Goal: Task Accomplishment & Management: Complete application form

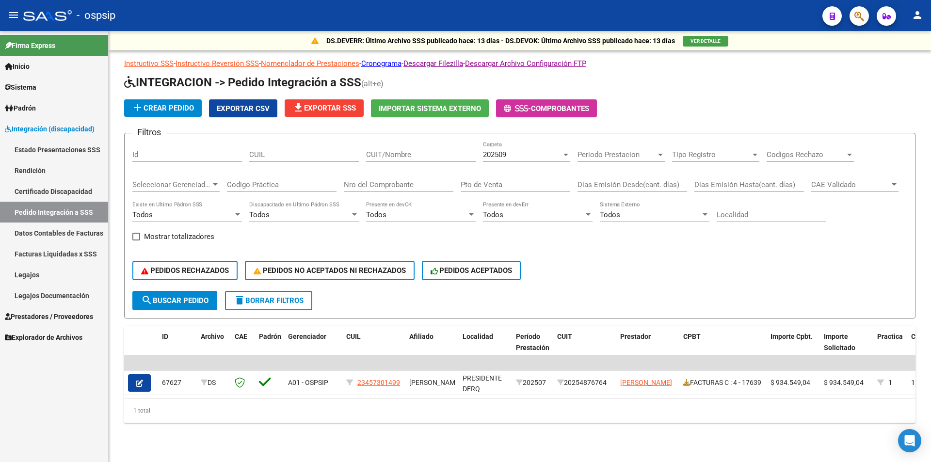
click at [87, 320] on span "Prestadores / Proveedores" at bounding box center [49, 316] width 88 height 11
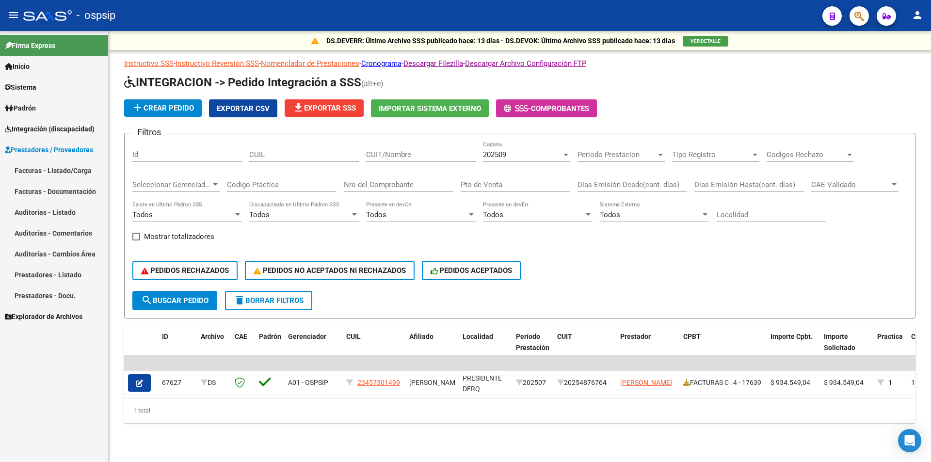
click at [81, 171] on link "Facturas - Listado/Carga" at bounding box center [54, 170] width 108 height 21
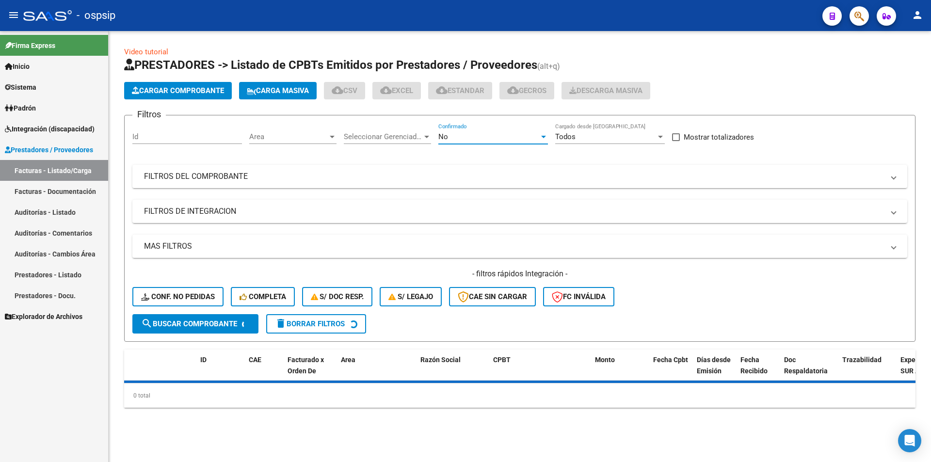
click at [493, 137] on div "No" at bounding box center [488, 136] width 101 height 9
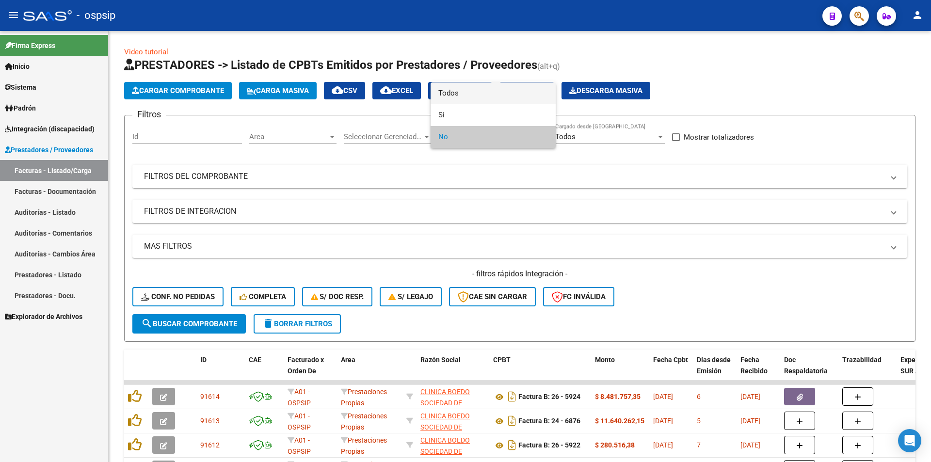
click at [461, 90] on span "Todos" at bounding box center [493, 93] width 110 height 22
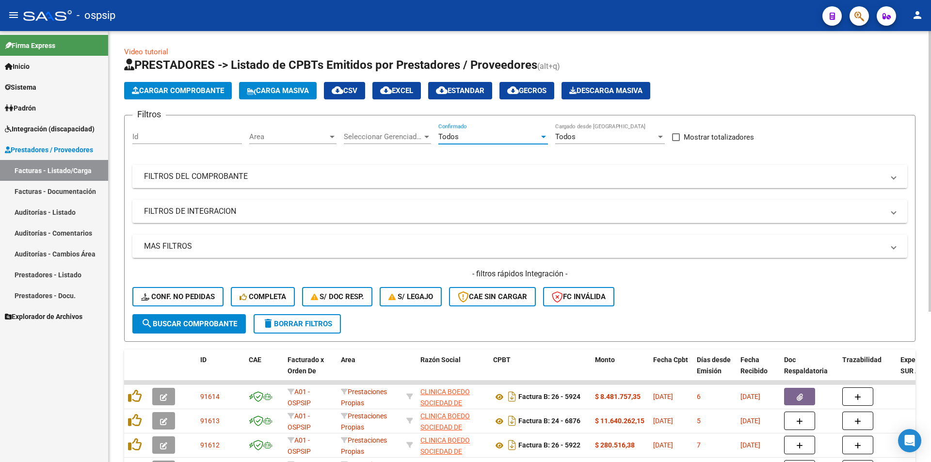
click at [258, 177] on mat-panel-title "FILTROS DEL COMPROBANTE" at bounding box center [514, 176] width 740 height 11
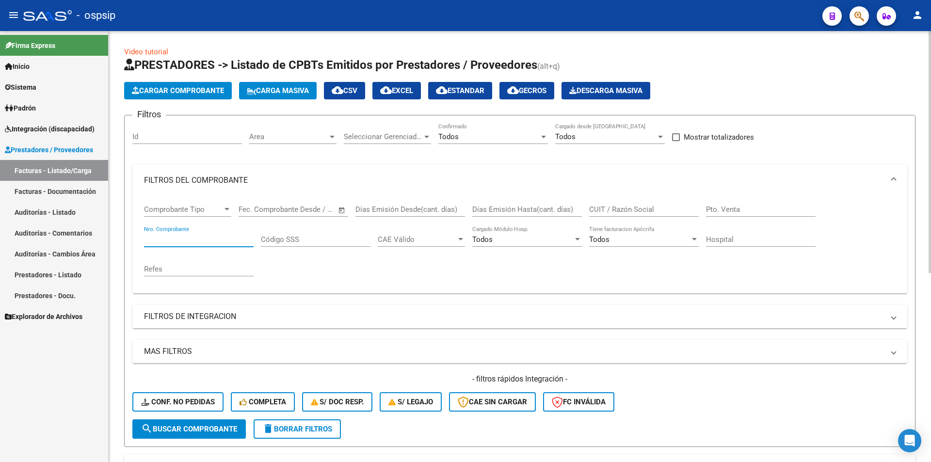
click at [208, 240] on input "Nro. Comprobante" at bounding box center [199, 239] width 110 height 9
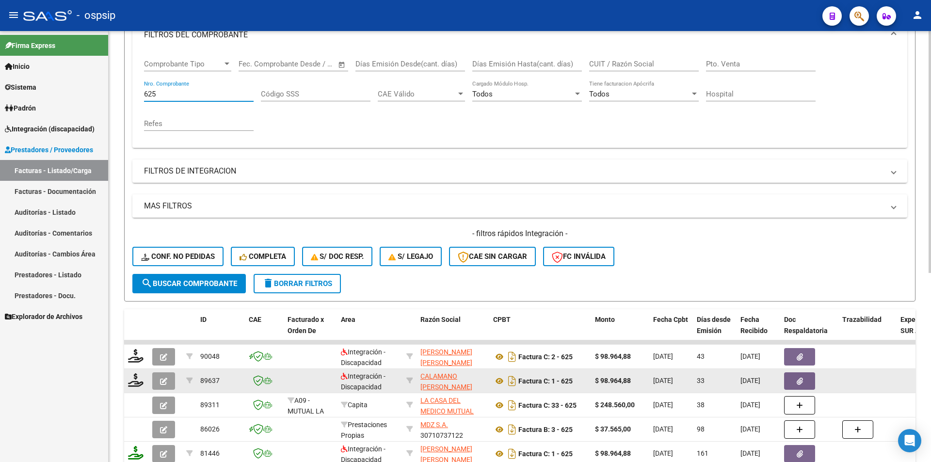
type input "625"
click at [160, 378] on button "button" at bounding box center [163, 380] width 23 height 17
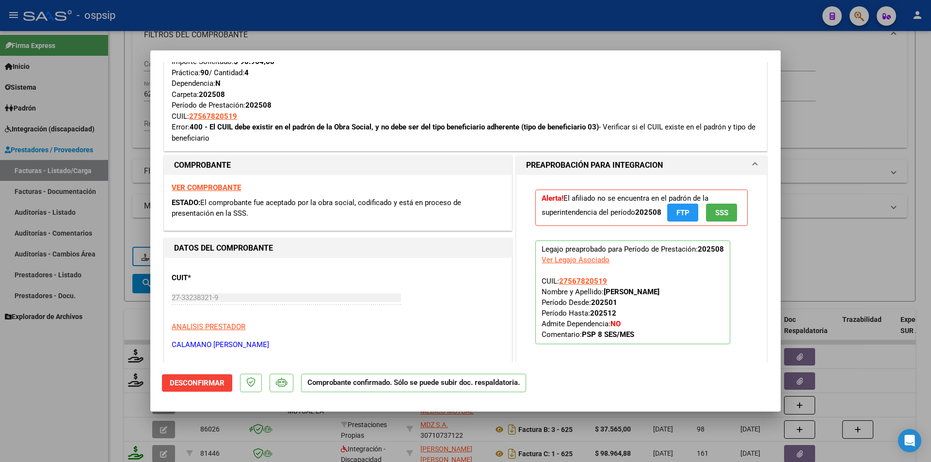
scroll to position [194, 0]
click at [575, 276] on span "27567820519" at bounding box center [583, 280] width 48 height 9
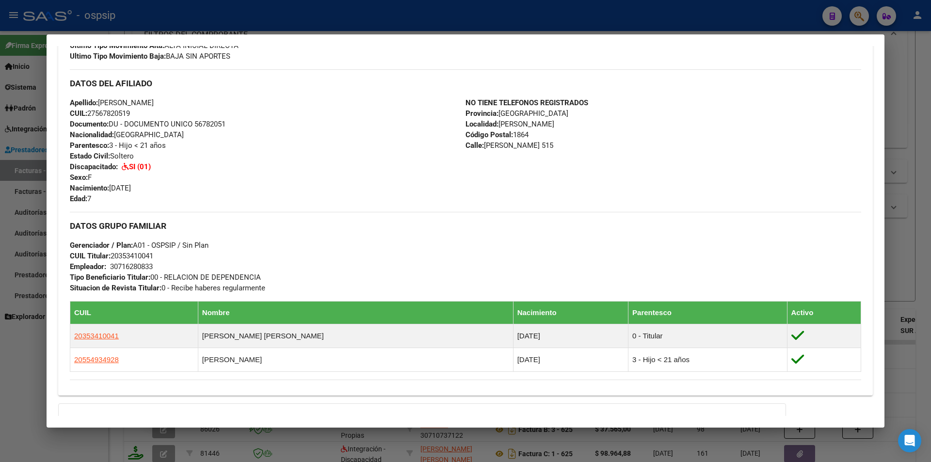
scroll to position [0, 0]
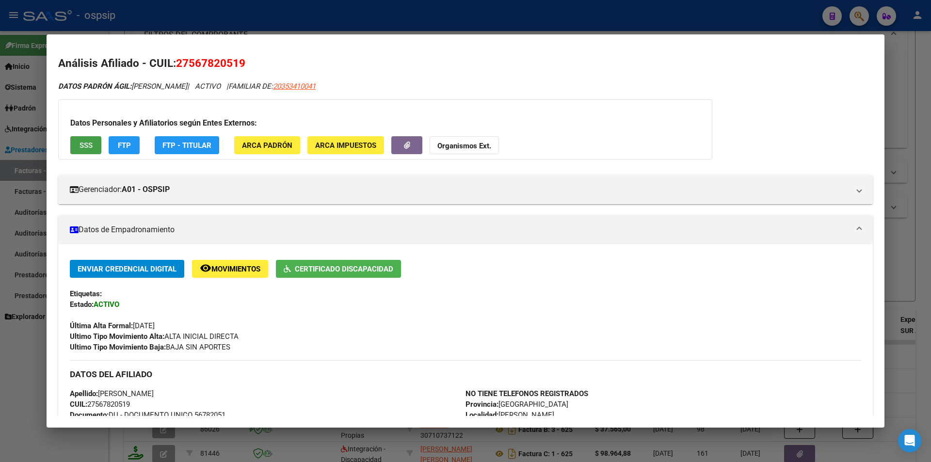
click at [92, 146] on span "SSS" at bounding box center [86, 145] width 13 height 9
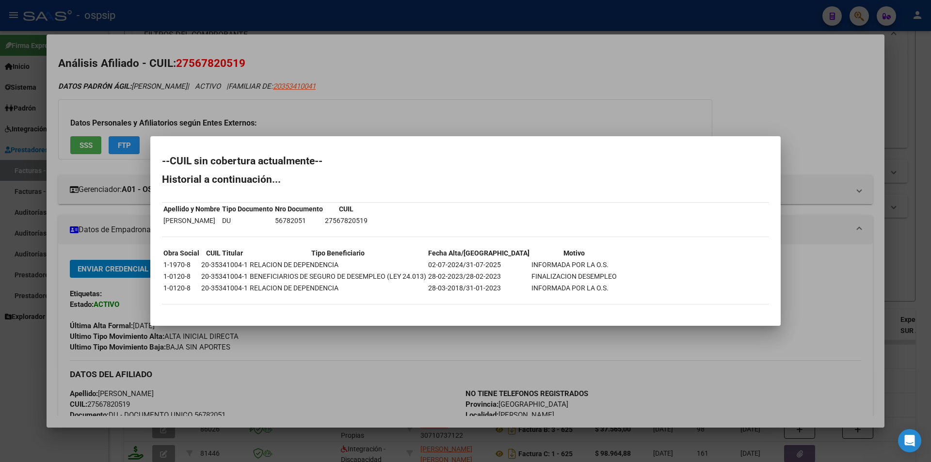
click at [330, 379] on div at bounding box center [465, 231] width 931 height 462
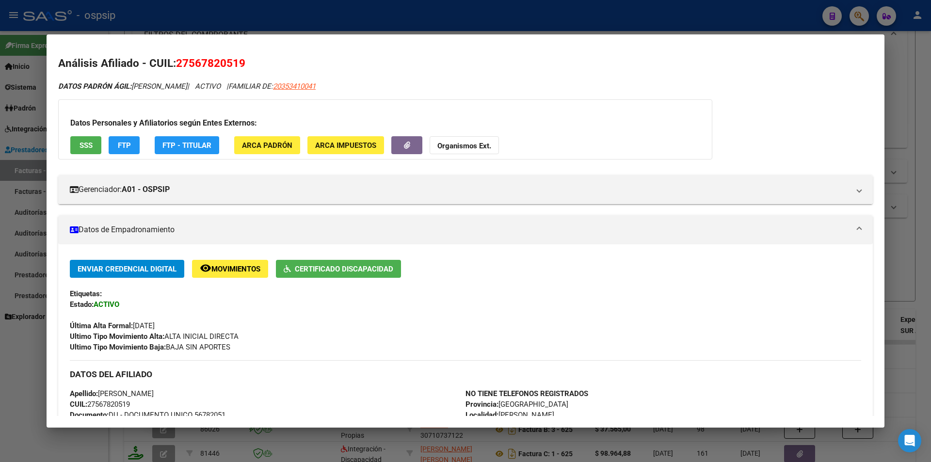
drag, startPoint x: 211, startPoint y: 87, endPoint x: 178, endPoint y: 64, distance: 40.4
click at [178, 64] on div "Análisis Afiliado - CUIL: 27567820519 DATOS PADRÓN ÁGIL: GONZALEZ ALMENDRA | AC…" at bounding box center [465, 447] width 815 height 785
copy div "27567820519 DATOS PADRÓN ÁGIL: GONZALEZ ALMENDRA"
click at [479, 13] on div at bounding box center [465, 231] width 931 height 462
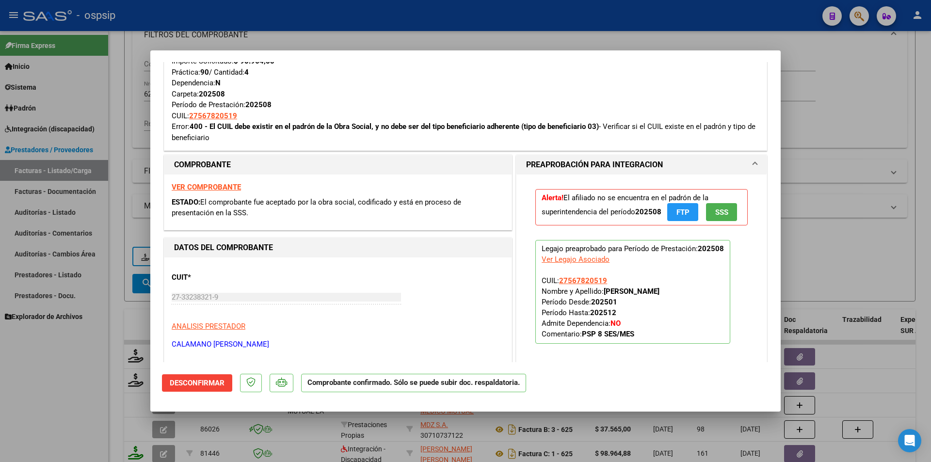
click at [106, 378] on div at bounding box center [465, 231] width 931 height 462
type input "$ 0,00"
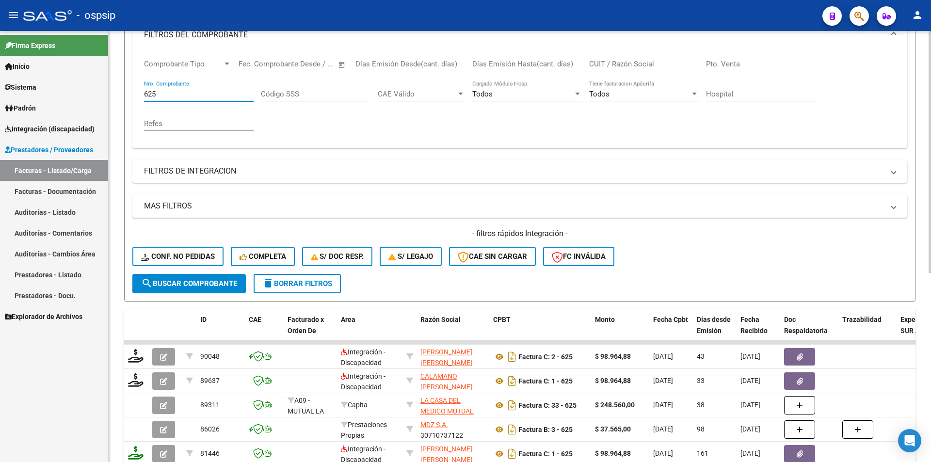
drag, startPoint x: 159, startPoint y: 90, endPoint x: 115, endPoint y: 90, distance: 44.1
click at [115, 90] on div "Video tutorial PRESTADORES -> Listado de CPBTs Emitidos por Prestadores / Prove…" at bounding box center [520, 266] width 822 height 760
type input "625"
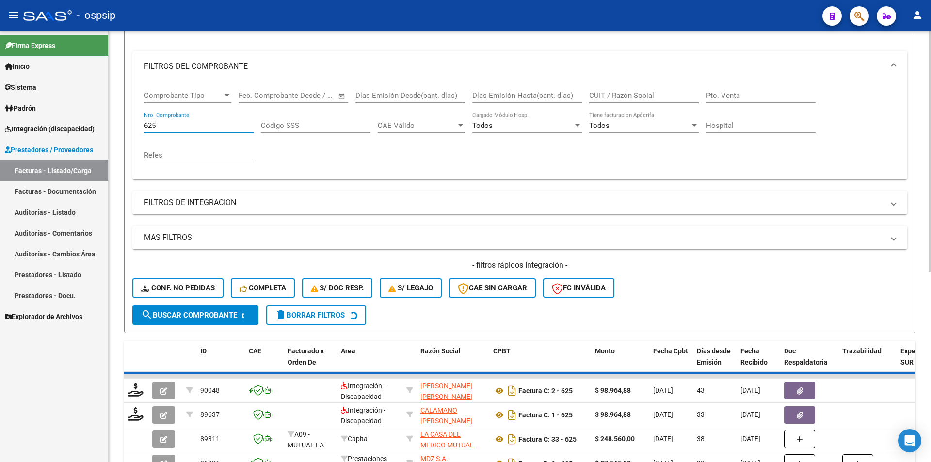
scroll to position [97, 0]
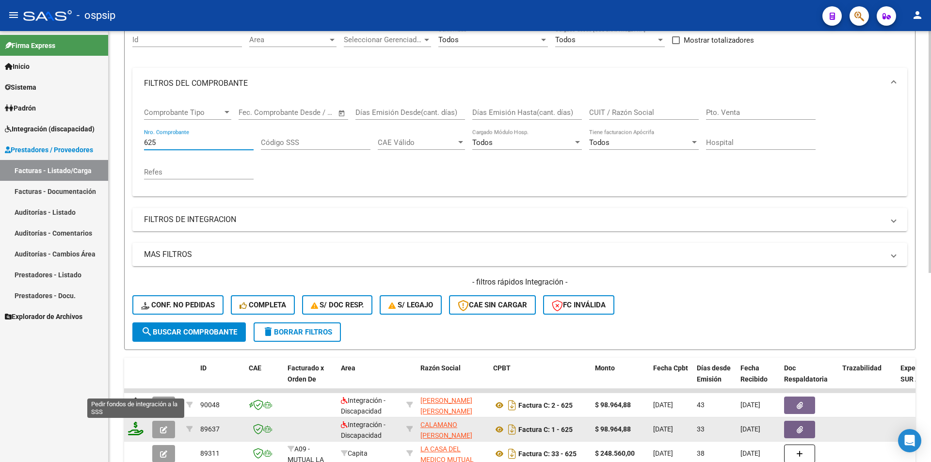
click at [132, 432] on icon at bounding box center [136, 429] width 16 height 14
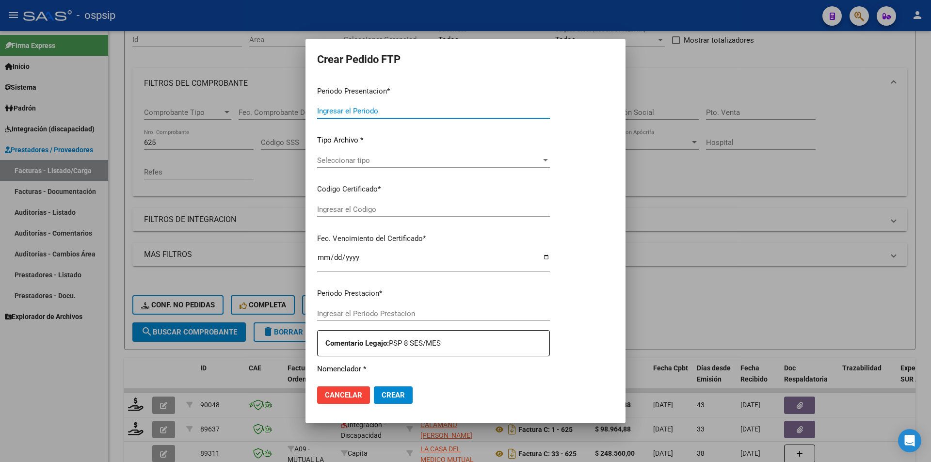
type input "202509"
type input "202508"
type input "$ 98.964,88"
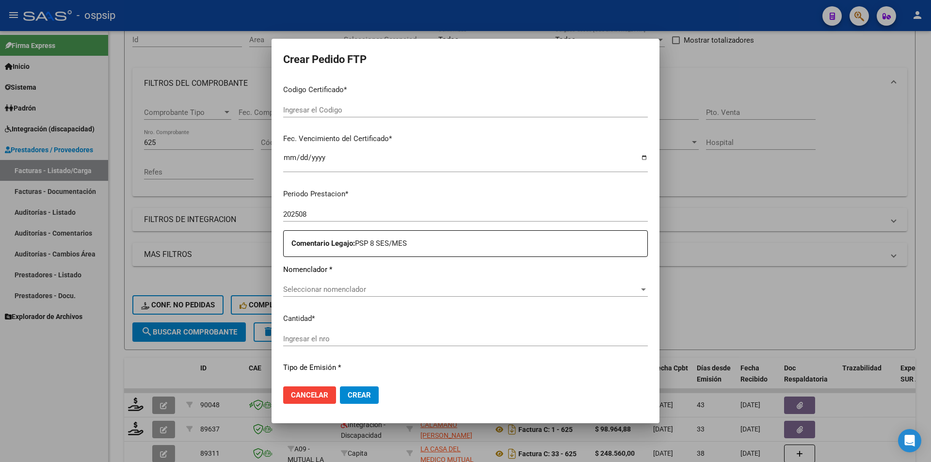
type input "4529906770"
type input "2026-02-25"
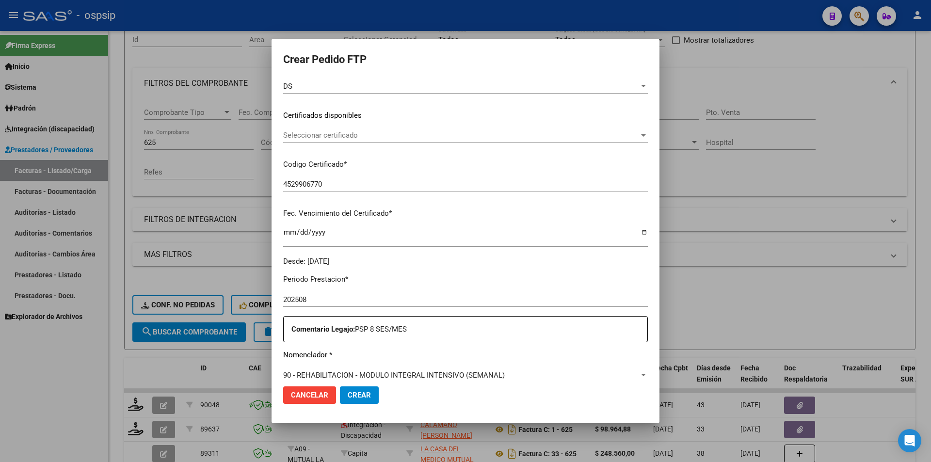
scroll to position [220, 0]
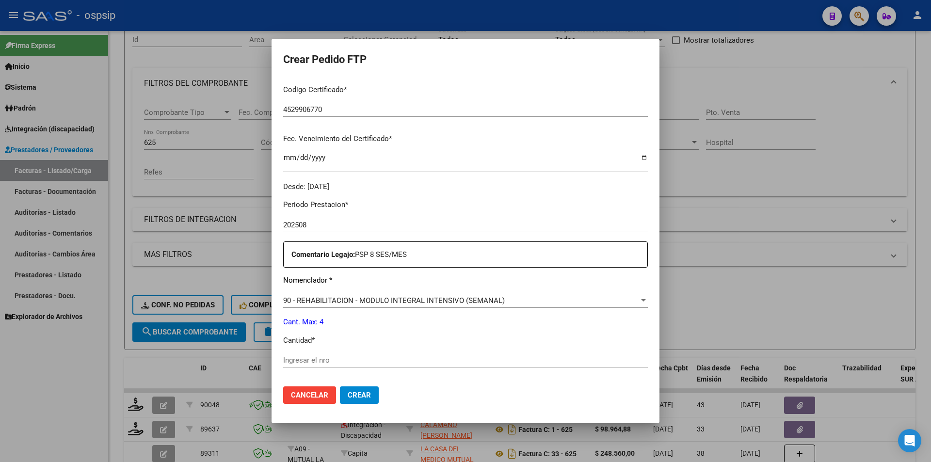
click at [298, 358] on input "Ingresar el nro" at bounding box center [465, 360] width 365 height 9
type input "4"
click at [350, 393] on span "Crear" at bounding box center [359, 395] width 23 height 9
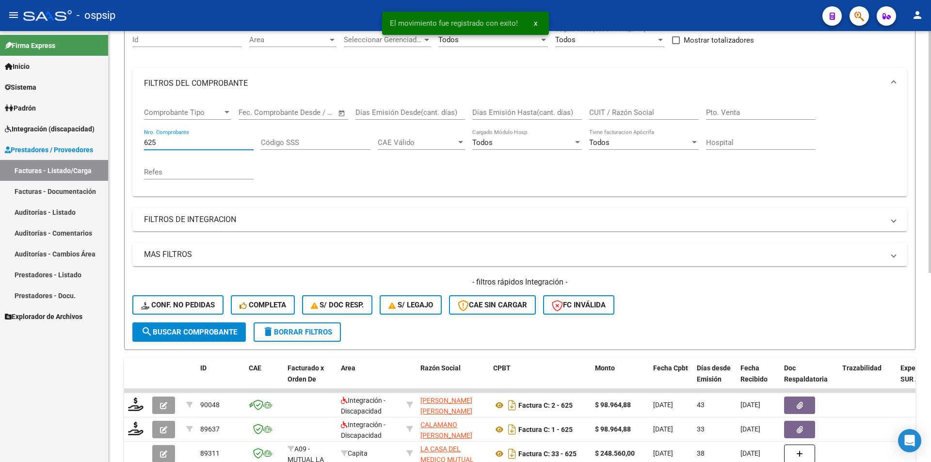
drag, startPoint x: 155, startPoint y: 143, endPoint x: 109, endPoint y: 144, distance: 46.6
click at [109, 144] on div "Video tutorial PRESTADORES -> Listado de CPBTs Emitidos por Prestadores / Prove…" at bounding box center [520, 314] width 822 height 760
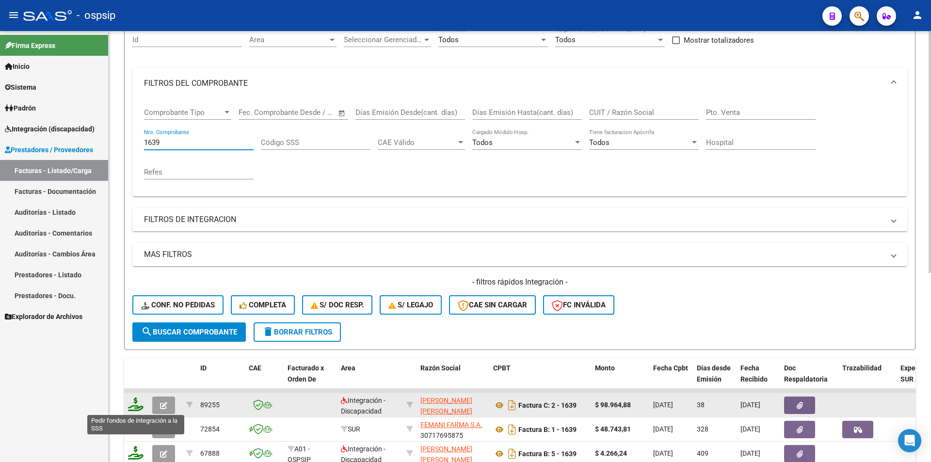
type input "1639"
click at [133, 407] on icon at bounding box center [136, 405] width 16 height 14
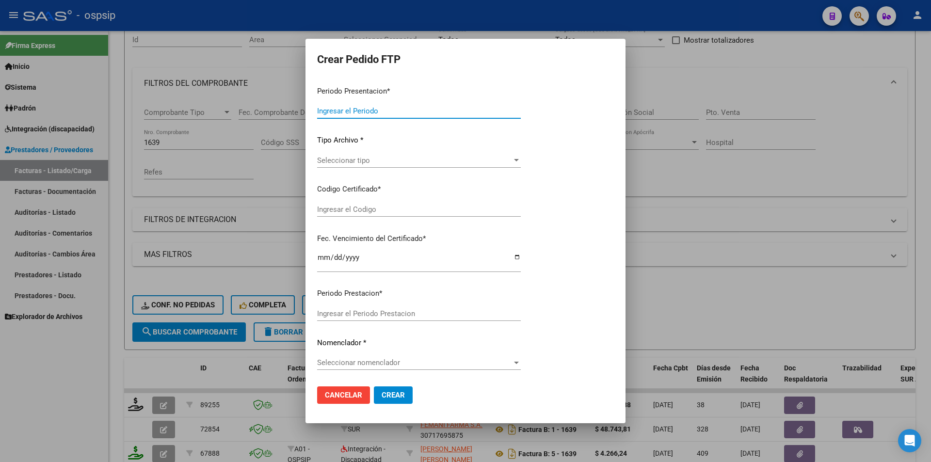
type input "202509"
type input "202508"
type input "$ 98.964,88"
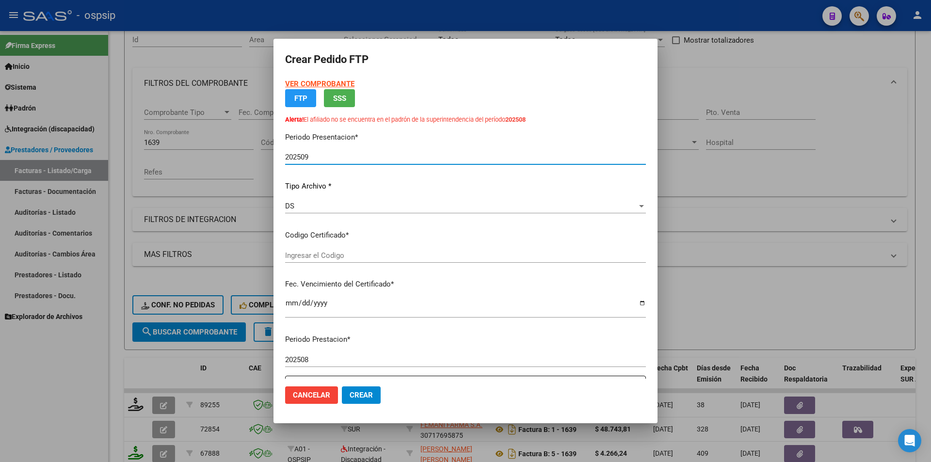
type input "4529906770"
type input "2026-02-25"
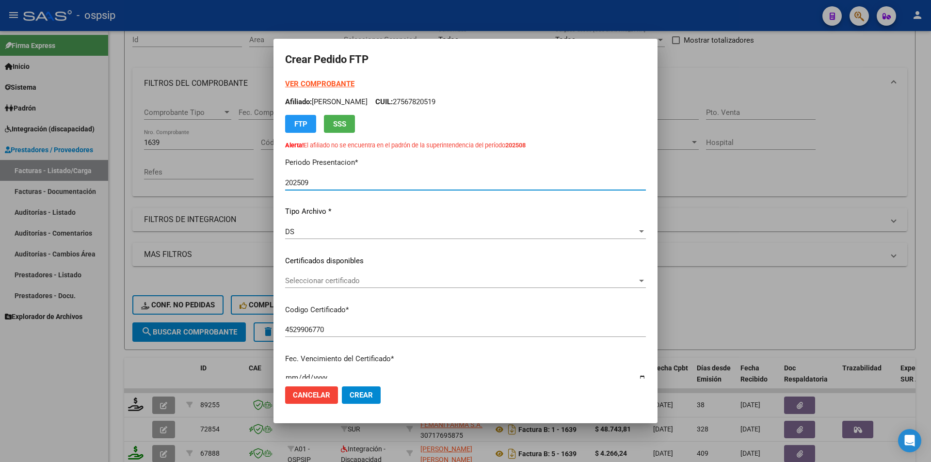
scroll to position [268, 0]
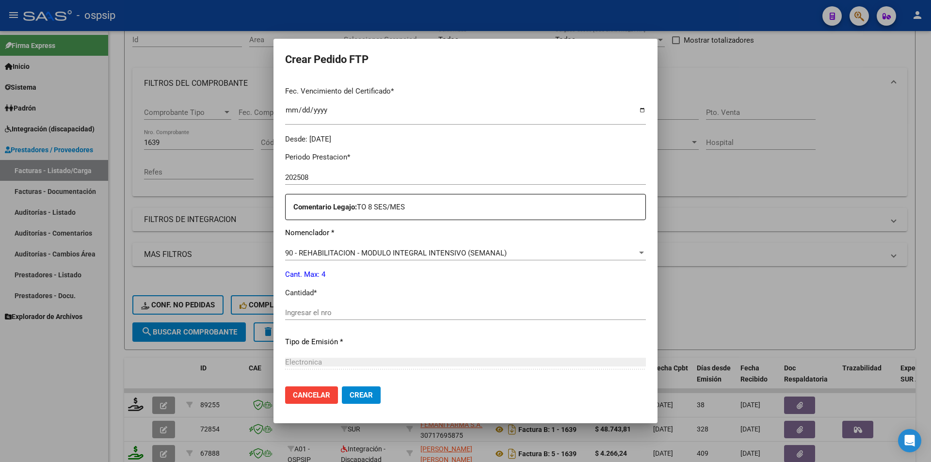
click at [293, 310] on input "Ingresar el nro" at bounding box center [465, 312] width 361 height 9
type input "4"
click at [353, 395] on span "Crear" at bounding box center [361, 395] width 23 height 9
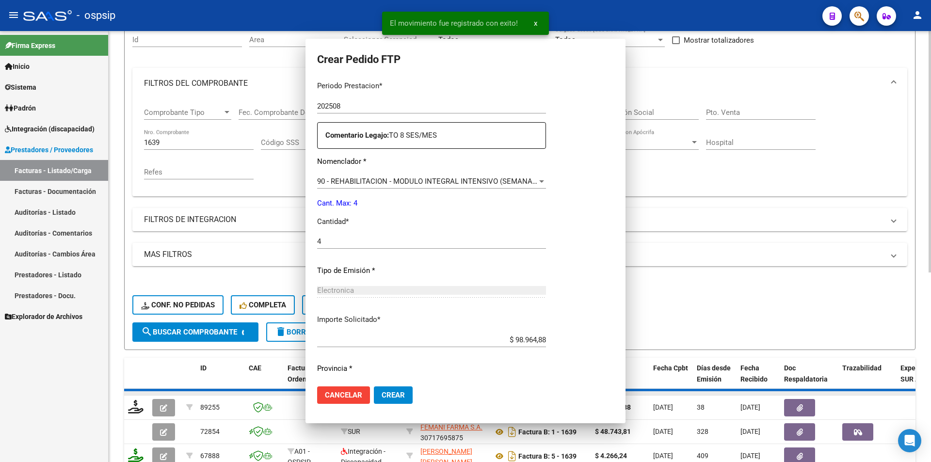
scroll to position [0, 0]
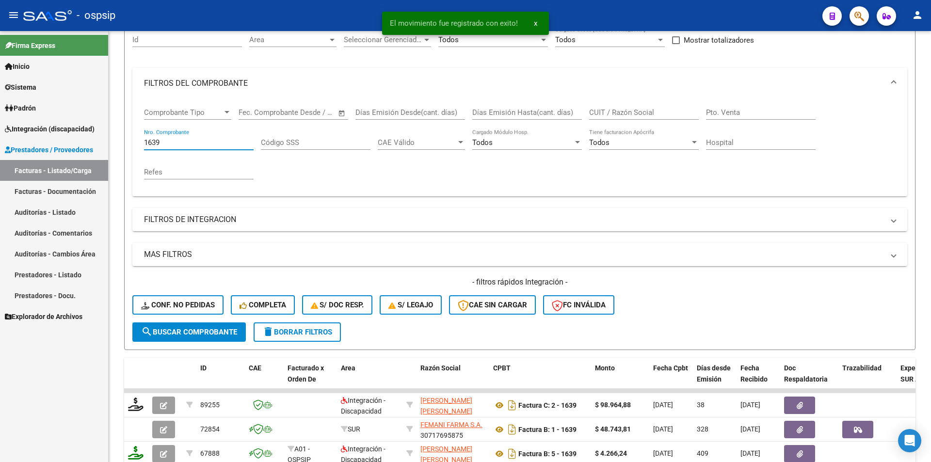
drag, startPoint x: 162, startPoint y: 143, endPoint x: 72, endPoint y: 146, distance: 90.2
click at [72, 145] on mat-sidenav-container "Firma Express Inicio Calendario SSS Instructivos Contacto OS Sistema Usuarios T…" at bounding box center [465, 246] width 931 height 431
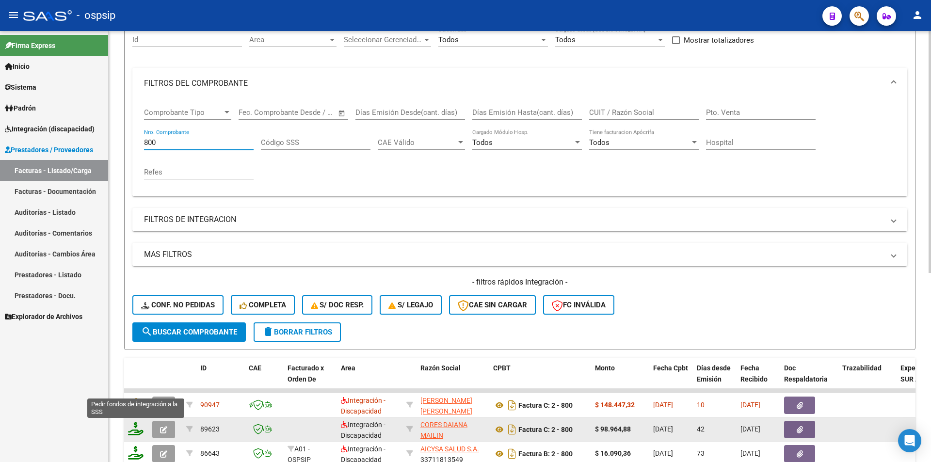
type input "800"
click at [133, 431] on icon at bounding box center [136, 429] width 16 height 14
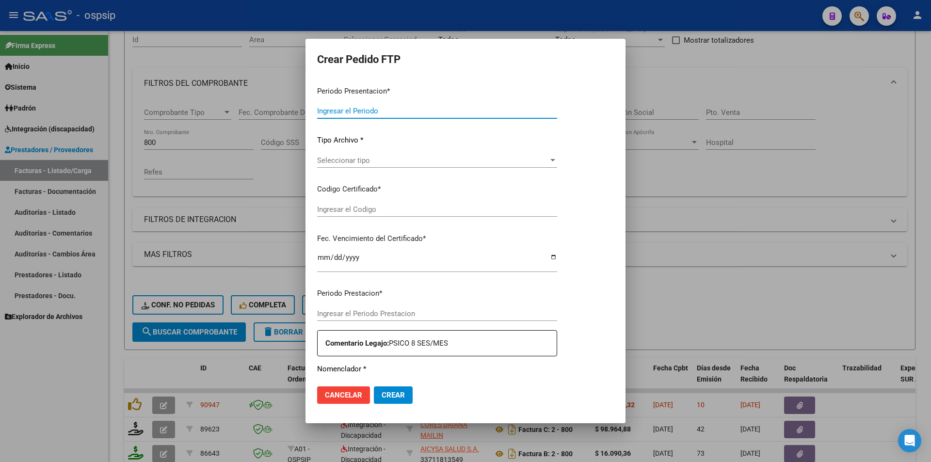
type input "202509"
type input "202508"
type input "$ 98.964,88"
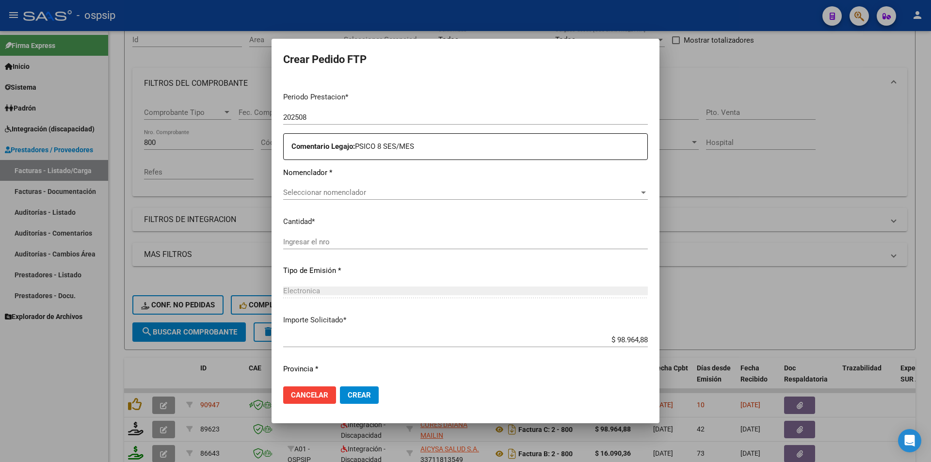
type input "4529906770"
type input "2026-02-25"
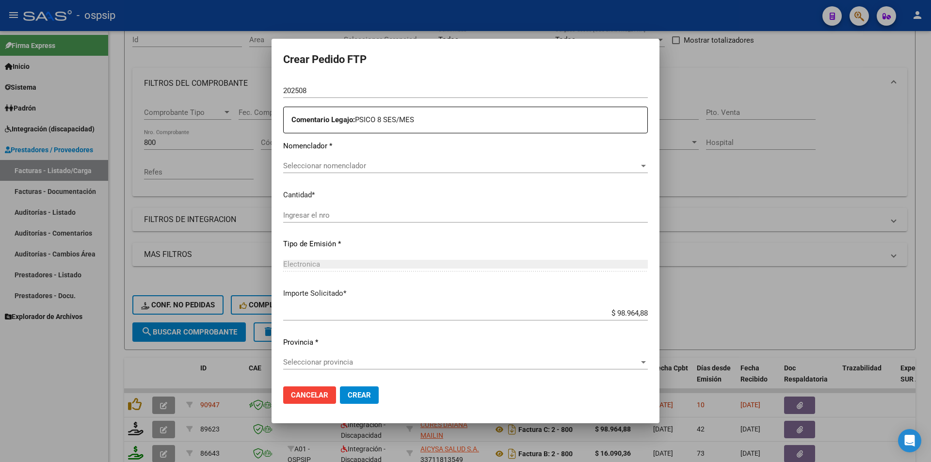
scroll to position [317, 0]
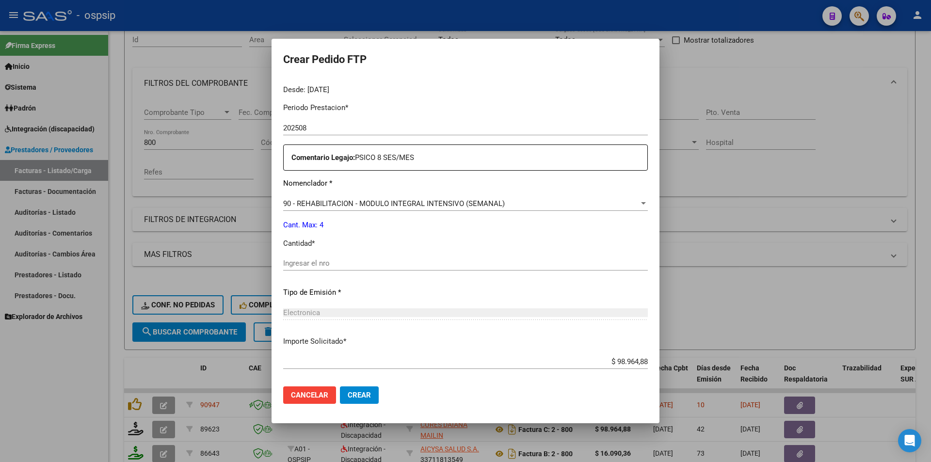
click at [302, 260] on input "Ingresar el nro" at bounding box center [465, 263] width 365 height 9
type input "4"
click at [370, 397] on span "Crear" at bounding box center [359, 395] width 23 height 9
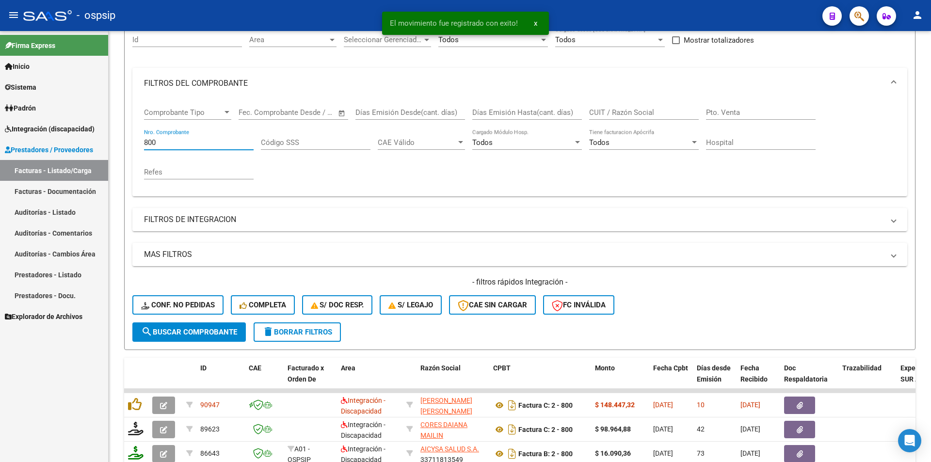
drag, startPoint x: 109, startPoint y: 138, endPoint x: 97, endPoint y: 138, distance: 12.1
click at [97, 138] on mat-sidenav-container "Firma Express Inicio Calendario SSS Instructivos Contacto OS Sistema Usuarios T…" at bounding box center [465, 246] width 931 height 431
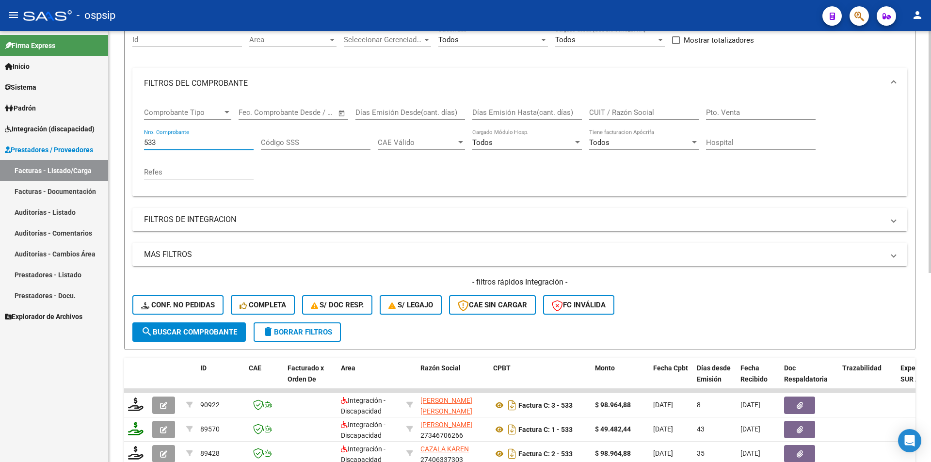
type input "533"
click at [214, 331] on span "search Buscar Comprobante" at bounding box center [189, 332] width 96 height 9
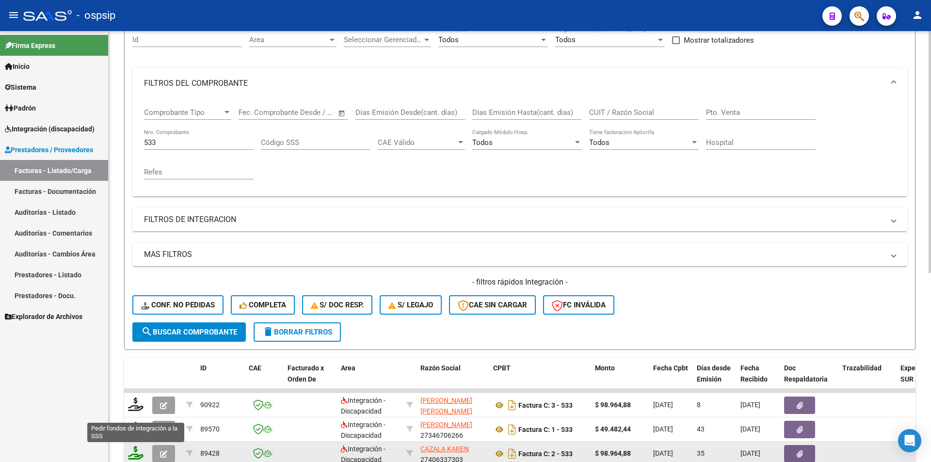
click at [139, 455] on icon at bounding box center [136, 453] width 16 height 14
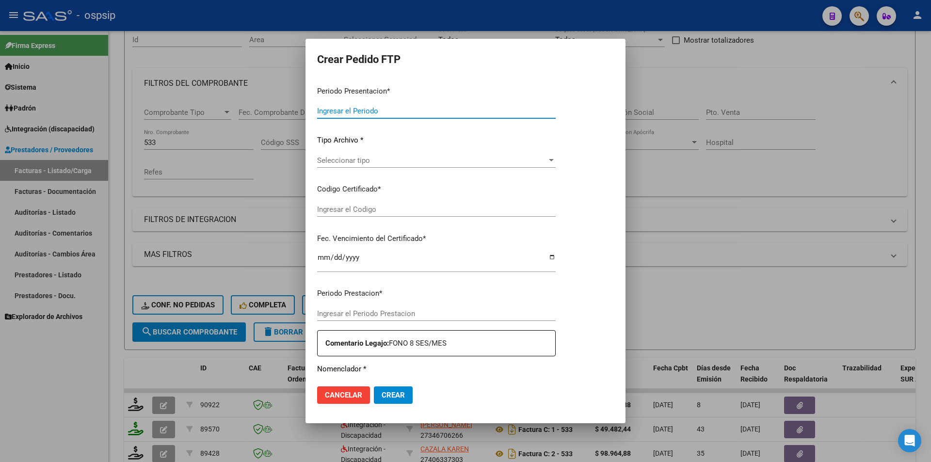
type input "202509"
type input "202508"
type input "$ 98.964,88"
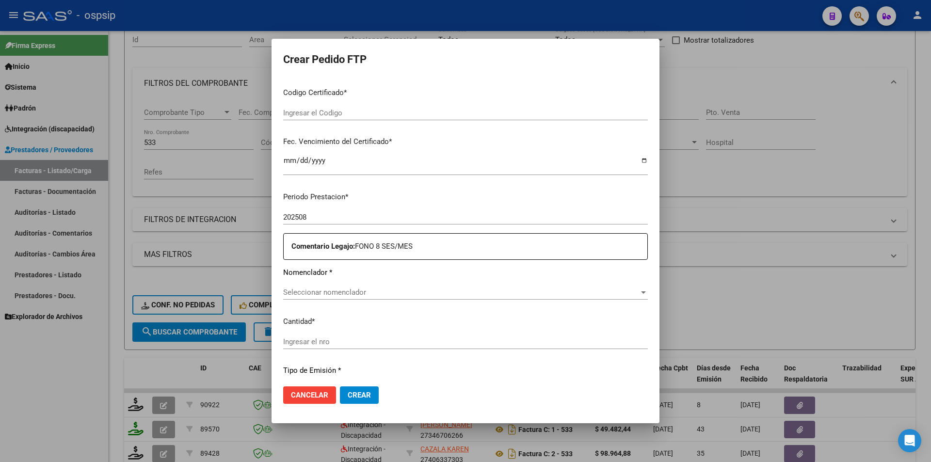
type input "4529906770"
type input "2026-02-25"
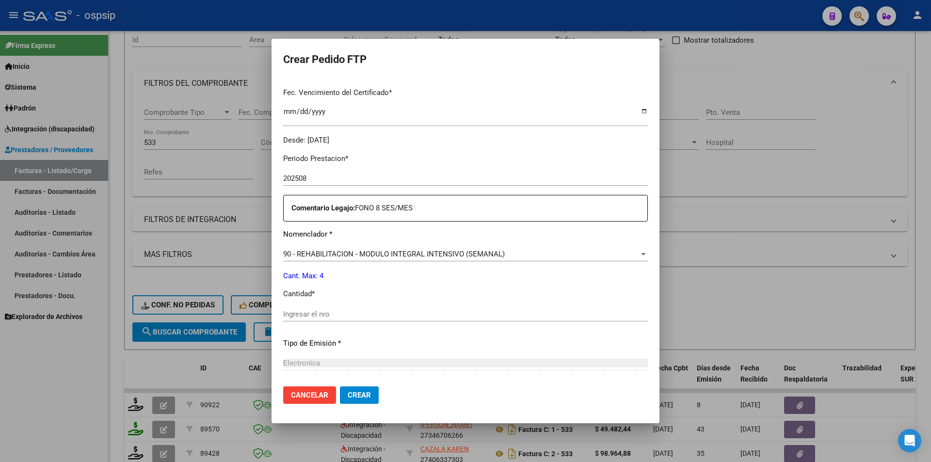
scroll to position [268, 0]
click at [295, 310] on input "Ingresar el nro" at bounding box center [465, 312] width 365 height 9
type input "4"
click at [364, 393] on span "Crear" at bounding box center [359, 395] width 23 height 9
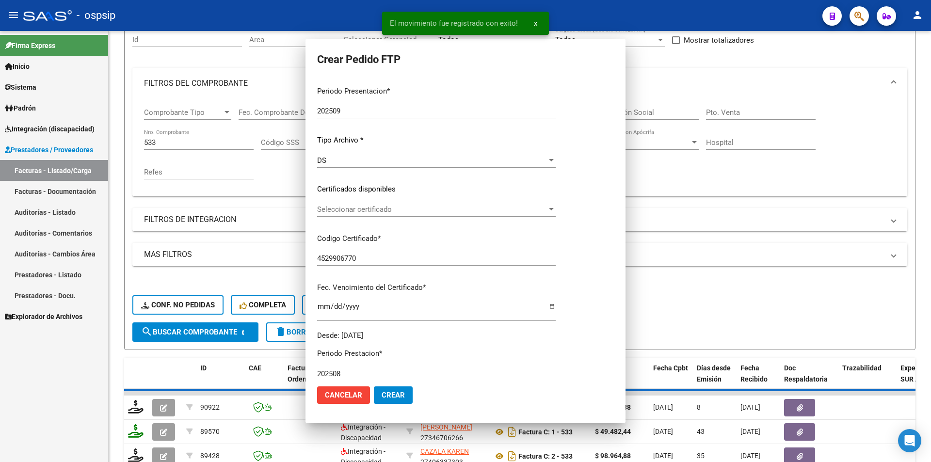
scroll to position [103, 0]
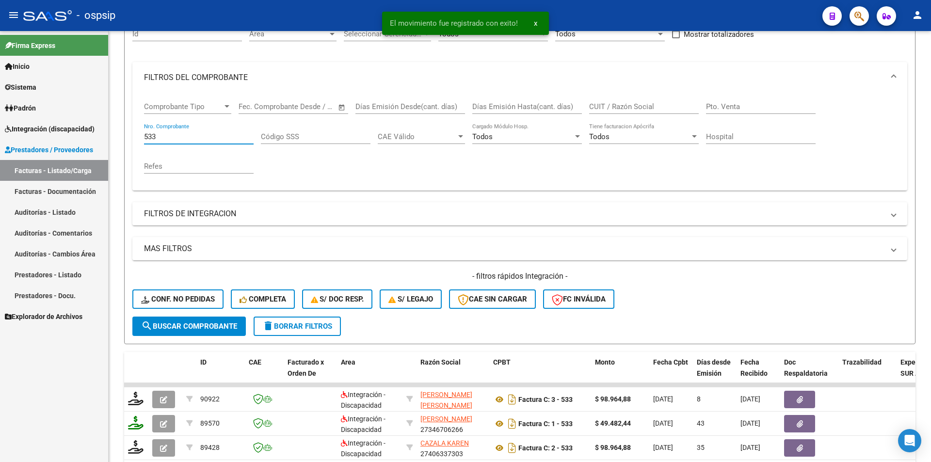
drag, startPoint x: 155, startPoint y: 136, endPoint x: 67, endPoint y: 142, distance: 88.4
click at [67, 138] on mat-sidenav-container "Firma Express Inicio Calendario SSS Instructivos Contacto OS Sistema Usuarios T…" at bounding box center [465, 246] width 931 height 431
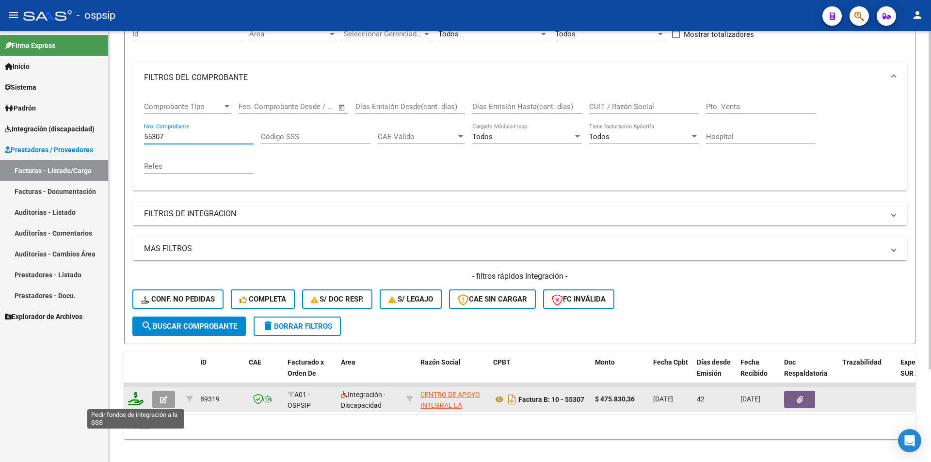
type input "55307"
click at [132, 401] on icon at bounding box center [136, 399] width 16 height 14
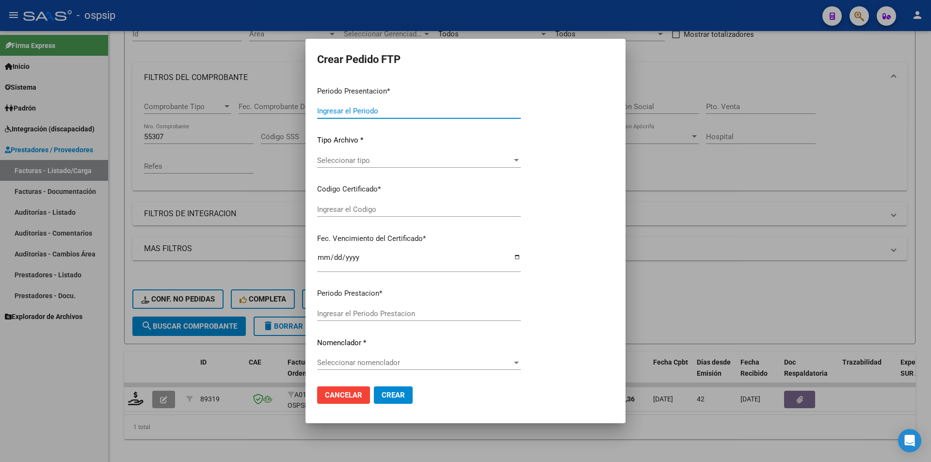
type input "202509"
type input "202508"
type input "$ 475.830,36"
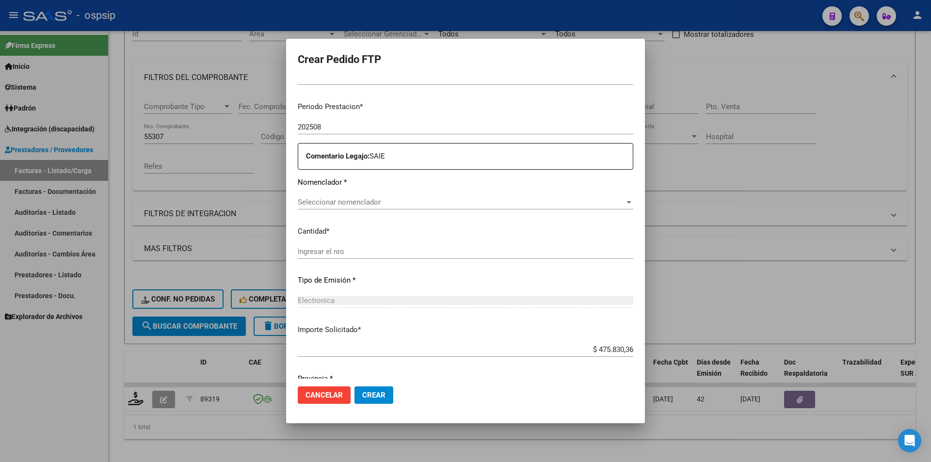
type input "4529906770"
type input "2026-02-25"
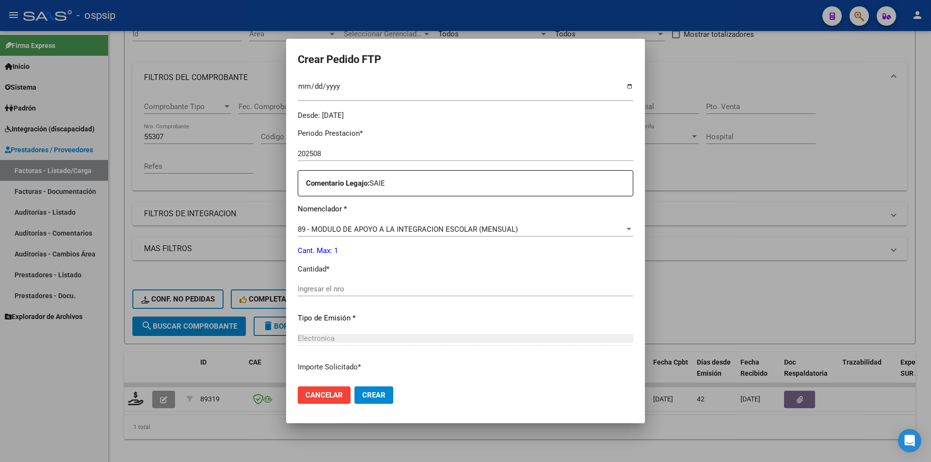
scroll to position [317, 0]
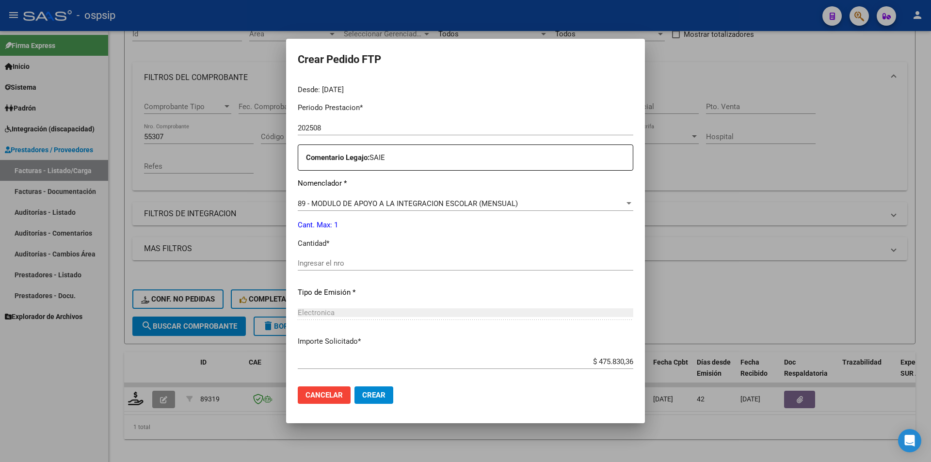
click at [310, 264] on input "Ingresar el nro" at bounding box center [466, 263] width 336 height 9
type input "1"
click at [367, 390] on button "Crear" at bounding box center [373, 394] width 39 height 17
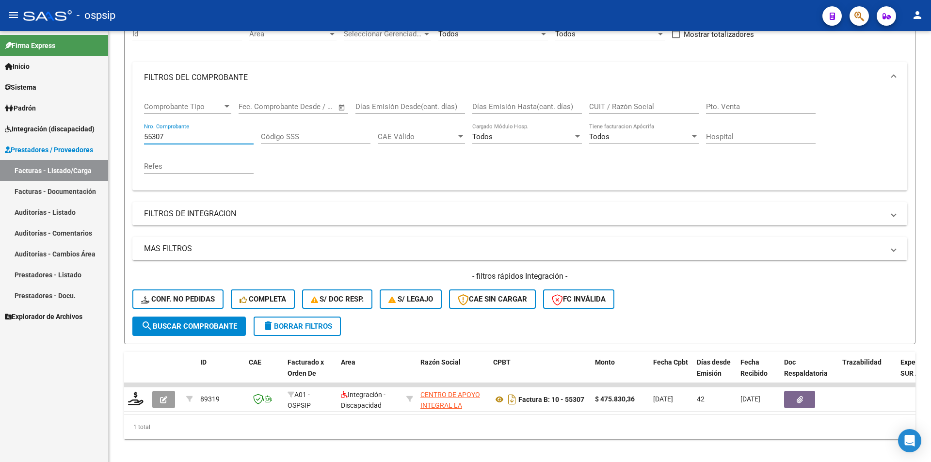
drag, startPoint x: 181, startPoint y: 135, endPoint x: 25, endPoint y: 136, distance: 155.6
click at [26, 136] on mat-sidenav-container "Firma Express Inicio Calendario SSS Instructivos Contacto OS Sistema Usuarios T…" at bounding box center [465, 246] width 931 height 431
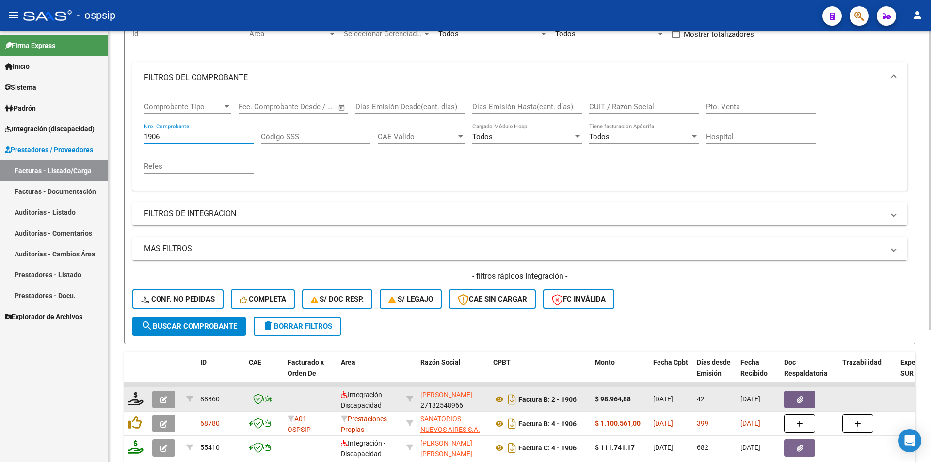
type input "1906"
click at [167, 400] on button "button" at bounding box center [163, 399] width 23 height 17
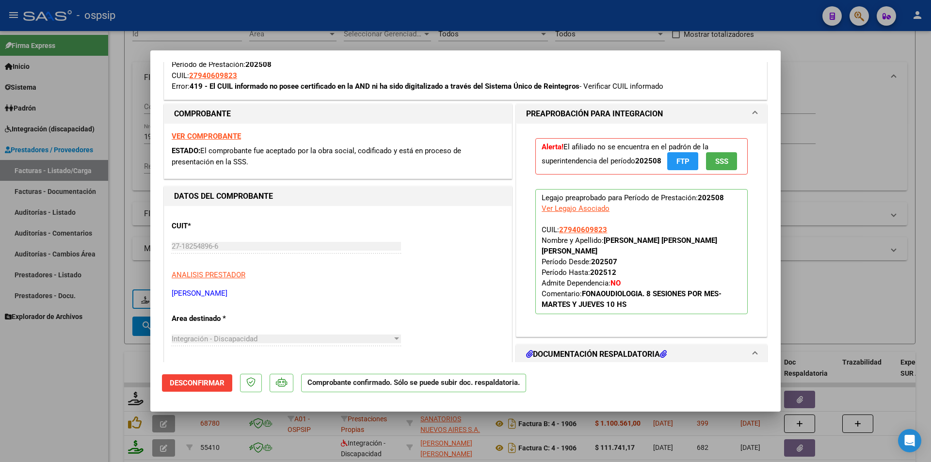
scroll to position [242, 0]
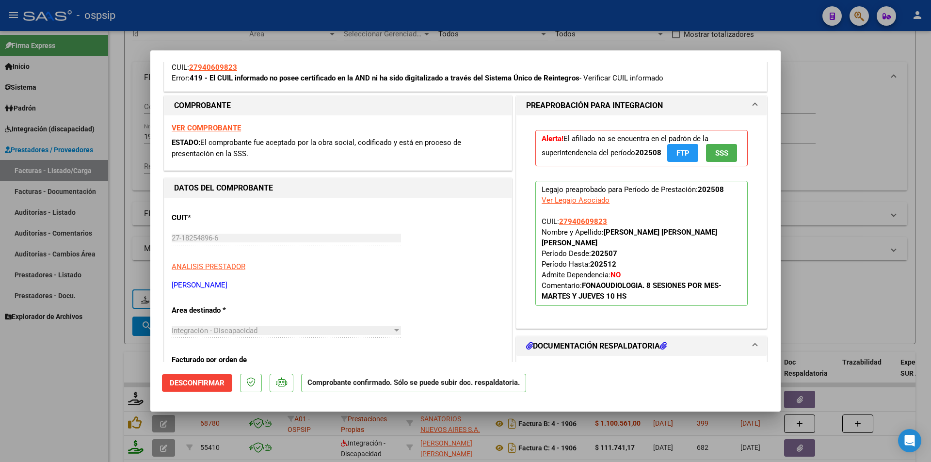
click at [88, 407] on div at bounding box center [465, 231] width 931 height 462
type input "$ 0,00"
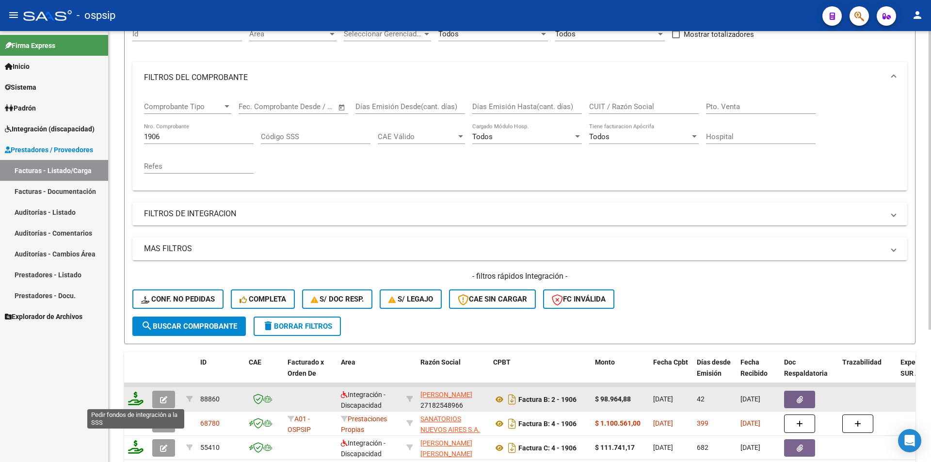
click at [140, 397] on icon at bounding box center [136, 399] width 16 height 14
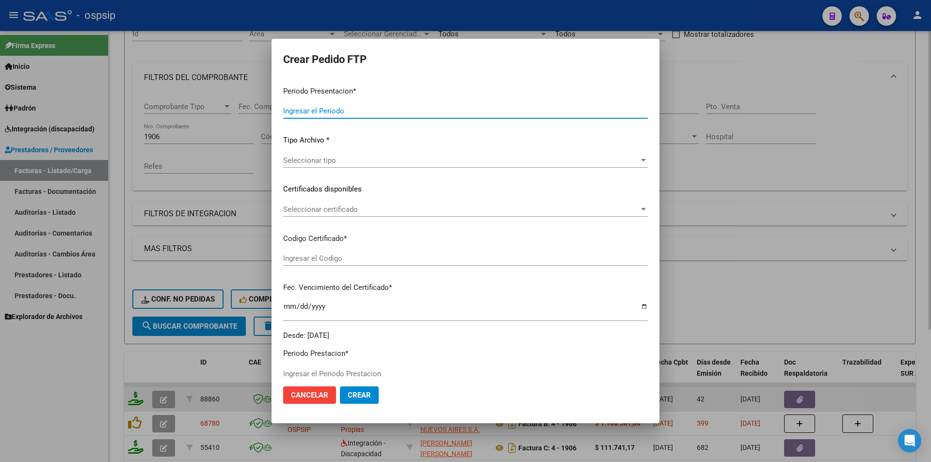
type input "202509"
type input "202508"
type input "$ 98.964,88"
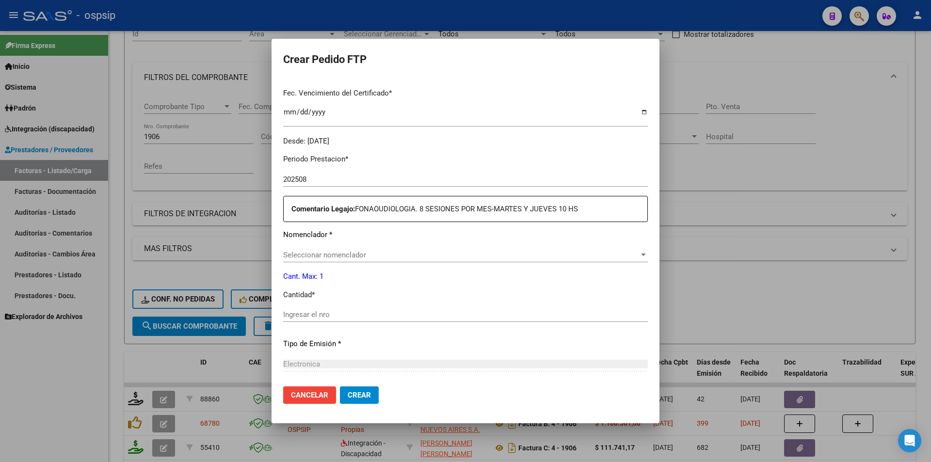
scroll to position [314, 0]
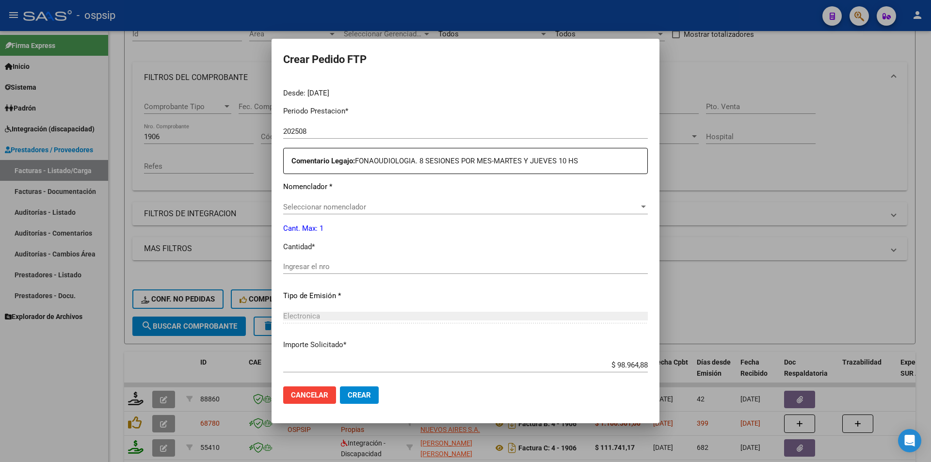
type input "2070339894"
type input "2039-10-04"
click at [297, 265] on input "Ingresar el nro" at bounding box center [465, 266] width 365 height 9
type input "4"
drag, startPoint x: 366, startPoint y: 398, endPoint x: 349, endPoint y: 385, distance: 21.3
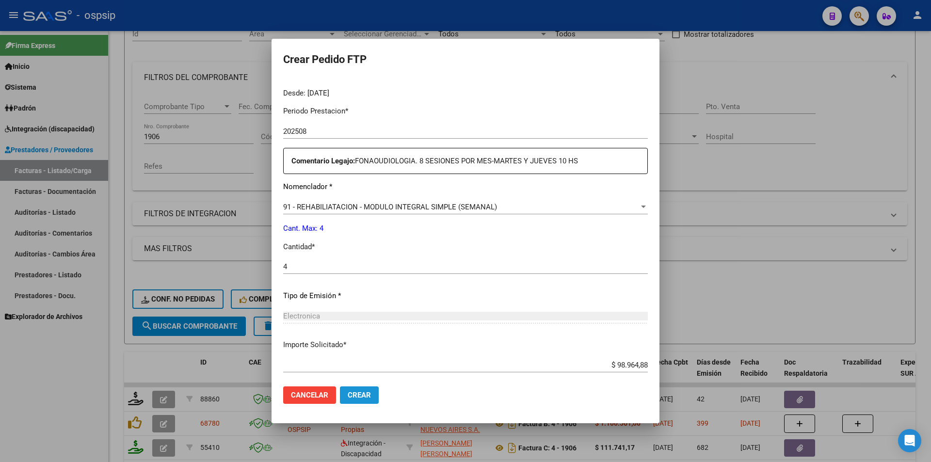
click at [359, 391] on span "Crear" at bounding box center [359, 395] width 23 height 9
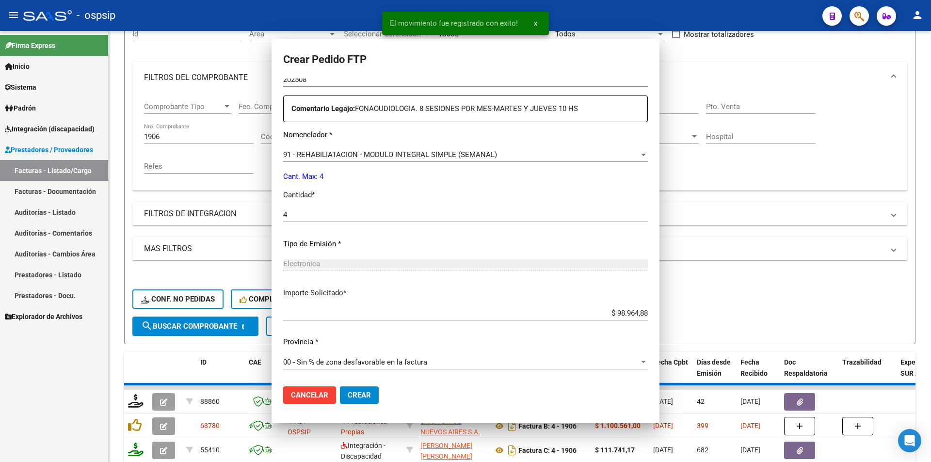
scroll to position [0, 0]
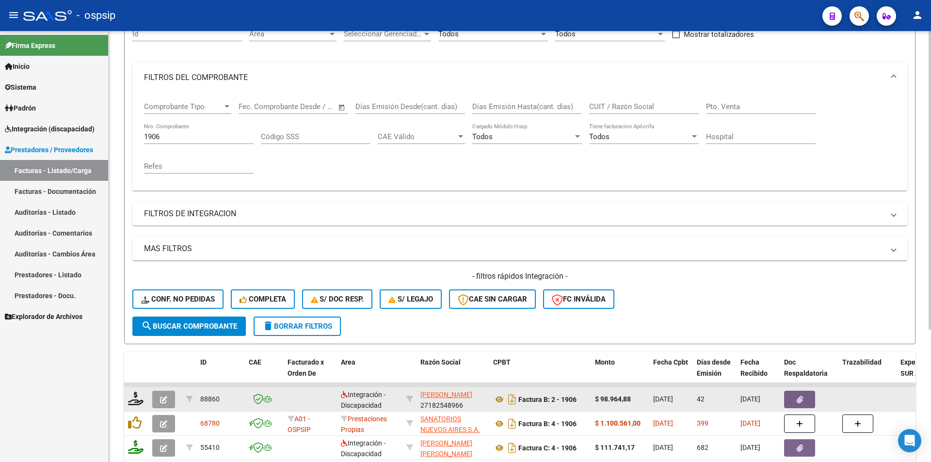
click at [164, 388] on datatable-body-cell at bounding box center [165, 399] width 34 height 24
click at [164, 398] on icon "button" at bounding box center [163, 399] width 7 height 7
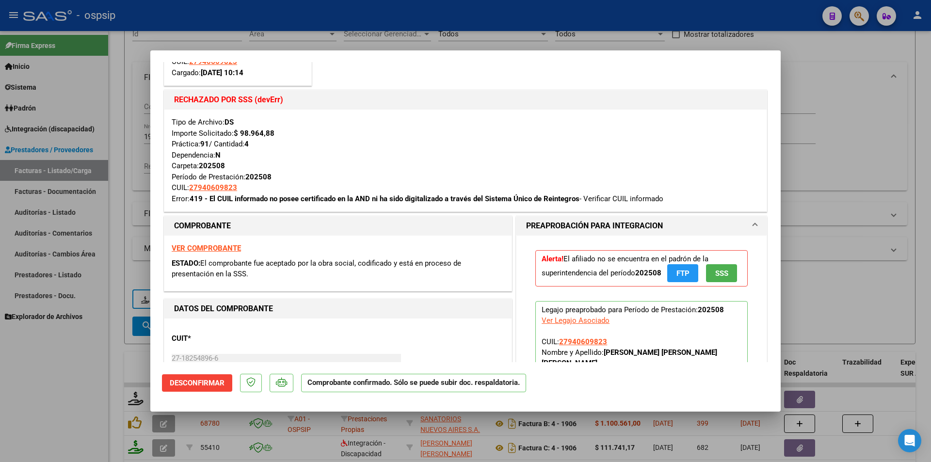
scroll to position [291, 0]
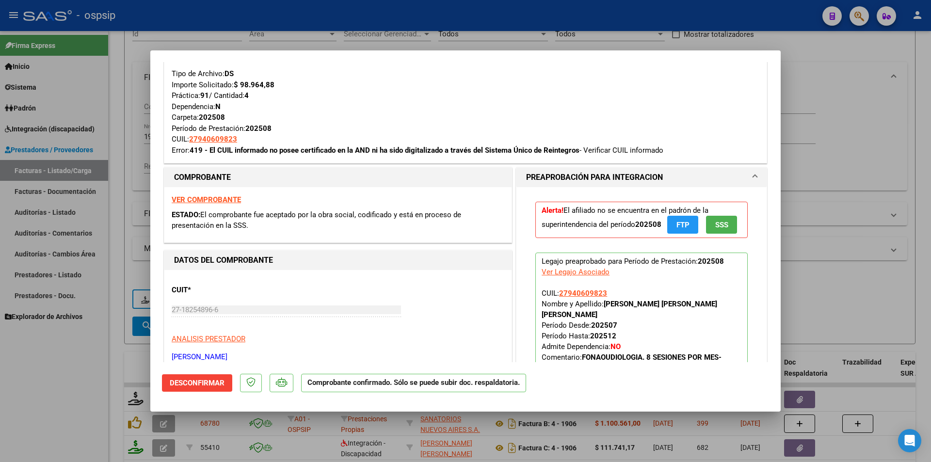
click at [48, 408] on div at bounding box center [465, 231] width 931 height 462
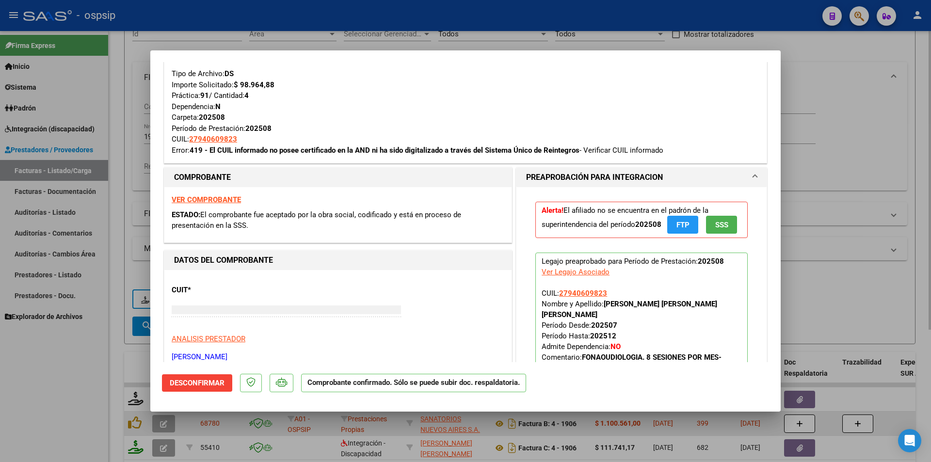
type input "$ 0,00"
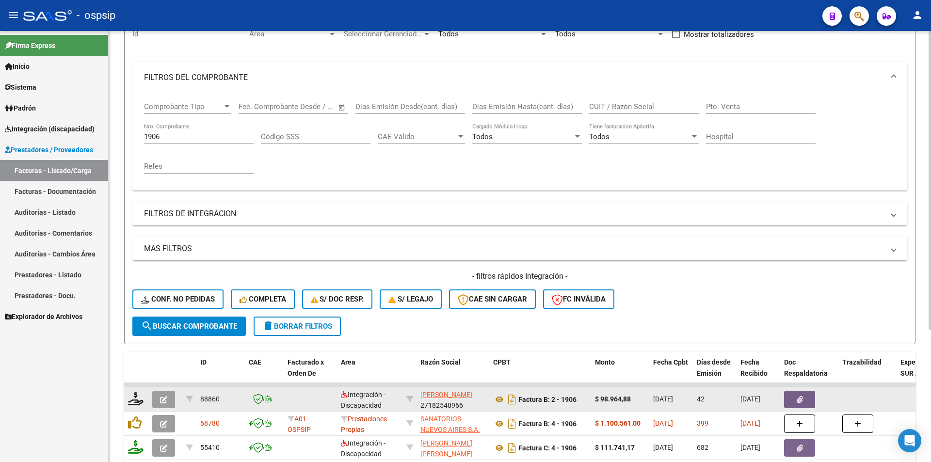
click at [163, 399] on icon "button" at bounding box center [163, 399] width 7 height 7
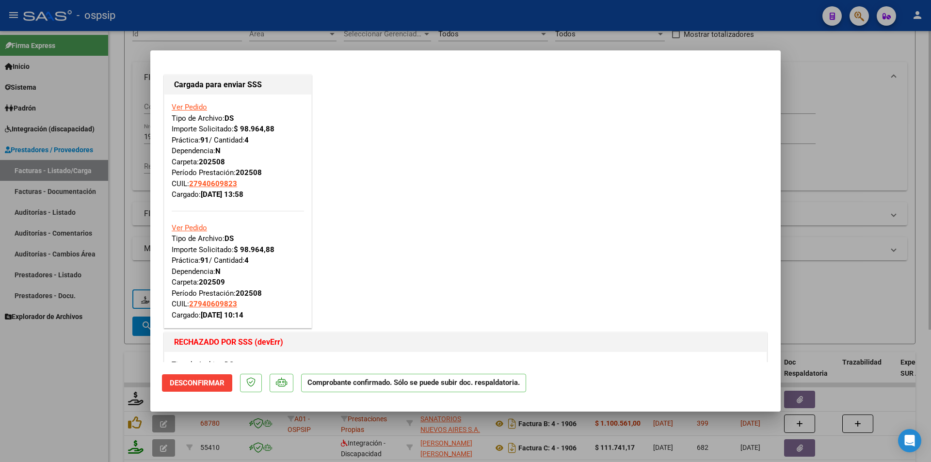
drag, startPoint x: 115, startPoint y: 82, endPoint x: 192, endPoint y: 159, distance: 108.0
click at [117, 83] on div at bounding box center [465, 231] width 931 height 462
type input "$ 0,00"
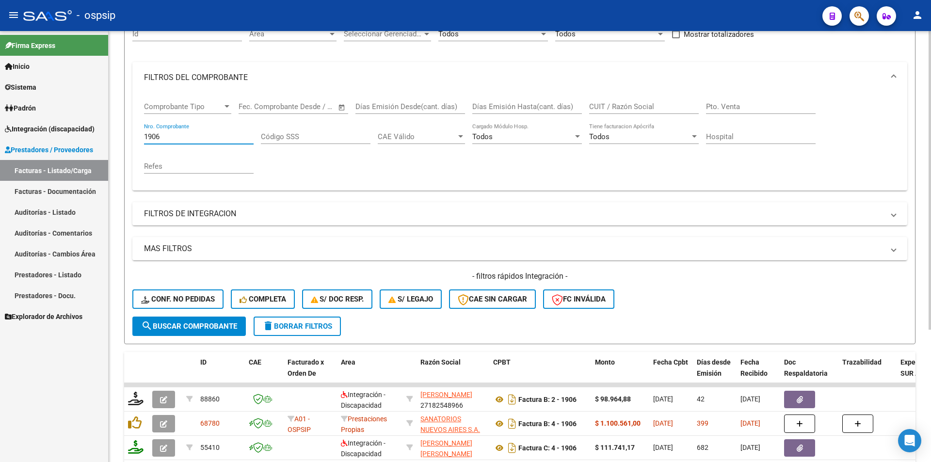
drag, startPoint x: 163, startPoint y: 138, endPoint x: 127, endPoint y: 138, distance: 36.4
click at [127, 138] on form "Filtros Id Area Area Seleccionar Gerenciador Seleccionar Gerenciador Todos Conf…" at bounding box center [519, 178] width 791 height 332
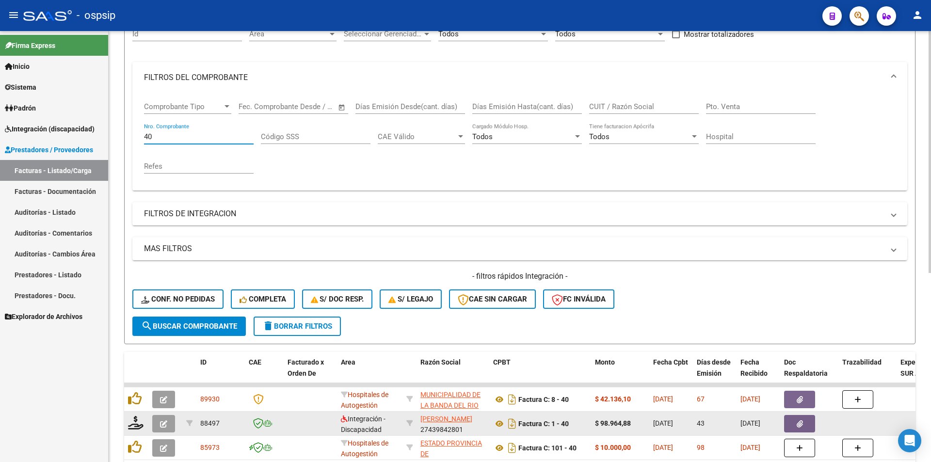
type input "40"
click at [171, 426] on button "button" at bounding box center [163, 423] width 23 height 17
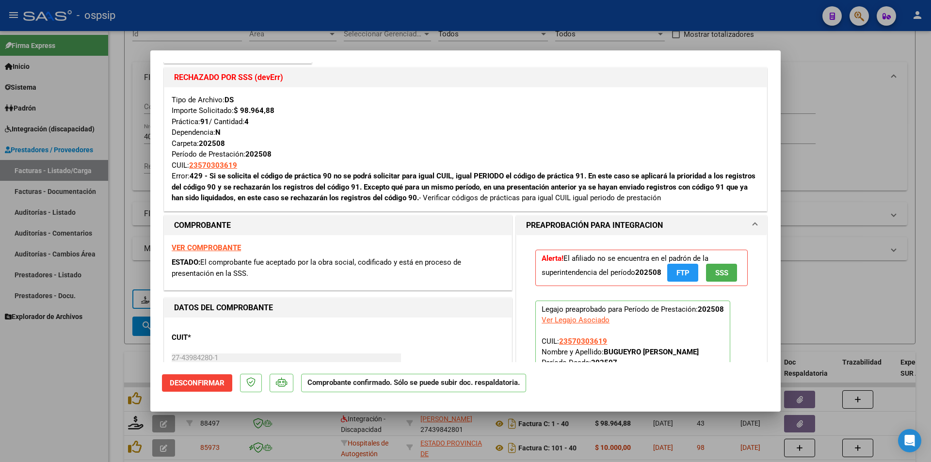
scroll to position [145, 0]
click at [113, 95] on div at bounding box center [465, 231] width 931 height 462
type input "$ 0,00"
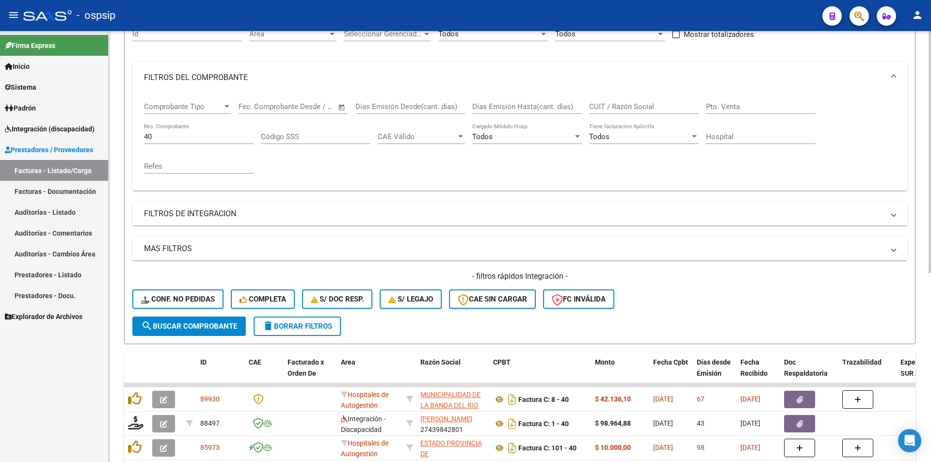
drag, startPoint x: 167, startPoint y: 142, endPoint x: 114, endPoint y: 135, distance: 53.3
click at [114, 135] on div "Video tutorial PRESTADORES -> Listado de CPBTs Emitidos por Prestadores / Prove…" at bounding box center [520, 308] width 822 height 760
click at [162, 136] on input "40" at bounding box center [199, 136] width 110 height 9
type input "4"
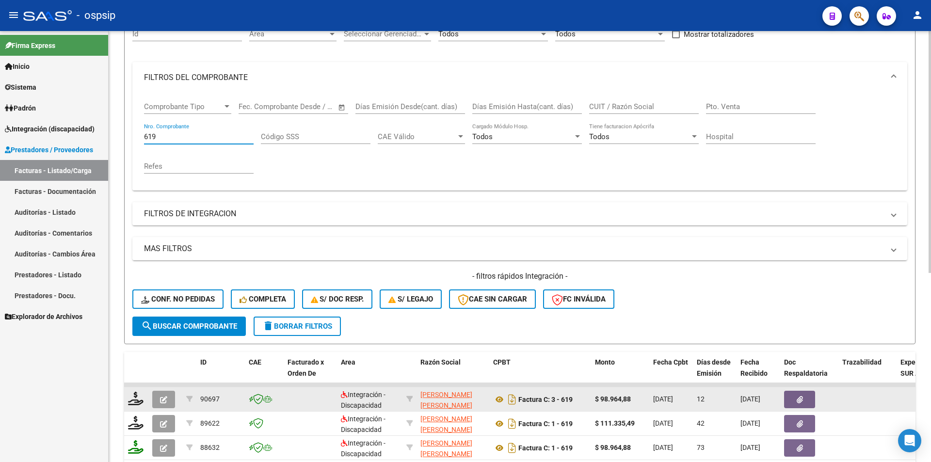
type input "619"
click at [162, 399] on icon "button" at bounding box center [163, 399] width 7 height 7
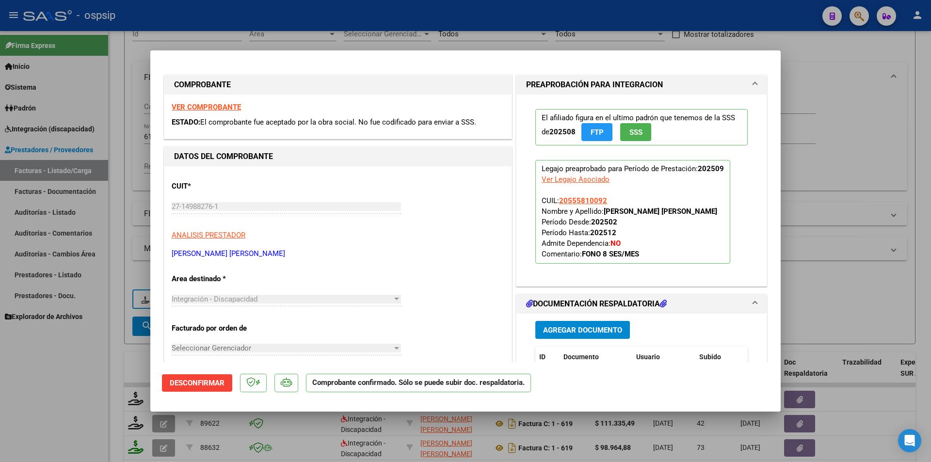
click at [69, 418] on div at bounding box center [465, 231] width 931 height 462
type input "$ 0,00"
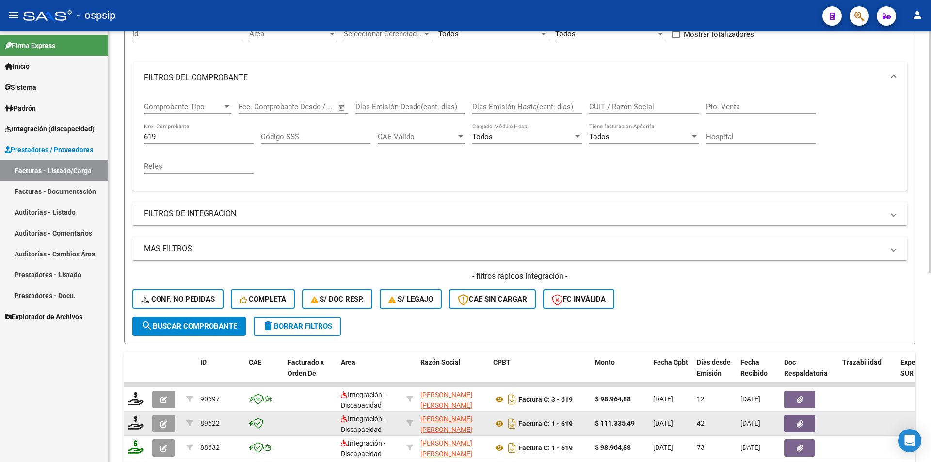
click at [168, 423] on button "button" at bounding box center [163, 423] width 23 height 17
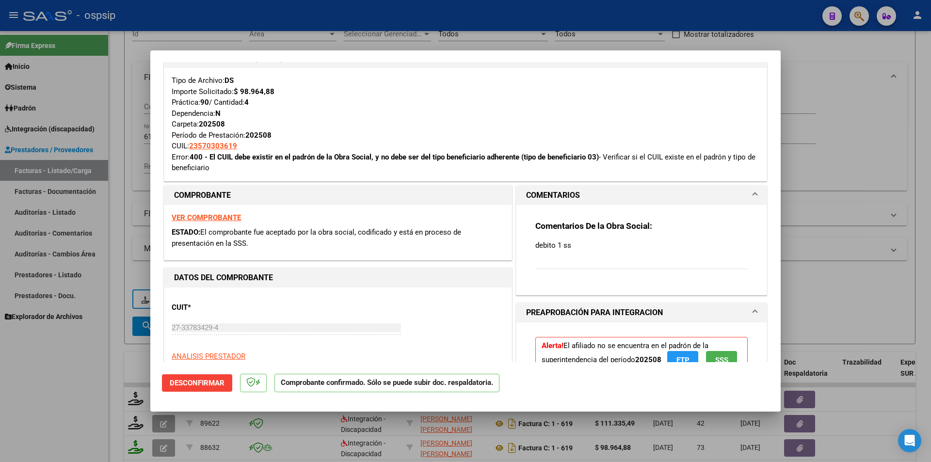
scroll to position [48, 0]
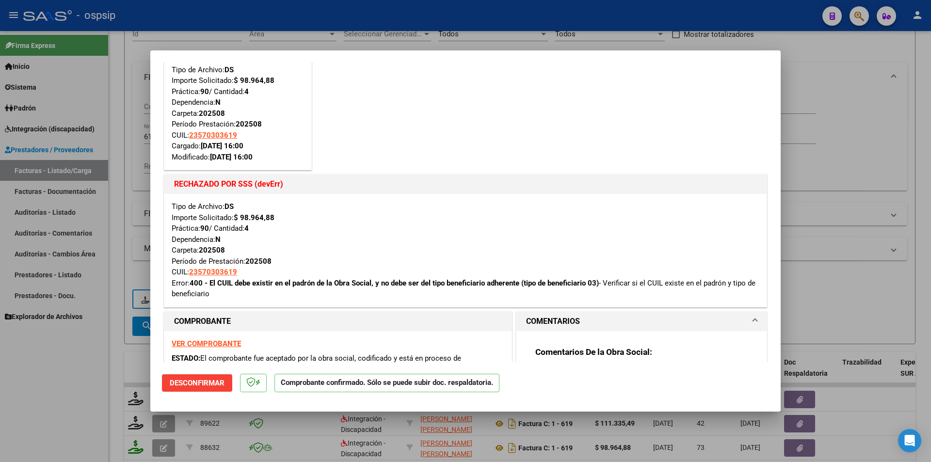
click at [54, 396] on div at bounding box center [465, 231] width 931 height 462
type input "$ 0,00"
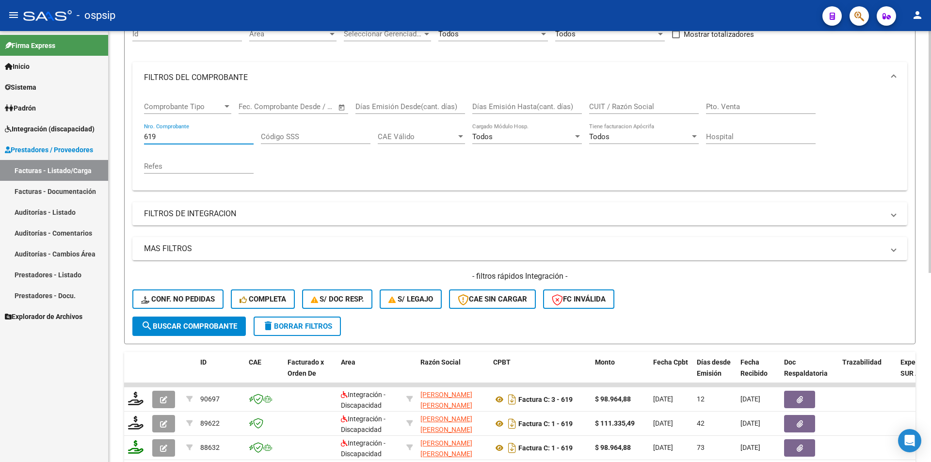
drag, startPoint x: 158, startPoint y: 137, endPoint x: 118, endPoint y: 139, distance: 39.3
click at [125, 137] on form "Filtros Id Area Area Seleccionar Gerenciador Seleccionar Gerenciador Todos Conf…" at bounding box center [519, 178] width 791 height 332
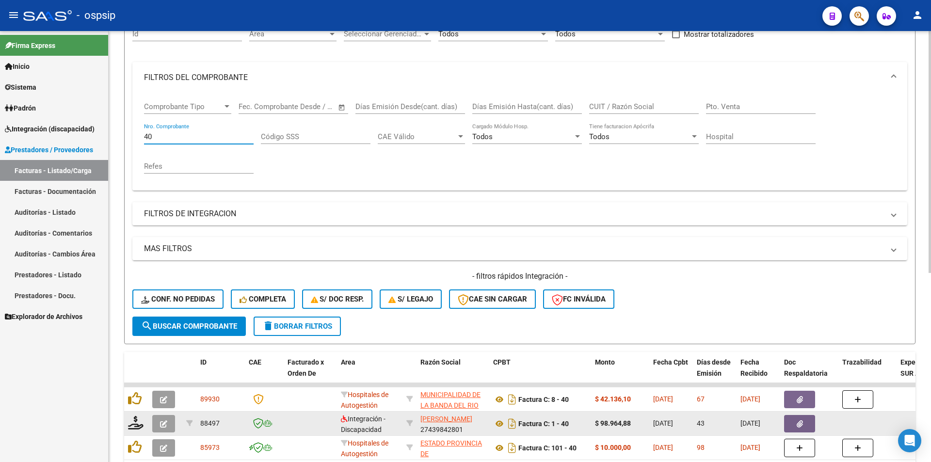
type input "40"
click at [167, 426] on icon "button" at bounding box center [163, 423] width 7 height 7
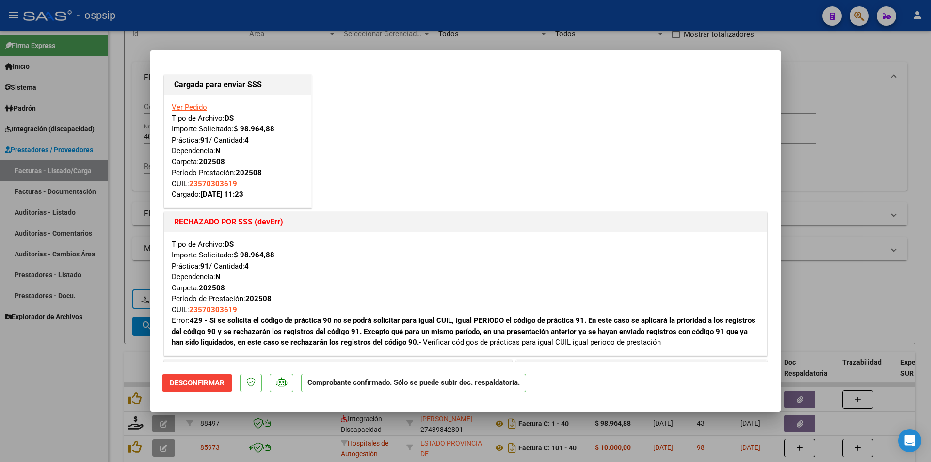
click at [94, 425] on div at bounding box center [465, 231] width 931 height 462
type input "$ 0,00"
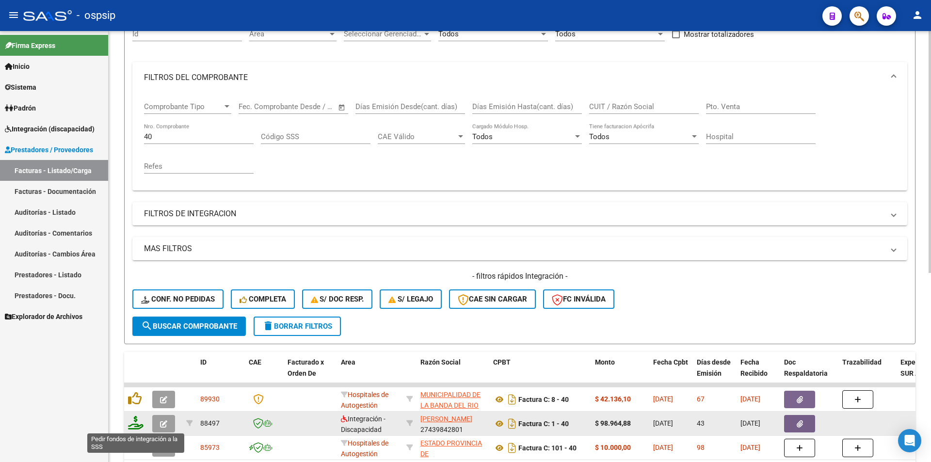
click at [136, 425] on icon at bounding box center [136, 423] width 16 height 14
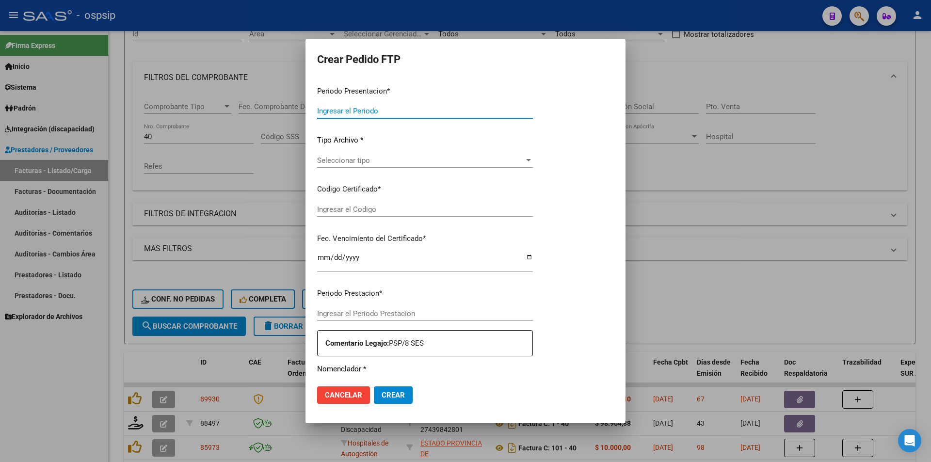
type input "202509"
type input "202508"
type input "$ 98.964,88"
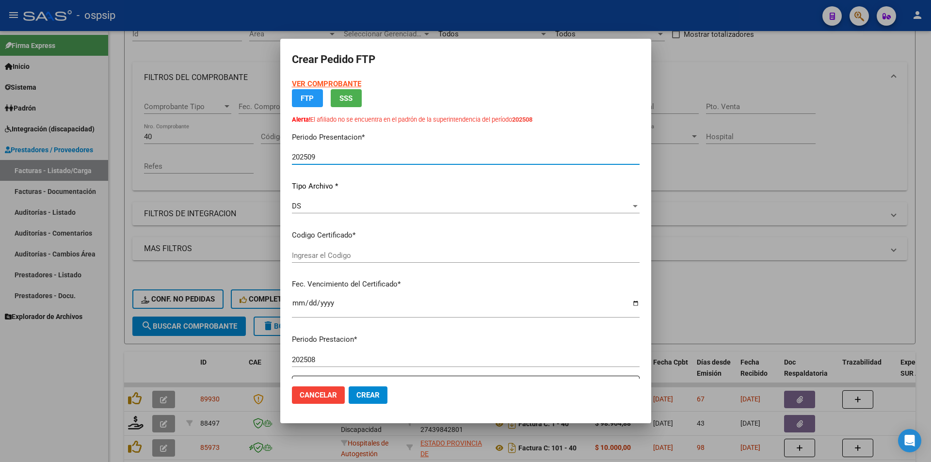
type input "3976668338"
type input "[DATE]"
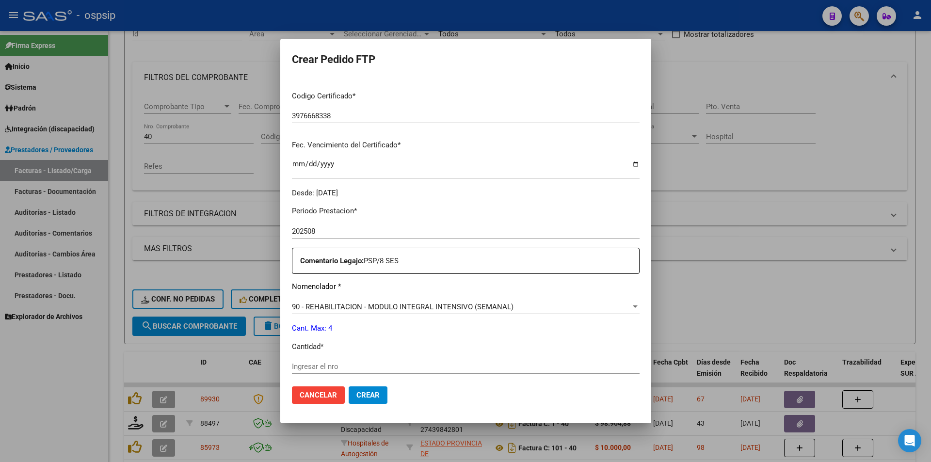
scroll to position [219, 0]
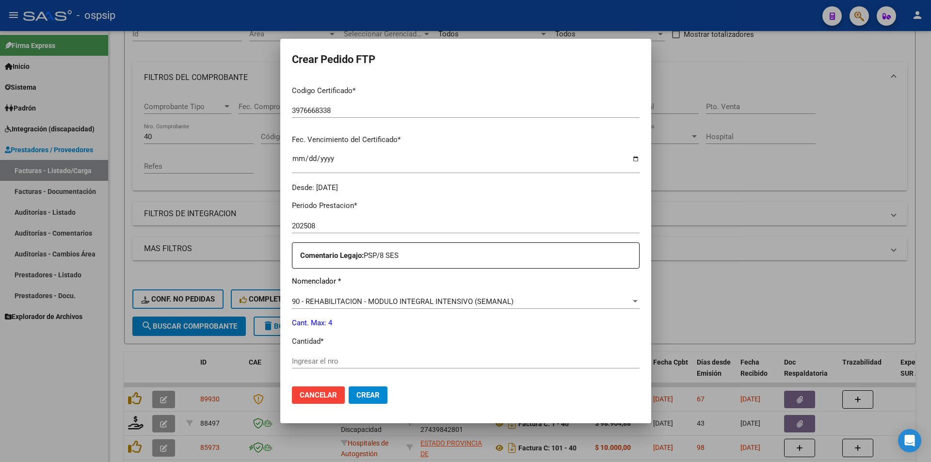
click at [303, 364] on input "Ingresar el nro" at bounding box center [466, 361] width 348 height 9
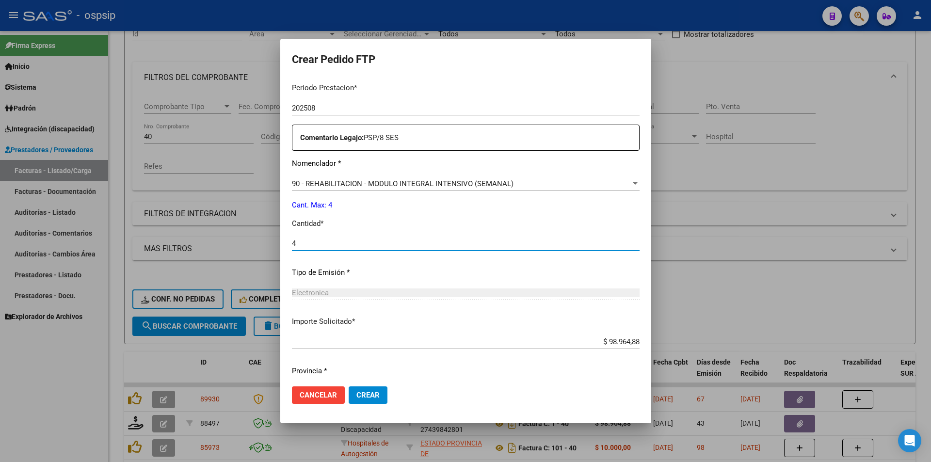
scroll to position [366, 0]
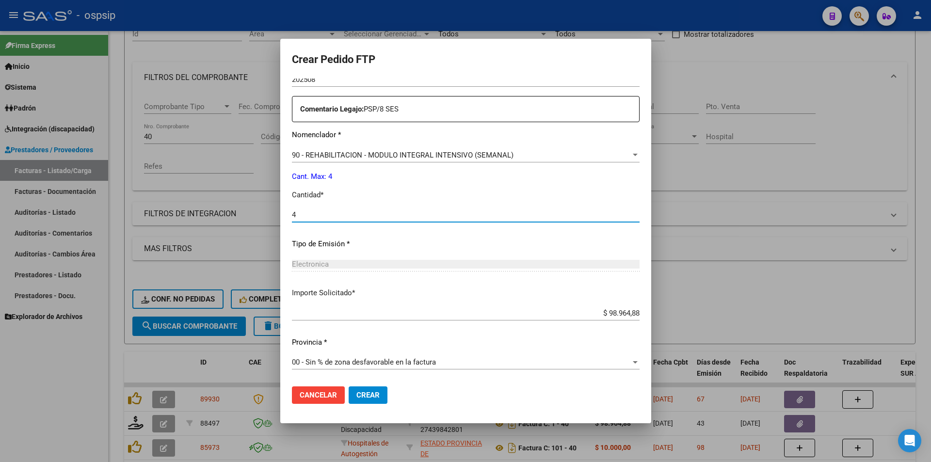
type input "4"
click at [362, 396] on span "Crear" at bounding box center [367, 395] width 23 height 9
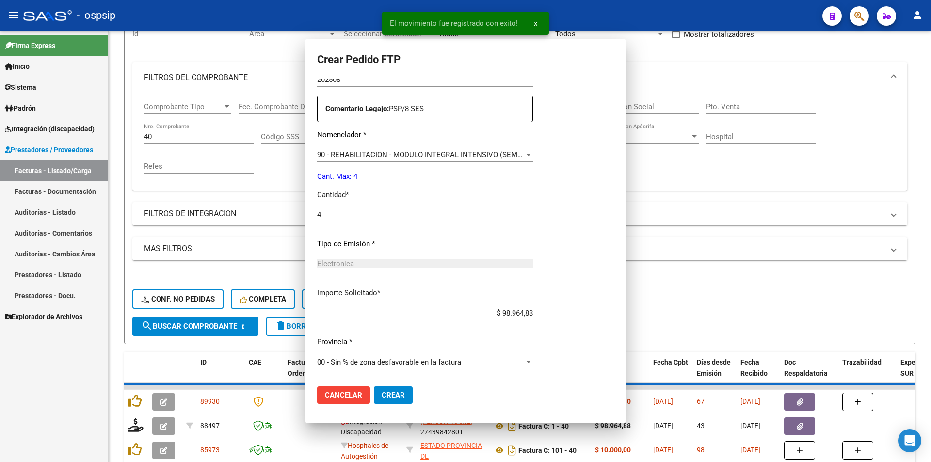
scroll to position [0, 0]
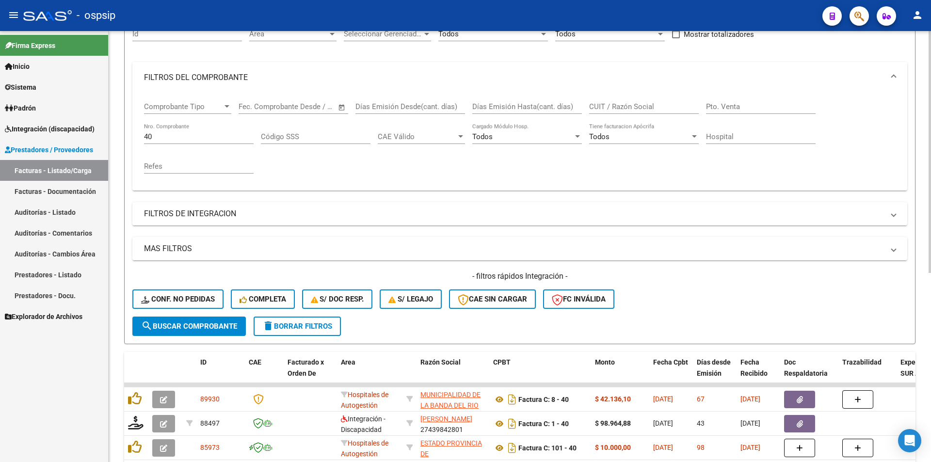
drag, startPoint x: 159, startPoint y: 130, endPoint x: 118, endPoint y: 130, distance: 40.7
click at [118, 130] on div "Video tutorial PRESTADORES -> Listado de CPBTs Emitidos por Prestadores / Prove…" at bounding box center [520, 308] width 822 height 760
drag, startPoint x: 155, startPoint y: 132, endPoint x: 124, endPoint y: 135, distance: 31.1
click at [129, 133] on form "Filtros Id Area Area Seleccionar Gerenciador Seleccionar Gerenciador Todos Conf…" at bounding box center [519, 178] width 791 height 332
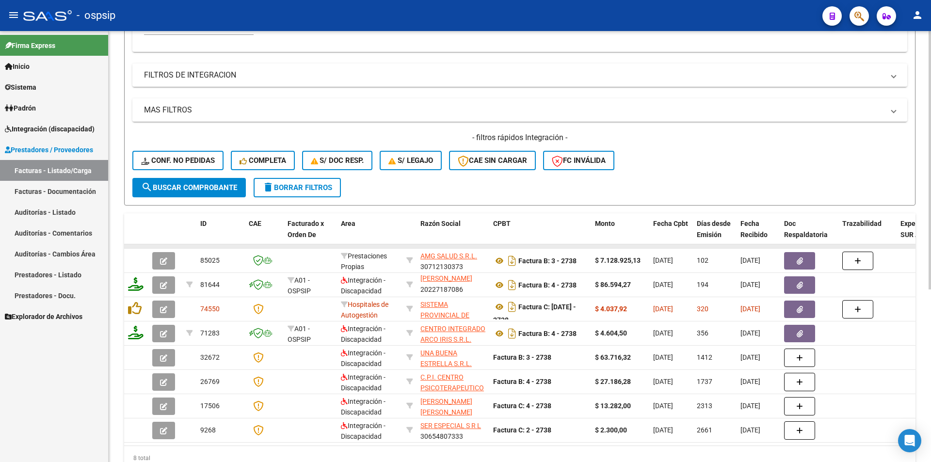
scroll to position [248, 0]
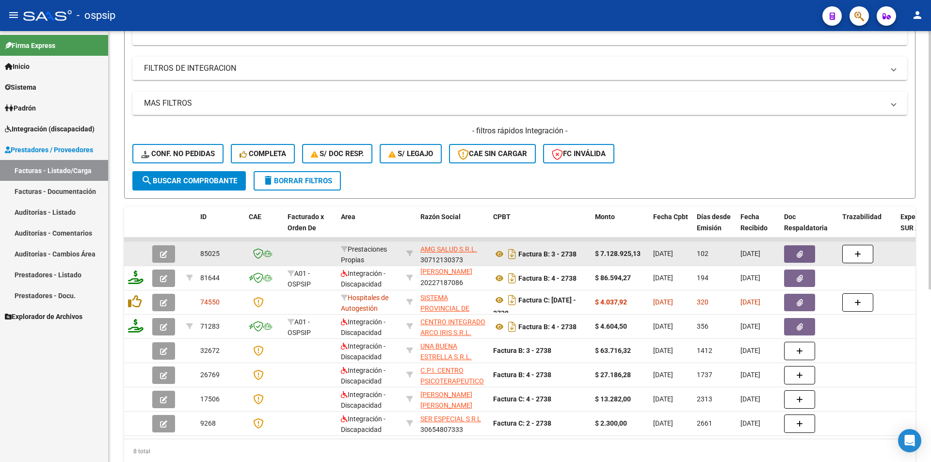
type input "2738"
click at [165, 254] on icon "button" at bounding box center [163, 254] width 7 height 7
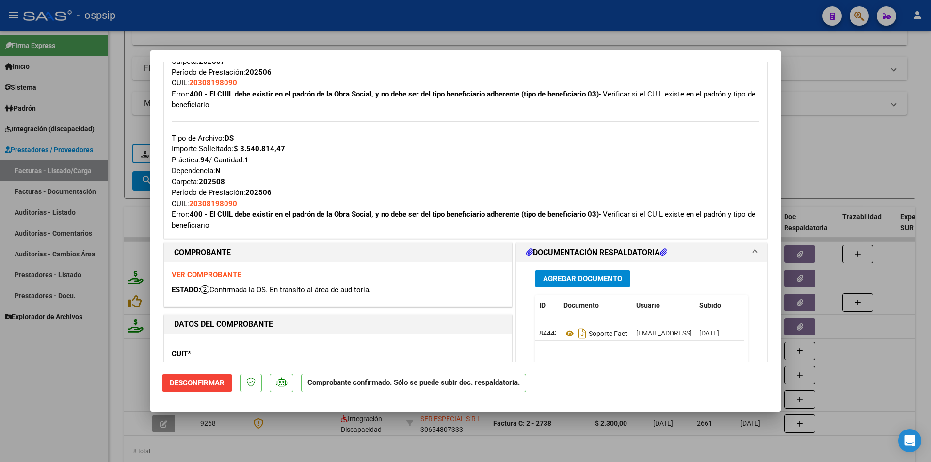
scroll to position [582, 0]
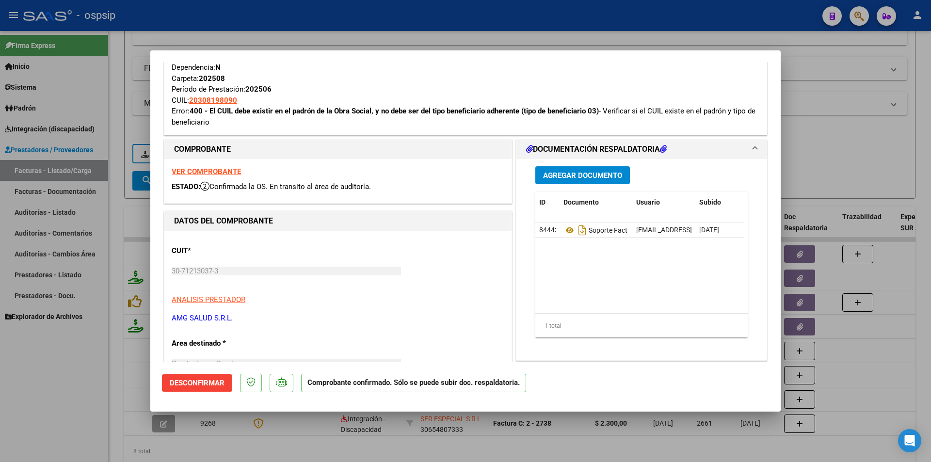
click at [193, 173] on strong "VER COMPROBANTE" at bounding box center [206, 171] width 69 height 9
click at [106, 376] on div at bounding box center [465, 231] width 931 height 462
type input "$ 0,00"
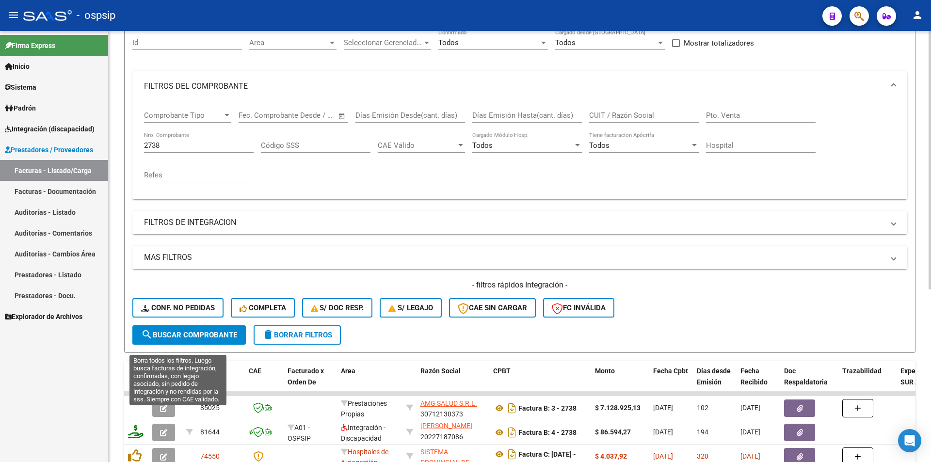
scroll to position [54, 0]
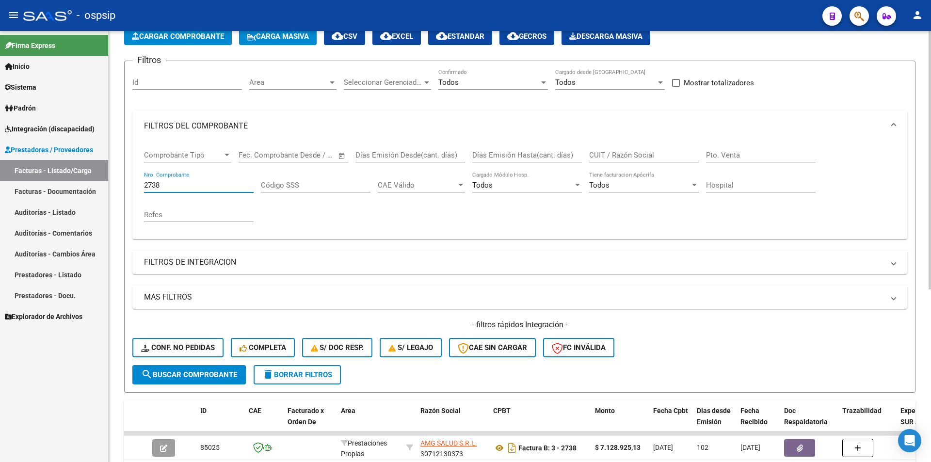
drag, startPoint x: 171, startPoint y: 187, endPoint x: 139, endPoint y: 185, distance: 32.5
click at [139, 185] on div "Comprobante Tipo Comprobante Tipo Fecha inicio – Fecha fin Fec. Comprobante Des…" at bounding box center [519, 190] width 775 height 97
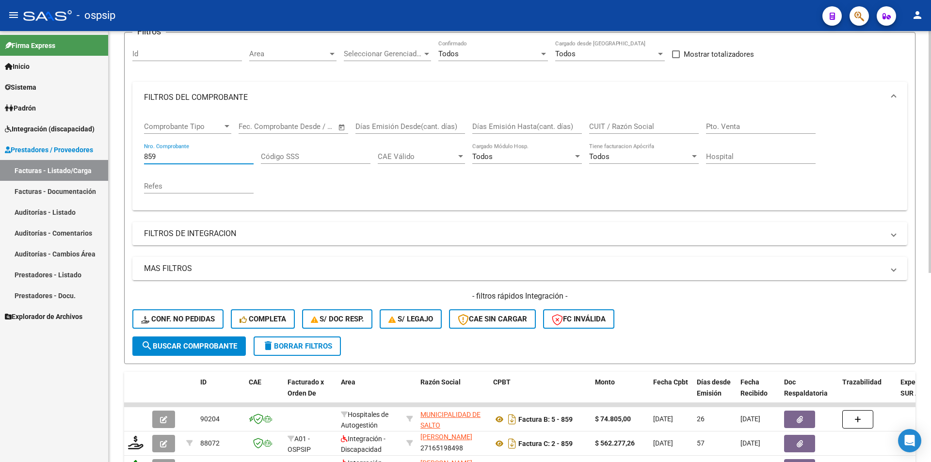
scroll to position [151, 0]
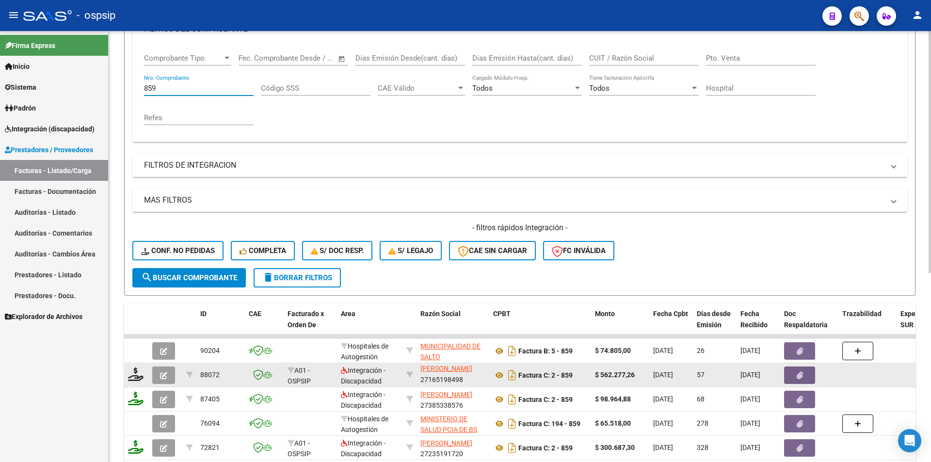
type input "859"
click at [160, 378] on icon "button" at bounding box center [163, 375] width 7 height 7
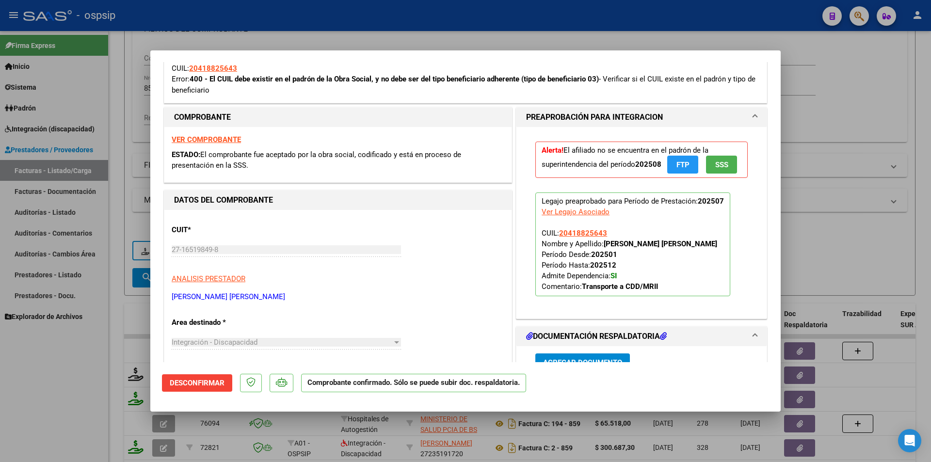
scroll to position [485, 0]
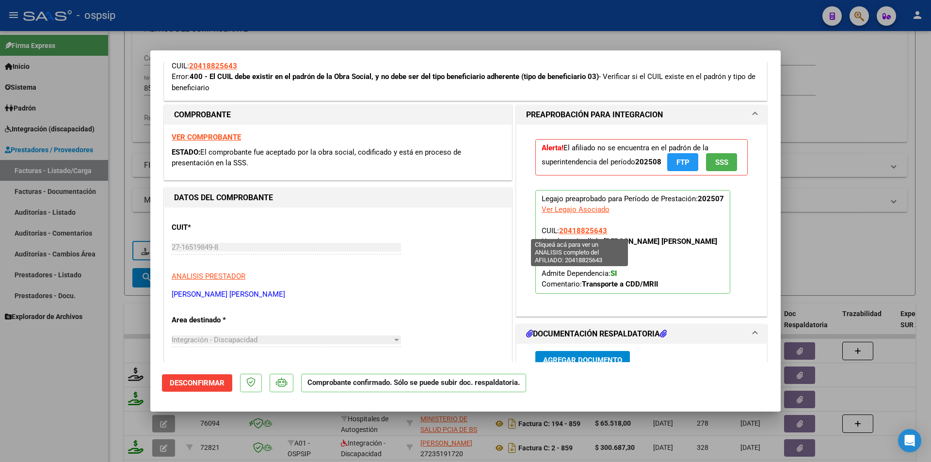
click at [590, 231] on span "20418825643" at bounding box center [583, 230] width 48 height 9
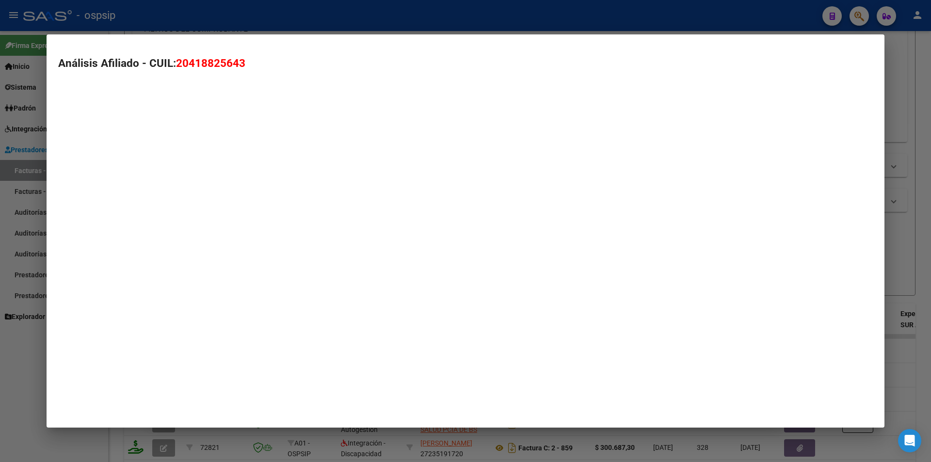
type textarea "20418825643"
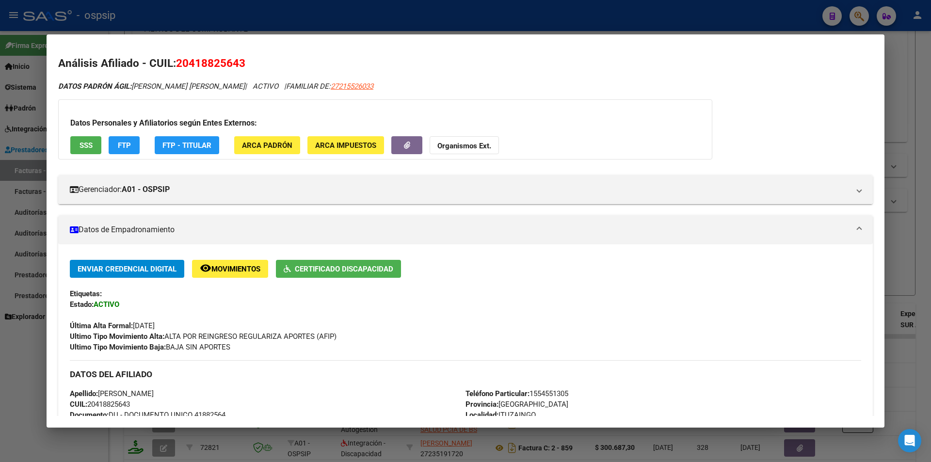
click at [82, 144] on span "SSS" at bounding box center [86, 145] width 13 height 9
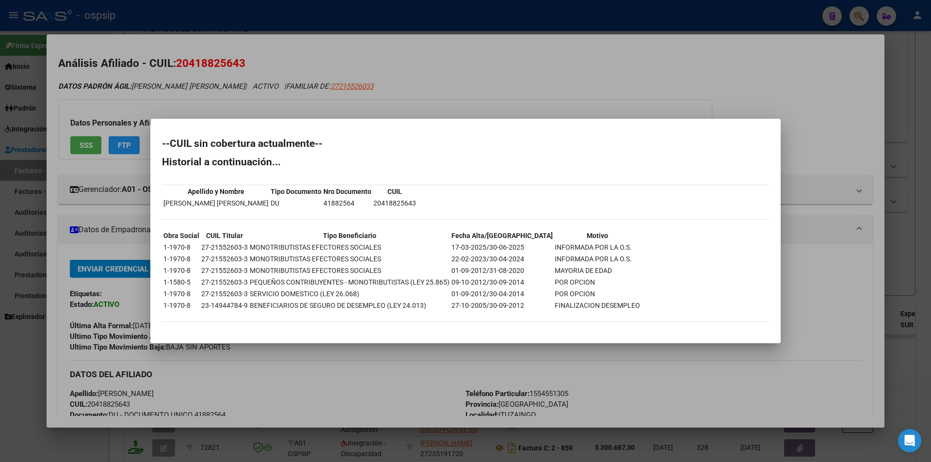
click at [224, 116] on div at bounding box center [465, 231] width 931 height 462
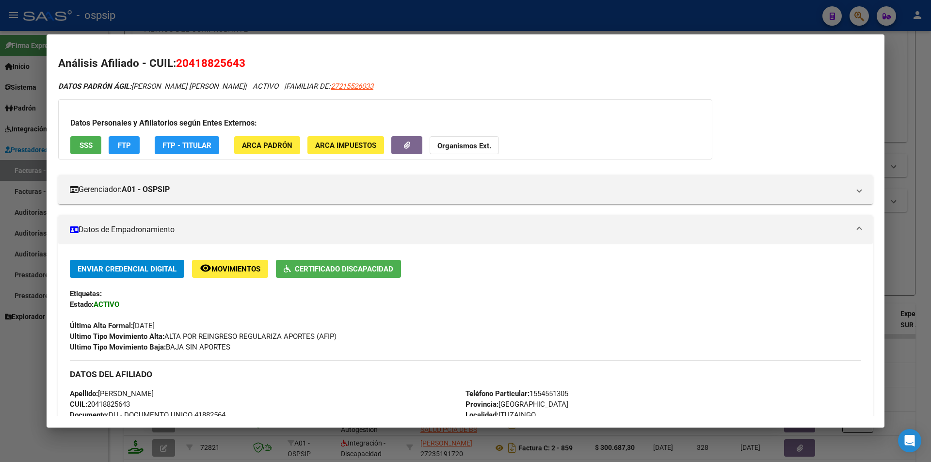
drag, startPoint x: 235, startPoint y: 87, endPoint x: 176, endPoint y: 63, distance: 63.2
click at [176, 63] on div "Análisis Afiliado - CUIL: 20418825643 DATOS PADRÓN ÁGIL: MORENO LEANDRO VALENTI…" at bounding box center [465, 435] width 815 height 761
copy div "20418825643 DATOS PADRÓN ÁGIL: MORENO LEANDRO VALENTIN"
click at [150, 14] on div at bounding box center [465, 231] width 931 height 462
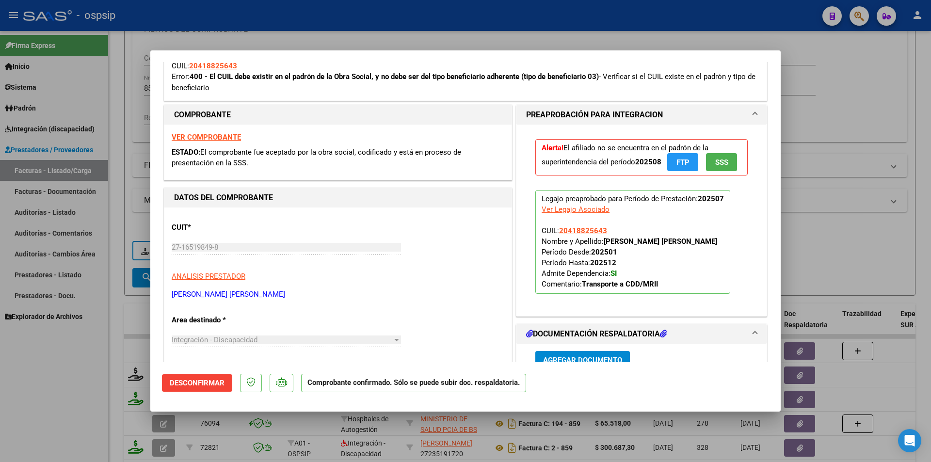
click at [150, 14] on div at bounding box center [465, 231] width 931 height 462
type input "$ 0,00"
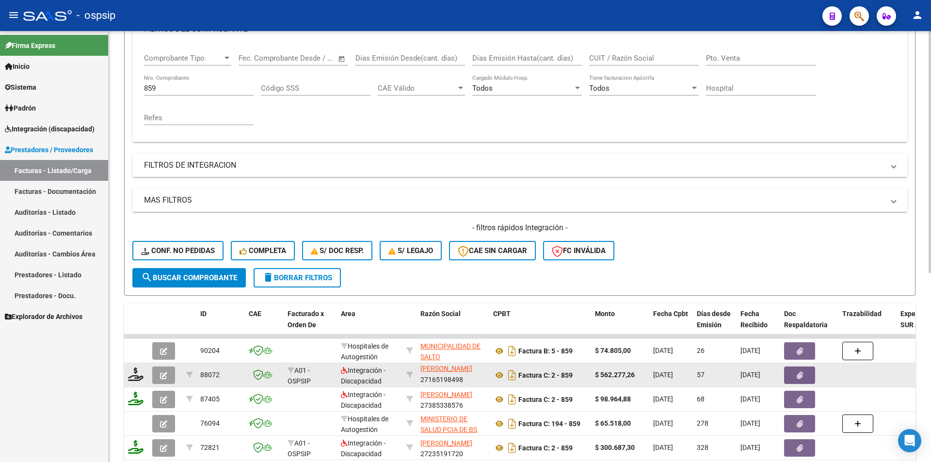
click at [166, 373] on icon "button" at bounding box center [163, 375] width 7 height 7
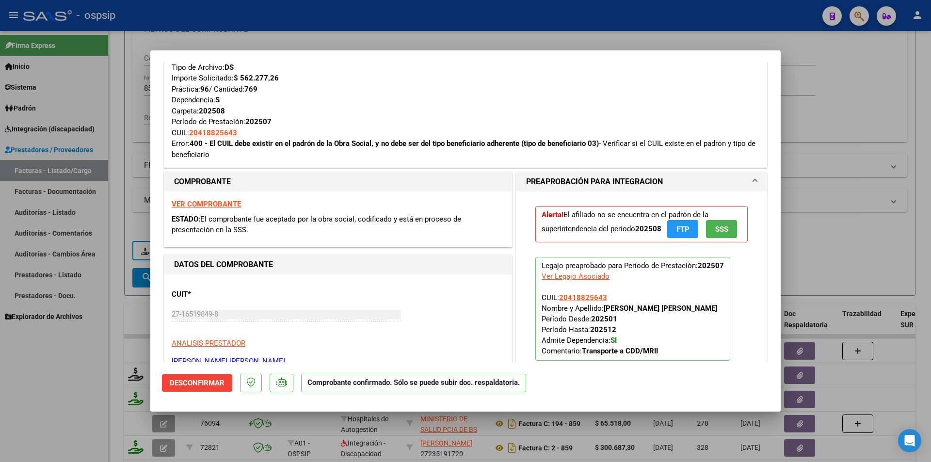
scroll to position [436, 0]
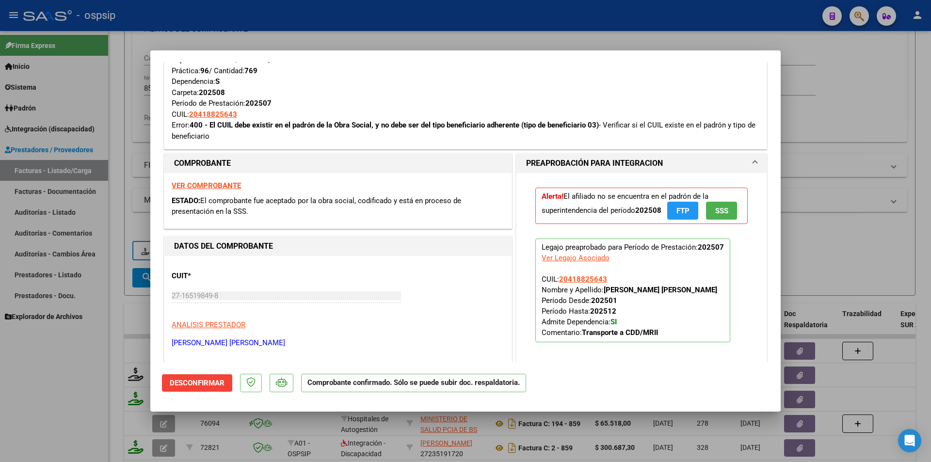
drag, startPoint x: 32, startPoint y: 414, endPoint x: 41, endPoint y: 409, distance: 10.6
click at [33, 413] on div at bounding box center [465, 231] width 931 height 462
type input "$ 0,00"
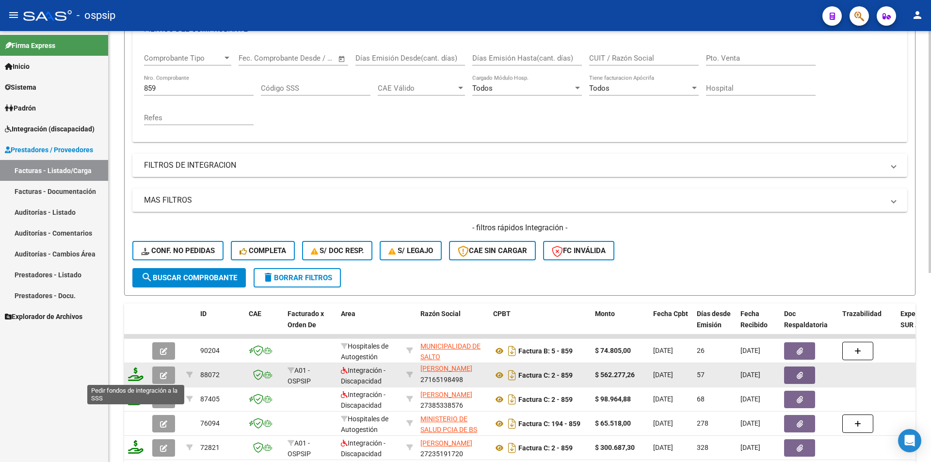
click at [131, 378] on icon at bounding box center [136, 375] width 16 height 14
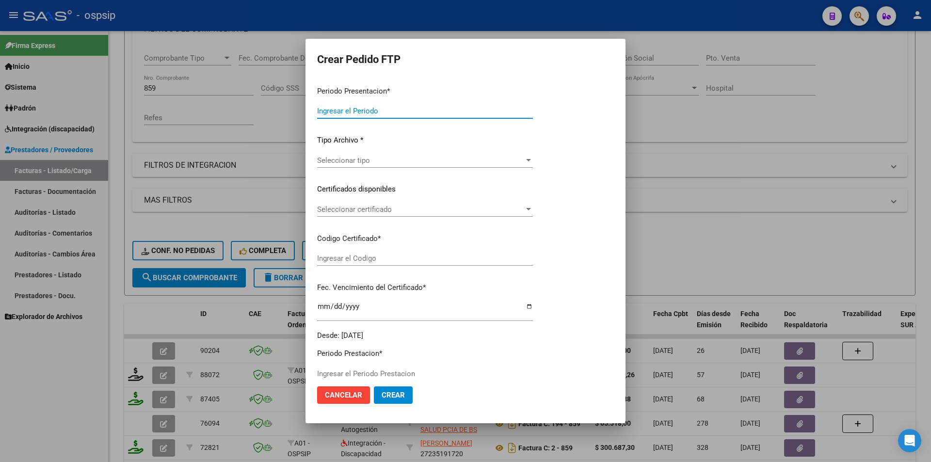
type input "202509"
type input "202507"
type input "$ 562.277,26"
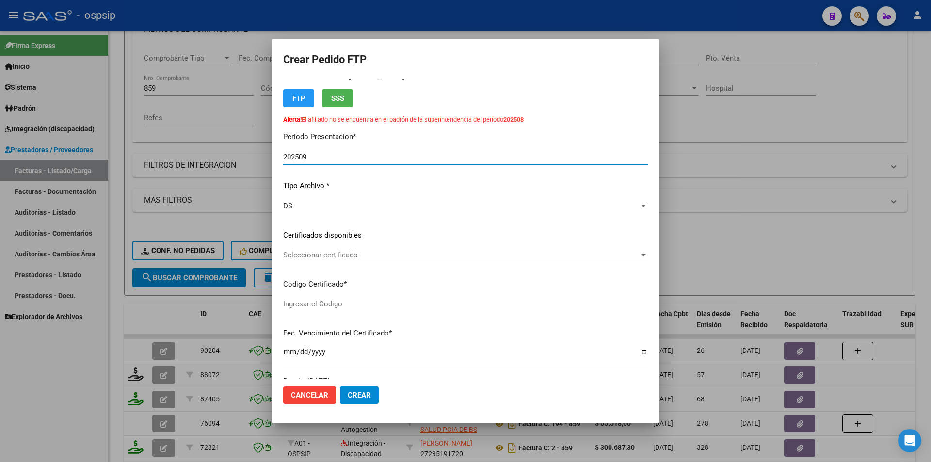
type input "2597464464"
type input "2027-06-09"
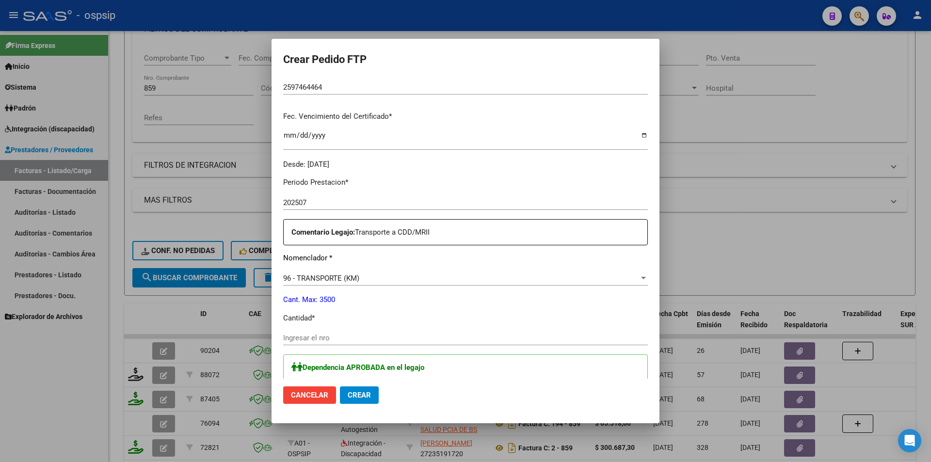
click at [311, 338] on input "Ingresar el nro" at bounding box center [465, 338] width 365 height 9
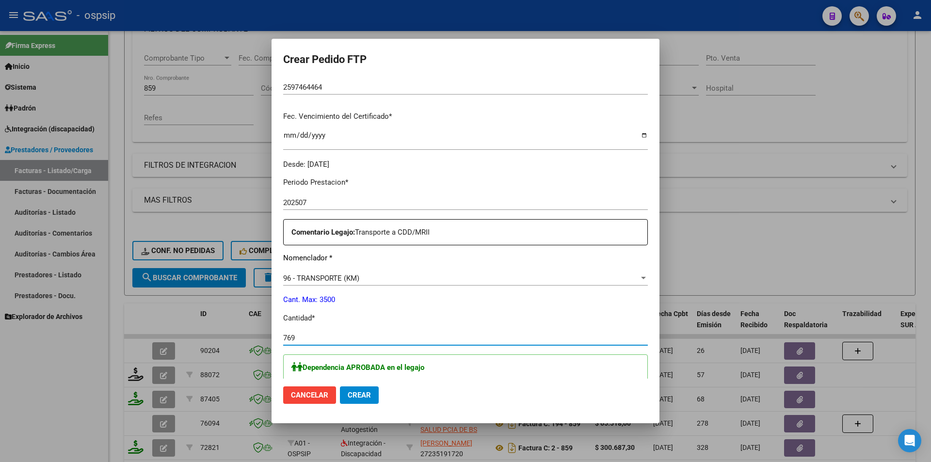
type input "769"
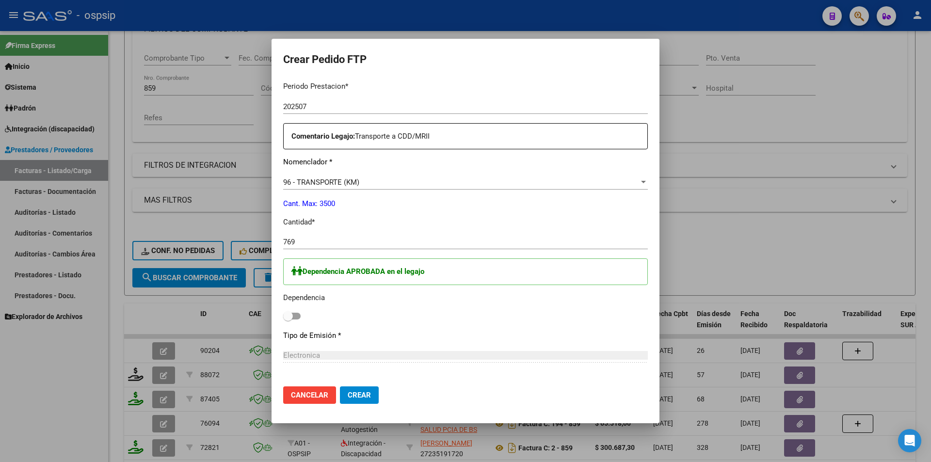
scroll to position [339, 0]
click at [294, 315] on span at bounding box center [291, 315] width 17 height 7
click at [288, 319] on input "checkbox" at bounding box center [288, 319] width 0 height 0
checkbox input "true"
click at [366, 394] on span "Crear" at bounding box center [359, 395] width 23 height 9
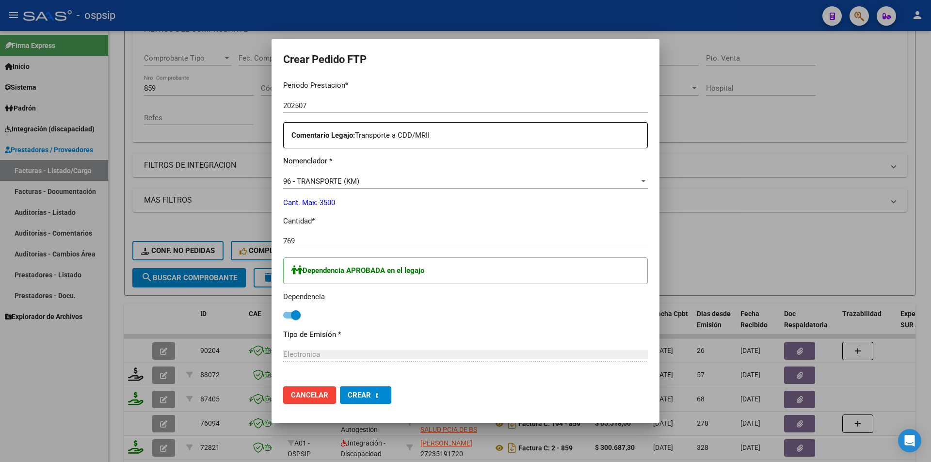
scroll to position [0, 0]
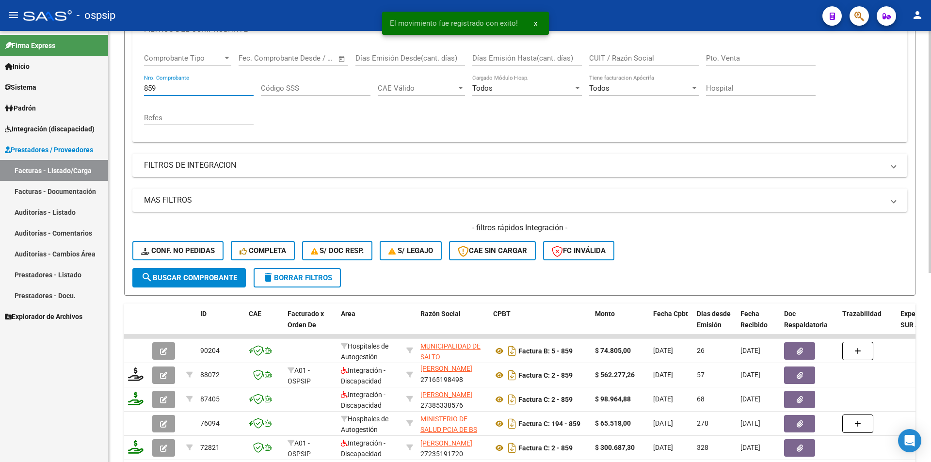
drag, startPoint x: 170, startPoint y: 85, endPoint x: 112, endPoint y: 91, distance: 57.5
click at [115, 88] on div "Video tutorial PRESTADORES -> Listado de CPBTs Emitidos por Prestadores / Prove…" at bounding box center [520, 260] width 822 height 760
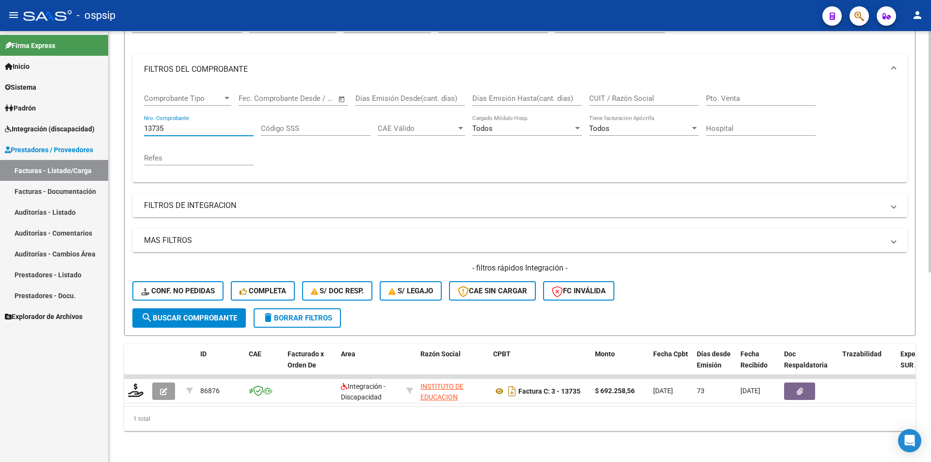
scroll to position [118, 0]
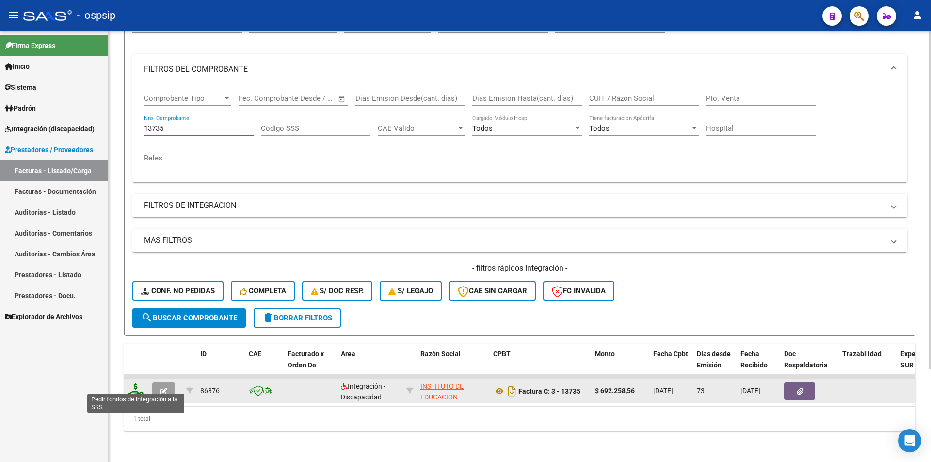
type input "13735"
click at [136, 388] on icon at bounding box center [136, 391] width 16 height 14
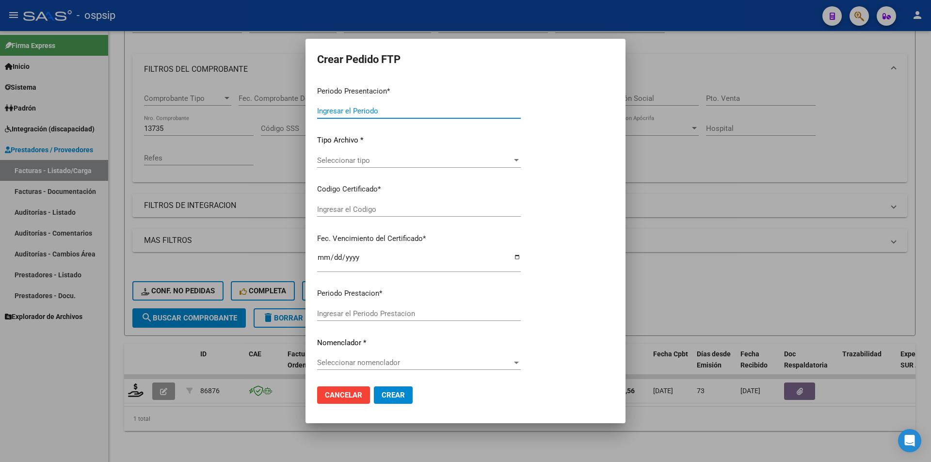
type input "202509"
type input "202507"
type input "$ 692.258,56"
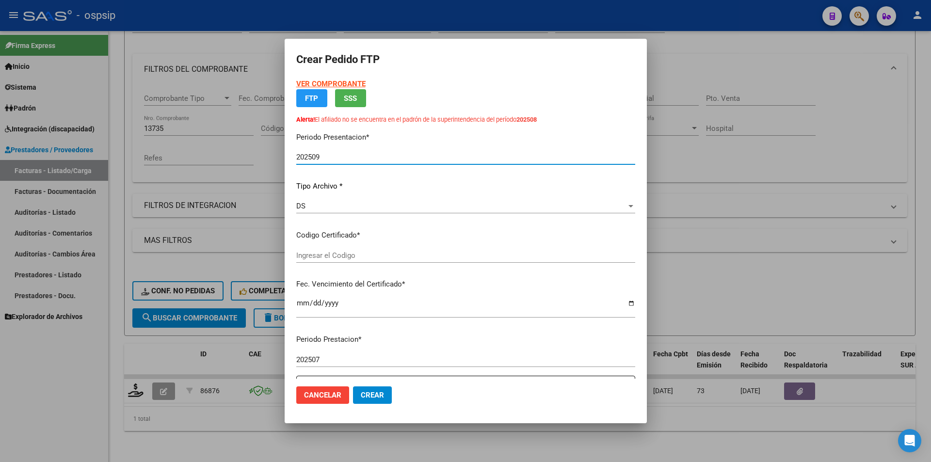
type input "2597464464"
type input "2027-06-09"
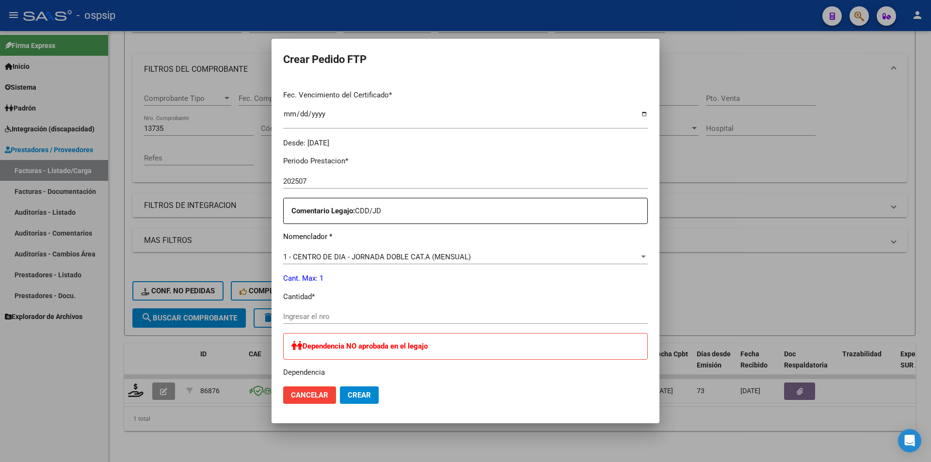
scroll to position [268, 0]
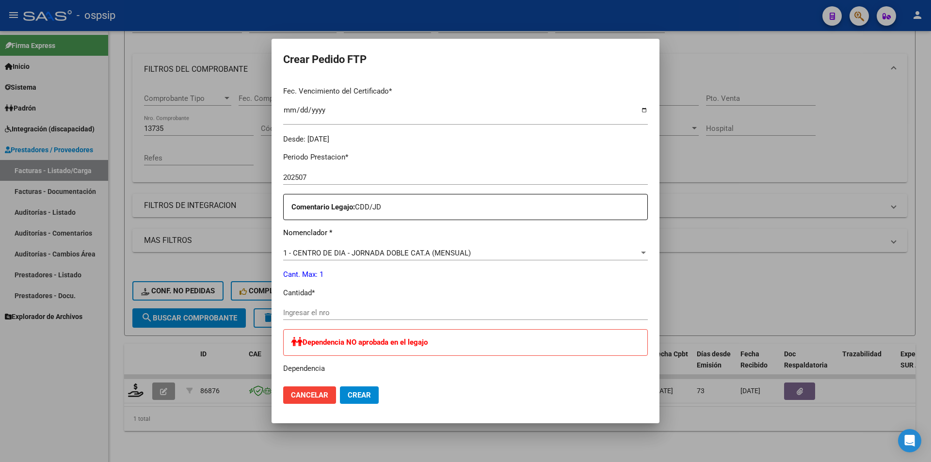
click at [329, 312] on input "Ingresar el nro" at bounding box center [465, 312] width 365 height 9
type input "1"
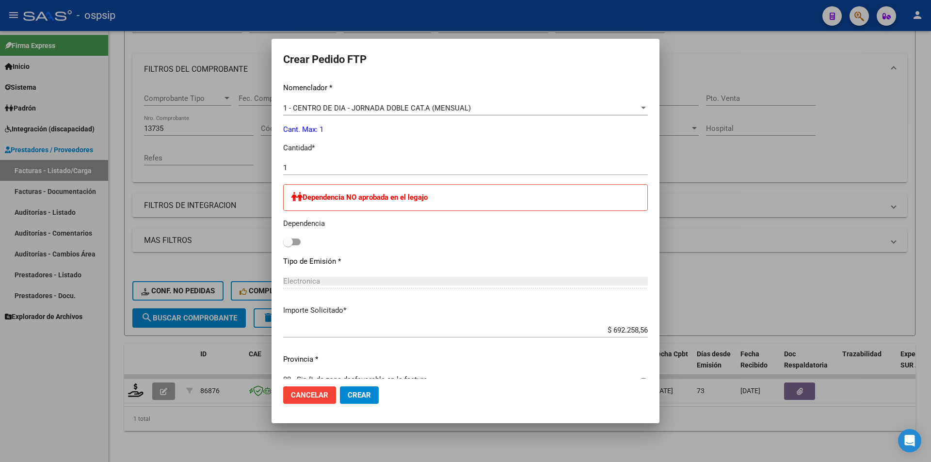
scroll to position [413, 0]
click at [358, 391] on span "Crear" at bounding box center [359, 395] width 23 height 9
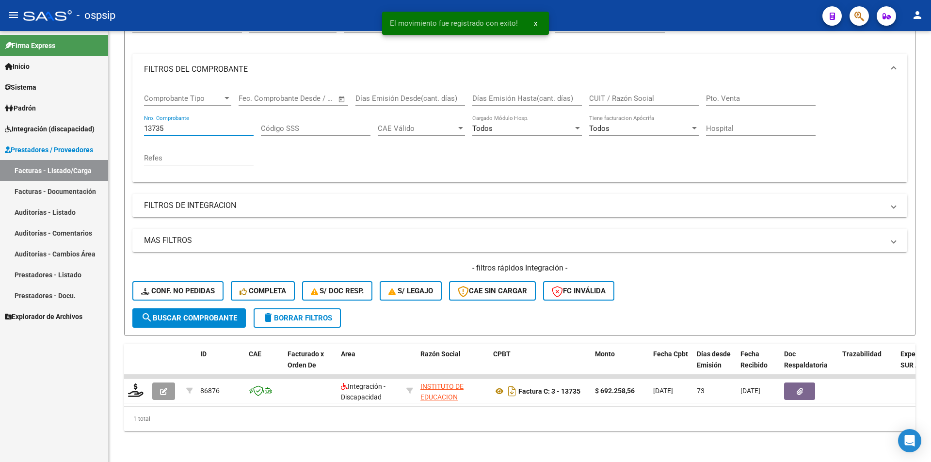
drag, startPoint x: 173, startPoint y: 121, endPoint x: 102, endPoint y: 129, distance: 70.8
click at [102, 129] on mat-sidenav-container "Firma Express Inicio Calendario SSS Instructivos Contacto OS Sistema Usuarios T…" at bounding box center [465, 246] width 931 height 431
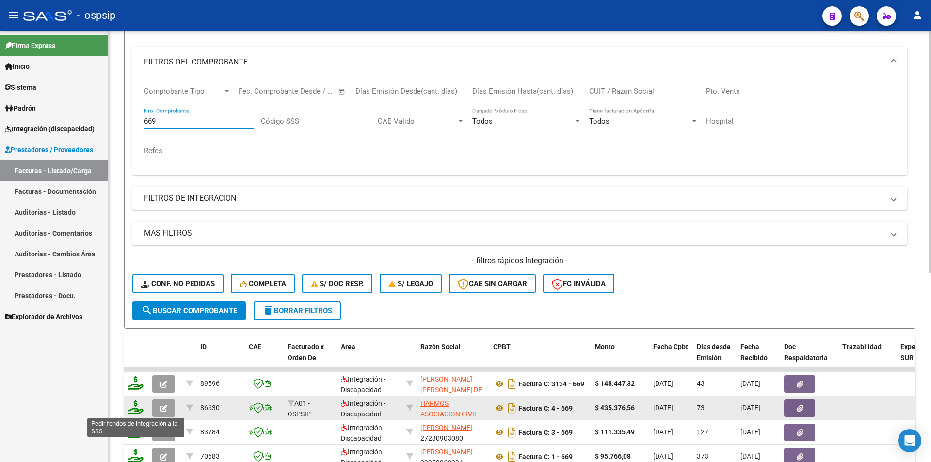
type input "669"
click at [133, 407] on icon at bounding box center [136, 407] width 16 height 14
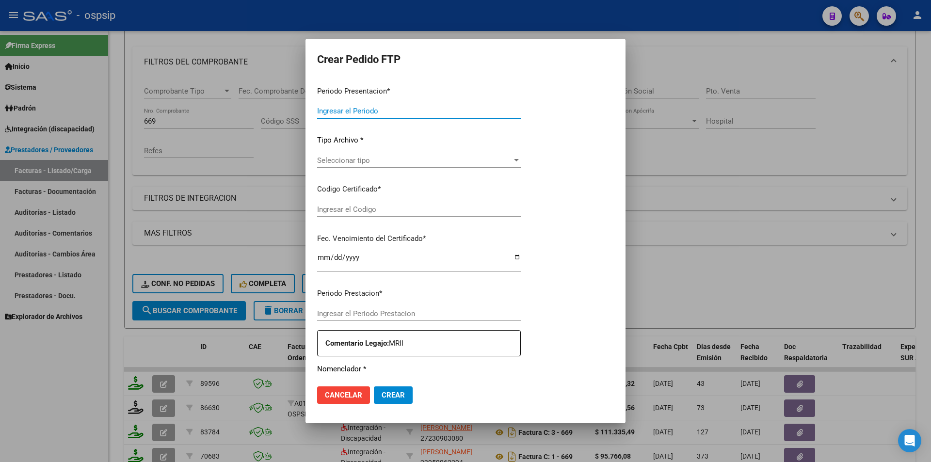
type input "202509"
type input "202507"
type input "$ 435.376,56"
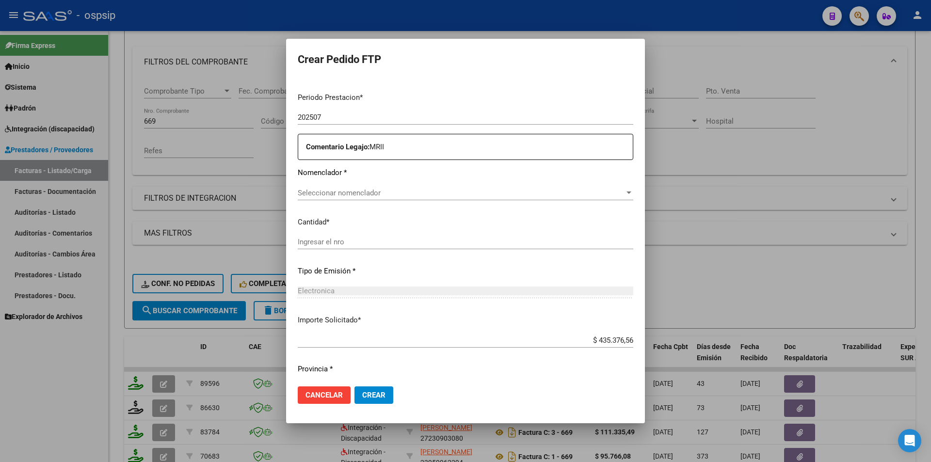
type input "2597464464"
type input "2027-06-09"
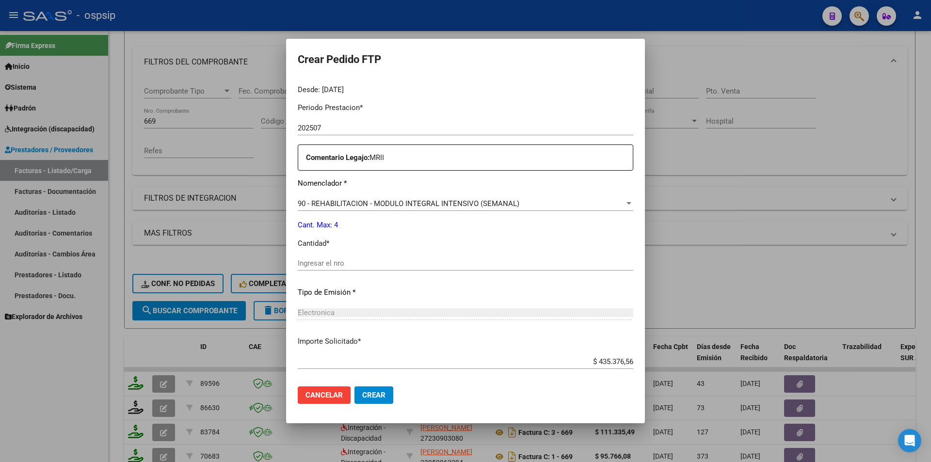
click at [320, 263] on input "Ingresar el nro" at bounding box center [466, 263] width 336 height 9
type input "4"
click at [362, 398] on span "Crear" at bounding box center [373, 395] width 23 height 9
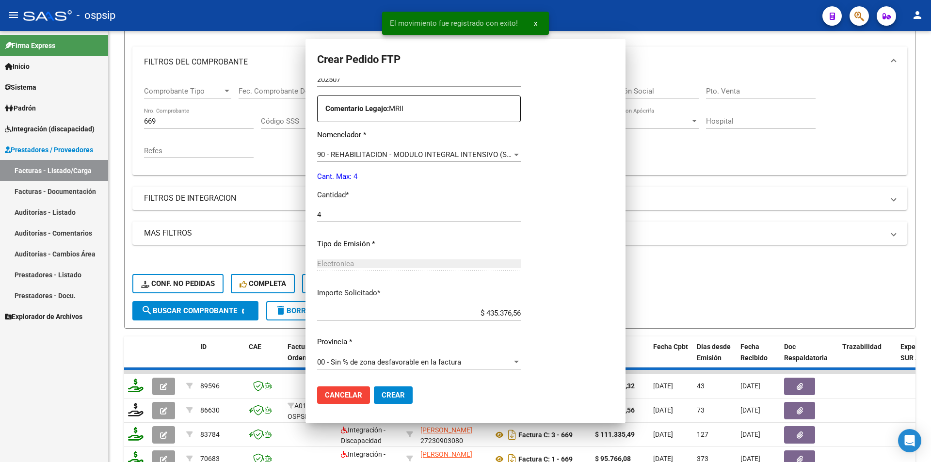
scroll to position [0, 0]
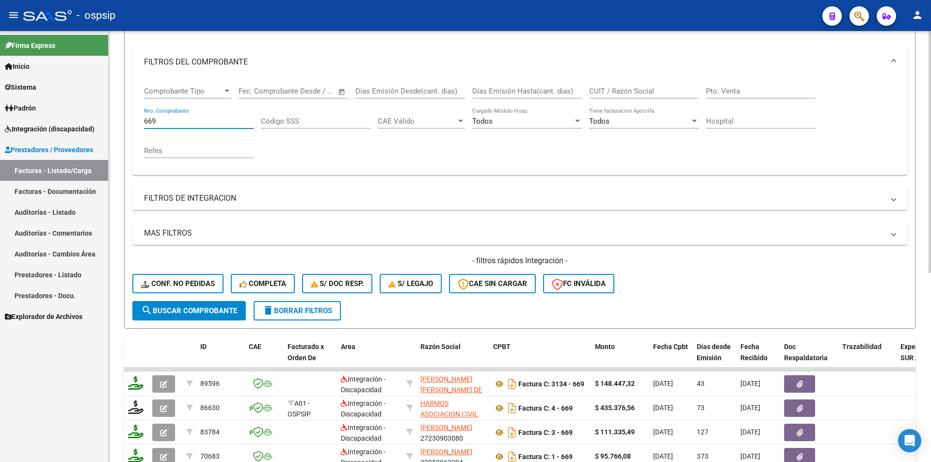
drag, startPoint x: 165, startPoint y: 124, endPoint x: 111, endPoint y: 125, distance: 54.3
click at [111, 125] on div "Video tutorial PRESTADORES -> Listado de CPBTs Emitidos por Prestadores / Prove…" at bounding box center [520, 293] width 822 height 760
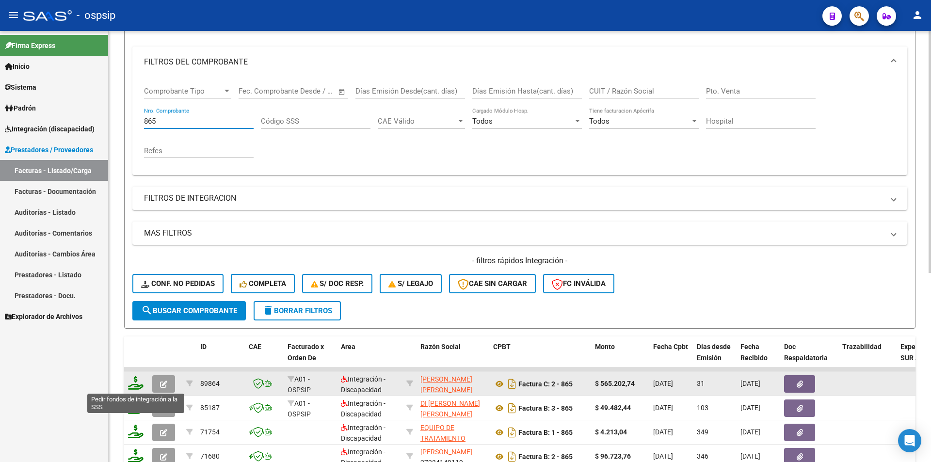
type input "865"
click at [136, 381] on icon at bounding box center [136, 383] width 16 height 14
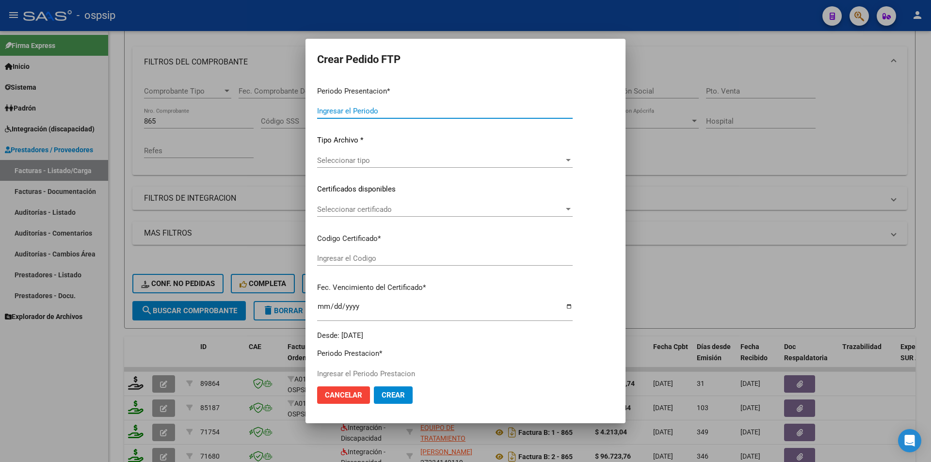
type input "202509"
type input "202508"
type input "$ 565.202,74"
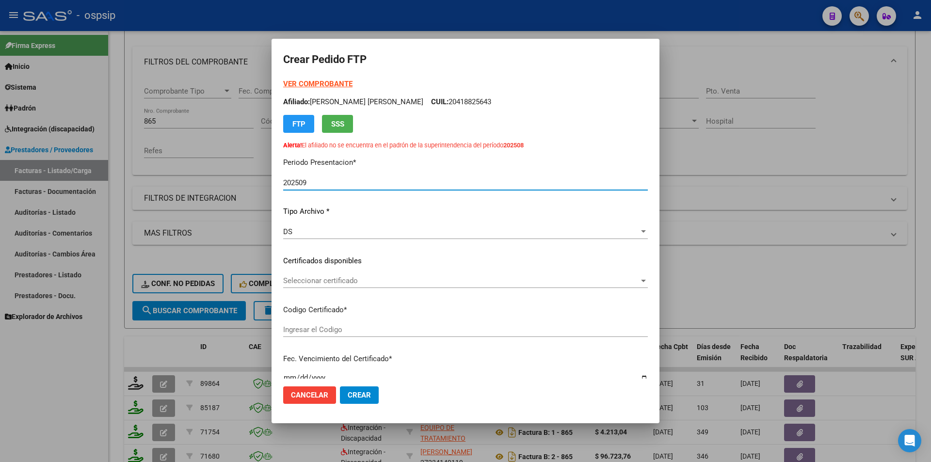
type input "2597464464"
type input "2027-06-09"
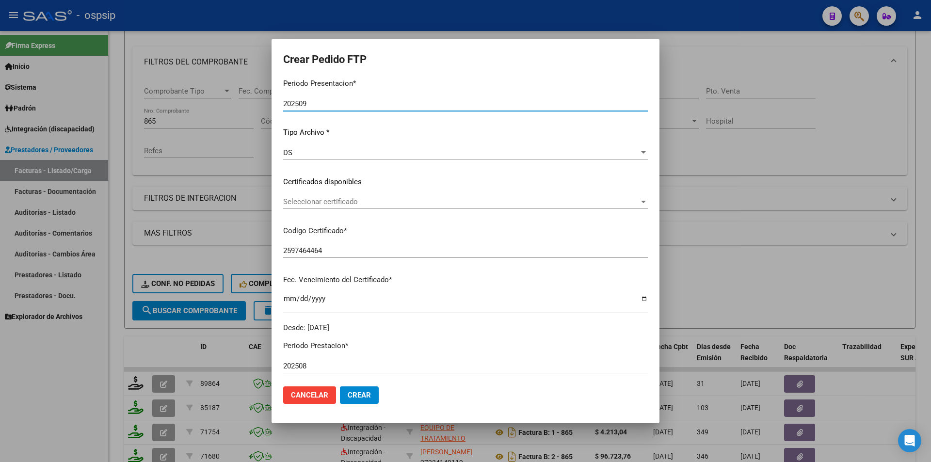
scroll to position [242, 0]
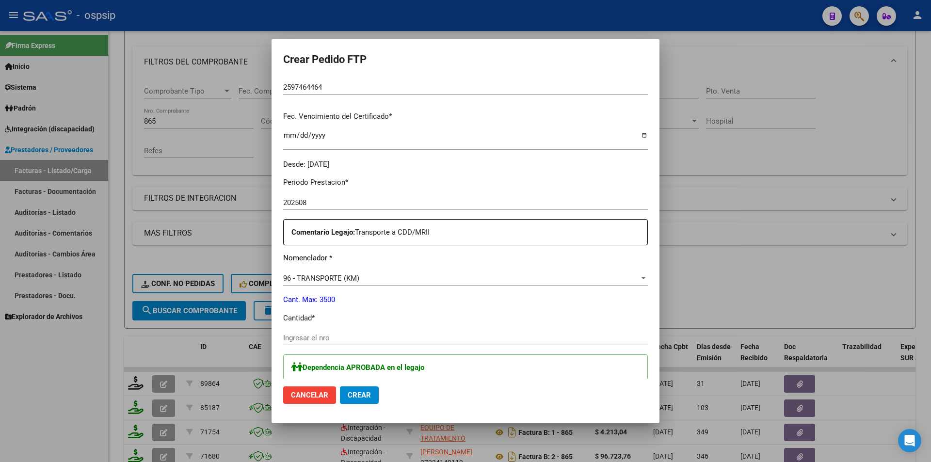
click at [315, 337] on input "Ingresar el nro" at bounding box center [465, 338] width 365 height 9
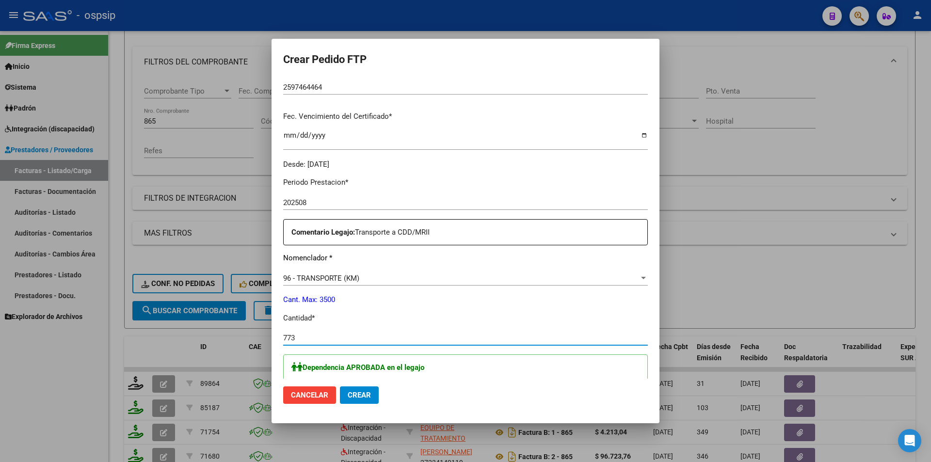
type input "773"
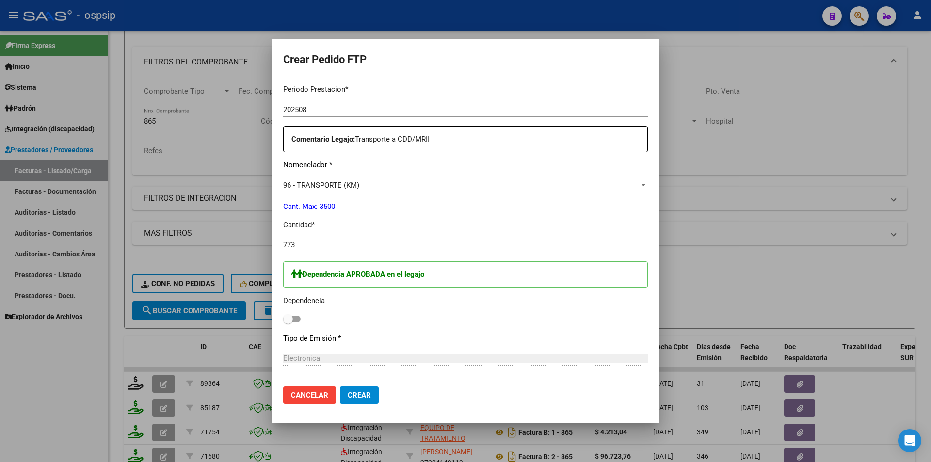
scroll to position [339, 0]
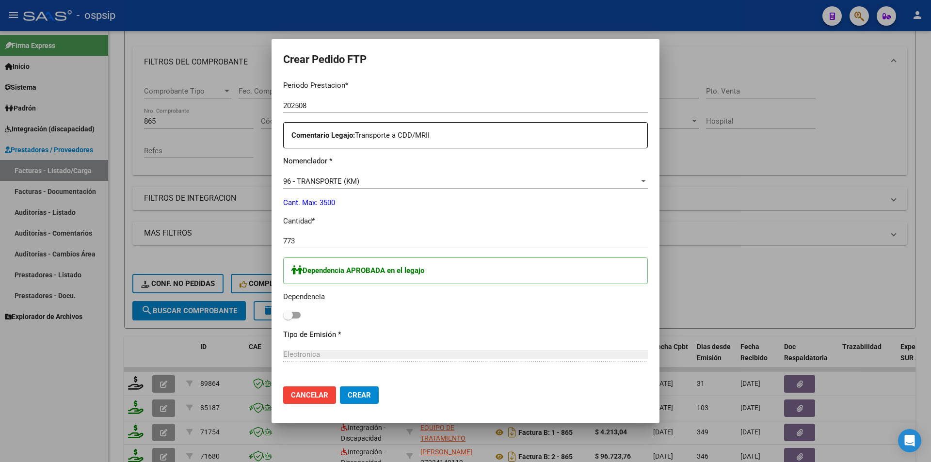
click at [296, 316] on span at bounding box center [291, 315] width 17 height 7
click at [288, 319] on input "checkbox" at bounding box center [288, 319] width 0 height 0
checkbox input "true"
click at [364, 401] on button "Crear" at bounding box center [359, 394] width 39 height 17
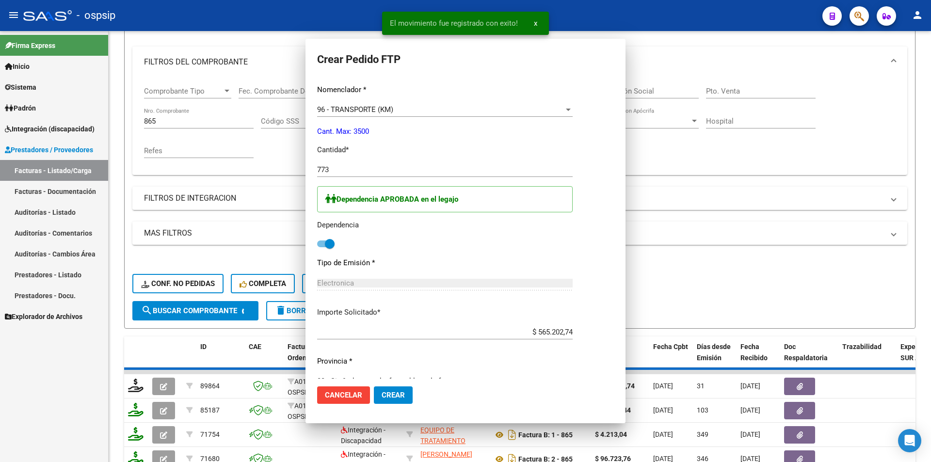
scroll to position [0, 0]
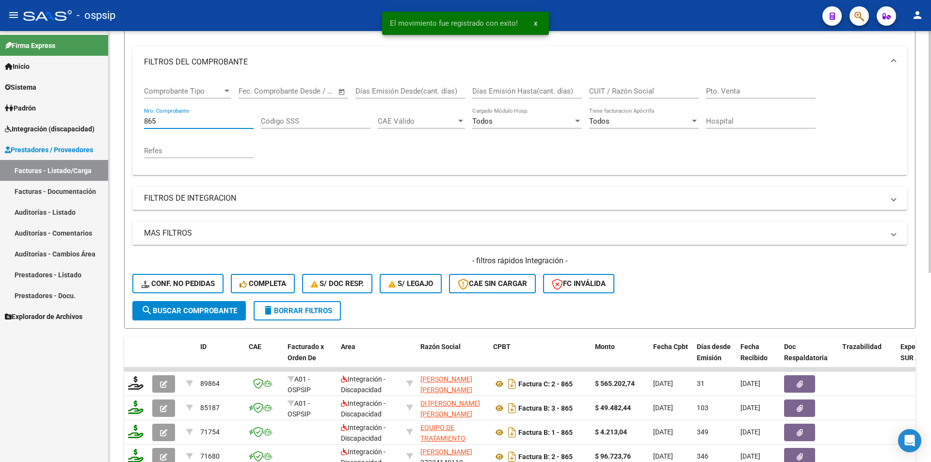
drag, startPoint x: 163, startPoint y: 122, endPoint x: 115, endPoint y: 132, distance: 49.1
click at [118, 129] on div "Video tutorial PRESTADORES -> Listado de CPBTs Emitidos por Prestadores / Prove…" at bounding box center [520, 293] width 822 height 760
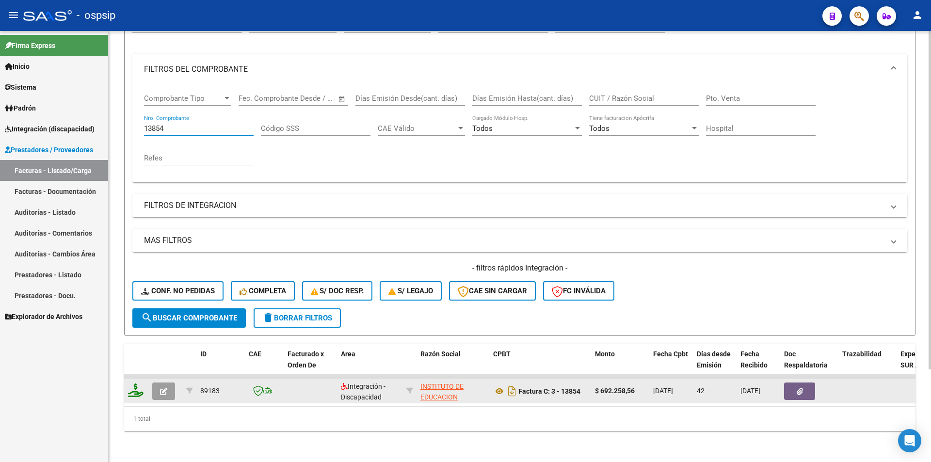
type input "13854"
click at [132, 389] on icon at bounding box center [136, 391] width 16 height 14
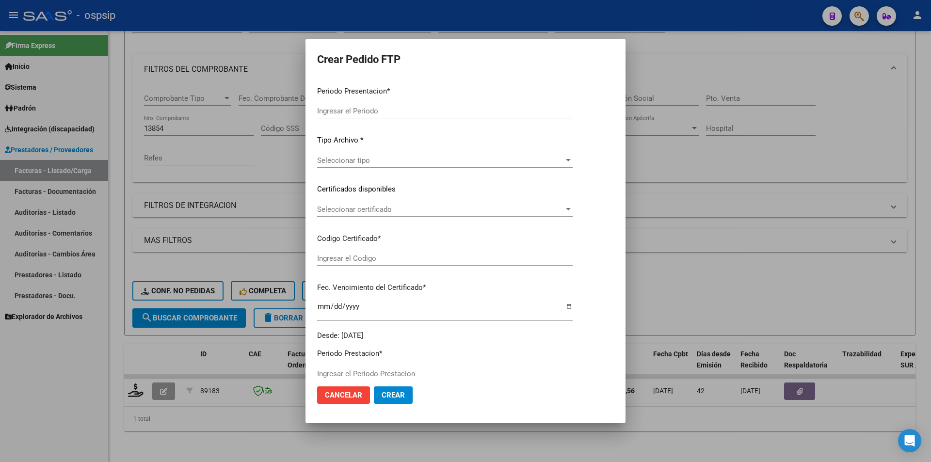
type input "202509"
type input "202508"
type input "$ 692.258,56"
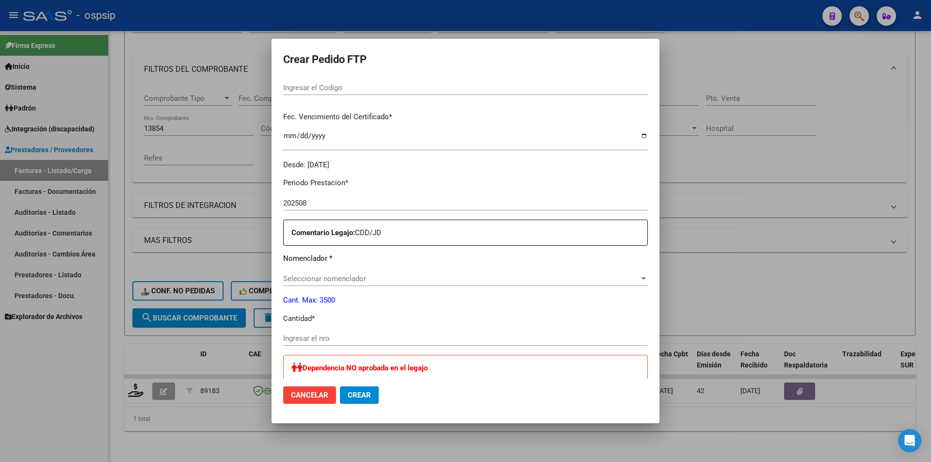
type input "2597464464"
type input "2027-06-09"
click at [308, 337] on input "Ingresar el nro" at bounding box center [465, 338] width 365 height 9
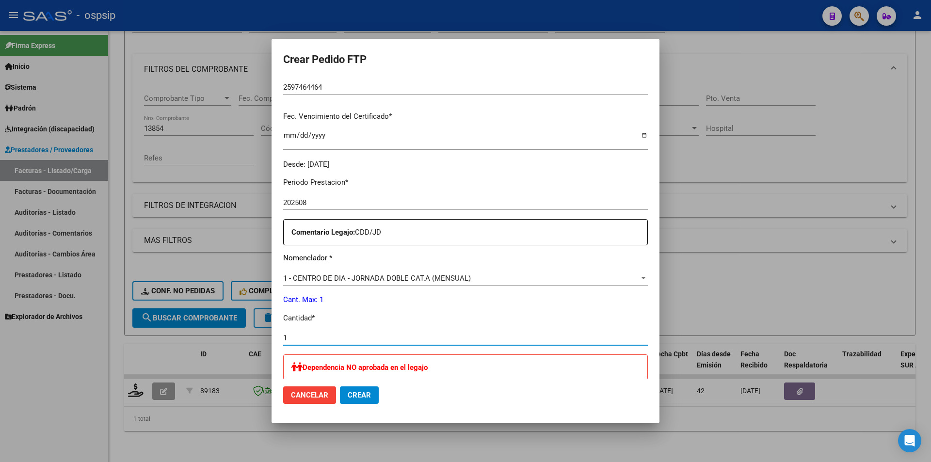
type input "1"
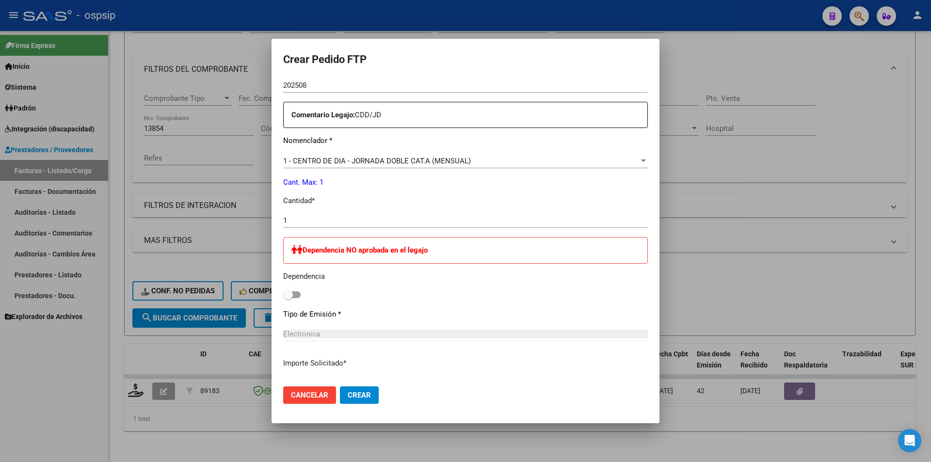
scroll to position [388, 0]
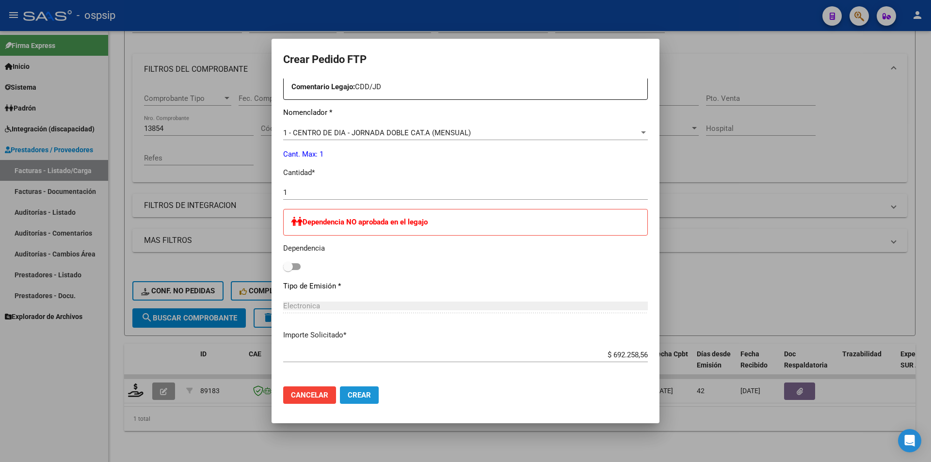
click at [354, 391] on span "Crear" at bounding box center [359, 395] width 23 height 9
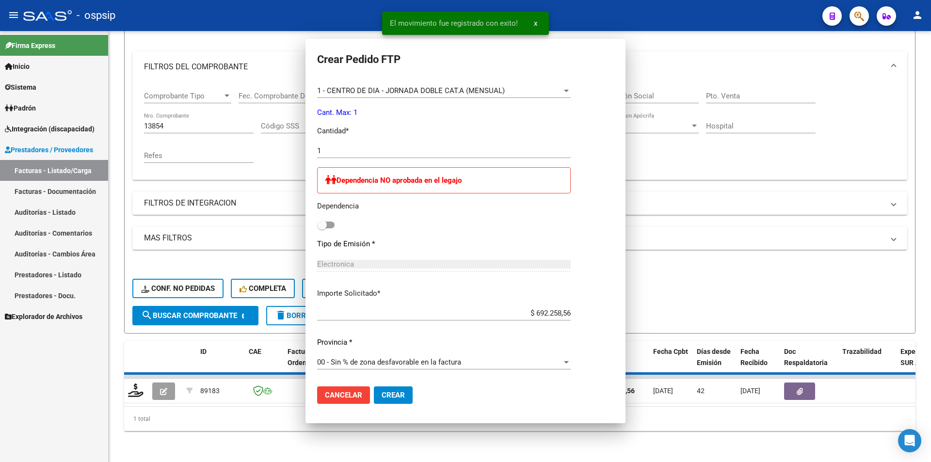
scroll to position [0, 0]
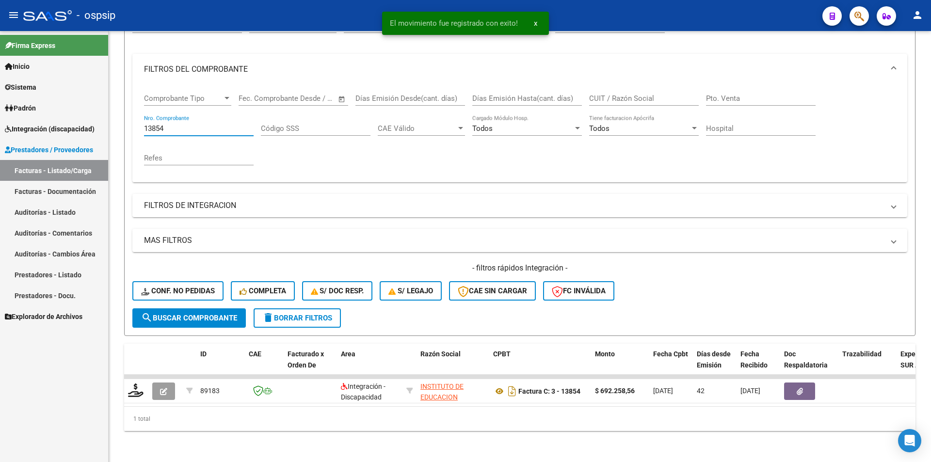
drag, startPoint x: 189, startPoint y: 124, endPoint x: 91, endPoint y: 122, distance: 98.0
click at [91, 122] on mat-sidenav-container "Firma Express Inicio Calendario SSS Instructivos Contacto OS Sistema Usuarios T…" at bounding box center [465, 246] width 931 height 431
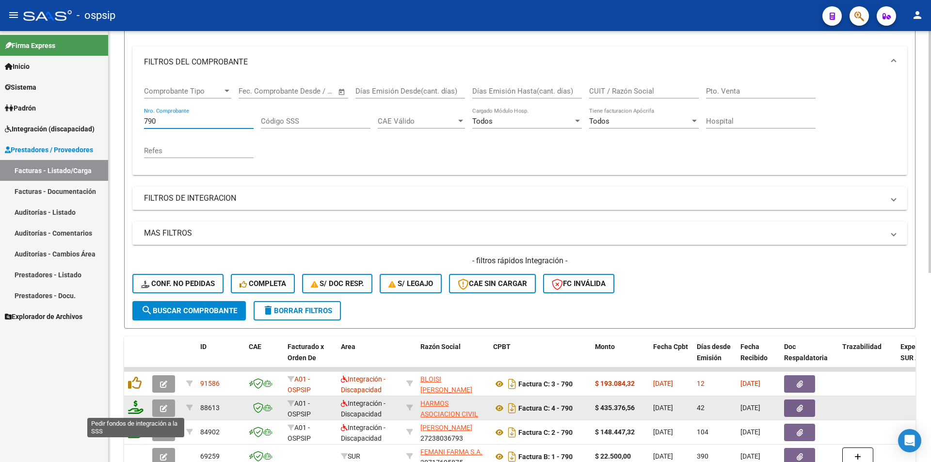
type input "790"
click at [131, 411] on icon at bounding box center [136, 407] width 16 height 14
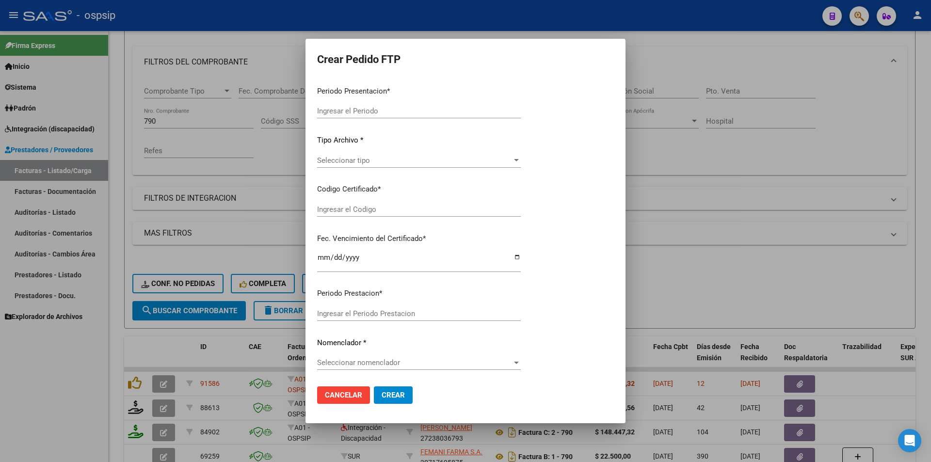
type input "202509"
type input "202508"
type input "$ 435.376,56"
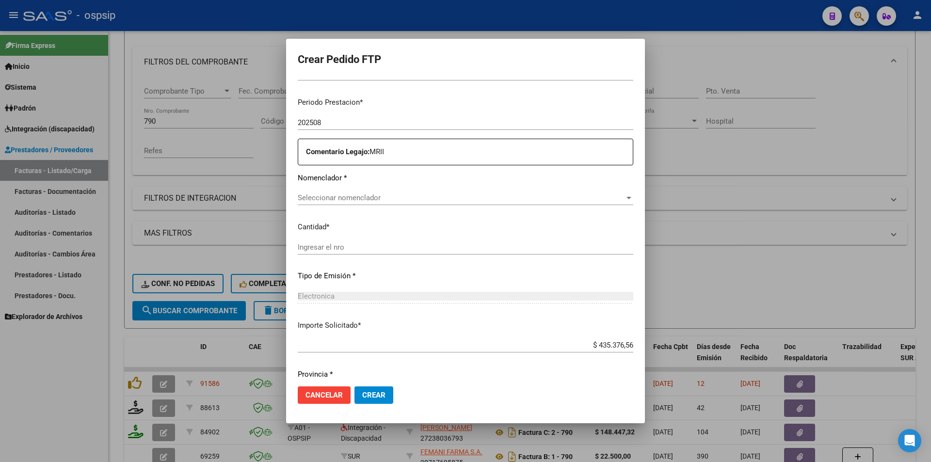
type input "2597464464"
type input "2027-06-09"
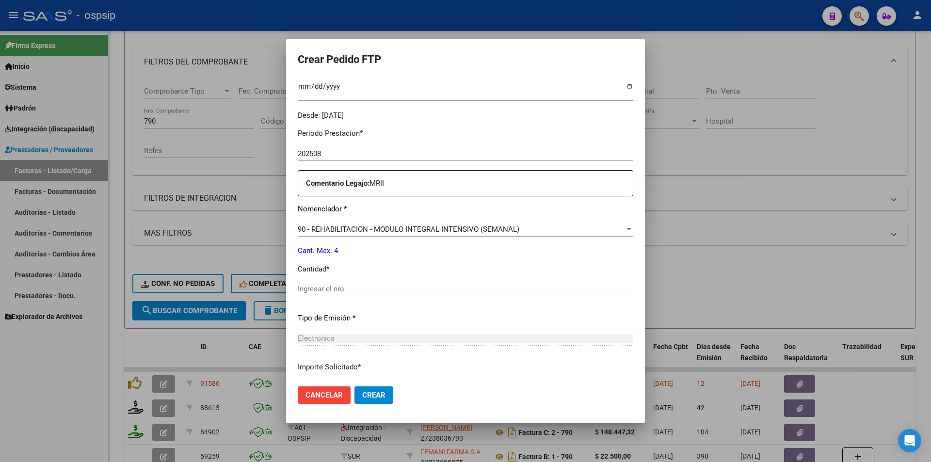
scroll to position [317, 0]
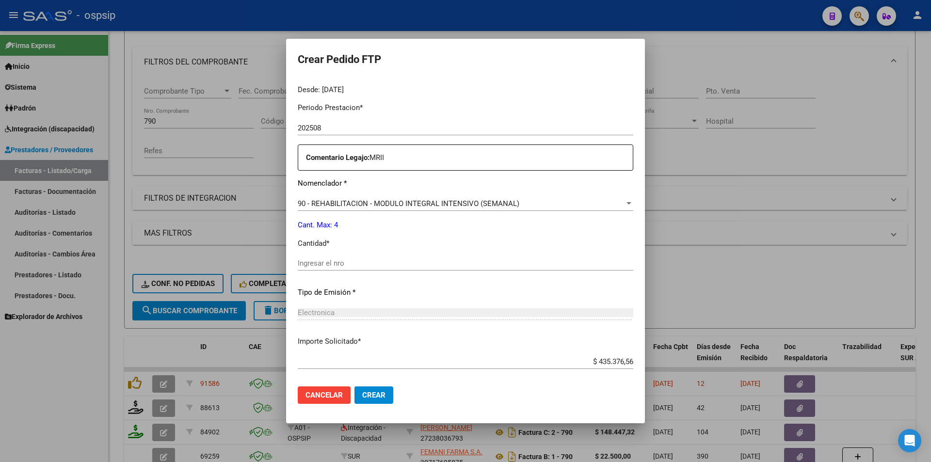
click at [311, 250] on div "Periodo Prestacion * 202508 Ingresar el Periodo Prestacion Comentario Legajo: M…" at bounding box center [466, 261] width 336 height 332
click at [313, 266] on input "Ingresar el nro" at bounding box center [466, 263] width 336 height 9
type input "4"
drag, startPoint x: 360, startPoint y: 391, endPoint x: 271, endPoint y: 366, distance: 92.8
click at [362, 391] on span "Crear" at bounding box center [373, 395] width 23 height 9
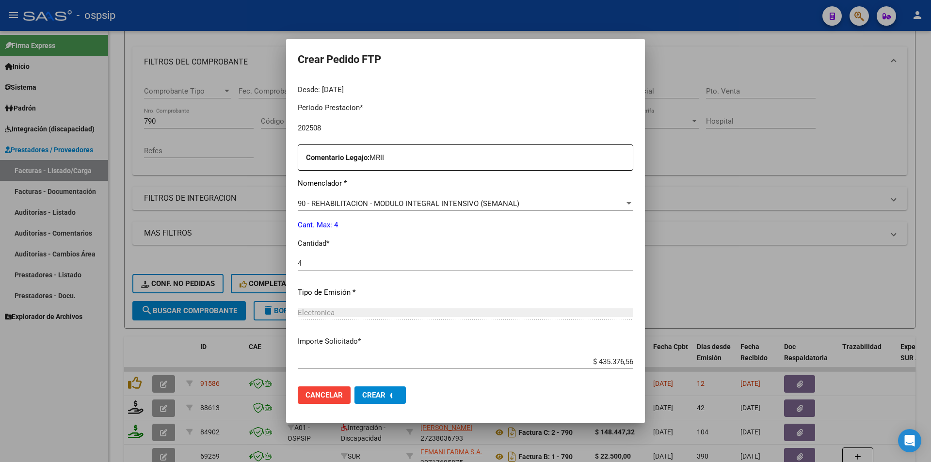
scroll to position [246, 0]
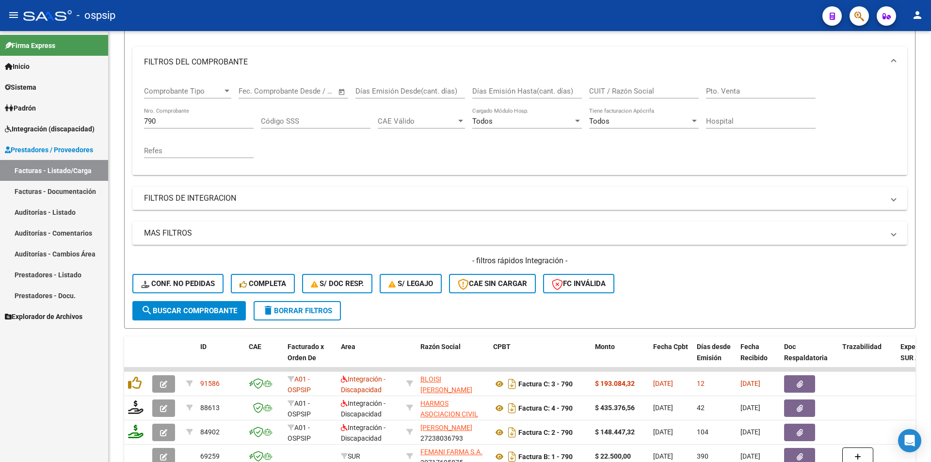
drag, startPoint x: 161, startPoint y: 118, endPoint x: 93, endPoint y: 118, distance: 67.9
click at [96, 118] on mat-sidenav-container "Firma Express Inicio Calendario SSS Instructivos Contacto OS Sistema Usuarios T…" at bounding box center [465, 246] width 931 height 431
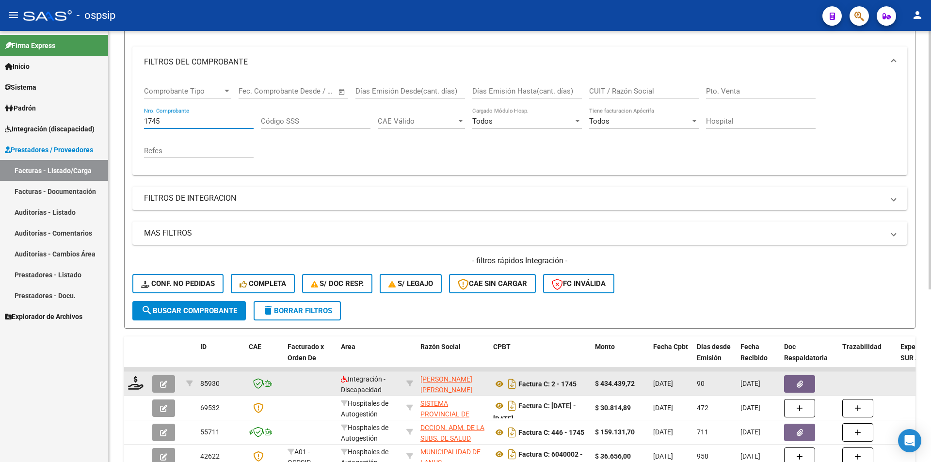
type input "1745"
click at [165, 380] on span "button" at bounding box center [163, 384] width 7 height 9
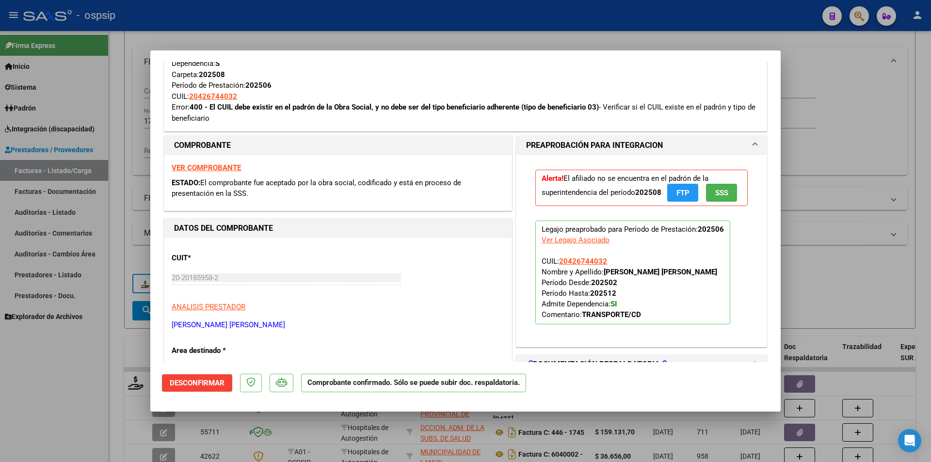
scroll to position [776, 0]
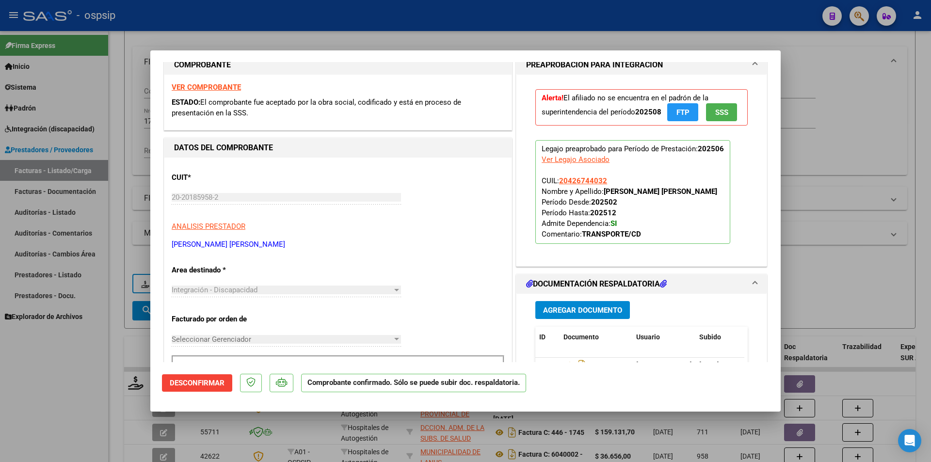
click at [593, 181] on span "20426744032" at bounding box center [583, 180] width 48 height 9
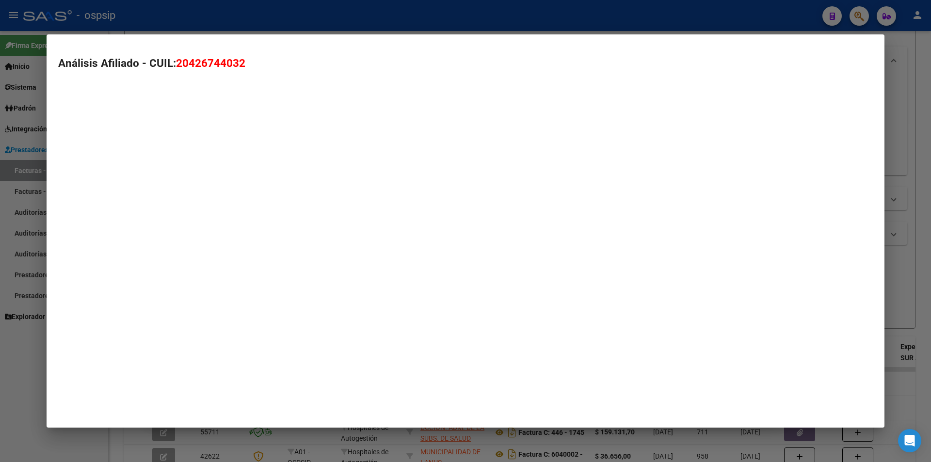
type textarea "20426744032"
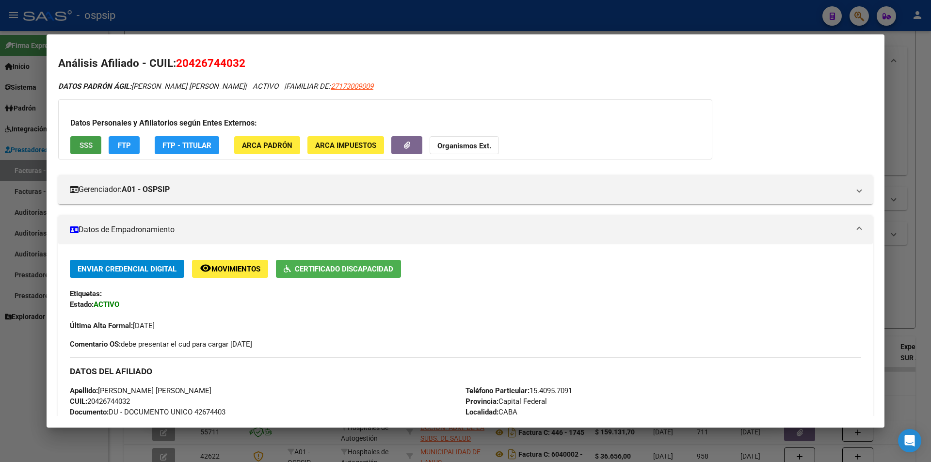
click at [88, 144] on span "SSS" at bounding box center [86, 145] width 13 height 9
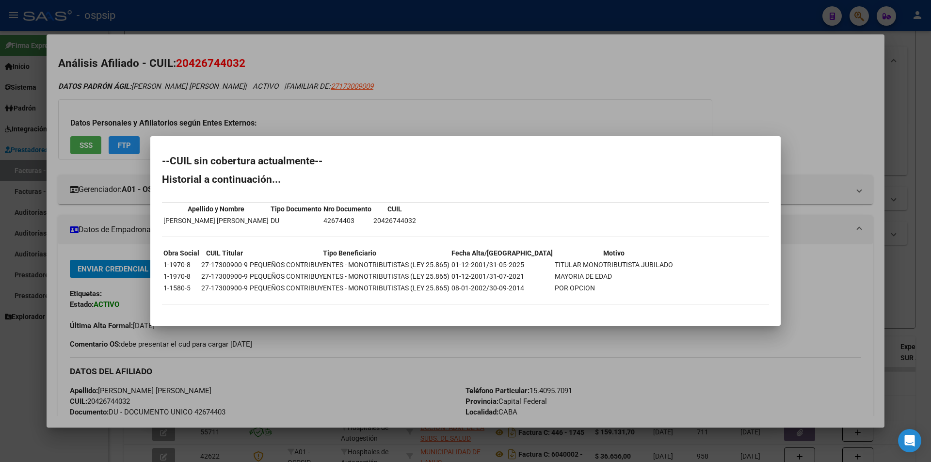
click at [220, 107] on div at bounding box center [465, 231] width 931 height 462
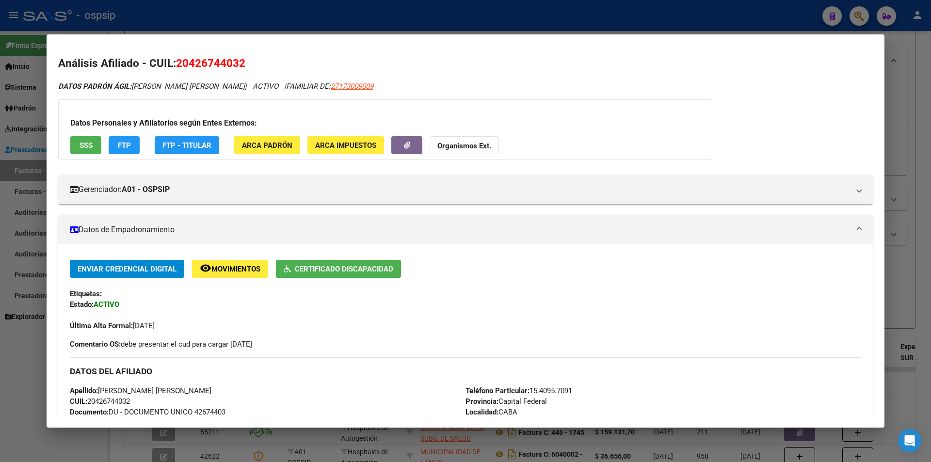
drag, startPoint x: 249, startPoint y: 88, endPoint x: 178, endPoint y: 63, distance: 74.5
click at [178, 63] on div "Análisis Afiliado - CUIL: 20426744032 DATOS PADRÓN ÁGIL: GONZALEZ TOMAS VICTOR …" at bounding box center [465, 434] width 815 height 758
copy div "20426744032 DATOS PADRÓN ÁGIL: GONZALEZ TOMAS VICTOR JESUS"
click at [384, 9] on div at bounding box center [465, 231] width 931 height 462
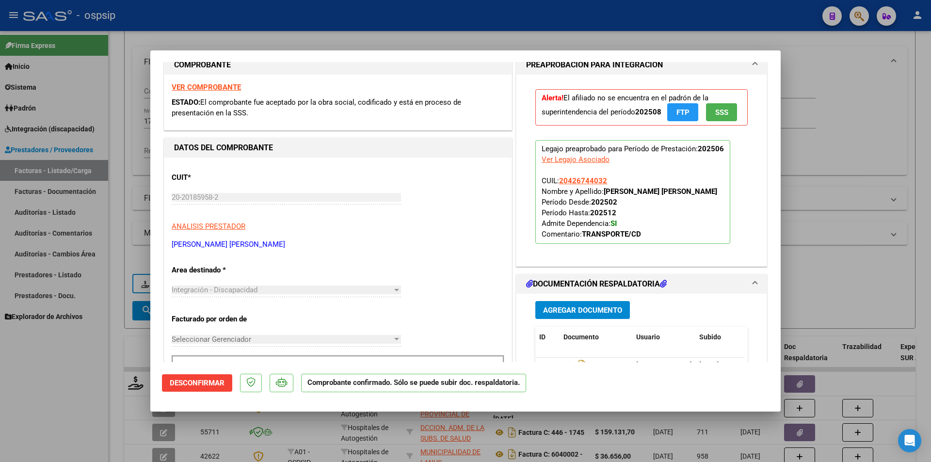
click at [94, 396] on div at bounding box center [465, 231] width 931 height 462
type input "$ 0,00"
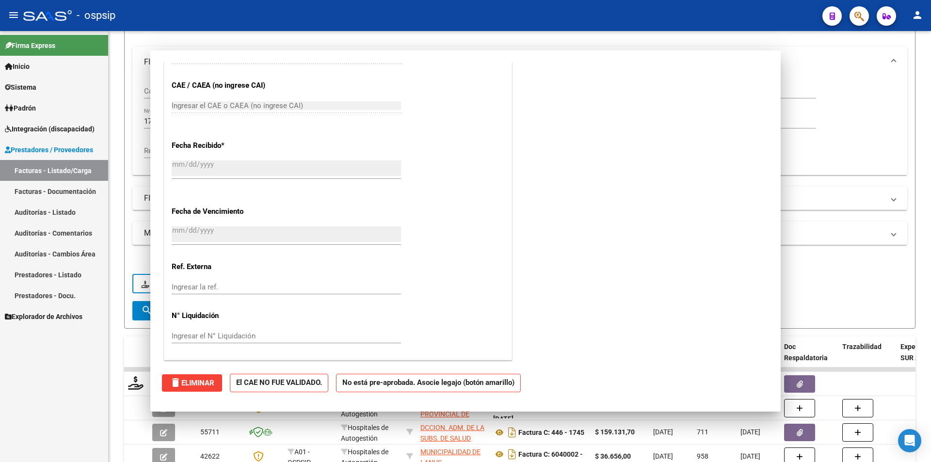
scroll to position [0, 0]
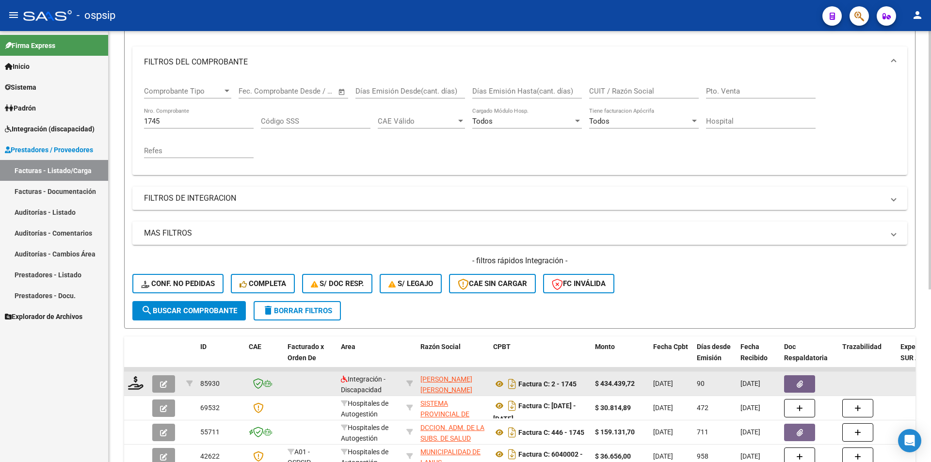
click at [165, 384] on icon "button" at bounding box center [163, 384] width 7 height 7
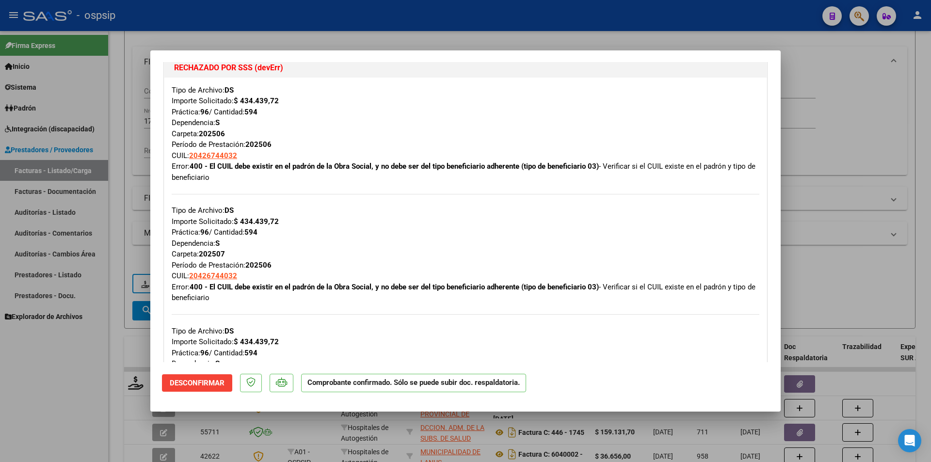
scroll to position [388, 0]
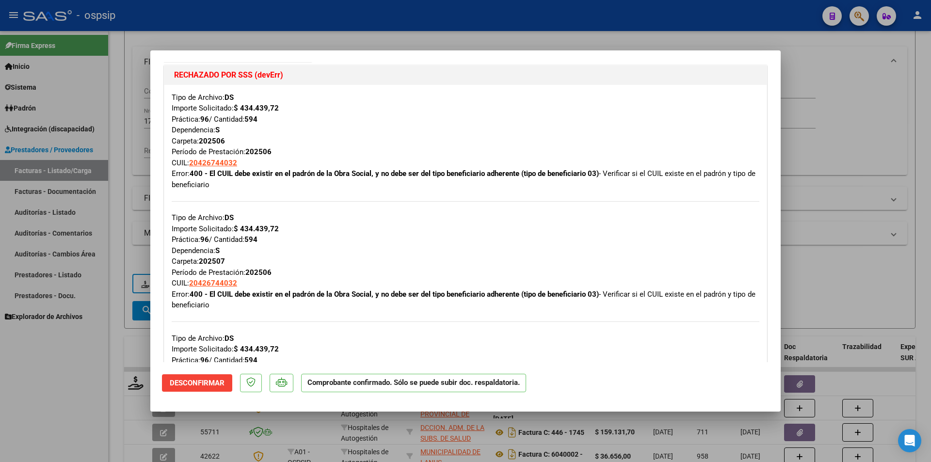
click at [55, 378] on div at bounding box center [465, 231] width 931 height 462
type input "$ 0,00"
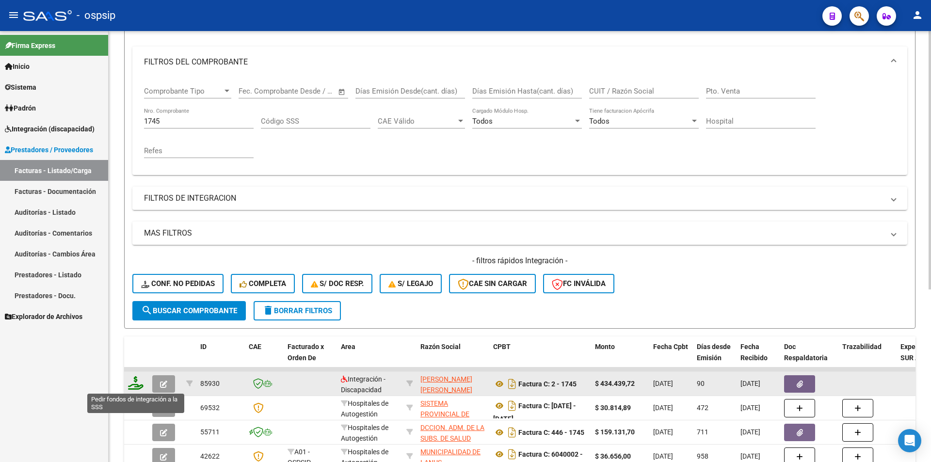
click at [136, 385] on icon at bounding box center [136, 383] width 16 height 14
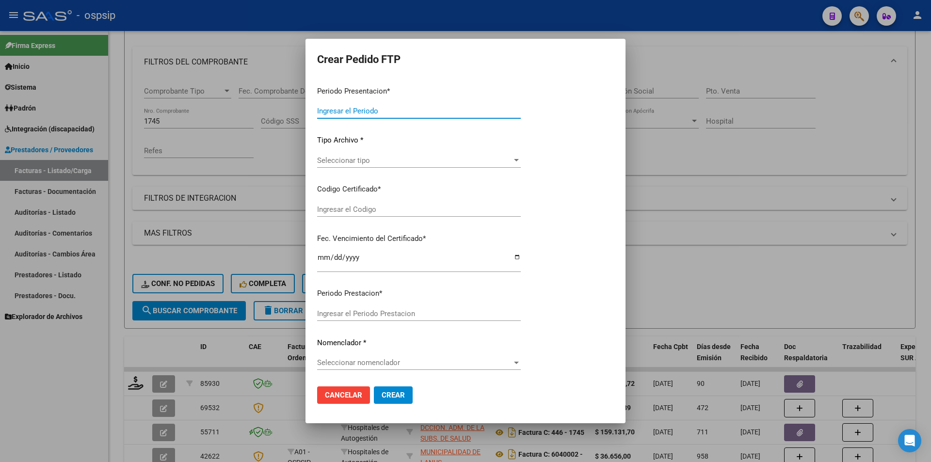
type input "202509"
type input "202506"
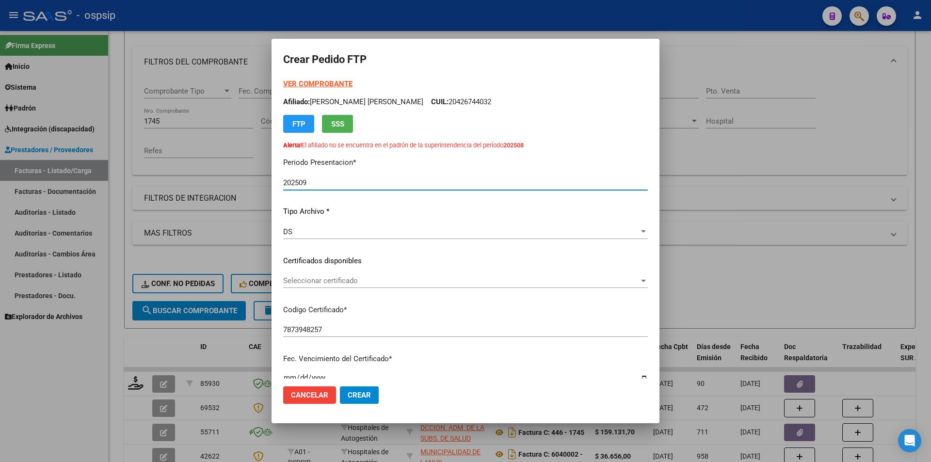
scroll to position [242, 0]
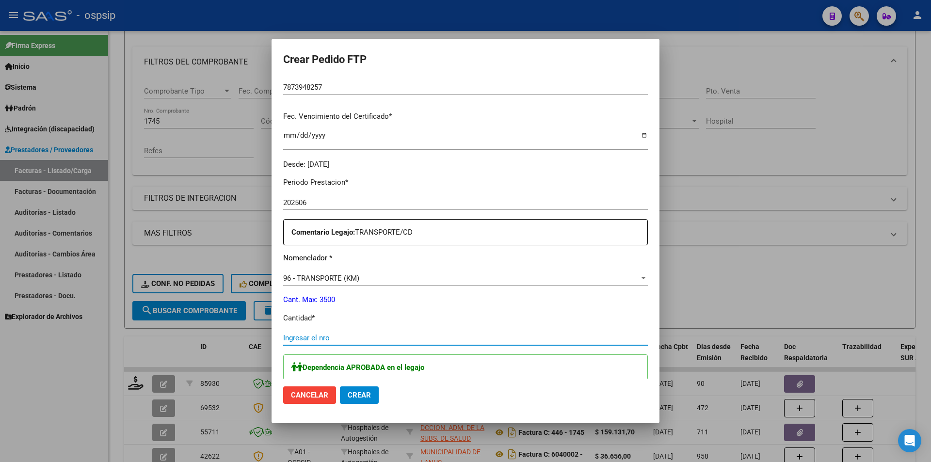
click at [336, 338] on input "Ingresar el nro" at bounding box center [465, 338] width 365 height 9
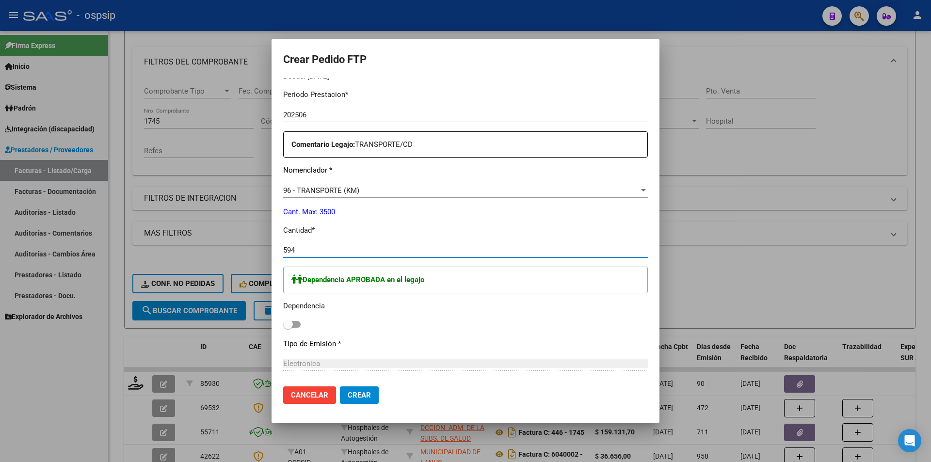
scroll to position [339, 0]
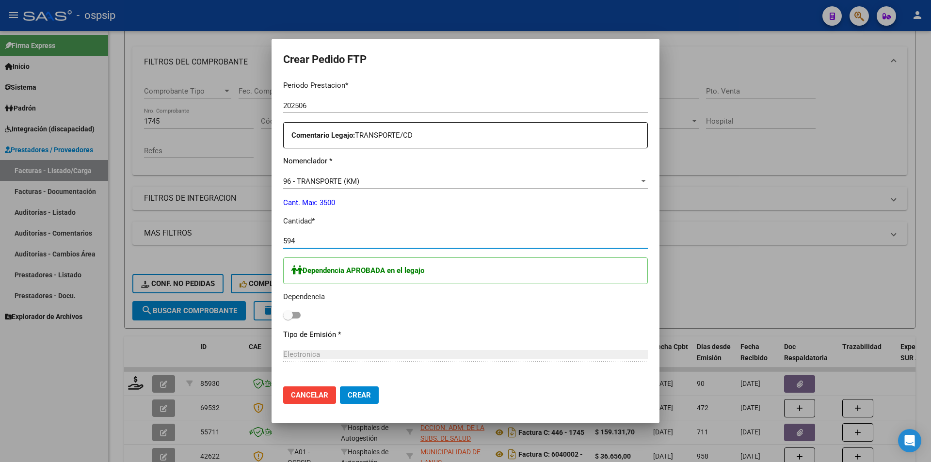
click at [296, 314] on span at bounding box center [291, 315] width 17 height 7
click at [288, 319] on input "checkbox" at bounding box center [288, 319] width 0 height 0
click at [365, 397] on span "Crear" at bounding box center [359, 395] width 23 height 9
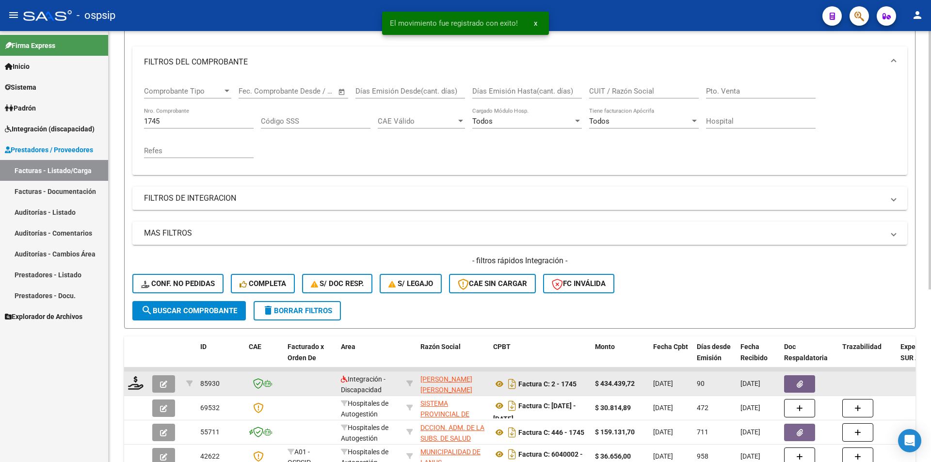
click at [159, 378] on button "button" at bounding box center [163, 383] width 23 height 17
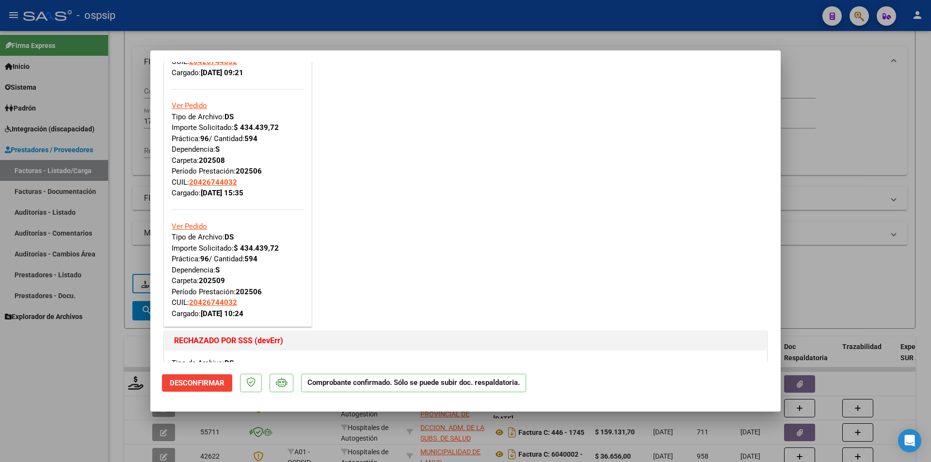
scroll to position [291, 0]
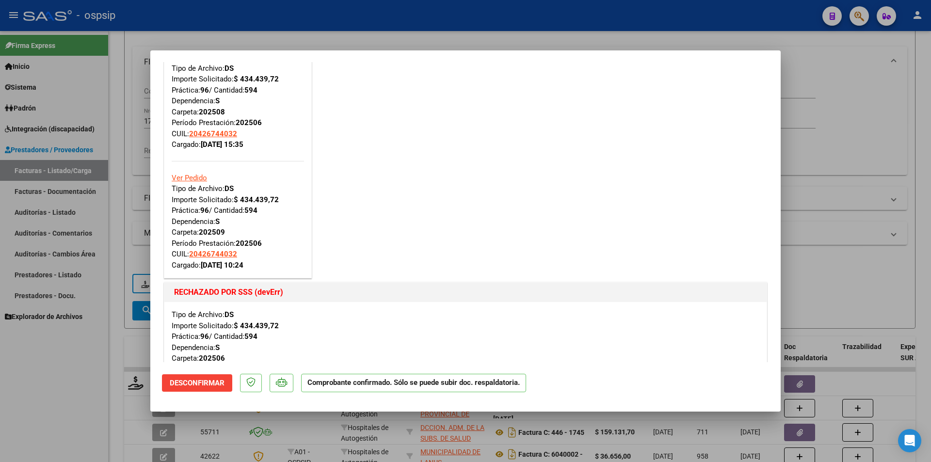
click at [182, 179] on link "Ver Pedido" at bounding box center [189, 178] width 35 height 9
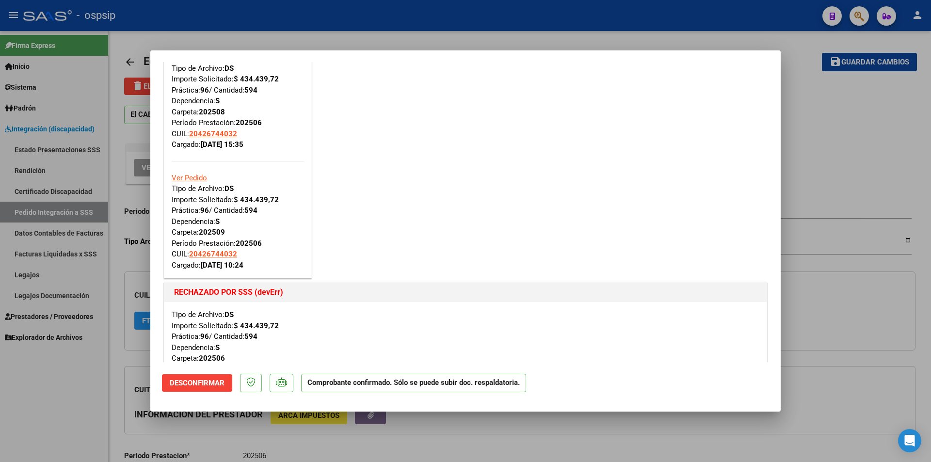
click at [87, 408] on div at bounding box center [465, 231] width 931 height 462
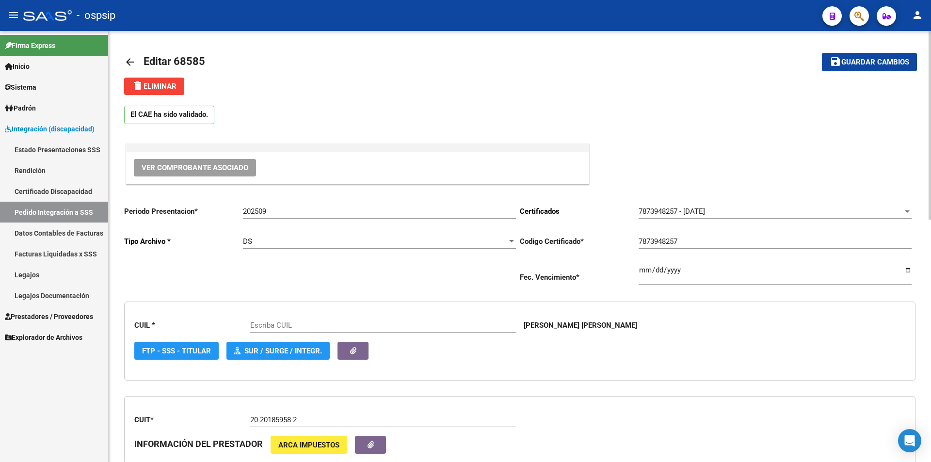
click at [169, 94] on button "delete Eliminar" at bounding box center [154, 86] width 60 height 17
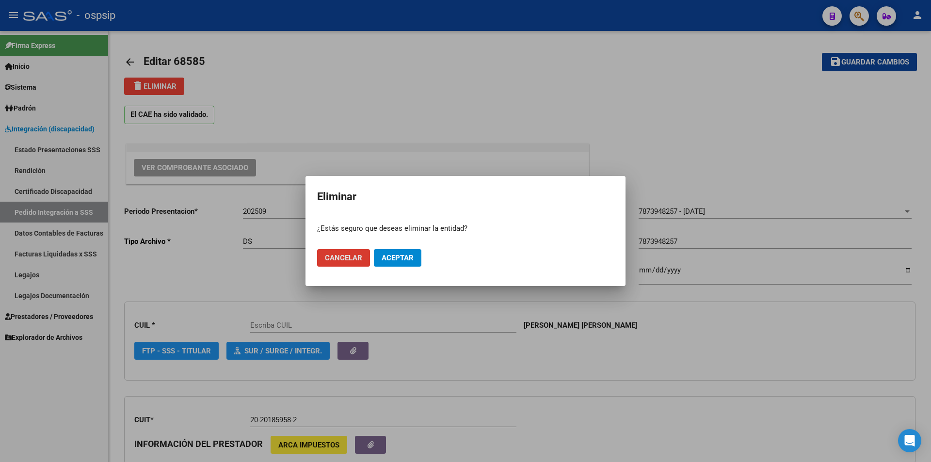
click at [410, 262] on span "Aceptar" at bounding box center [398, 258] width 32 height 9
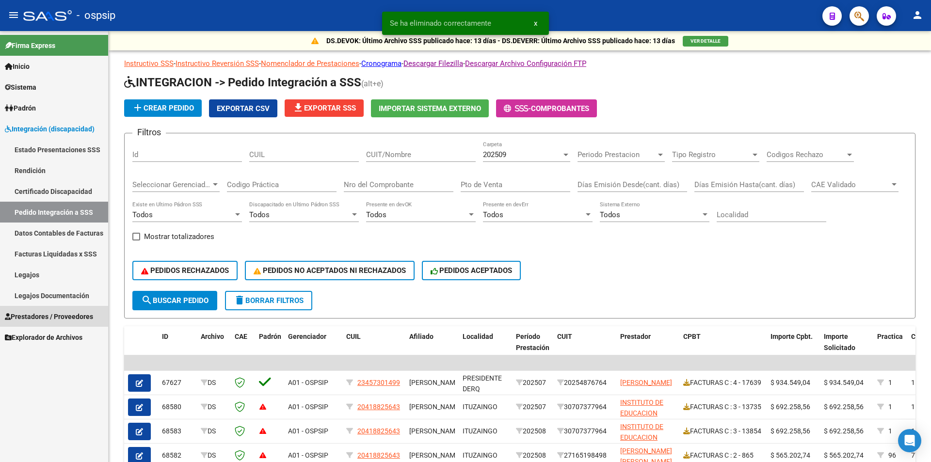
click at [82, 316] on span "Prestadores / Proveedores" at bounding box center [49, 316] width 88 height 11
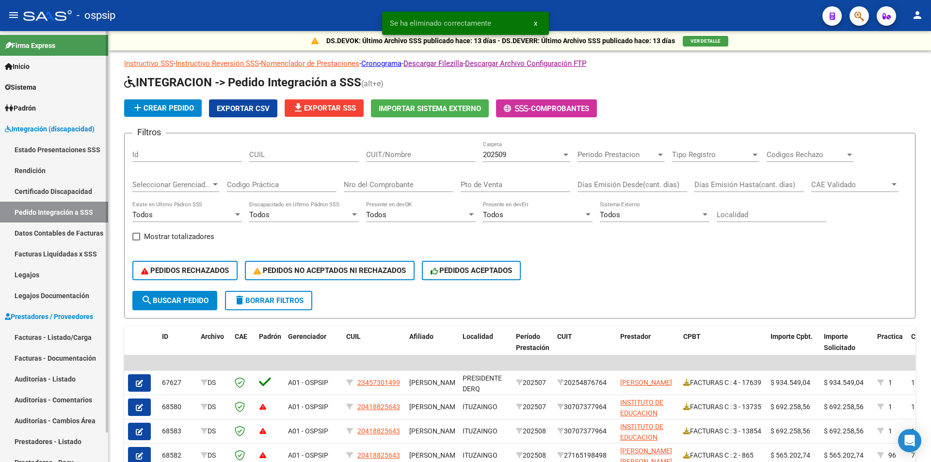
click at [83, 336] on link "Facturas - Listado/Carga" at bounding box center [54, 337] width 108 height 21
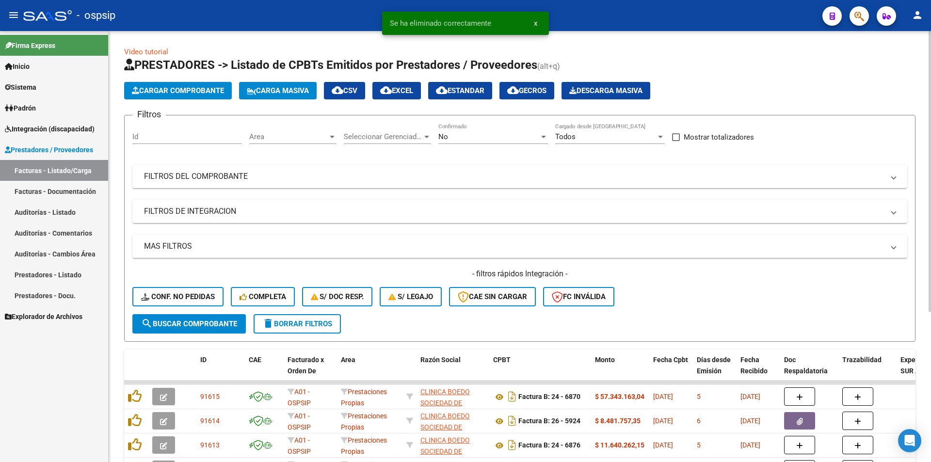
click at [469, 143] on div "No Confirmado" at bounding box center [493, 133] width 110 height 21
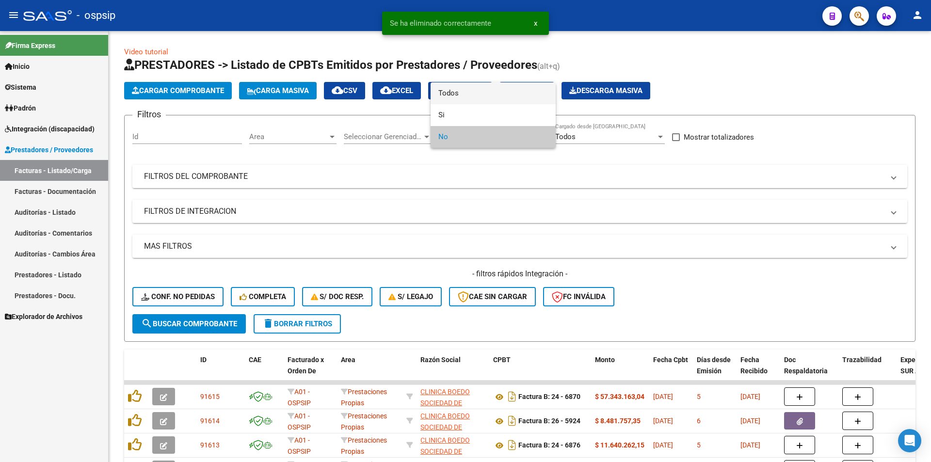
click at [460, 97] on span "Todos" at bounding box center [493, 93] width 110 height 22
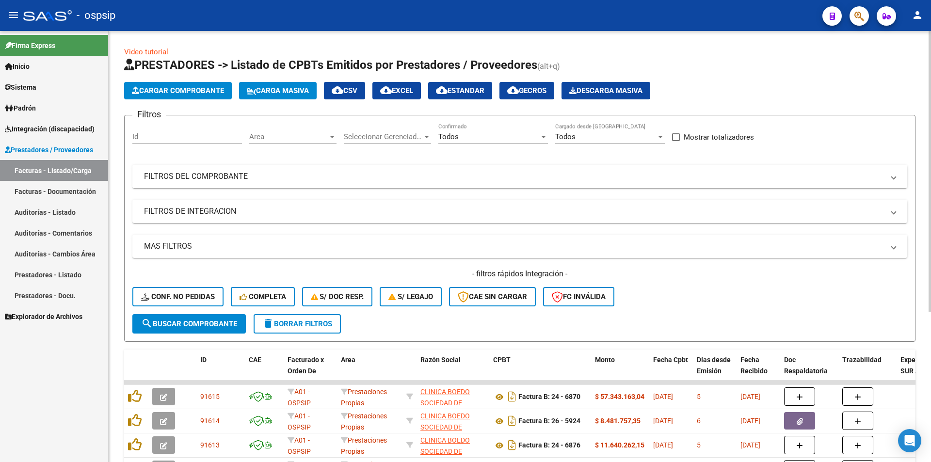
click at [208, 180] on mat-panel-title "FILTROS DEL COMPROBANTE" at bounding box center [514, 176] width 740 height 11
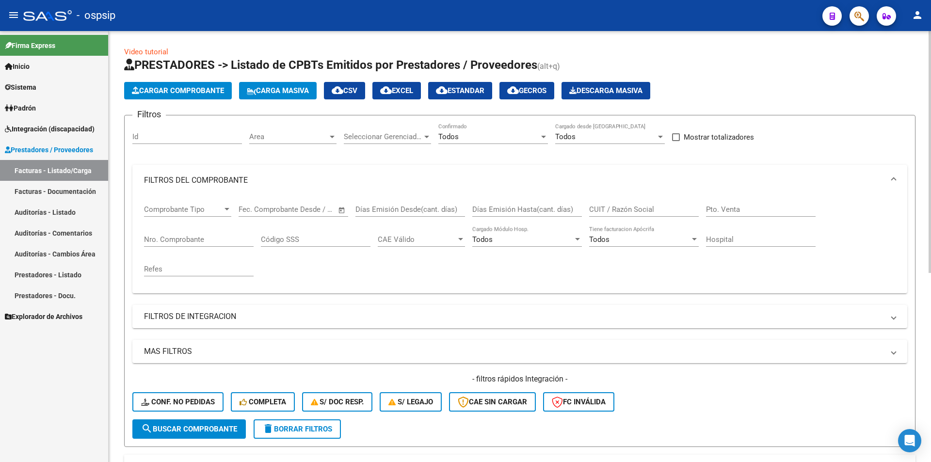
click at [178, 243] on input "Nro. Comprobante" at bounding box center [199, 239] width 110 height 9
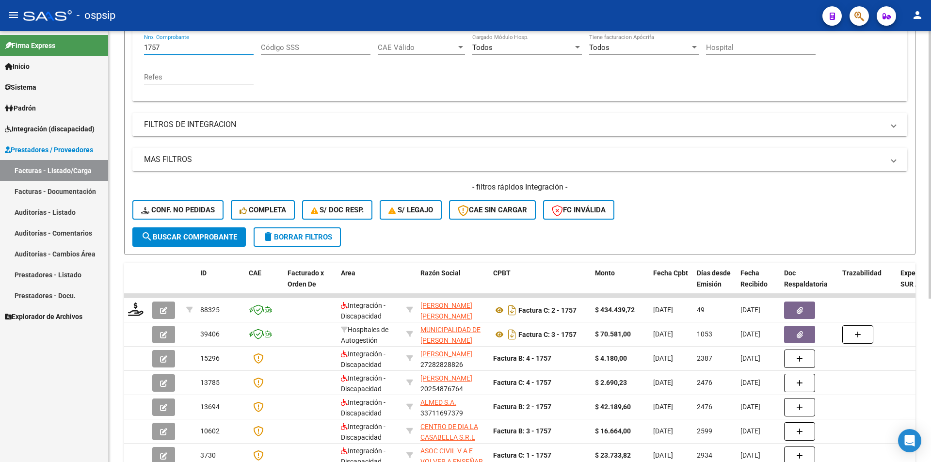
scroll to position [194, 0]
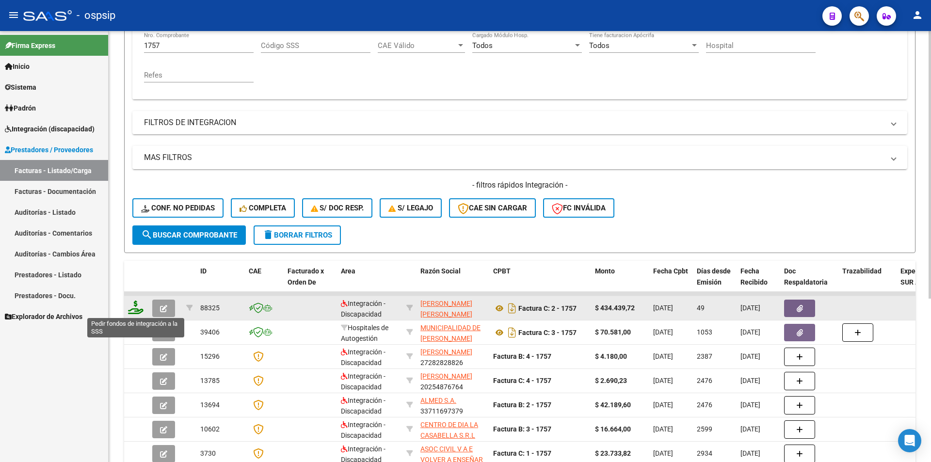
click at [130, 309] on icon at bounding box center [136, 308] width 16 height 14
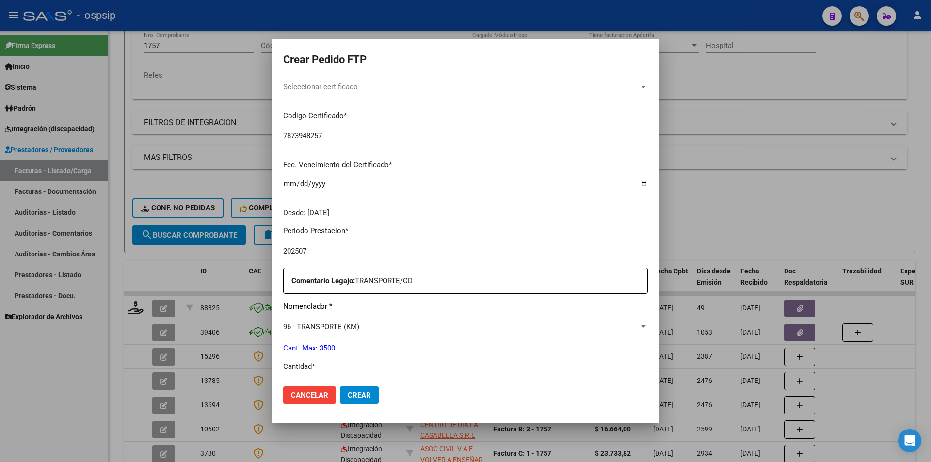
scroll to position [339, 0]
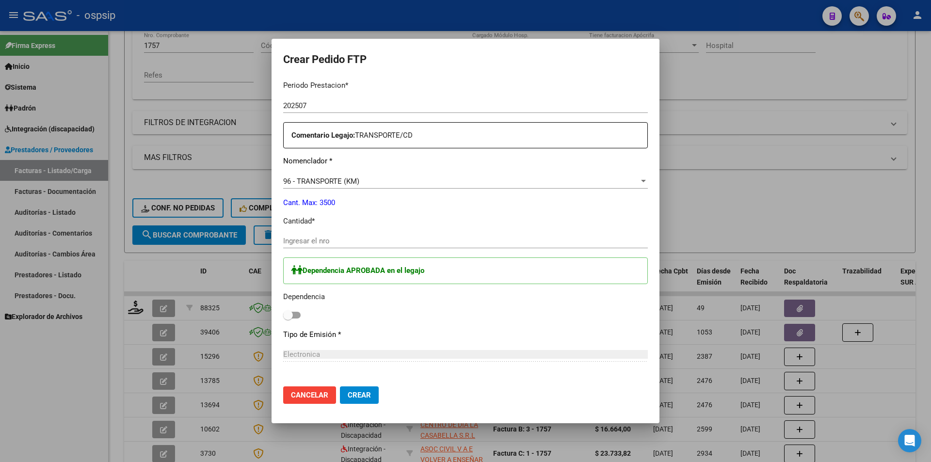
drag, startPoint x: 295, startPoint y: 240, endPoint x: 293, endPoint y: 232, distance: 8.1
click at [295, 235] on div "Ingresar el nro" at bounding box center [465, 241] width 365 height 15
click at [300, 314] on span at bounding box center [291, 315] width 17 height 7
click at [288, 319] on input "checkbox" at bounding box center [288, 319] width 0 height 0
click at [362, 394] on span "Crear" at bounding box center [359, 395] width 23 height 9
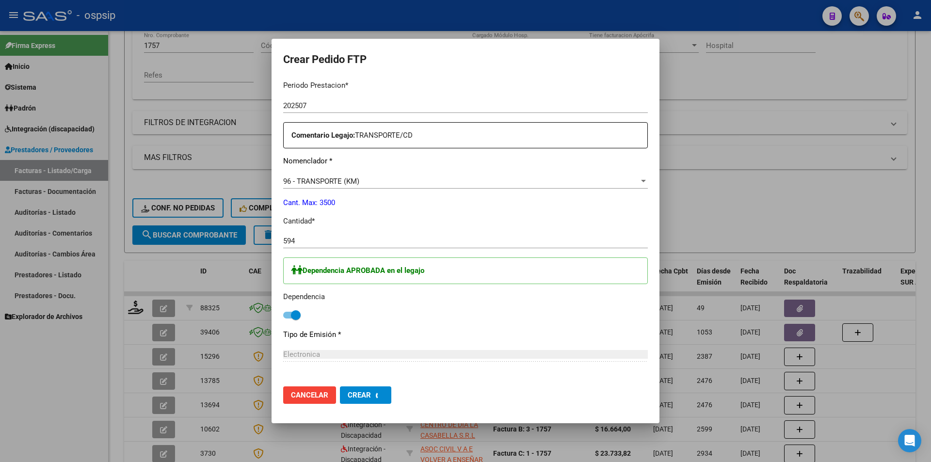
scroll to position [0, 0]
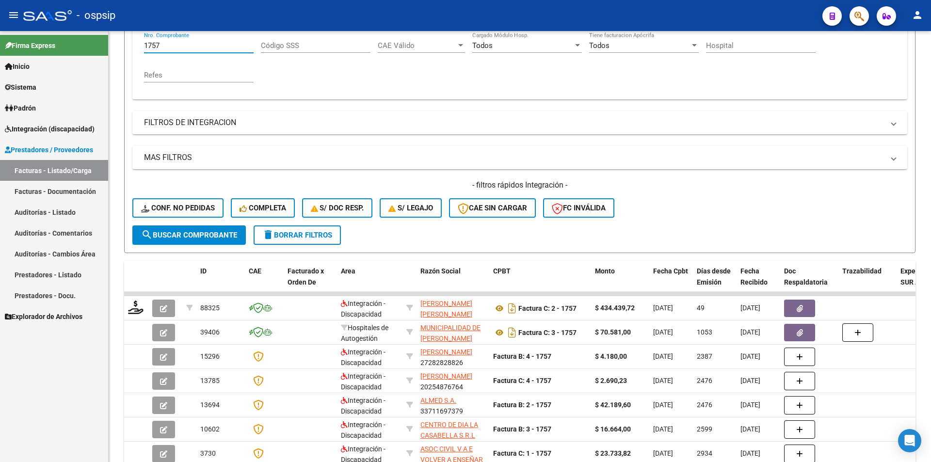
drag, startPoint x: 161, startPoint y: 46, endPoint x: 104, endPoint y: 45, distance: 57.2
click at [104, 45] on mat-sidenav-container "Firma Express Inicio Calendario SSS Instructivos Contacto OS Sistema Usuarios T…" at bounding box center [465, 246] width 931 height 431
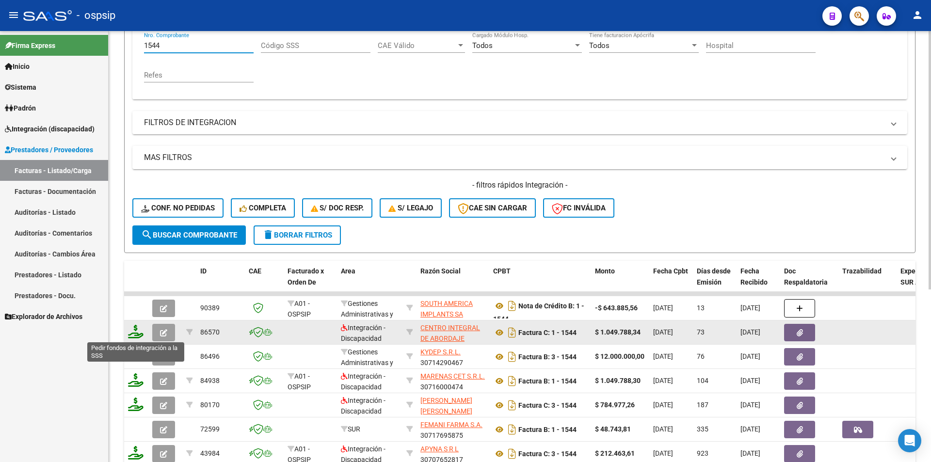
click at [133, 334] on icon at bounding box center [136, 332] width 16 height 14
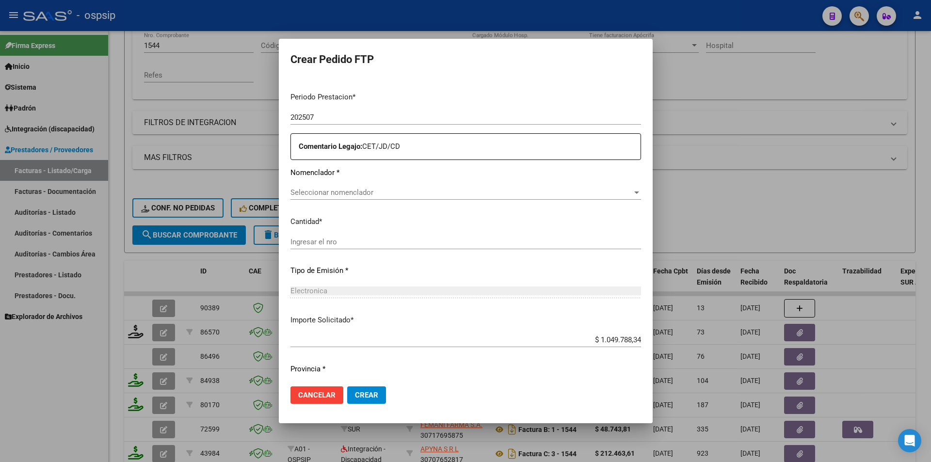
scroll to position [317, 0]
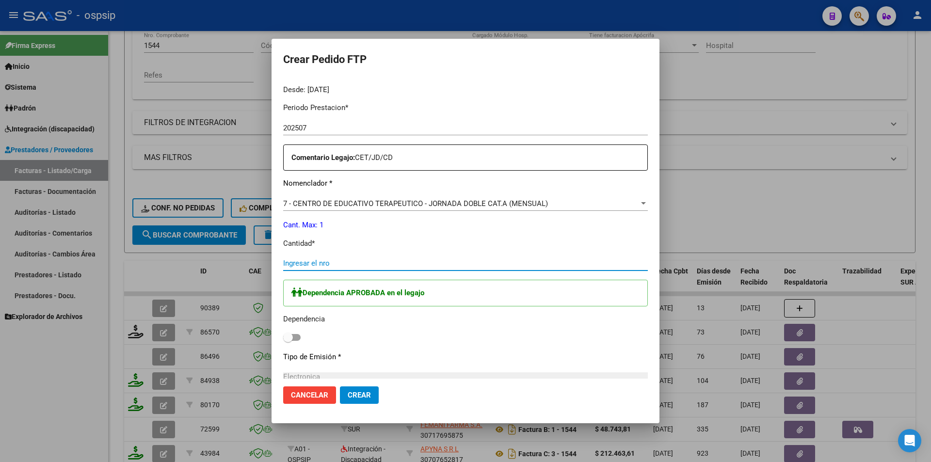
click at [301, 263] on input "Ingresar el nro" at bounding box center [465, 263] width 365 height 9
click at [293, 337] on span at bounding box center [291, 337] width 17 height 7
click at [288, 341] on input "checkbox" at bounding box center [288, 341] width 0 height 0
click at [363, 394] on span "Crear" at bounding box center [359, 395] width 23 height 9
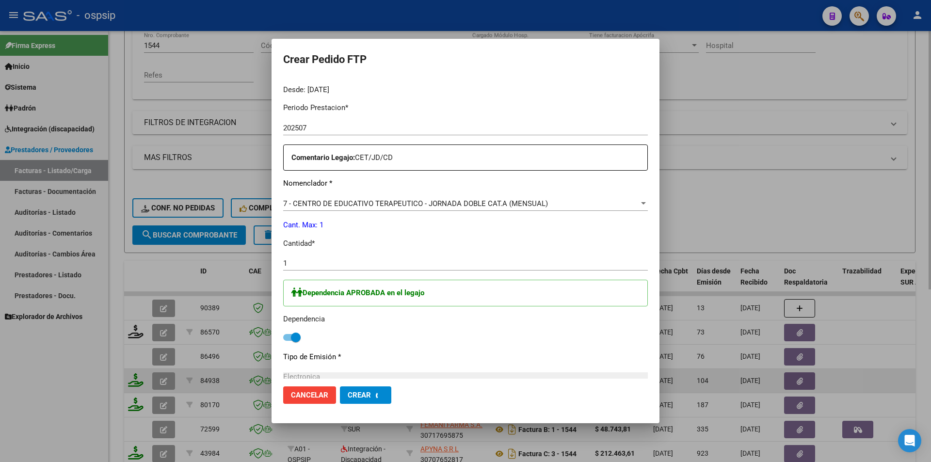
scroll to position [0, 0]
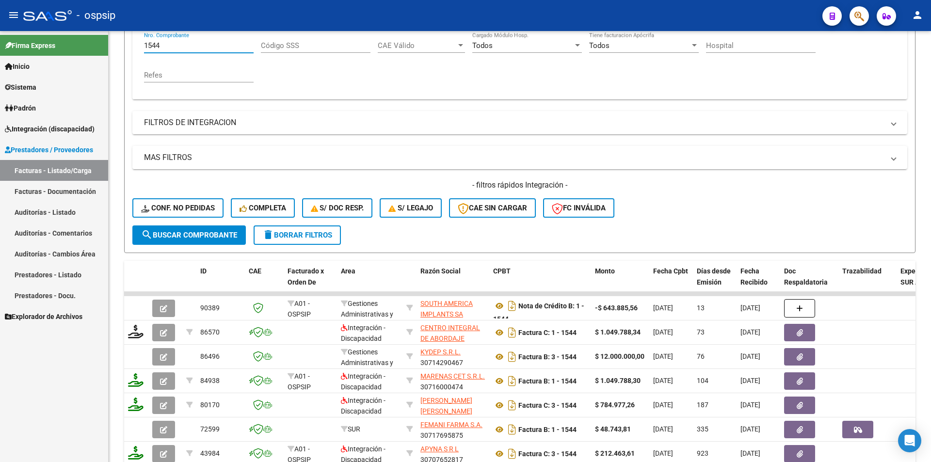
drag, startPoint x: 172, startPoint y: 46, endPoint x: 105, endPoint y: 52, distance: 67.7
click at [105, 52] on mat-sidenav-container "Firma Express Inicio Calendario SSS Instructivos Contacto OS Sistema Usuarios T…" at bounding box center [465, 246] width 931 height 431
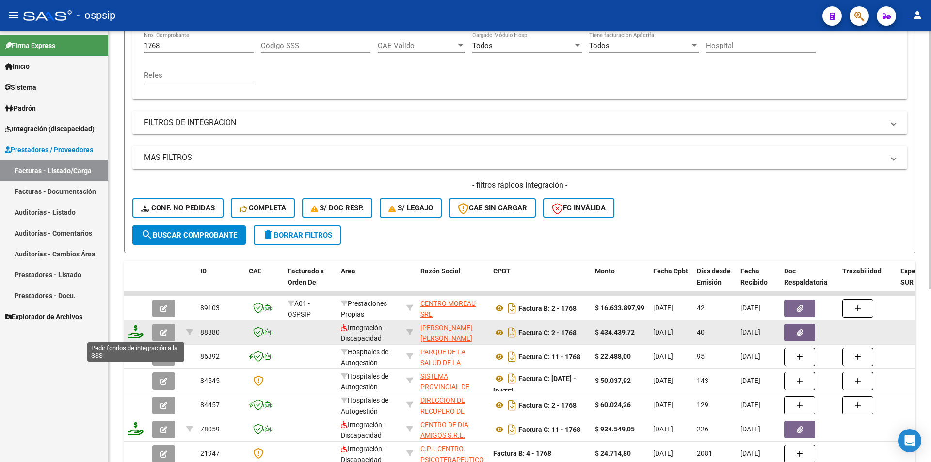
click at [134, 337] on icon at bounding box center [136, 332] width 16 height 14
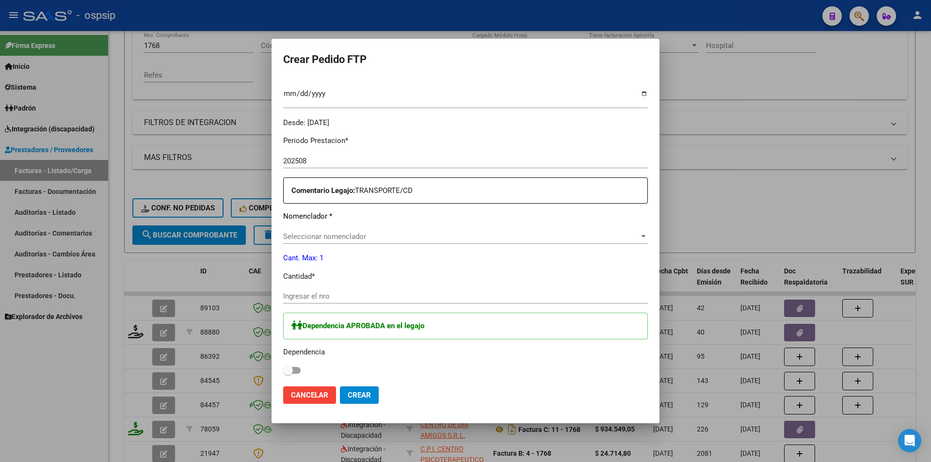
scroll to position [291, 0]
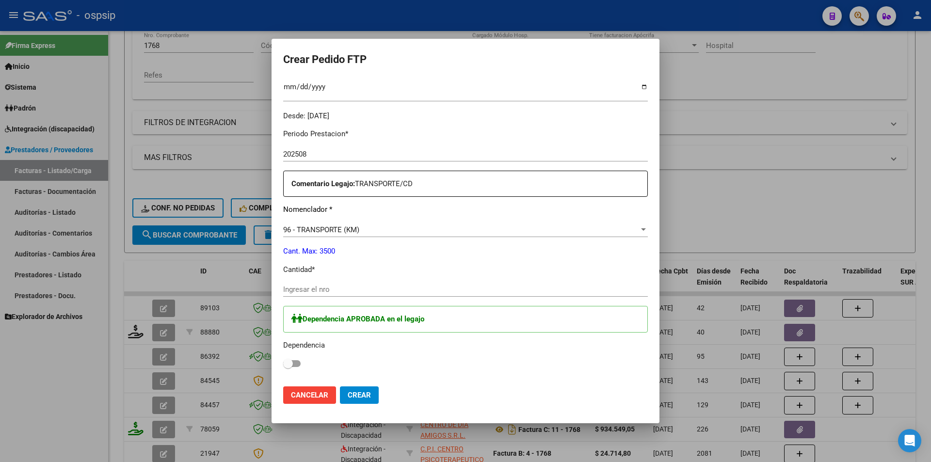
click at [287, 287] on input "Ingresar el nro" at bounding box center [465, 289] width 365 height 9
click at [296, 360] on label at bounding box center [291, 364] width 17 height 12
click at [288, 367] on input "checkbox" at bounding box center [288, 367] width 0 height 0
click at [370, 390] on button "Crear" at bounding box center [359, 394] width 39 height 17
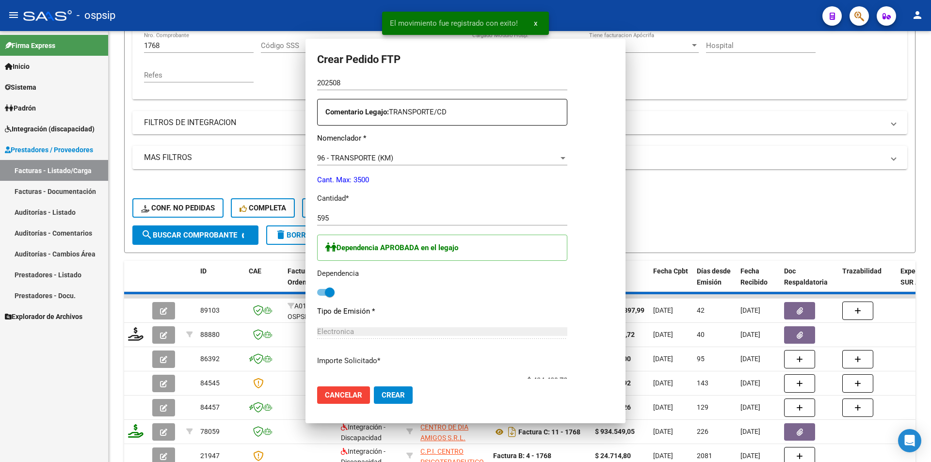
scroll to position [0, 0]
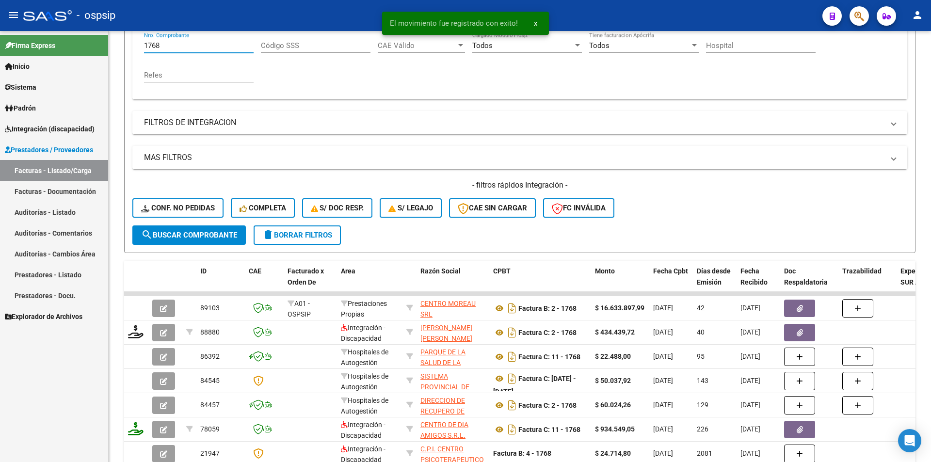
drag, startPoint x: 123, startPoint y: 44, endPoint x: 106, endPoint y: 40, distance: 17.8
click at [108, 41] on mat-sidenav-container "Firma Express Inicio Calendario SSS Instructivos Contacto OS Sistema Usuarios T…" at bounding box center [465, 246] width 931 height 431
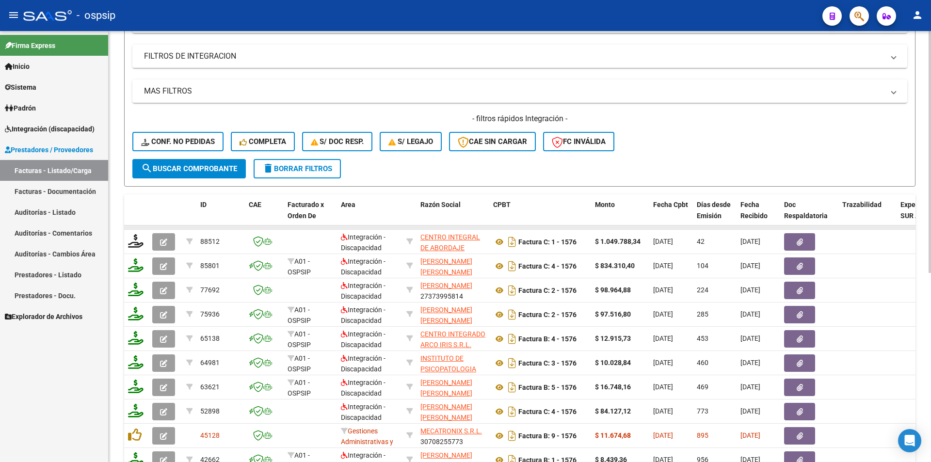
scroll to position [336, 0]
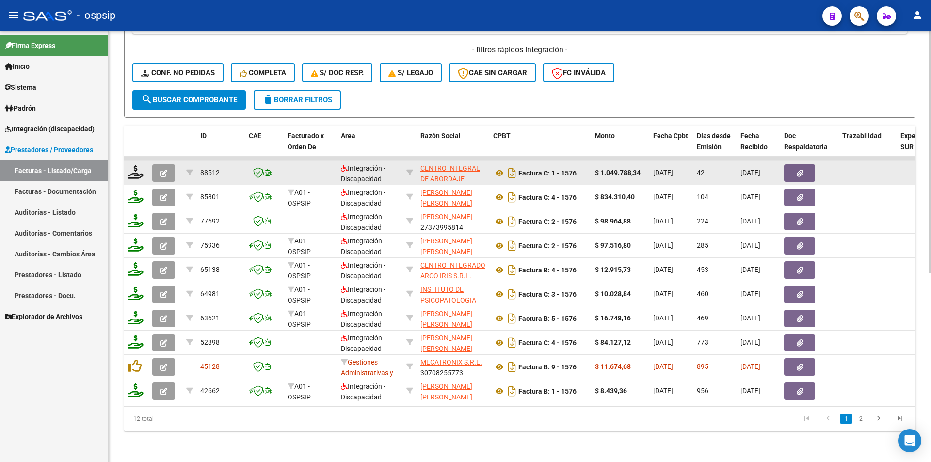
click at [134, 172] on div at bounding box center [136, 172] width 16 height 15
click at [137, 165] on icon at bounding box center [136, 172] width 16 height 14
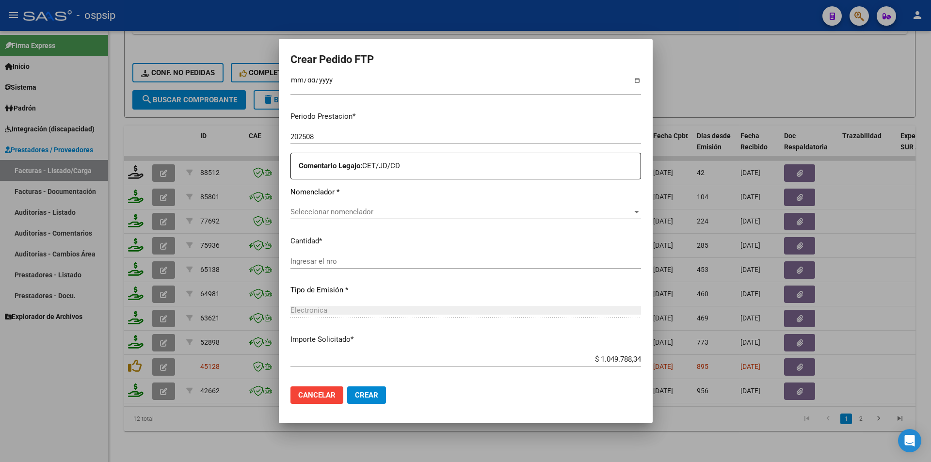
scroll to position [298, 0]
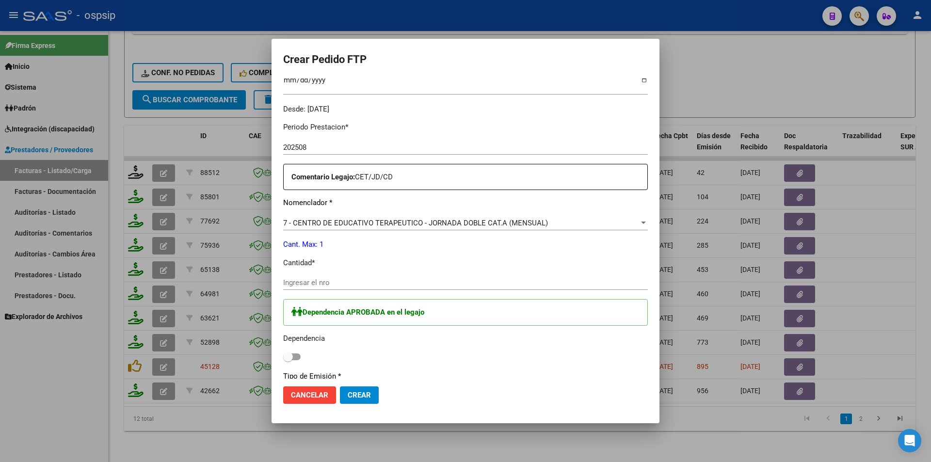
click at [308, 281] on input "Ingresar el nro" at bounding box center [465, 282] width 365 height 9
drag, startPoint x: 294, startPoint y: 359, endPoint x: 318, endPoint y: 380, distance: 31.6
click at [294, 358] on span at bounding box center [291, 356] width 17 height 7
click at [288, 360] on input "checkbox" at bounding box center [288, 360] width 0 height 0
click at [351, 391] on span "Crear" at bounding box center [359, 395] width 23 height 9
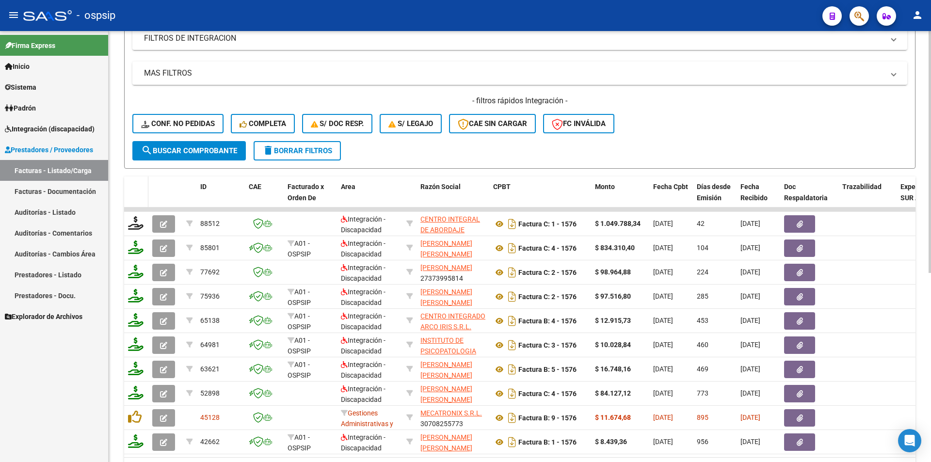
scroll to position [143, 0]
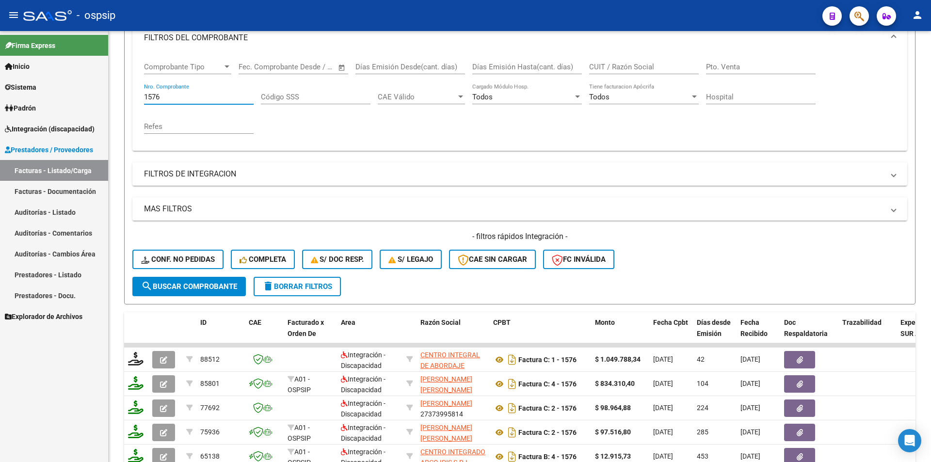
drag, startPoint x: 79, startPoint y: 85, endPoint x: 68, endPoint y: 88, distance: 11.7
click at [68, 88] on mat-sidenav-container "Firma Express Inicio Calendario SSS Instructivos Contacto OS Sistema Usuarios T…" at bounding box center [465, 246] width 931 height 431
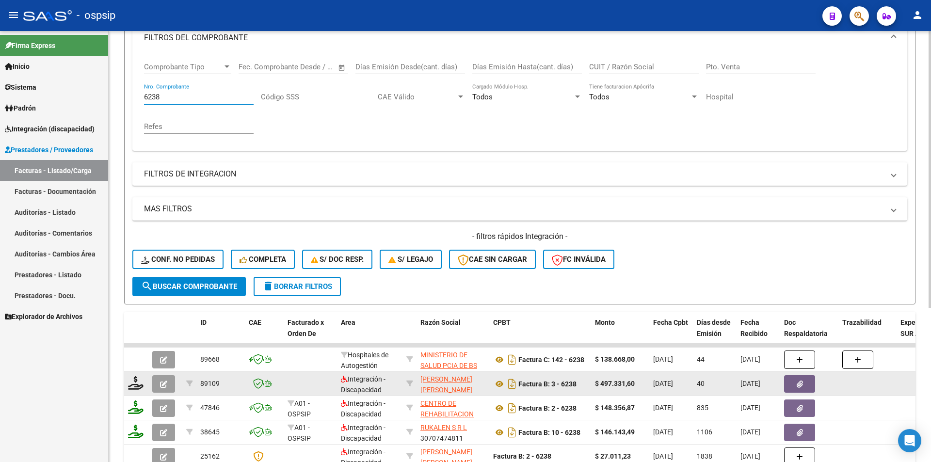
click at [160, 384] on button "button" at bounding box center [163, 383] width 23 height 17
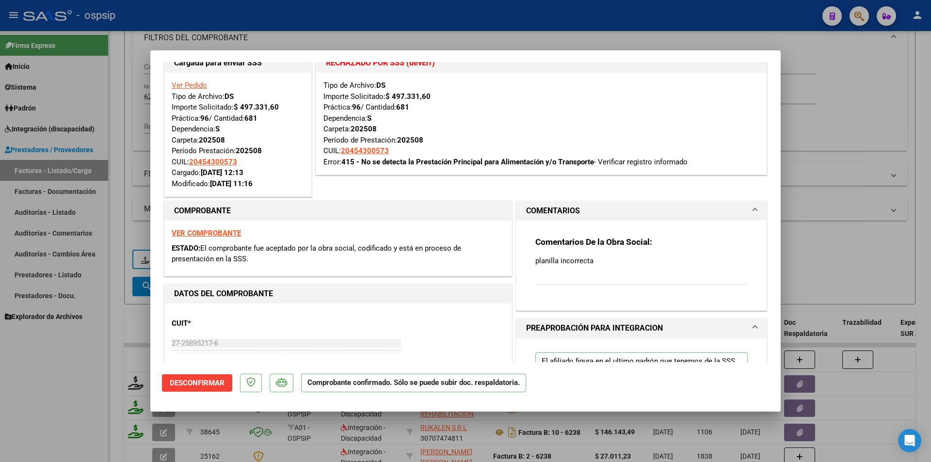
scroll to position [0, 0]
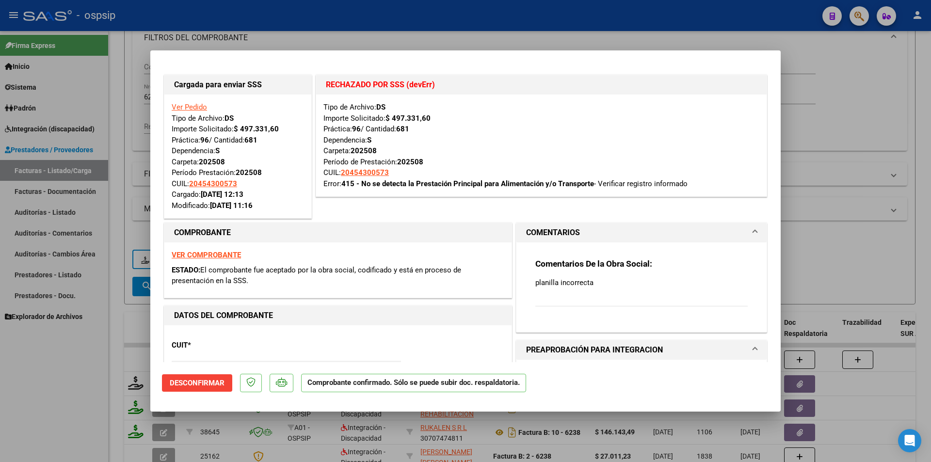
click at [185, 109] on link "Ver Pedido" at bounding box center [189, 107] width 35 height 9
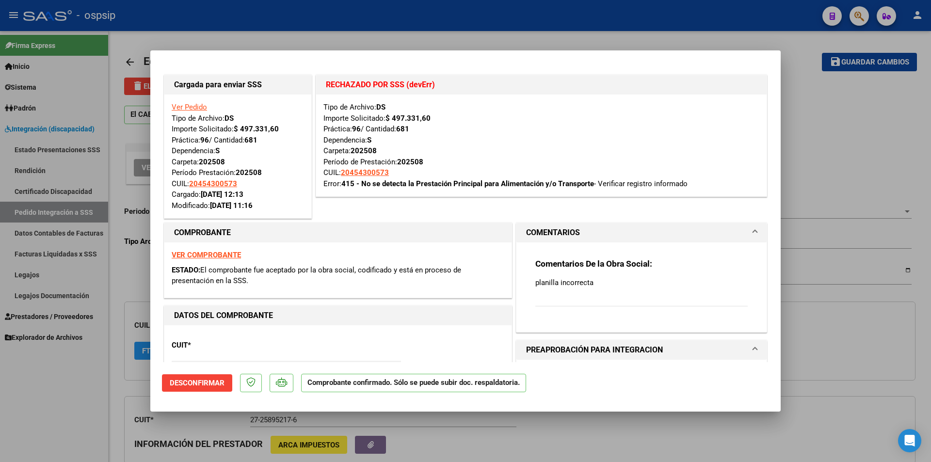
click at [64, 396] on div at bounding box center [465, 231] width 931 height 462
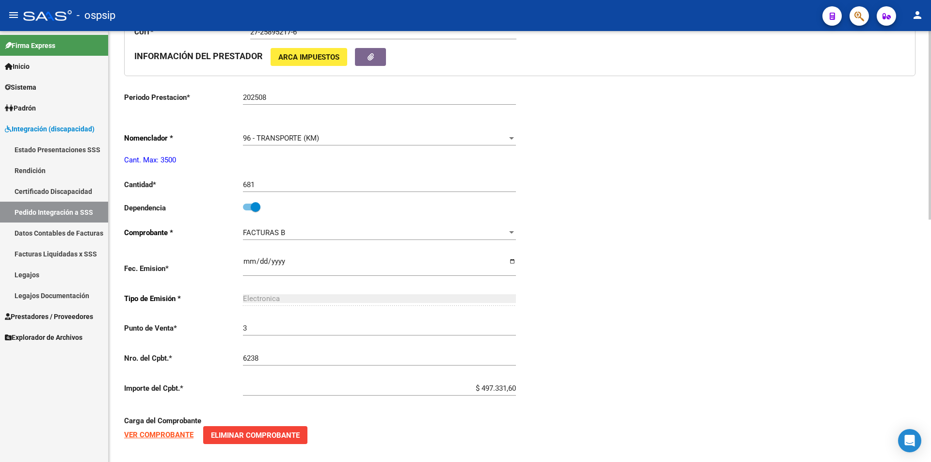
scroll to position [553, 0]
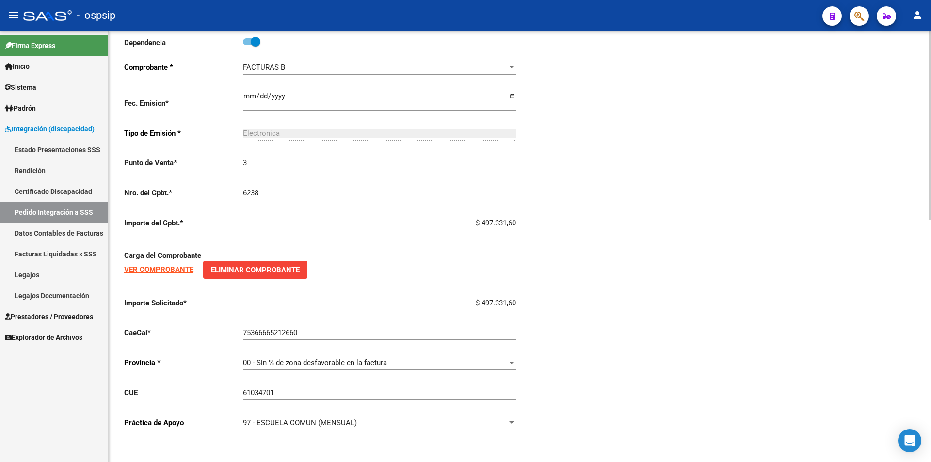
click at [272, 425] on span "97 - ESCUELA COMUN (MENSUAL)" at bounding box center [300, 422] width 114 height 9
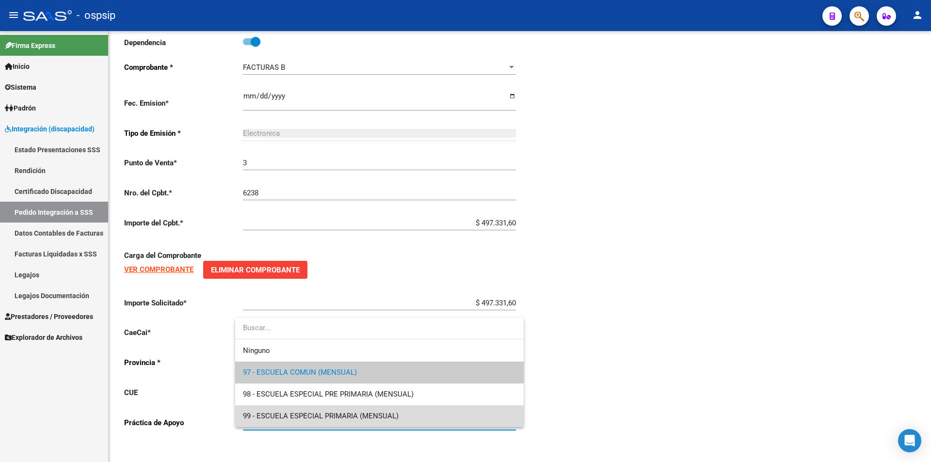
click at [271, 420] on span "99 - ESCUELA ESPECIAL PRIMARIA (MENSUAL)" at bounding box center [379, 416] width 273 height 22
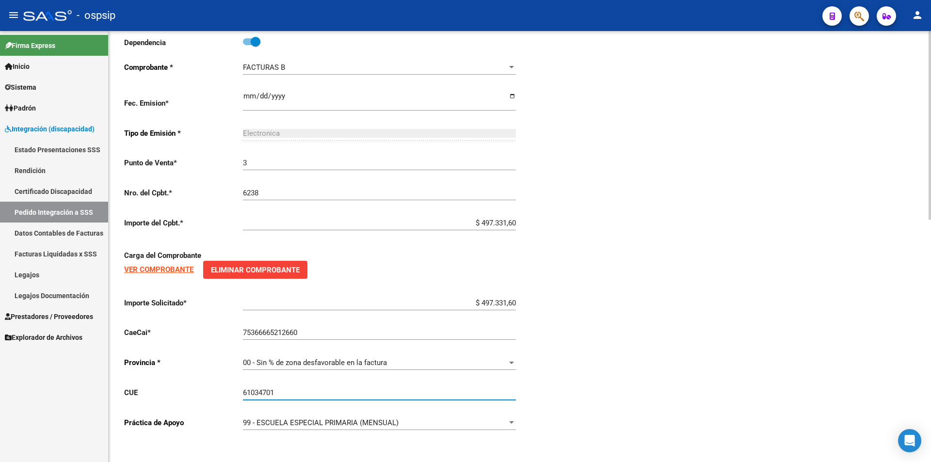
drag, startPoint x: 272, startPoint y: 392, endPoint x: 282, endPoint y: 394, distance: 10.3
click at [281, 394] on input "61034701" at bounding box center [379, 392] width 273 height 9
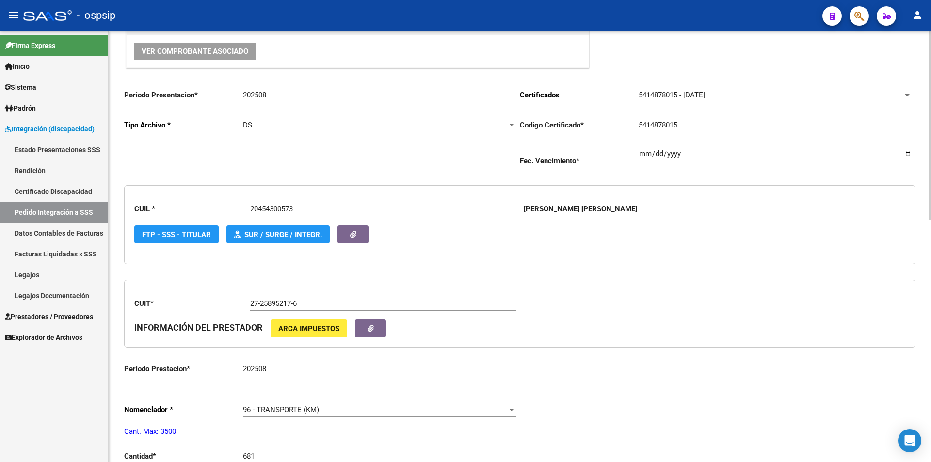
scroll to position [0, 0]
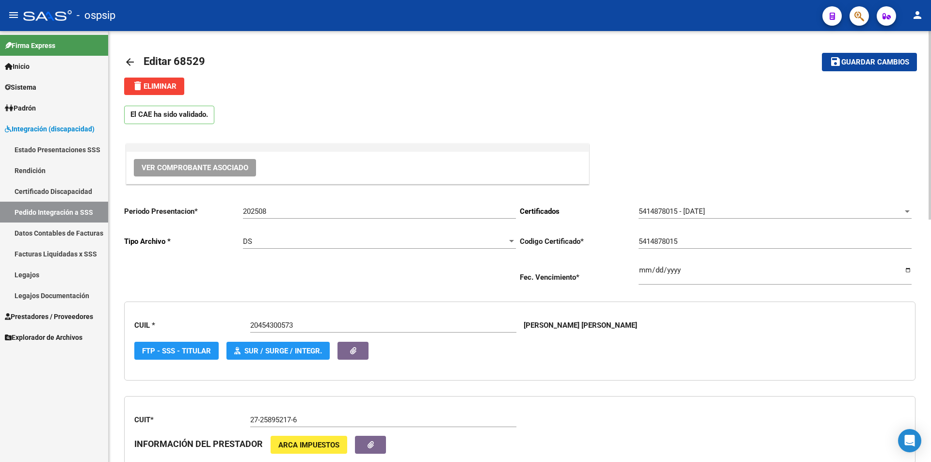
click at [851, 62] on span "Guardar cambios" at bounding box center [875, 62] width 68 height 9
click at [869, 61] on span "Guardar cambios" at bounding box center [875, 62] width 68 height 9
click at [894, 63] on span "Guardar cambios" at bounding box center [875, 62] width 68 height 9
click at [93, 319] on span "Prestadores / Proveedores" at bounding box center [49, 316] width 88 height 11
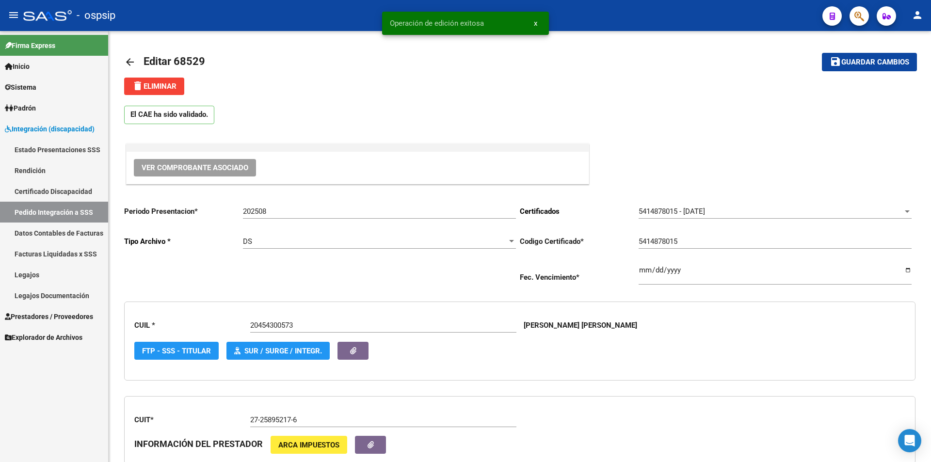
click at [74, 316] on span "Prestadores / Proveedores" at bounding box center [49, 316] width 88 height 11
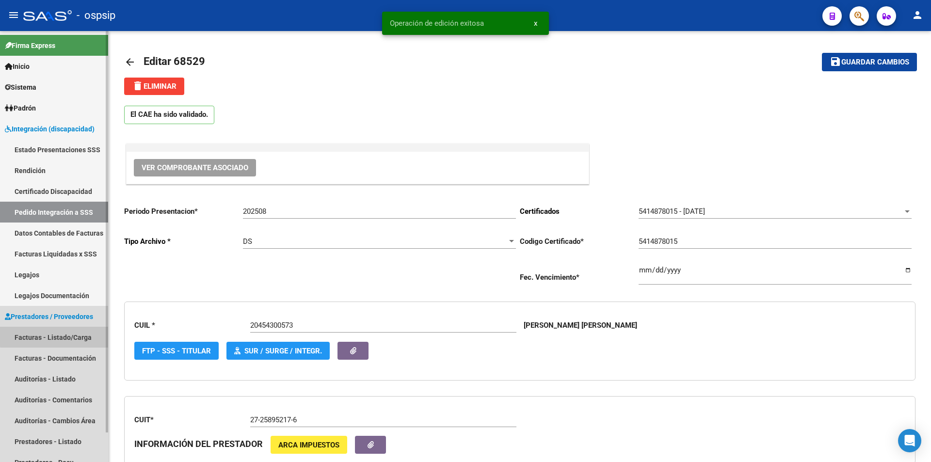
click at [67, 336] on link "Facturas - Listado/Carga" at bounding box center [54, 337] width 108 height 21
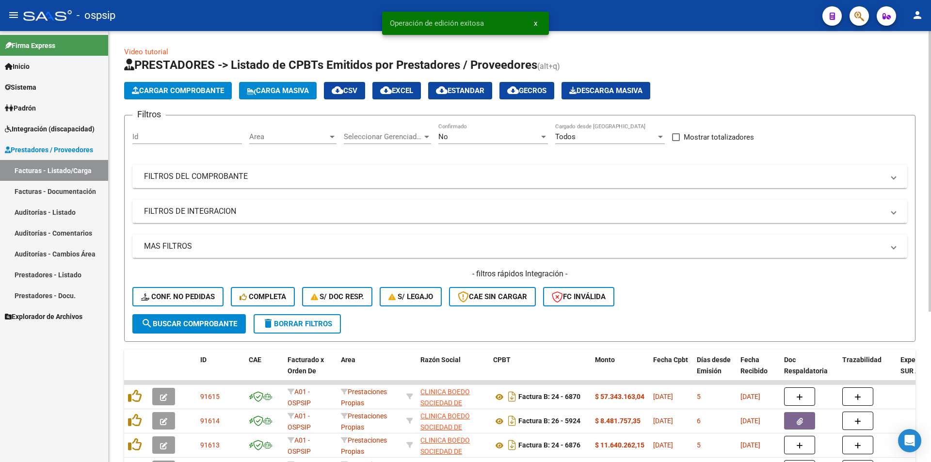
click at [451, 136] on div "No" at bounding box center [488, 136] width 101 height 9
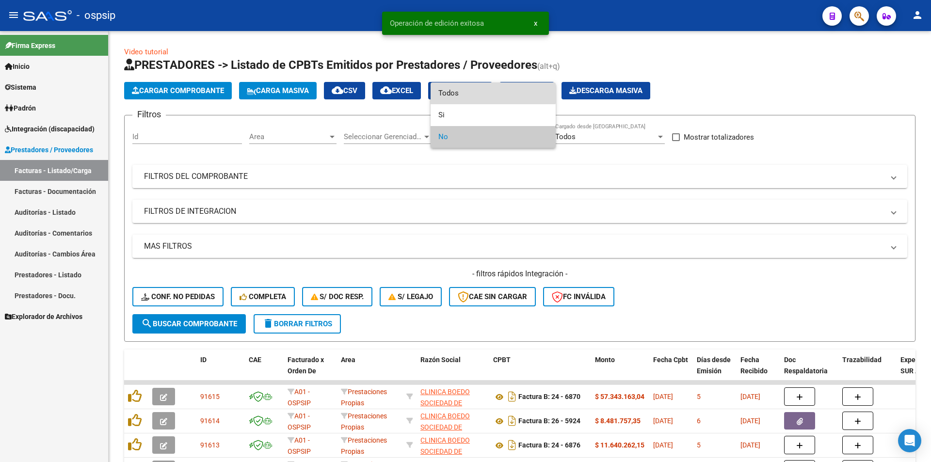
click at [451, 92] on span "Todos" at bounding box center [493, 93] width 110 height 22
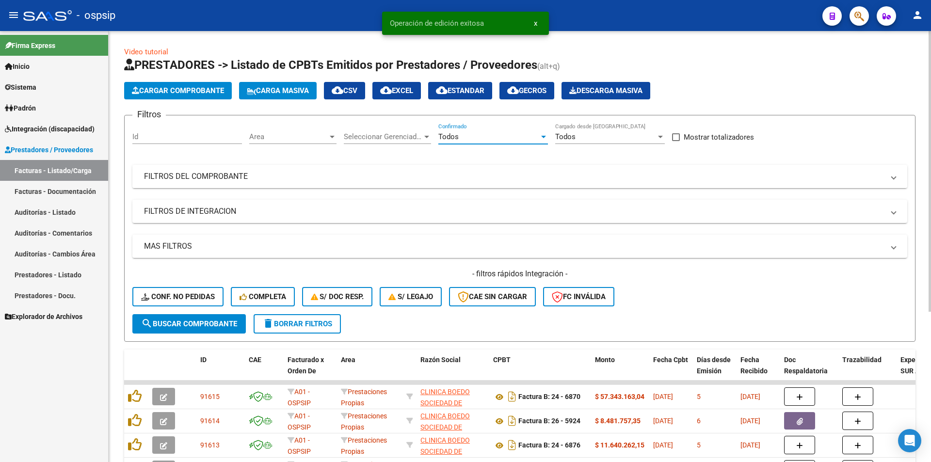
click at [240, 178] on mat-panel-title "FILTROS DEL COMPROBANTE" at bounding box center [514, 176] width 740 height 11
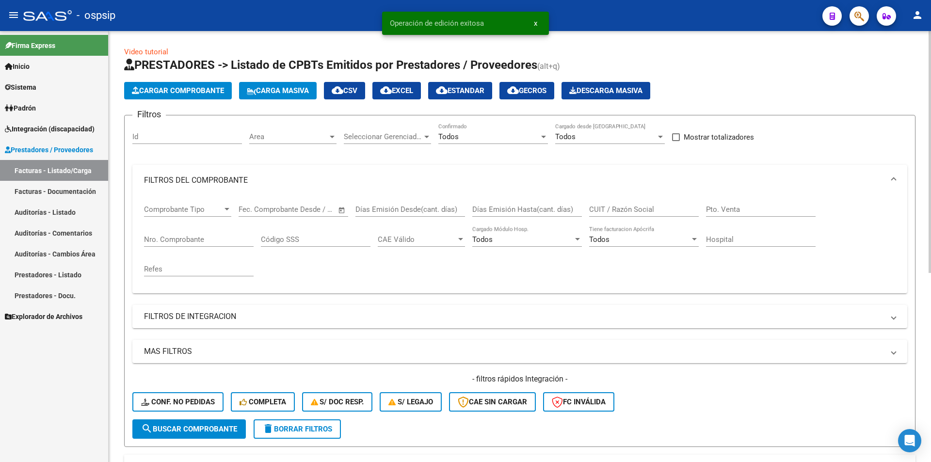
click at [180, 239] on input "Nro. Comprobante" at bounding box center [199, 239] width 110 height 9
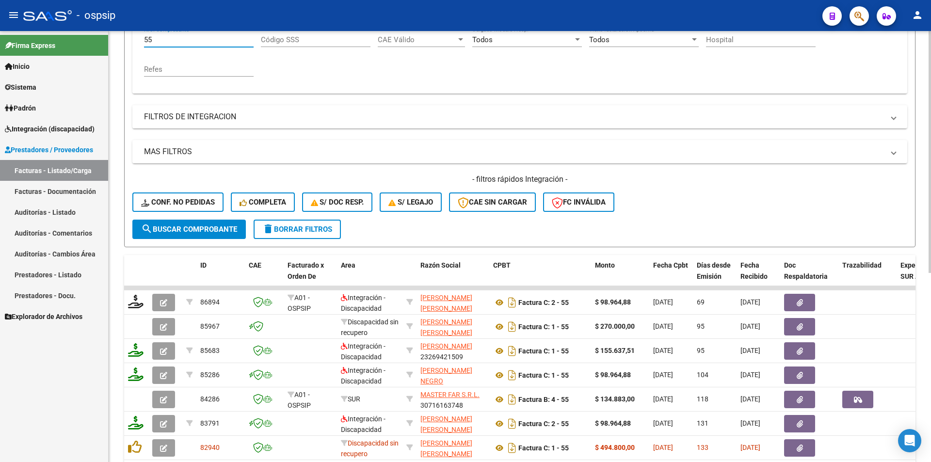
scroll to position [242, 0]
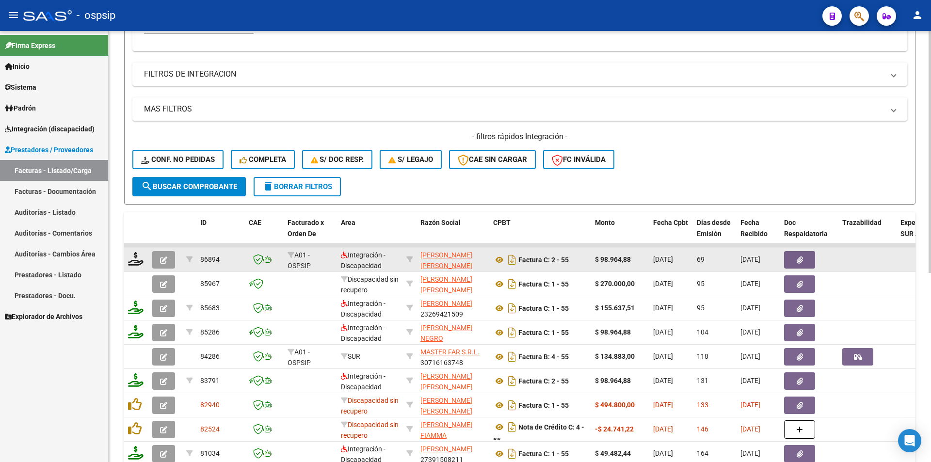
click at [160, 258] on button "button" at bounding box center [163, 259] width 23 height 17
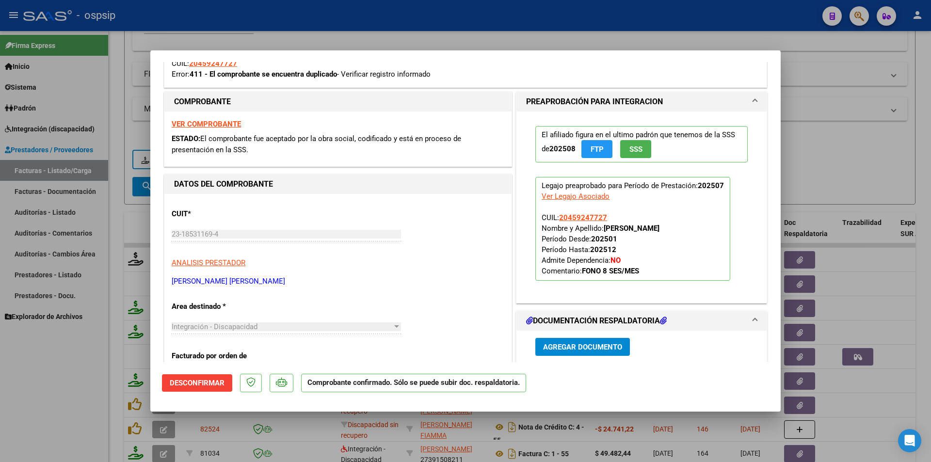
scroll to position [485, 0]
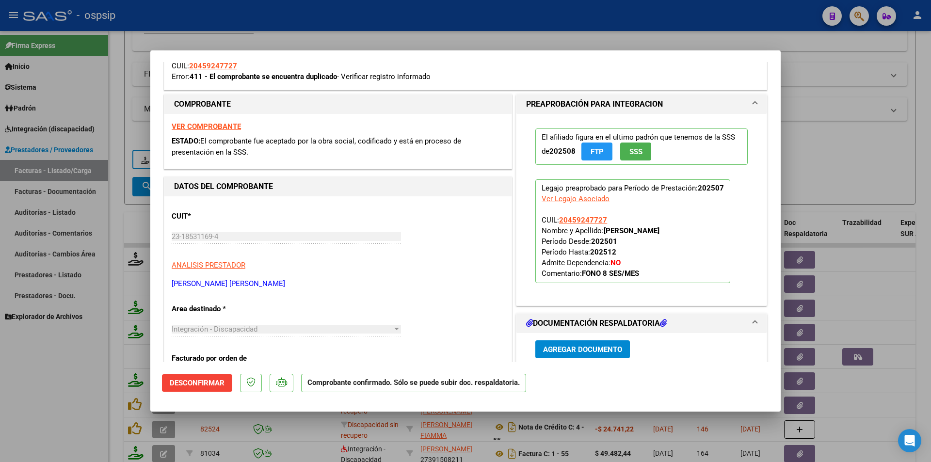
click at [225, 126] on strong "VER COMPROBANTE" at bounding box center [206, 126] width 69 height 9
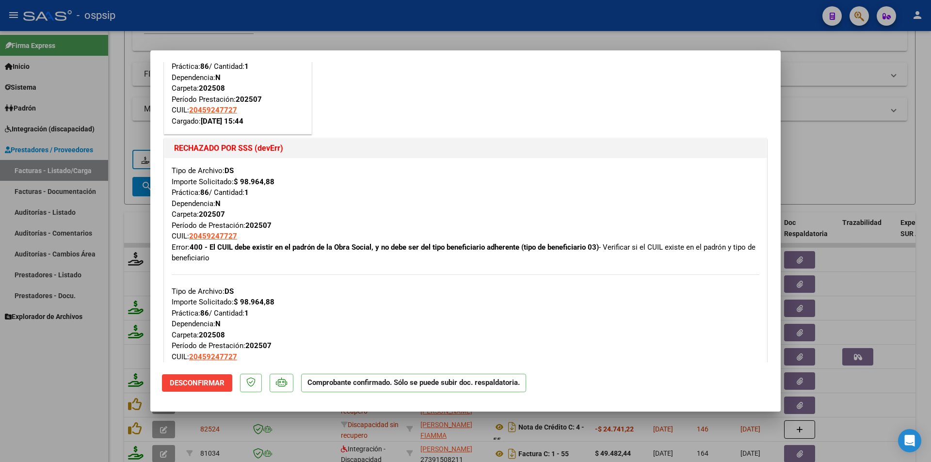
click at [85, 366] on div at bounding box center [465, 231] width 931 height 462
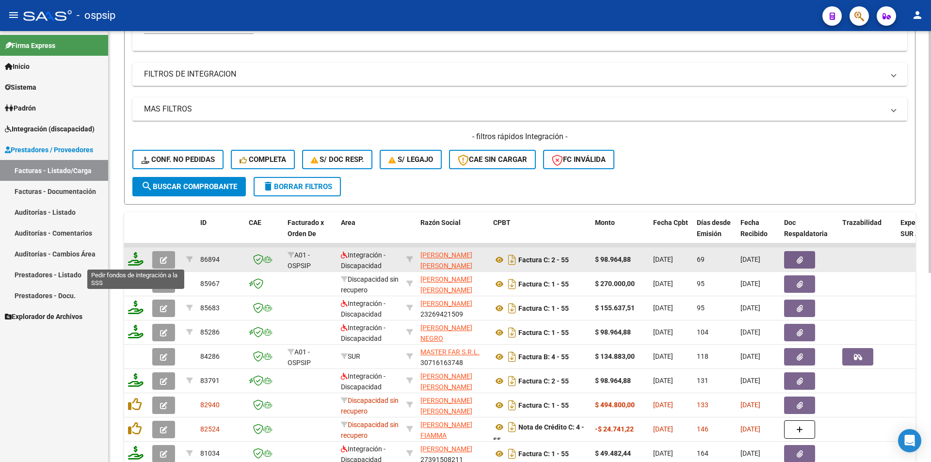
click at [135, 262] on icon at bounding box center [136, 259] width 16 height 14
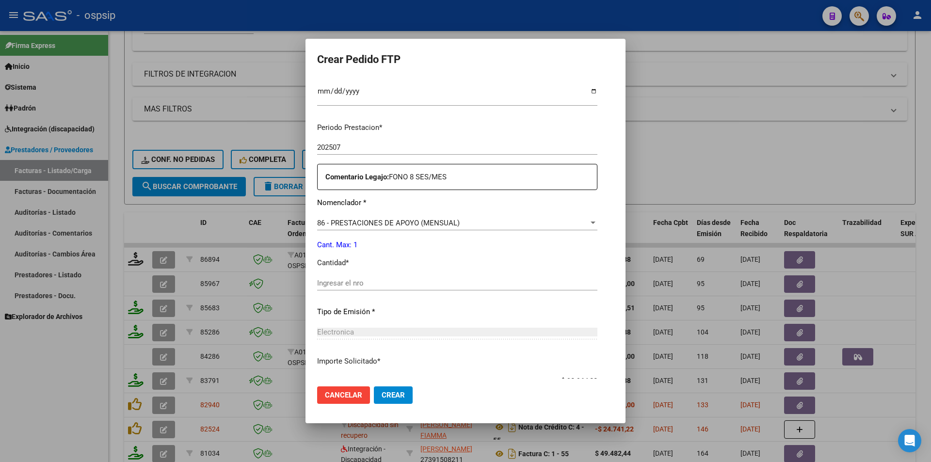
scroll to position [278, 0]
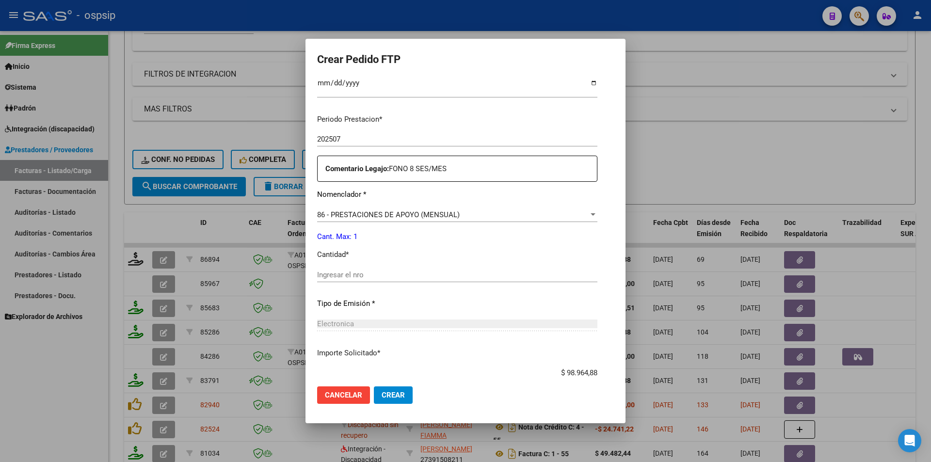
click at [337, 217] on span "86 - PRESTACIONES DE APOYO (MENSUAL)" at bounding box center [388, 214] width 143 height 9
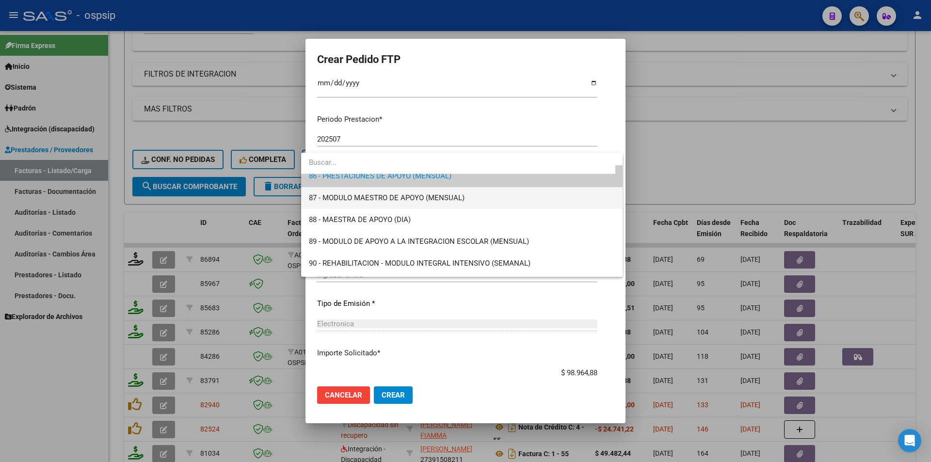
scroll to position [1922, 0]
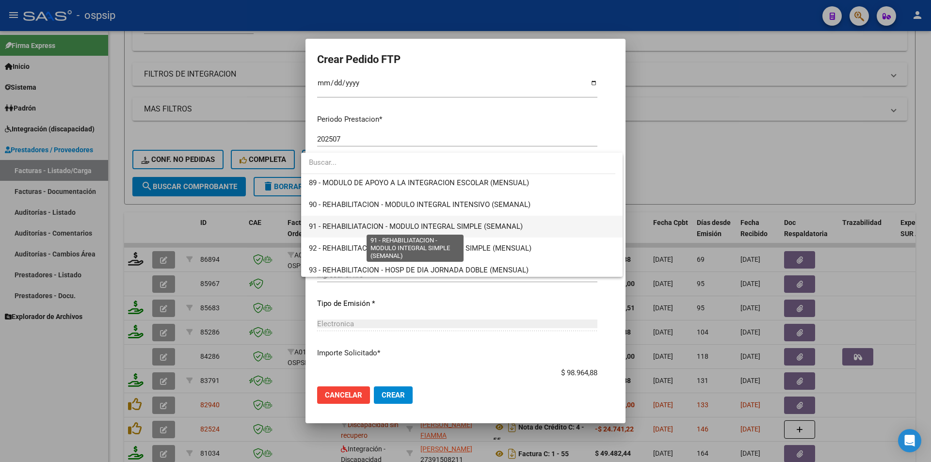
click at [325, 224] on span "91 - REHABILIATACION - MODULO INTEGRAL SIMPLE (SEMANAL)" at bounding box center [416, 226] width 214 height 9
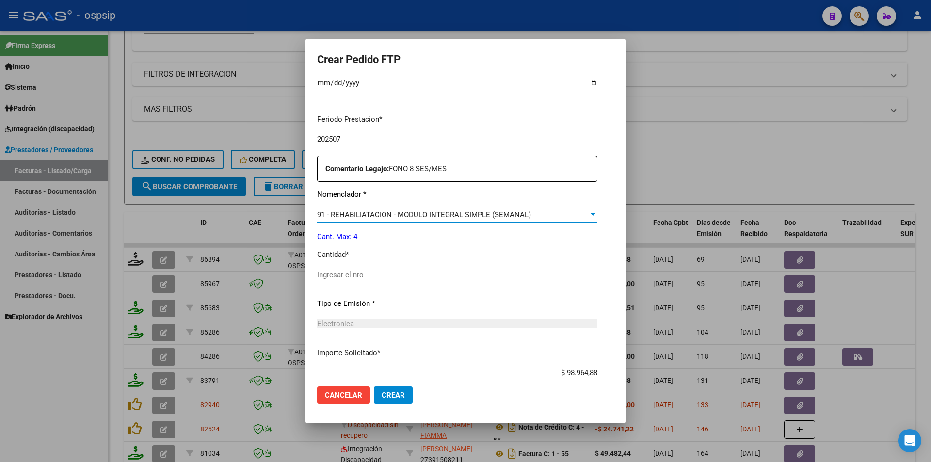
click at [317, 275] on input "Ingresar el nro" at bounding box center [457, 275] width 280 height 9
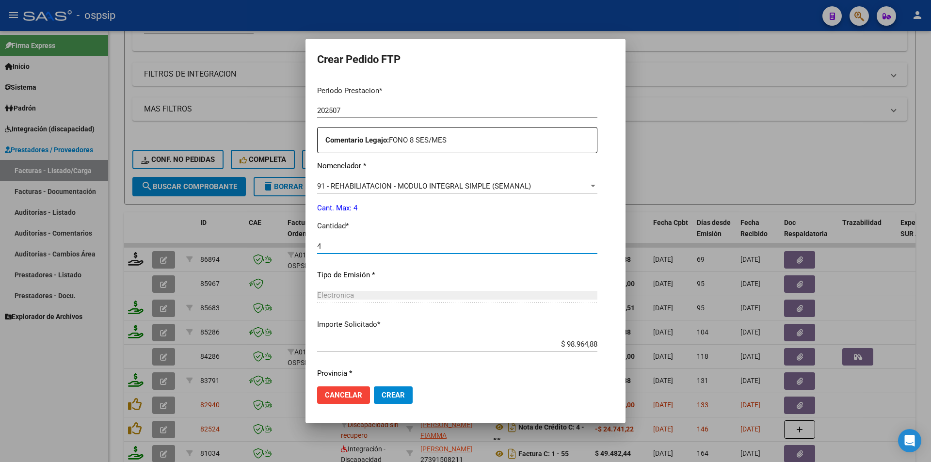
scroll to position [338, 0]
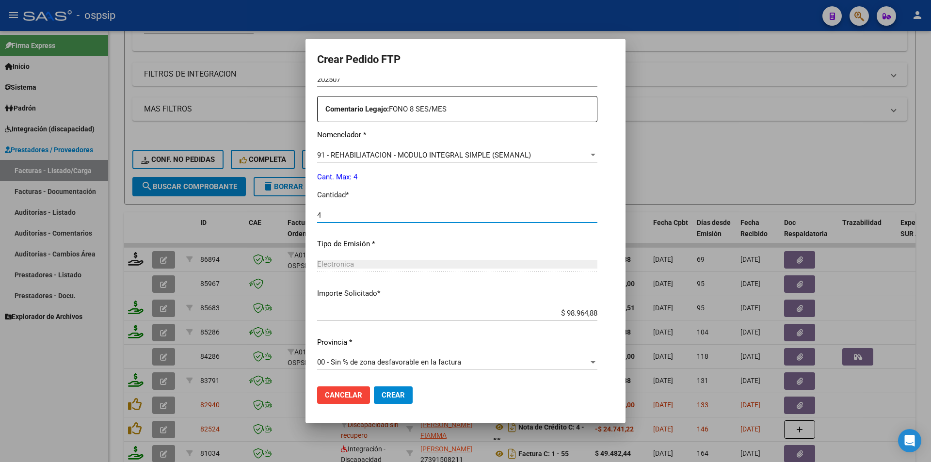
click at [388, 396] on span "Crear" at bounding box center [393, 395] width 23 height 9
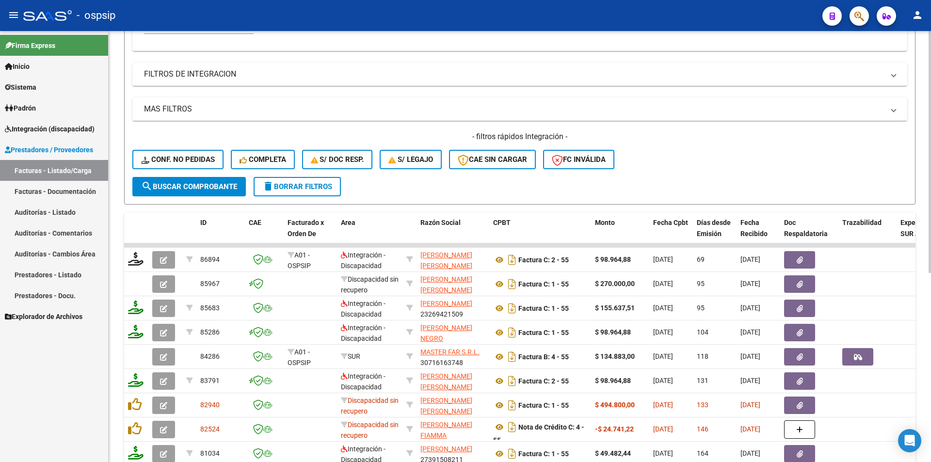
scroll to position [97, 0]
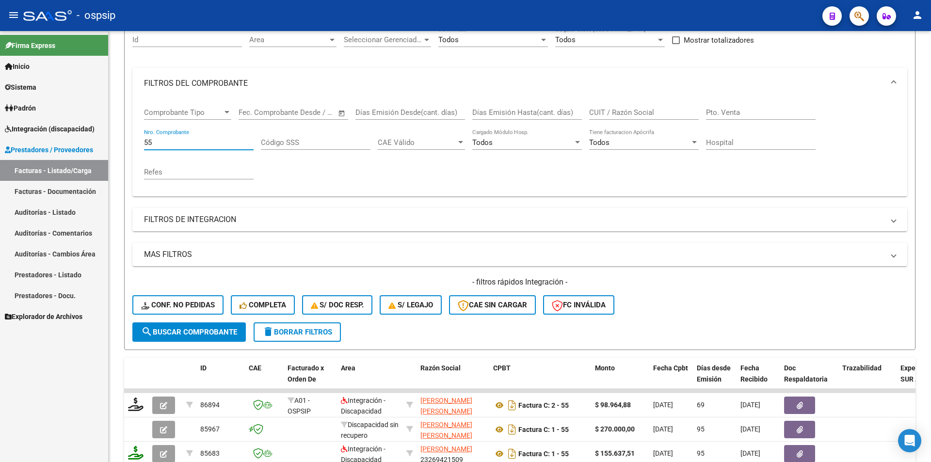
drag, startPoint x: 151, startPoint y: 139, endPoint x: 93, endPoint y: 139, distance: 58.2
click at [95, 139] on mat-sidenav-container "Firma Express Inicio Calendario SSS Instructivos Contacto OS Sistema Usuarios T…" at bounding box center [465, 246] width 931 height 431
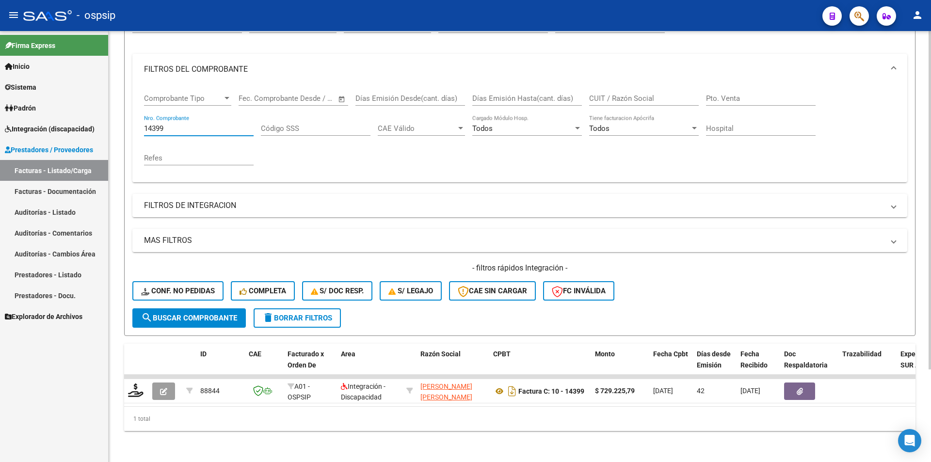
scroll to position [118, 0]
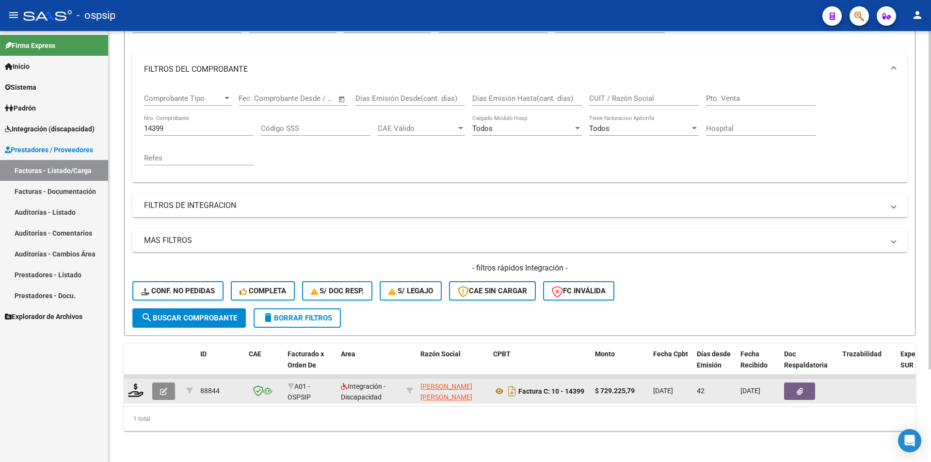
click at [165, 388] on icon "button" at bounding box center [163, 391] width 7 height 7
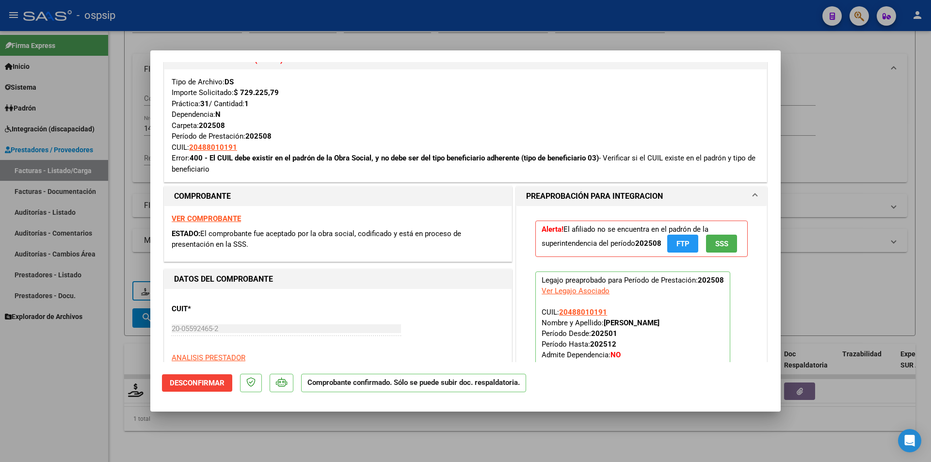
scroll to position [194, 0]
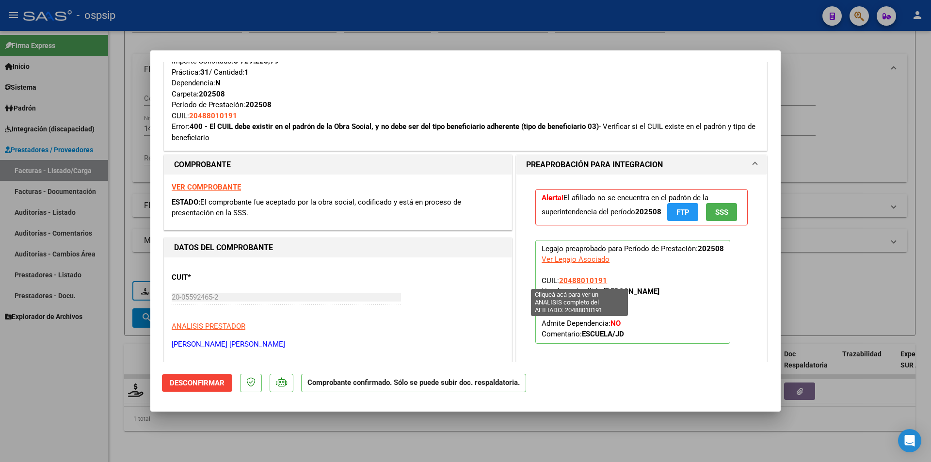
click at [571, 283] on span "20488010191" at bounding box center [583, 280] width 48 height 9
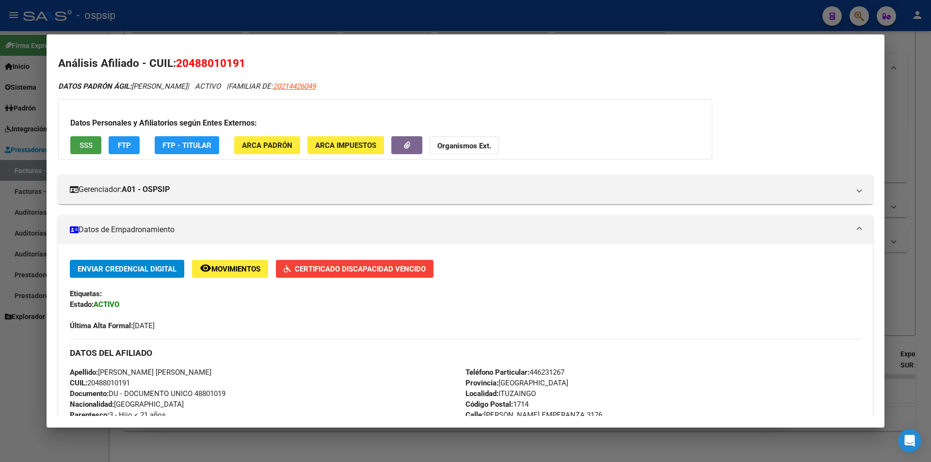
click at [91, 148] on span "SSS" at bounding box center [86, 145] width 13 height 9
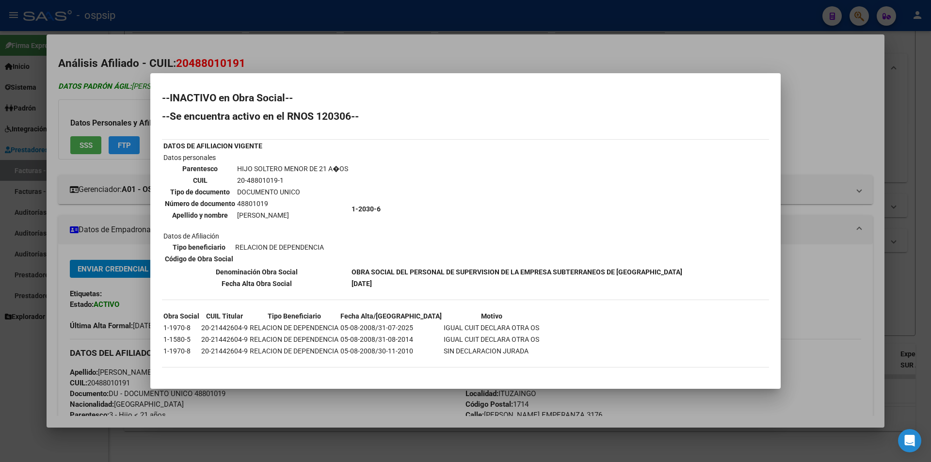
drag, startPoint x: 109, startPoint y: 103, endPoint x: 183, endPoint y: 86, distance: 76.2
click at [110, 102] on div at bounding box center [465, 231] width 931 height 462
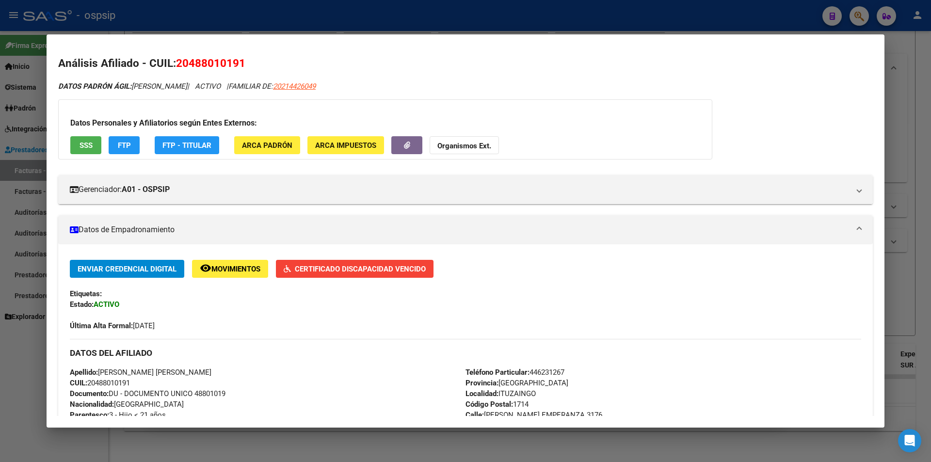
drag, startPoint x: 234, startPoint y: 87, endPoint x: 176, endPoint y: 57, distance: 65.1
click at [176, 57] on div "Análisis Afiliado - CUIL: 20488010191 DATOS PADRÓN ÁGIL: SANTILLAN FACUNDO NAHU…" at bounding box center [465, 448] width 815 height 787
copy div "20488010191 DATOS PADRÓN ÁGIL: SANTILLAN FACUNDO NAHUEL"
click at [0, 386] on div at bounding box center [465, 231] width 931 height 462
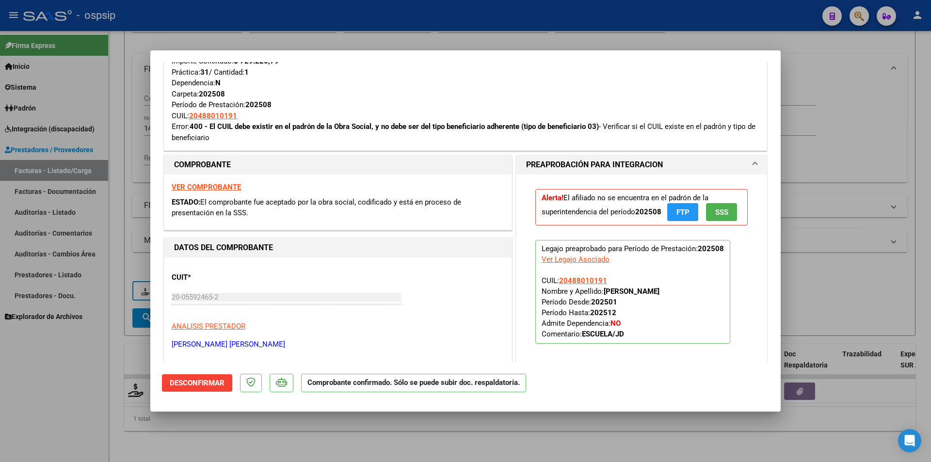
click at [8, 386] on div at bounding box center [465, 231] width 931 height 462
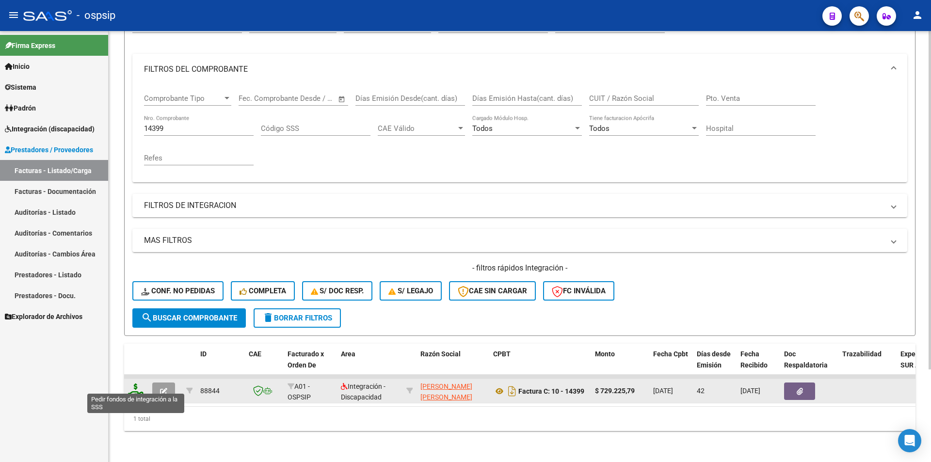
click at [135, 388] on icon at bounding box center [136, 391] width 16 height 14
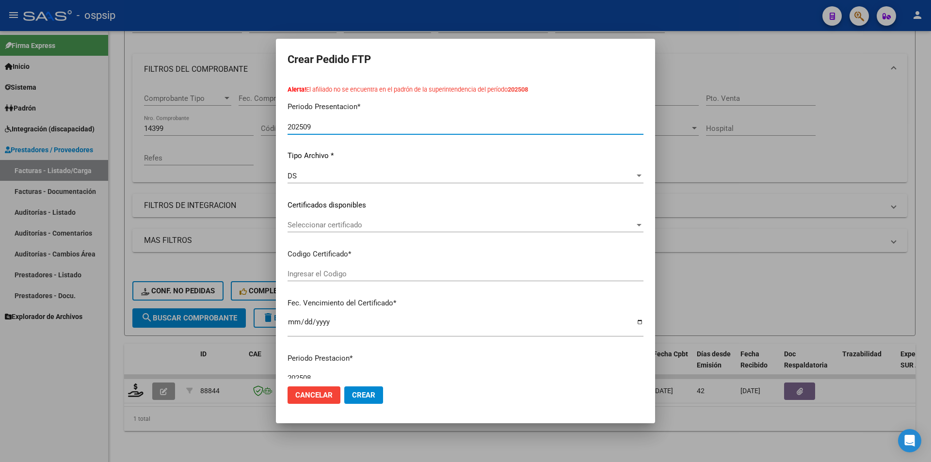
scroll to position [242, 0]
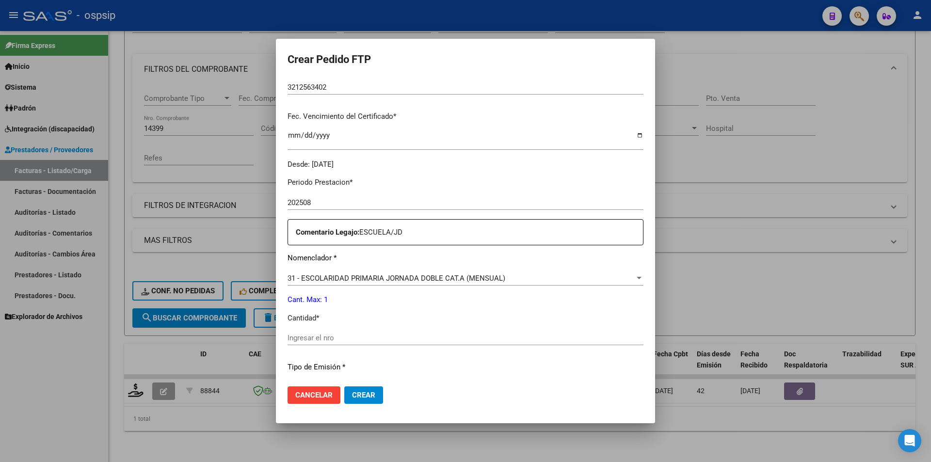
click at [340, 335] on input "Ingresar el nro" at bounding box center [466, 338] width 356 height 9
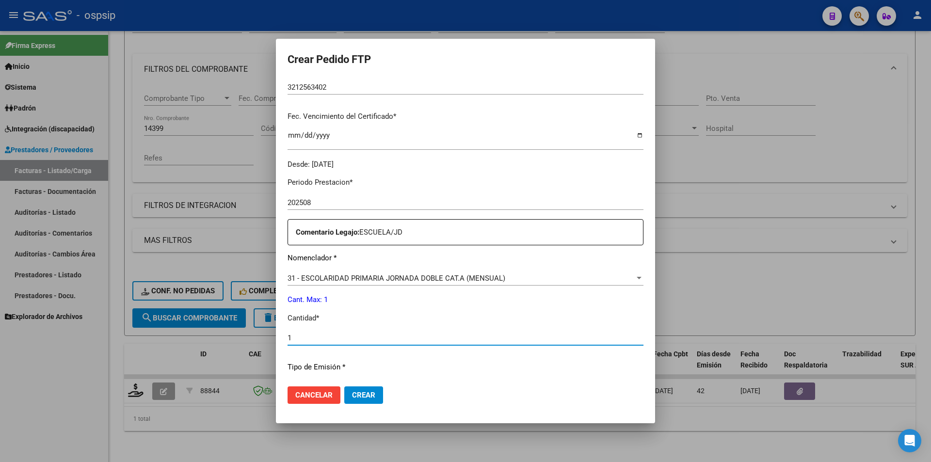
click at [365, 396] on span "Crear" at bounding box center [363, 395] width 23 height 9
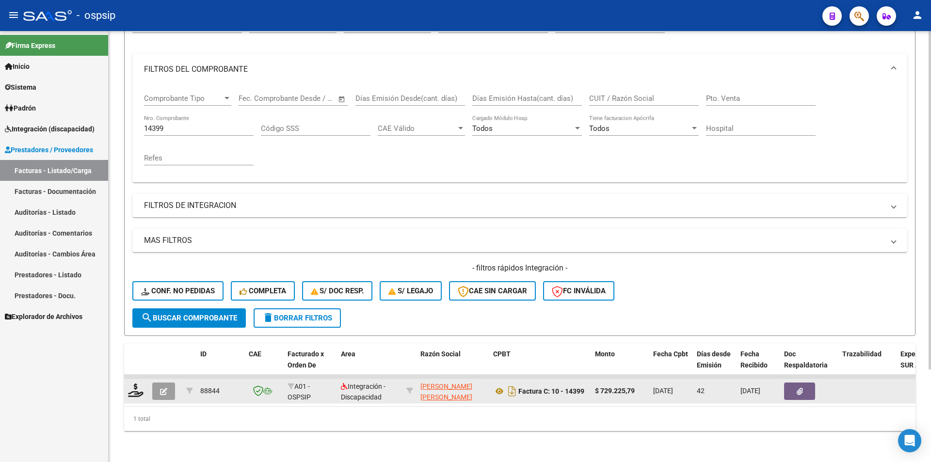
click at [162, 388] on icon "button" at bounding box center [163, 391] width 7 height 7
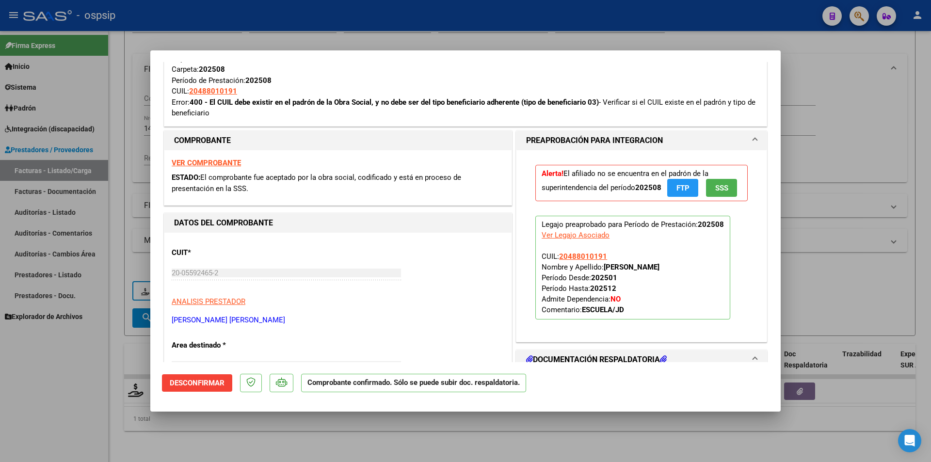
scroll to position [339, 0]
click at [89, 371] on div at bounding box center [465, 231] width 931 height 462
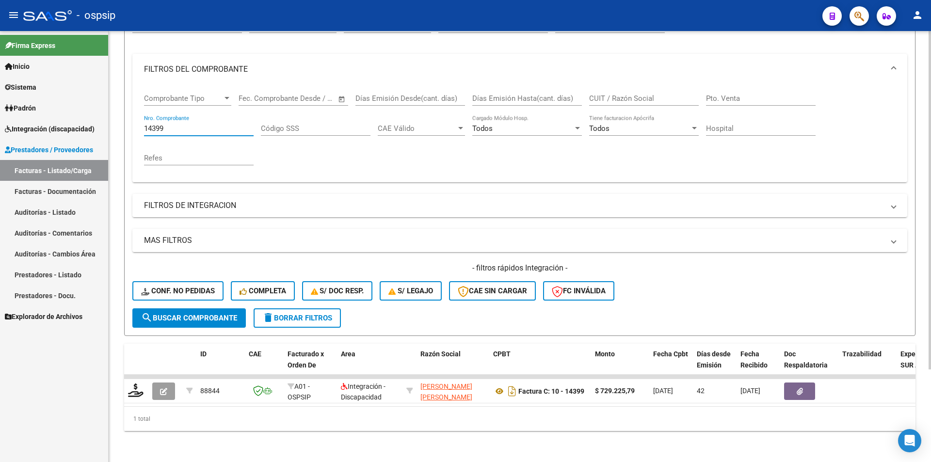
drag, startPoint x: 170, startPoint y: 120, endPoint x: 112, endPoint y: 109, distance: 59.2
click at [112, 109] on div "Video tutorial PRESTADORES -> Listado de CPBTs Emitidos por Prestadores / Prove…" at bounding box center [520, 191] width 822 height 542
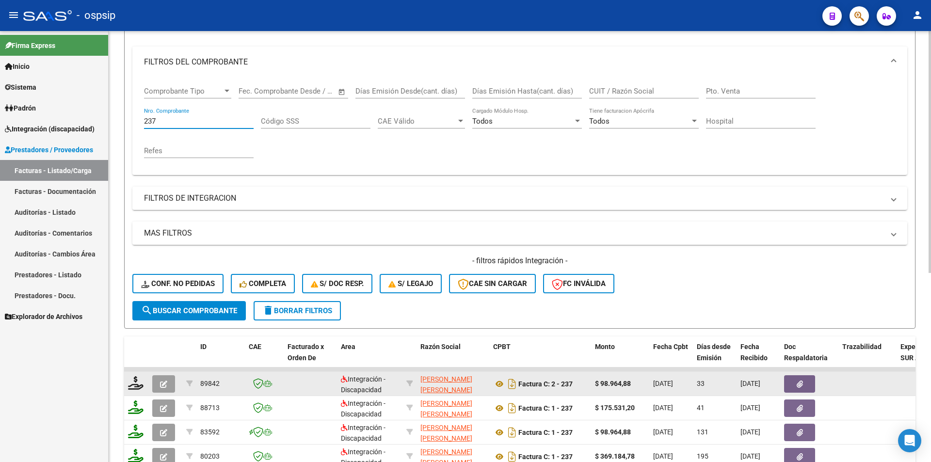
click at [156, 381] on button "button" at bounding box center [163, 383] width 23 height 17
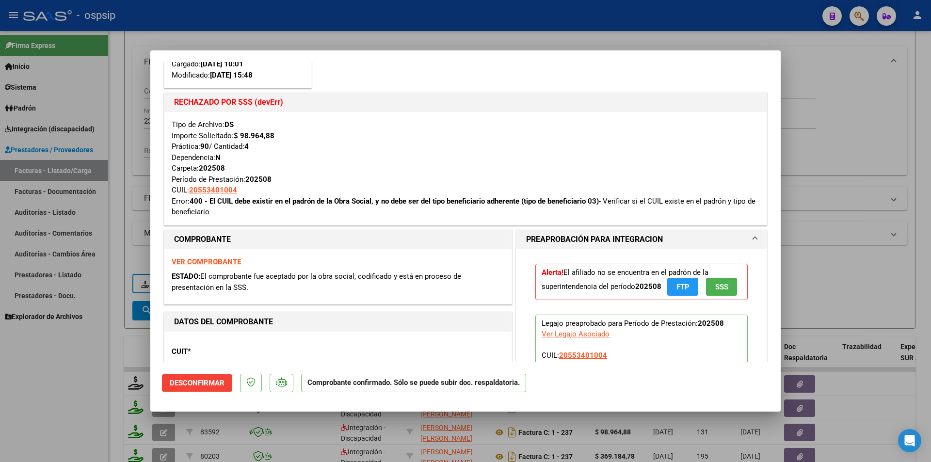
scroll to position [145, 0]
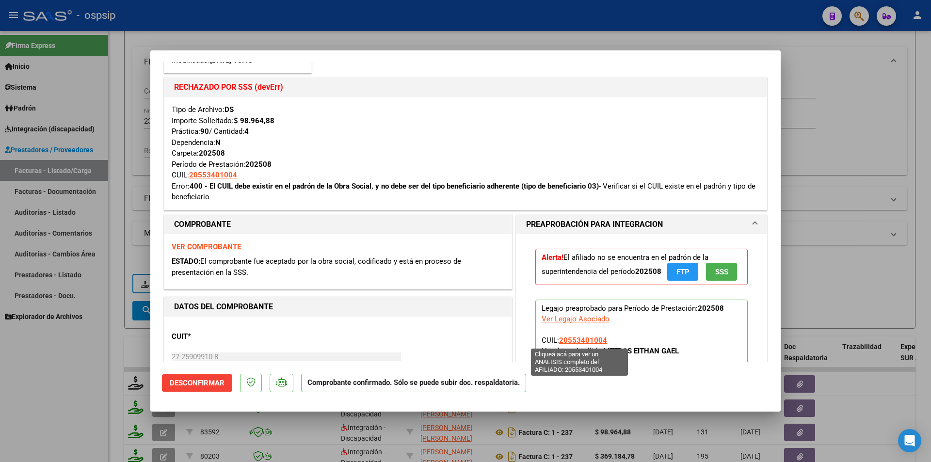
click at [576, 339] on span "20553401004" at bounding box center [583, 340] width 48 height 9
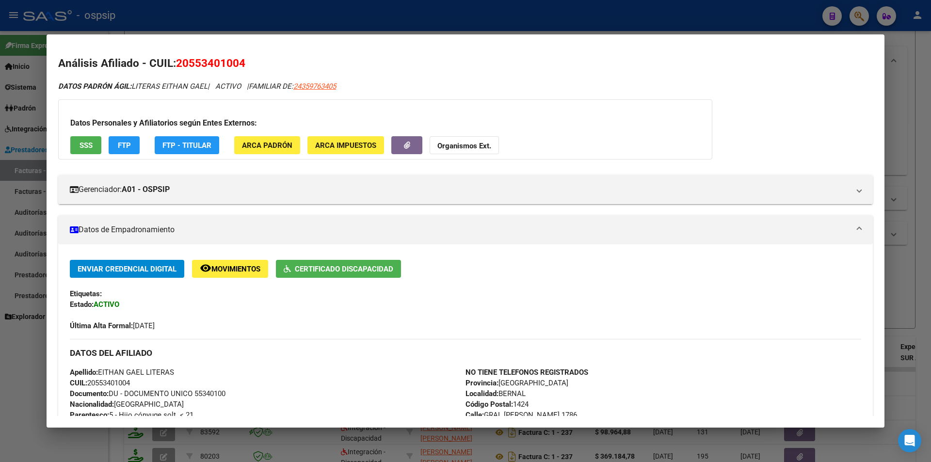
click at [92, 141] on span "SSS" at bounding box center [86, 145] width 13 height 9
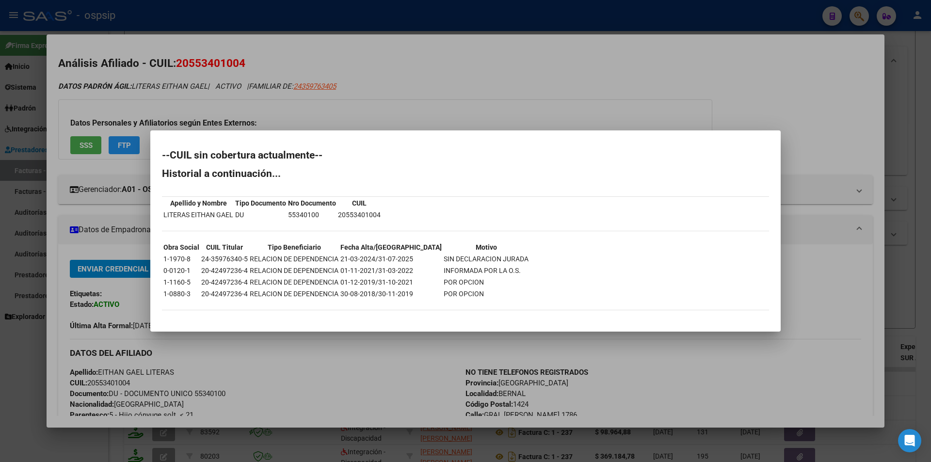
click at [100, 160] on div at bounding box center [465, 231] width 931 height 462
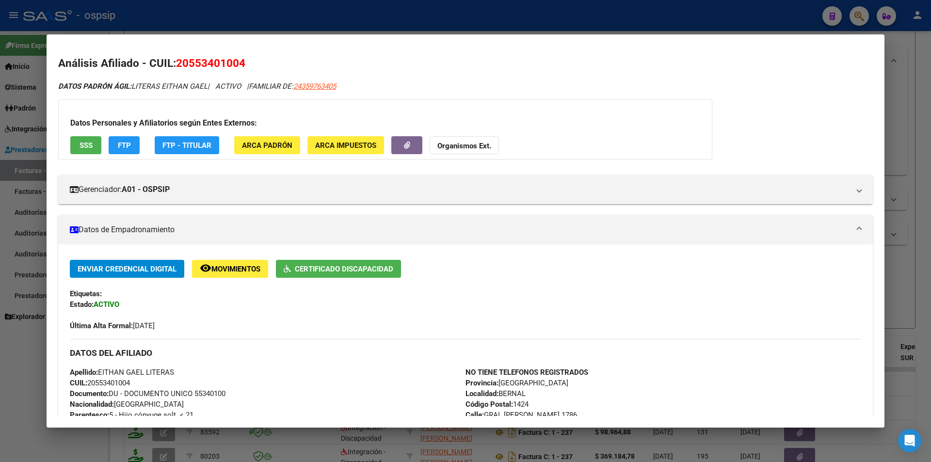
drag, startPoint x: 211, startPoint y: 85, endPoint x: 177, endPoint y: 62, distance: 40.8
click at [177, 62] on div "Análisis Afiliado - CUIL: 20553401004 DATOS PADRÓN ÁGIL: LITERAS EITHAN GAEL | …" at bounding box center [465, 448] width 815 height 787
copy div "20553401004 DATOS PADRÓN ÁGIL: LITERAS EITHAN GAEL"
click at [485, 18] on div at bounding box center [465, 231] width 931 height 462
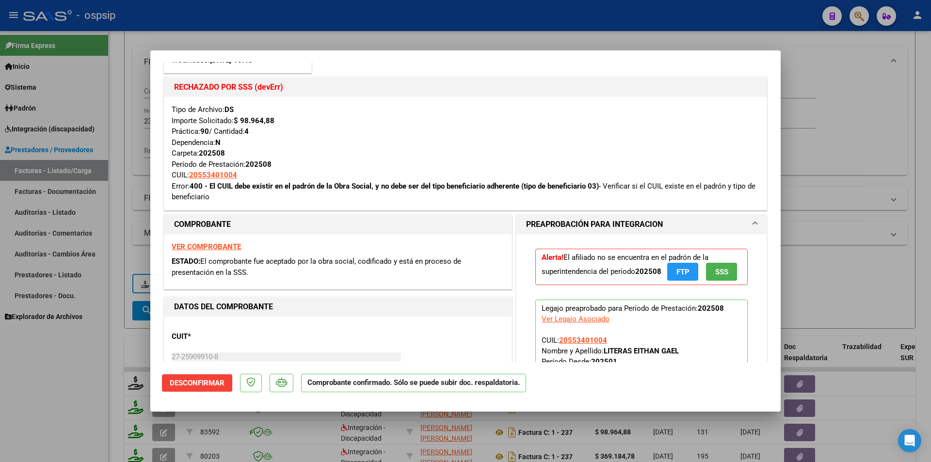
click at [117, 121] on div at bounding box center [465, 231] width 931 height 462
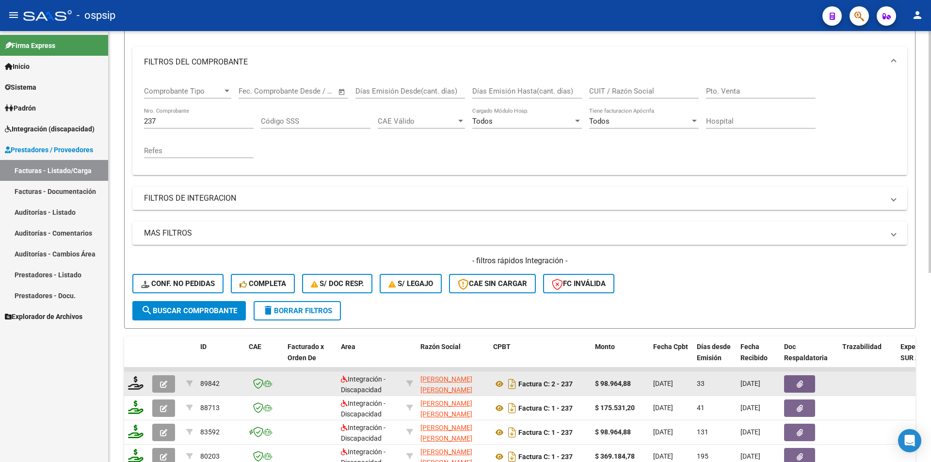
click at [164, 383] on icon "button" at bounding box center [163, 384] width 7 height 7
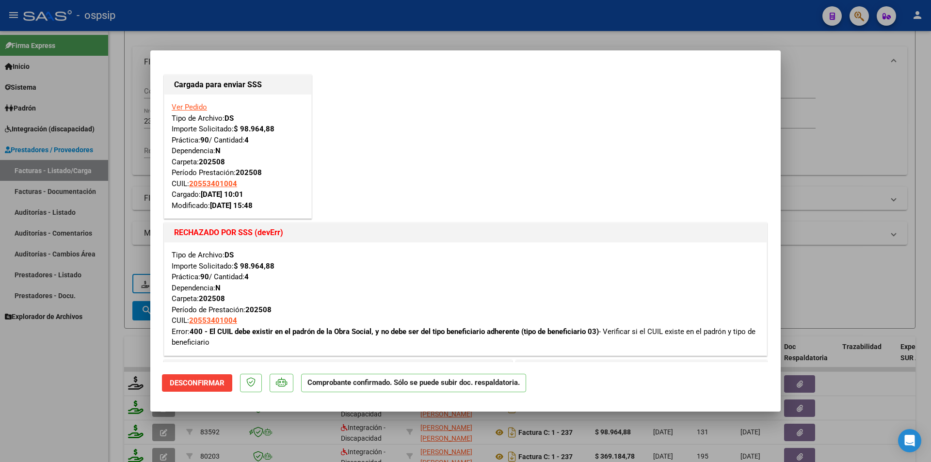
click at [101, 388] on div at bounding box center [465, 231] width 931 height 462
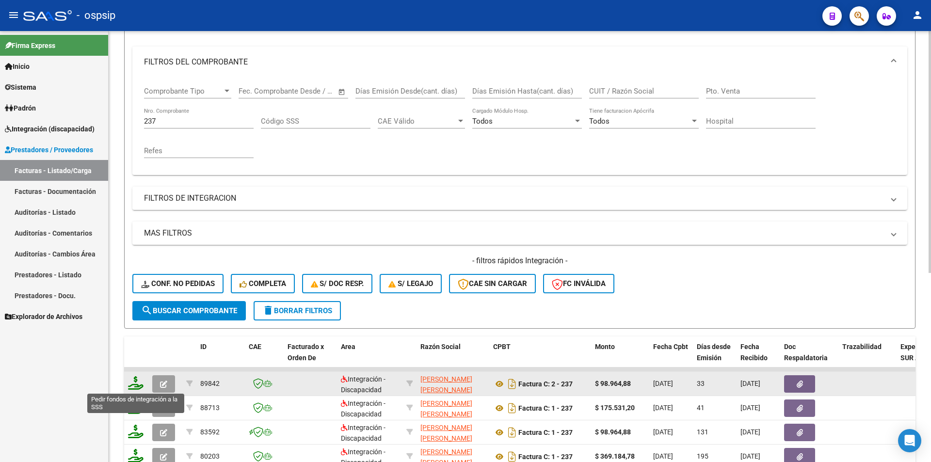
click at [132, 384] on icon at bounding box center [136, 383] width 16 height 14
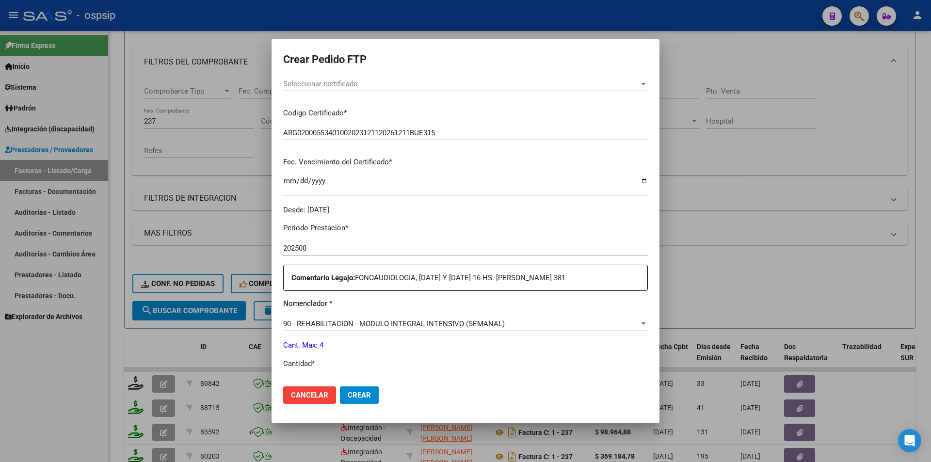
scroll to position [242, 0]
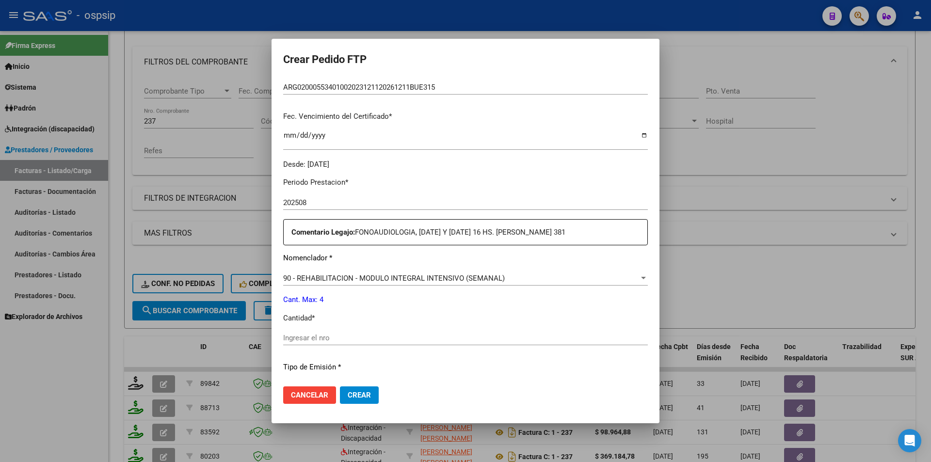
click at [346, 333] on div "Ingresar el nro" at bounding box center [465, 338] width 365 height 15
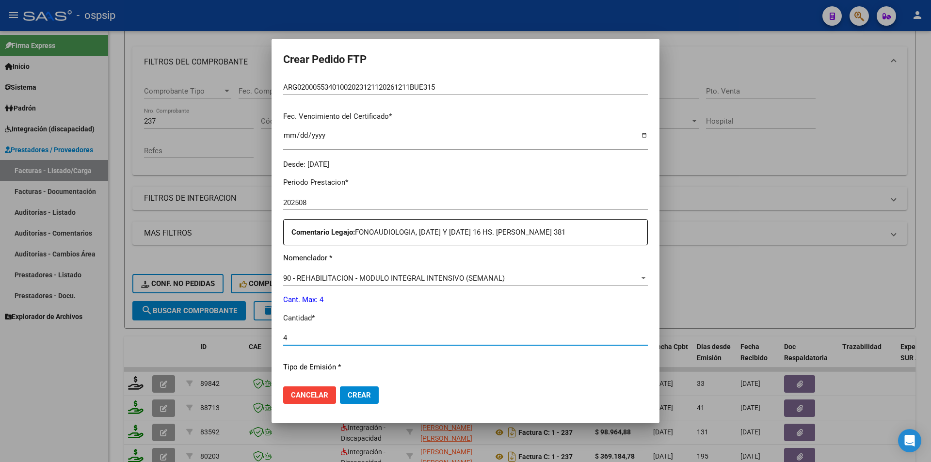
click at [359, 389] on button "Crear" at bounding box center [359, 394] width 39 height 17
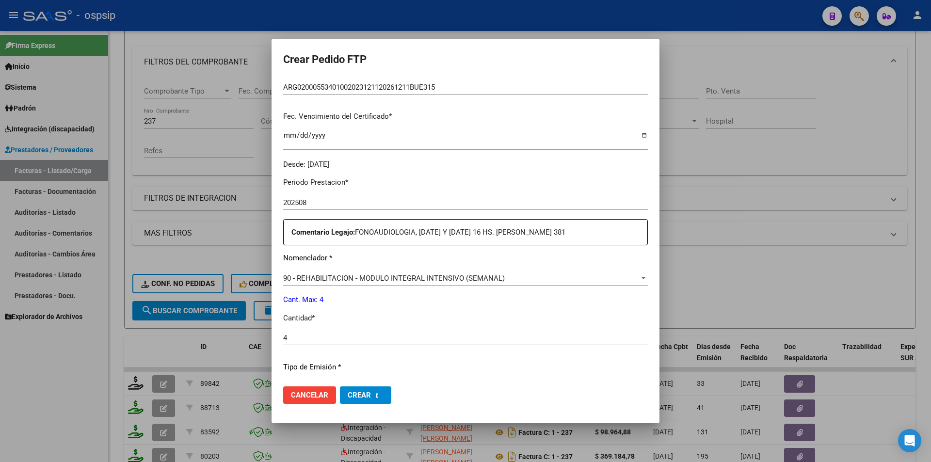
scroll to position [0, 0]
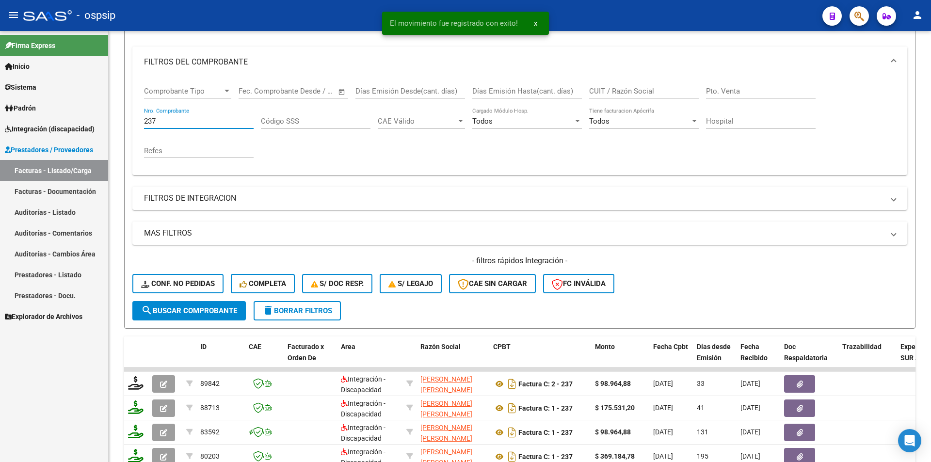
drag, startPoint x: 167, startPoint y: 123, endPoint x: 80, endPoint y: 123, distance: 86.8
click at [80, 123] on mat-sidenav-container "Firma Express Inicio Calendario SSS Instructivos Contacto OS Sistema Usuarios T…" at bounding box center [465, 246] width 931 height 431
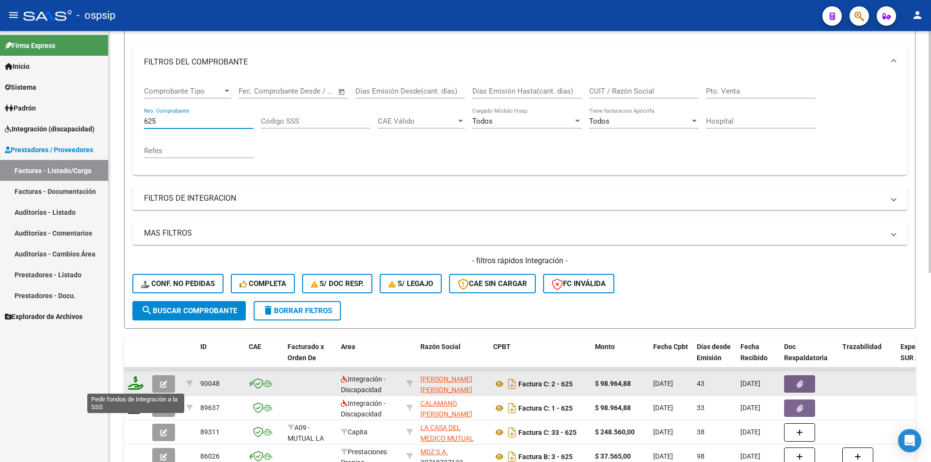
click at [137, 380] on icon at bounding box center [136, 383] width 16 height 14
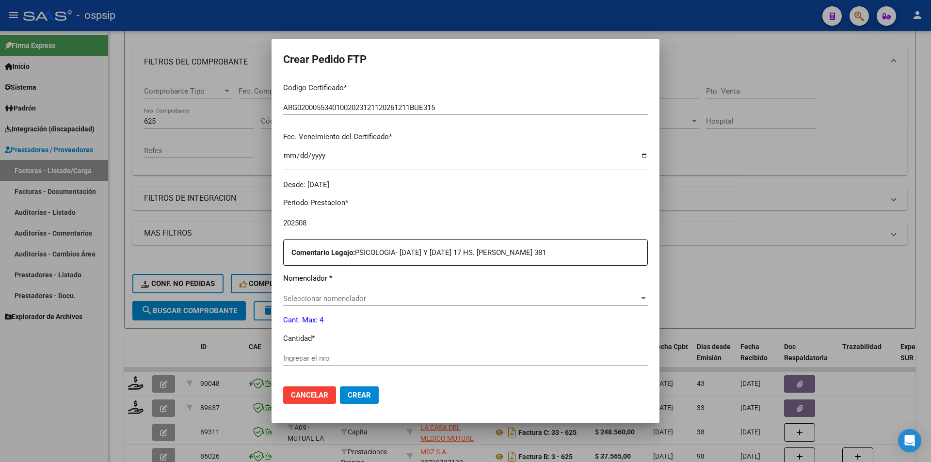
scroll to position [242, 0]
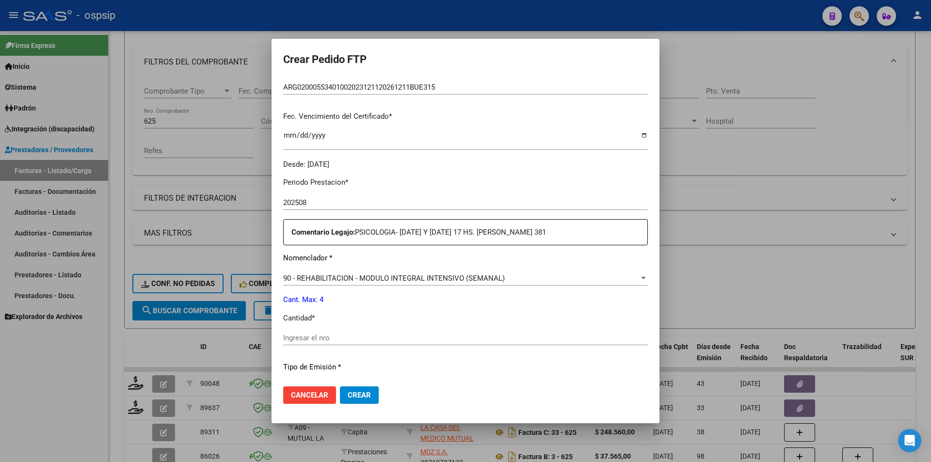
click at [332, 339] on input "Ingresar el nro" at bounding box center [465, 338] width 365 height 9
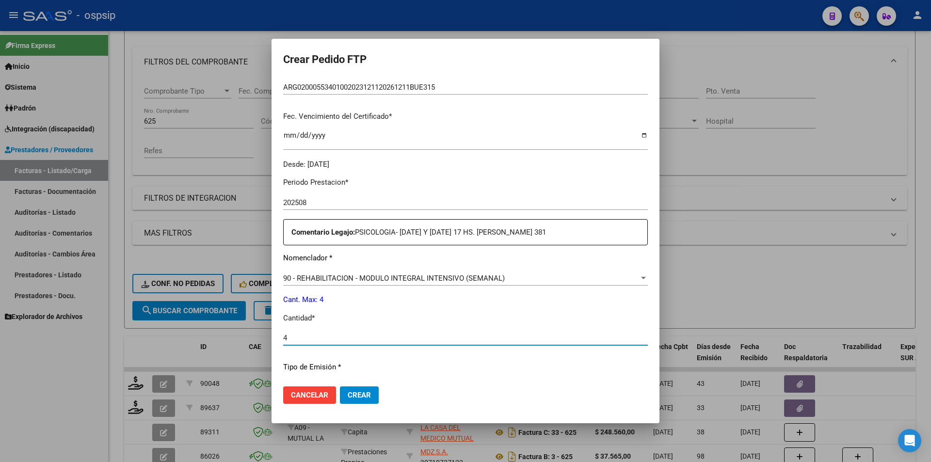
click at [362, 398] on span "Crear" at bounding box center [359, 395] width 23 height 9
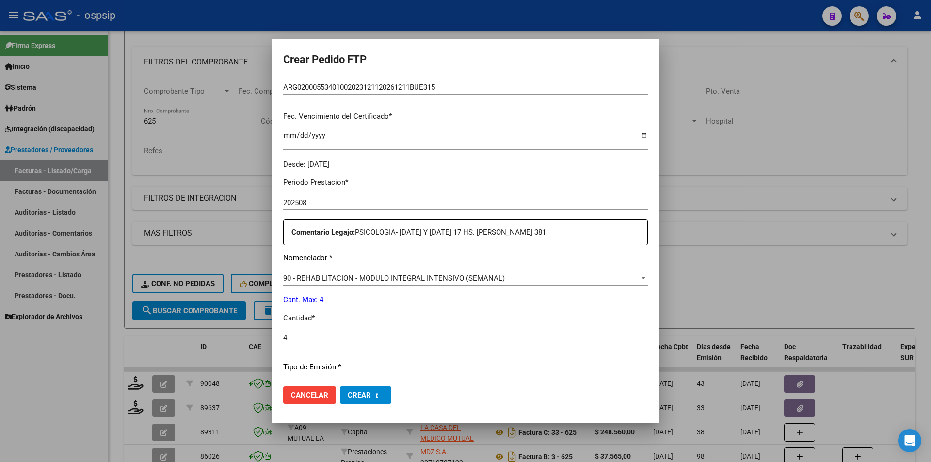
scroll to position [0, 0]
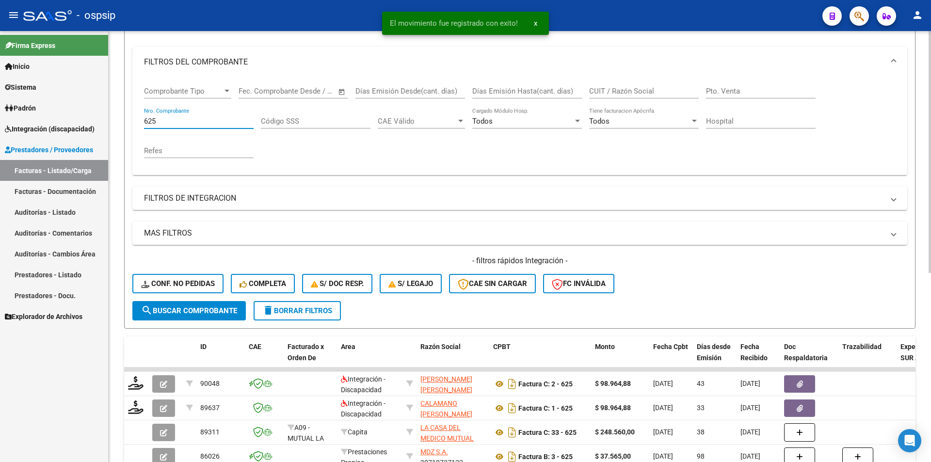
drag, startPoint x: 166, startPoint y: 123, endPoint x: 128, endPoint y: 122, distance: 37.8
click at [132, 122] on form "Filtros Id Area Area Seleccionar Gerenciador Seleccionar Gerenciador Todos Conf…" at bounding box center [519, 163] width 791 height 332
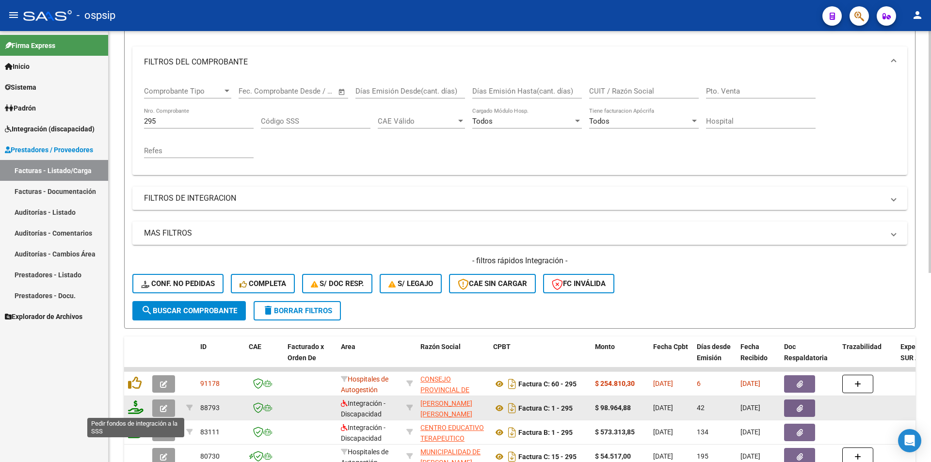
click at [137, 405] on icon at bounding box center [136, 407] width 16 height 14
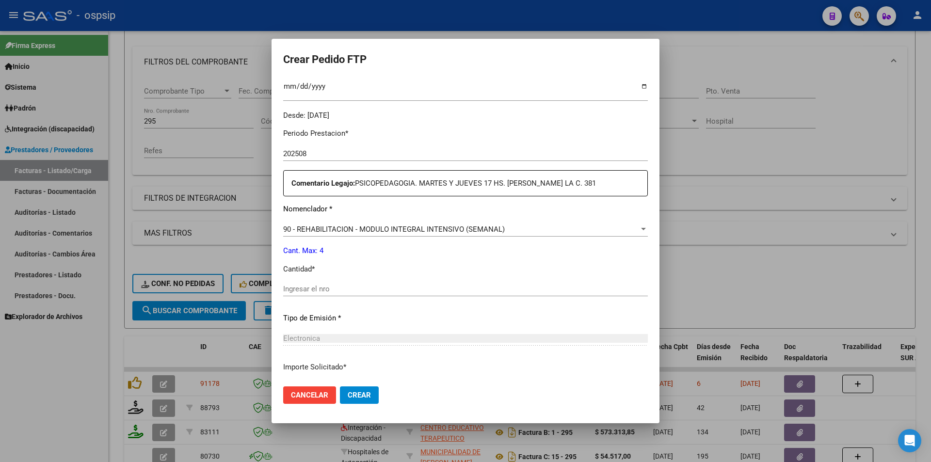
scroll to position [317, 0]
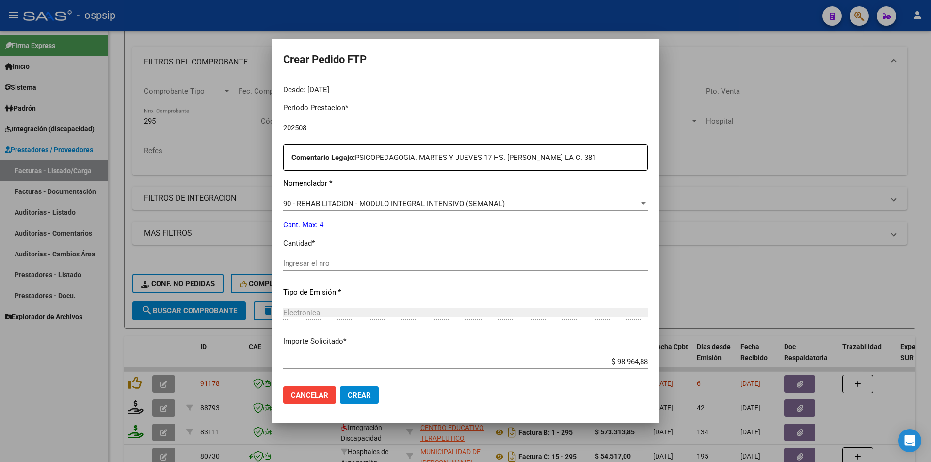
click at [297, 264] on input "Ingresar el nro" at bounding box center [465, 263] width 365 height 9
click at [356, 397] on span "Crear" at bounding box center [359, 395] width 23 height 9
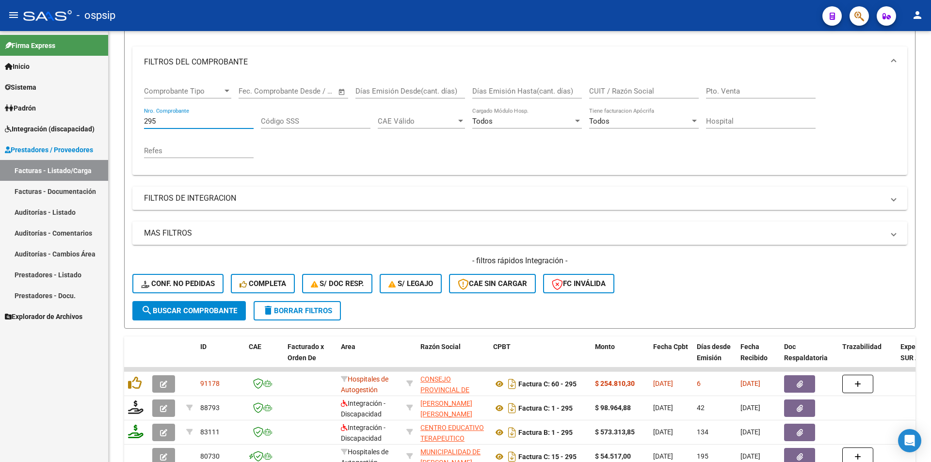
drag, startPoint x: 173, startPoint y: 122, endPoint x: 110, endPoint y: 152, distance: 69.8
click at [100, 130] on mat-sidenav-container "Firma Express Inicio Calendario SSS Instructivos Contacto OS Sistema Usuarios T…" at bounding box center [465, 246] width 931 height 431
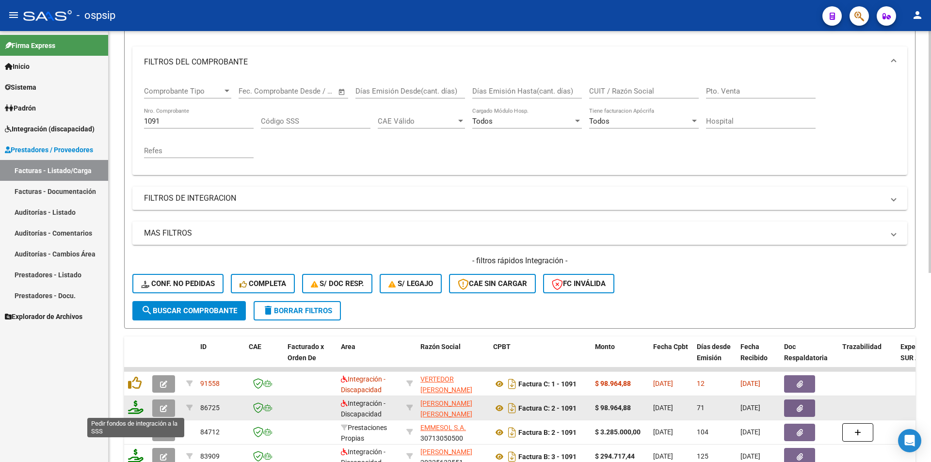
click at [135, 408] on icon at bounding box center [136, 407] width 16 height 14
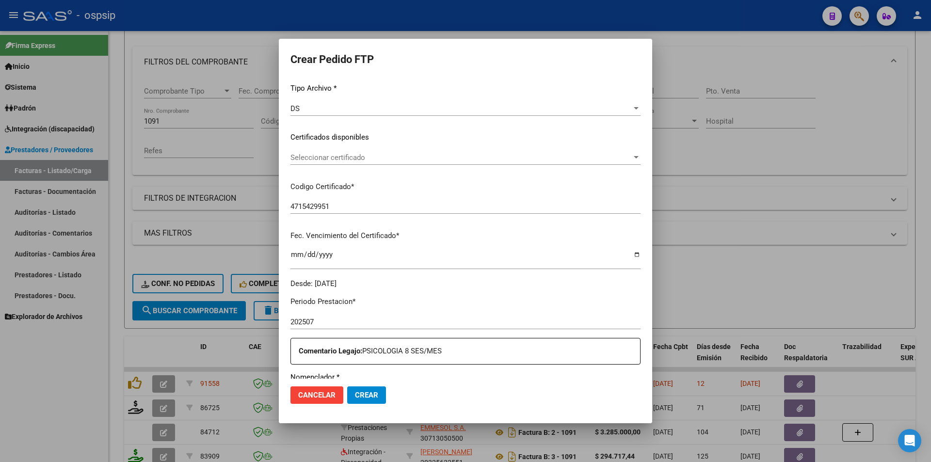
scroll to position [194, 0]
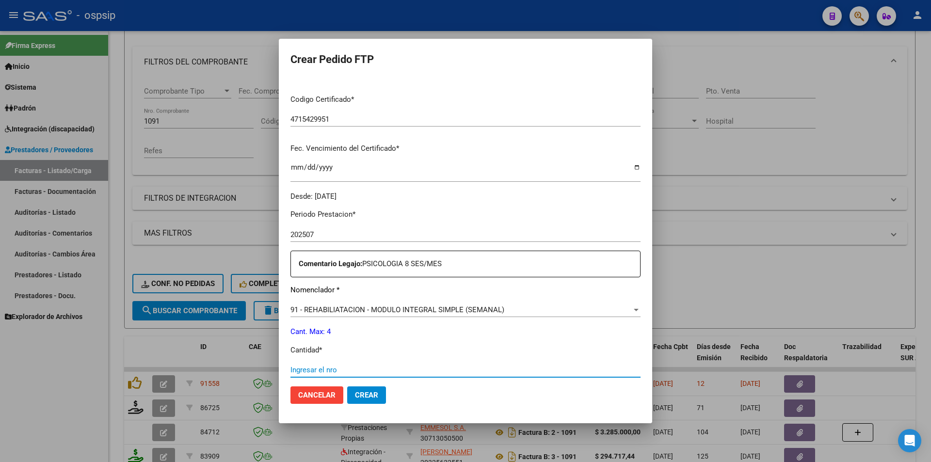
click at [309, 370] on input "Ingresar el nro" at bounding box center [465, 370] width 350 height 9
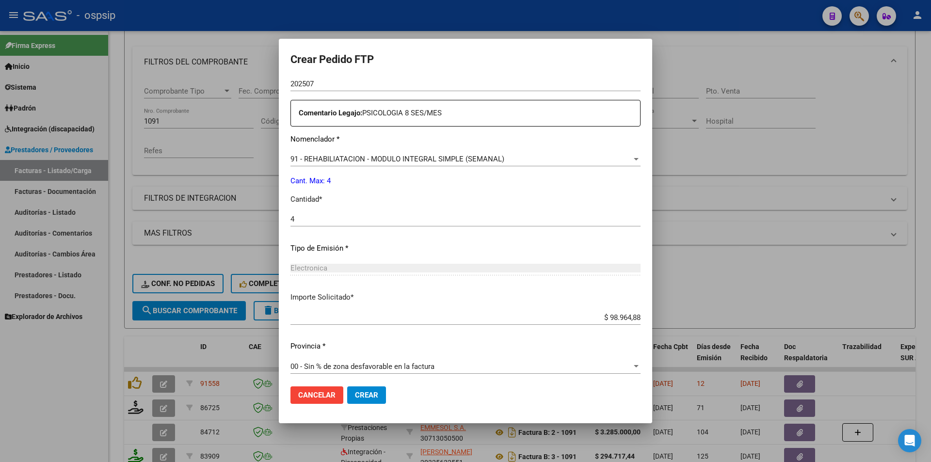
scroll to position [349, 0]
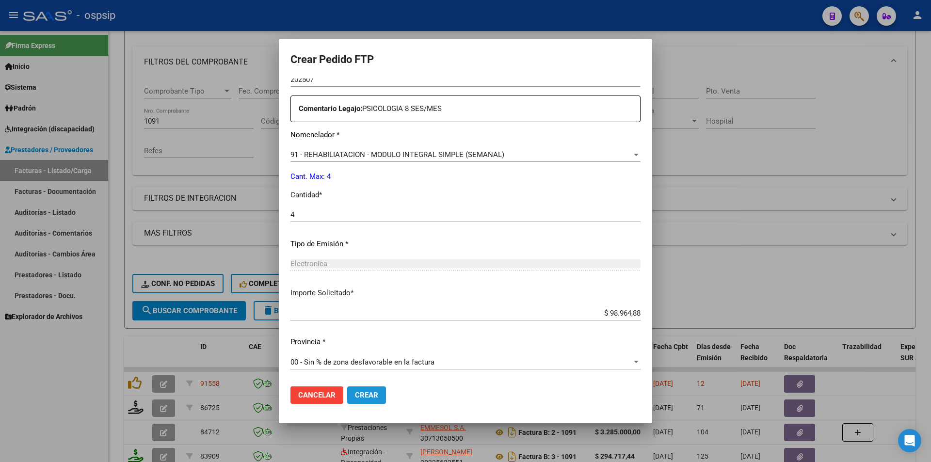
click at [368, 393] on span "Crear" at bounding box center [366, 395] width 23 height 9
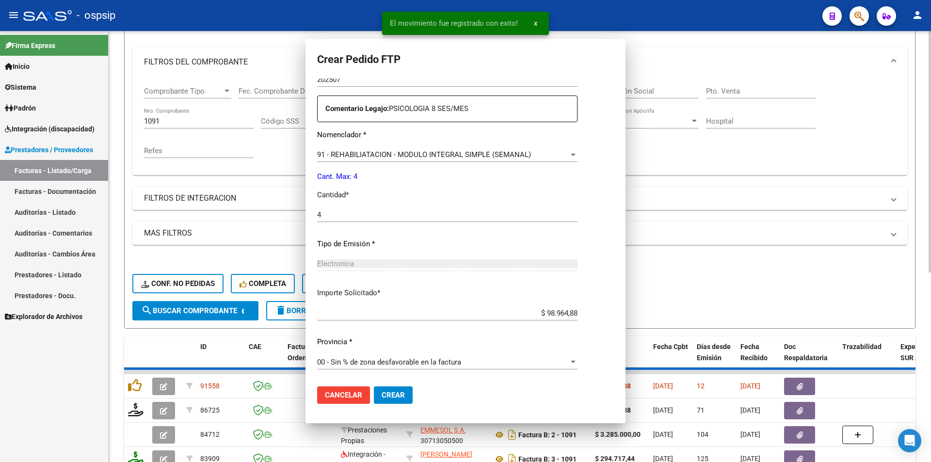
scroll to position [0, 0]
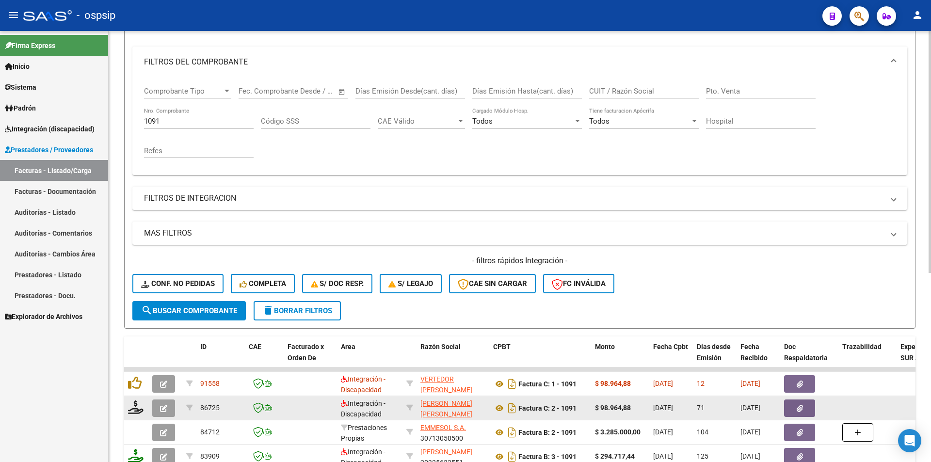
click at [164, 412] on icon "button" at bounding box center [163, 408] width 7 height 7
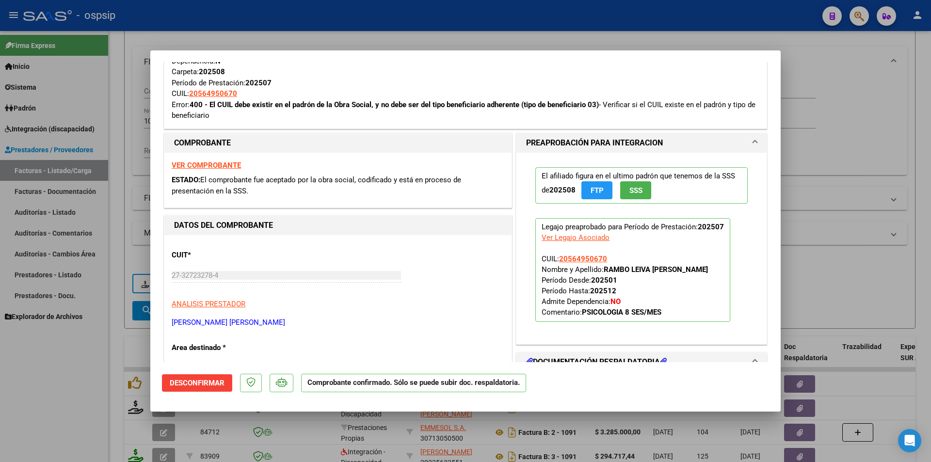
scroll to position [582, 0]
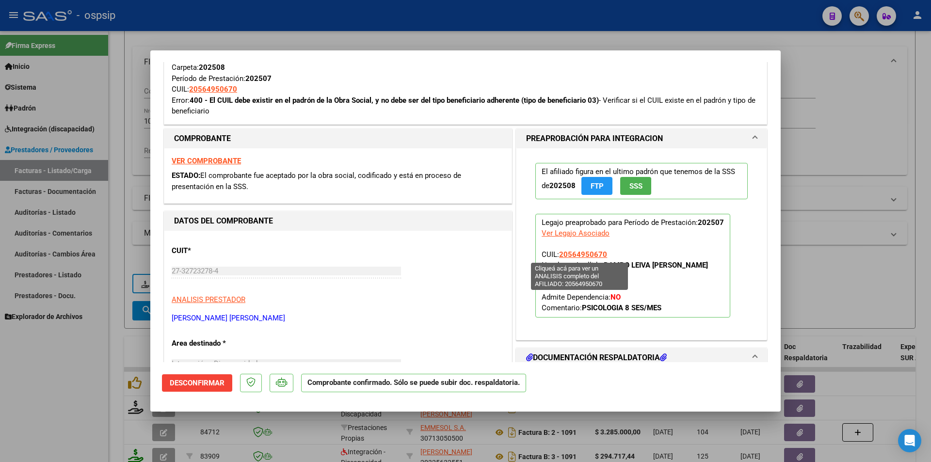
click at [585, 251] on span "20564950670" at bounding box center [583, 254] width 48 height 9
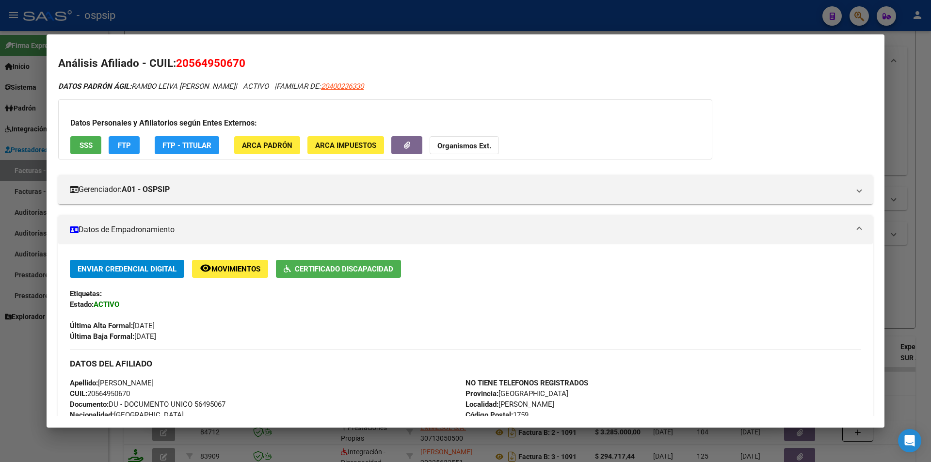
click at [80, 142] on span "SSS" at bounding box center [86, 145] width 13 height 9
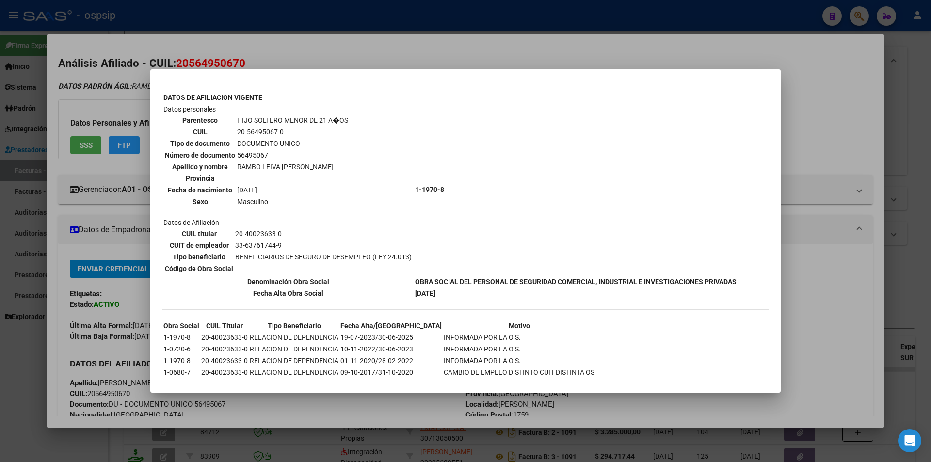
scroll to position [272, 0]
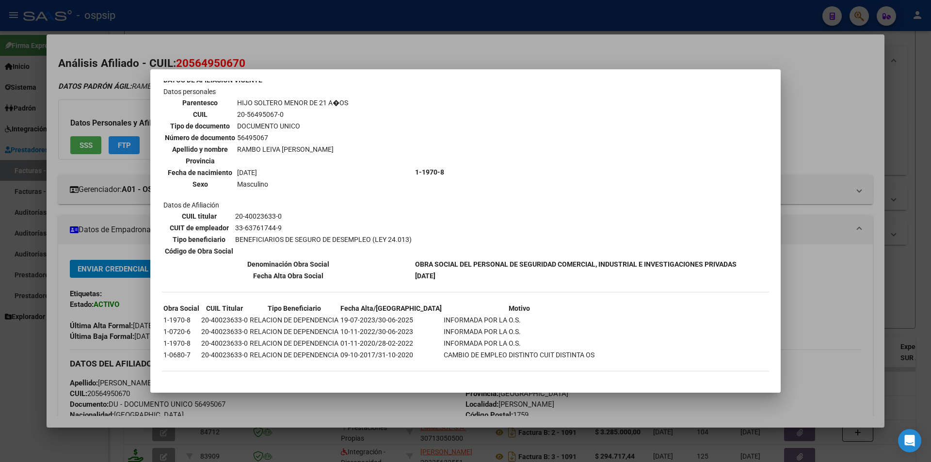
click at [109, 246] on div at bounding box center [465, 231] width 931 height 462
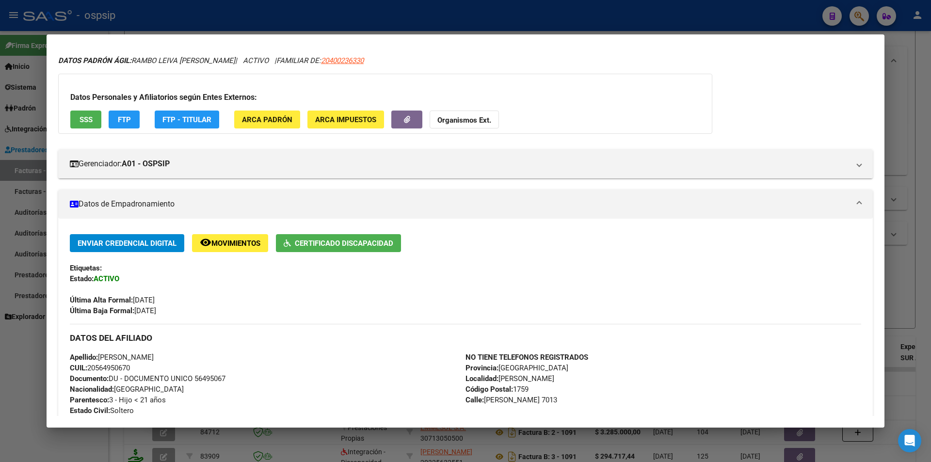
scroll to position [48, 0]
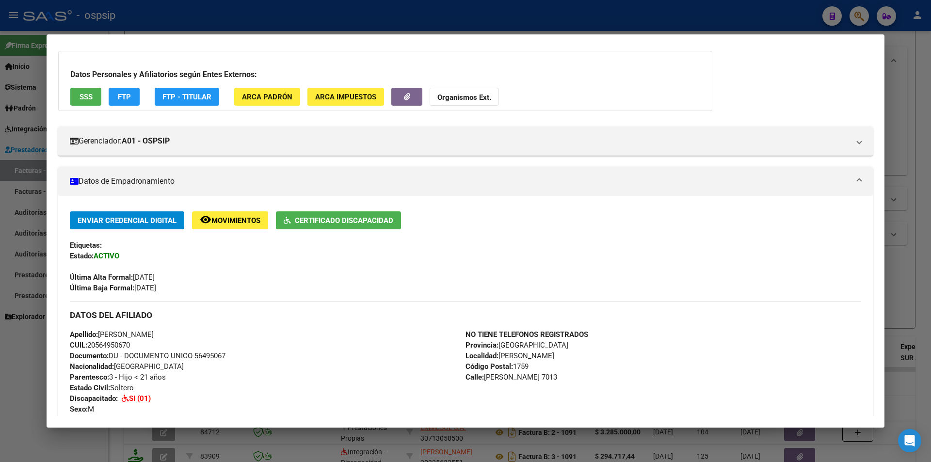
drag, startPoint x: 176, startPoint y: 279, endPoint x: 170, endPoint y: 278, distance: 5.9
click at [170, 278] on div "Última Alta Formal: 10/07/2025" at bounding box center [465, 271] width 791 height 21
click at [32, 369] on div at bounding box center [465, 231] width 931 height 462
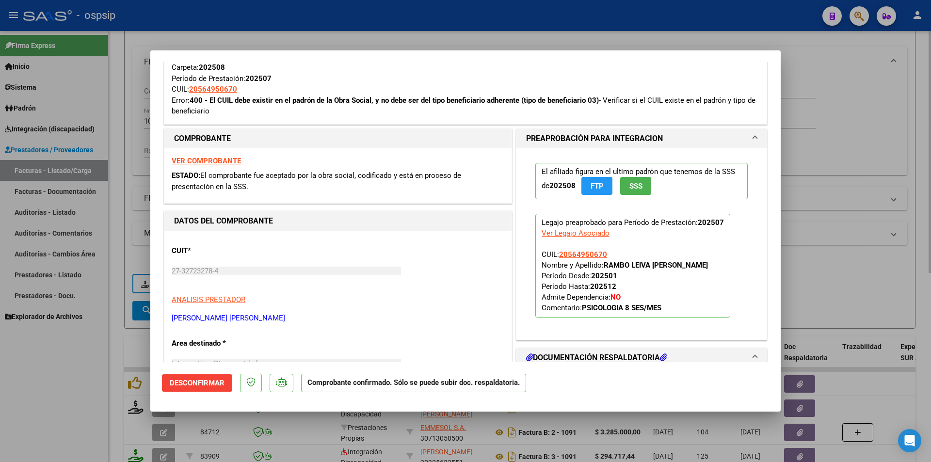
drag, startPoint x: 118, startPoint y: 262, endPoint x: 140, endPoint y: 203, distance: 63.0
click at [118, 260] on div at bounding box center [465, 231] width 931 height 462
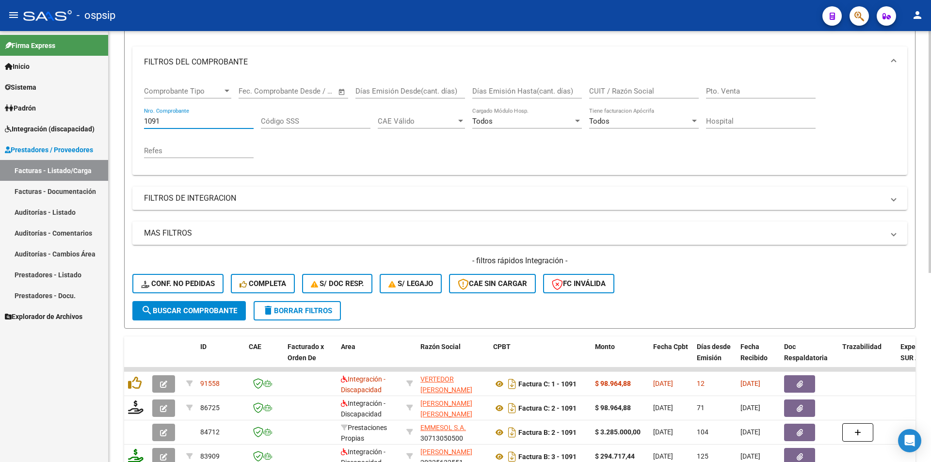
drag, startPoint x: 170, startPoint y: 121, endPoint x: 112, endPoint y: 119, distance: 58.2
click at [112, 119] on div "Video tutorial PRESTADORES -> Listado de CPBTs Emitidos por Prestadores / Prove…" at bounding box center [520, 293] width 822 height 760
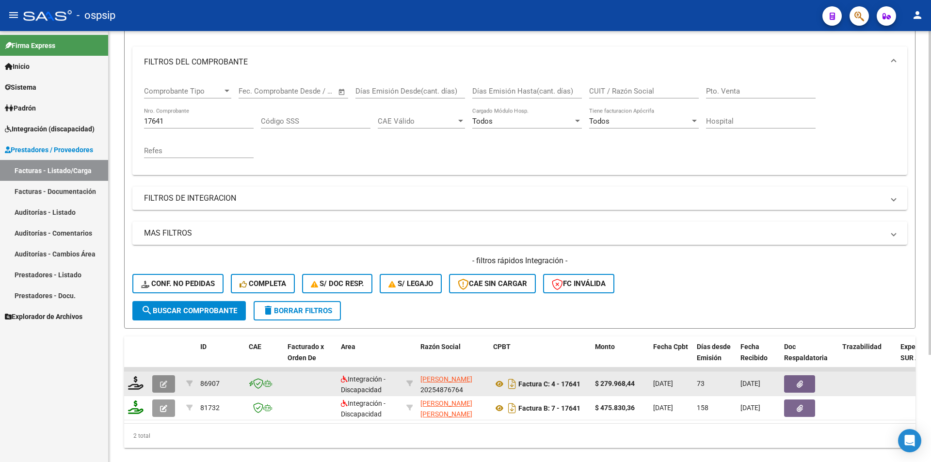
click at [157, 383] on button "button" at bounding box center [163, 383] width 23 height 17
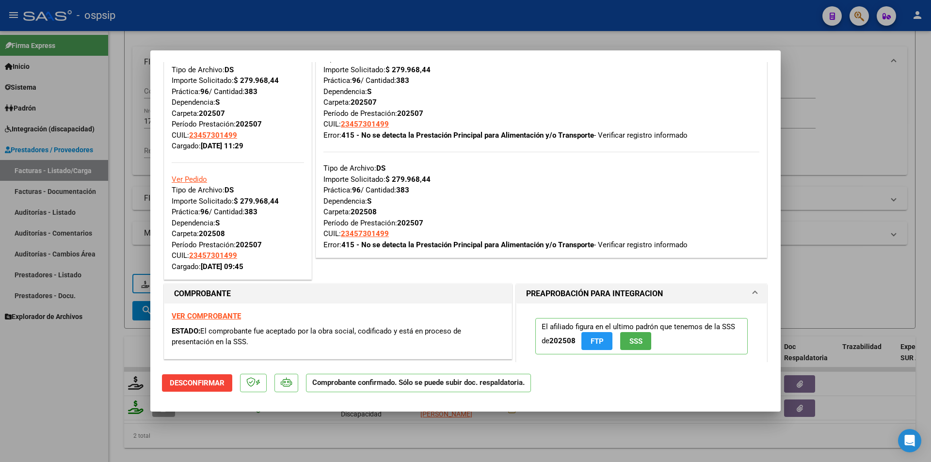
click at [86, 380] on div at bounding box center [465, 231] width 931 height 462
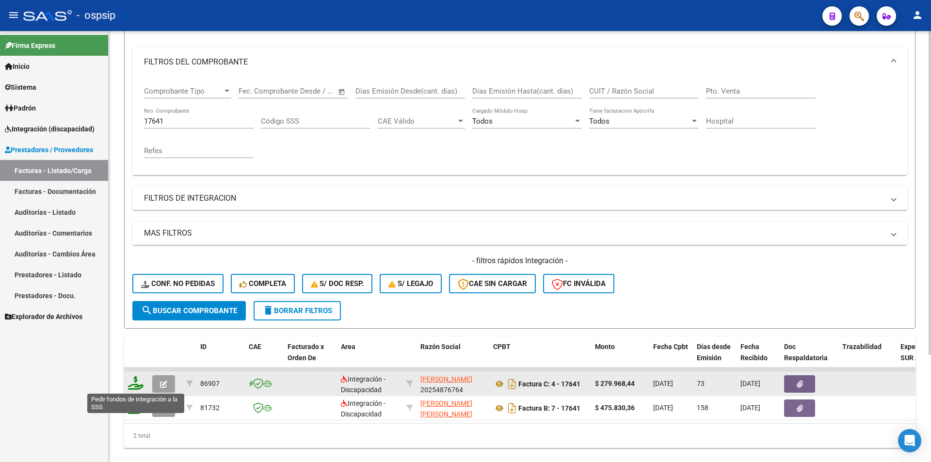
click at [132, 384] on icon at bounding box center [136, 383] width 16 height 14
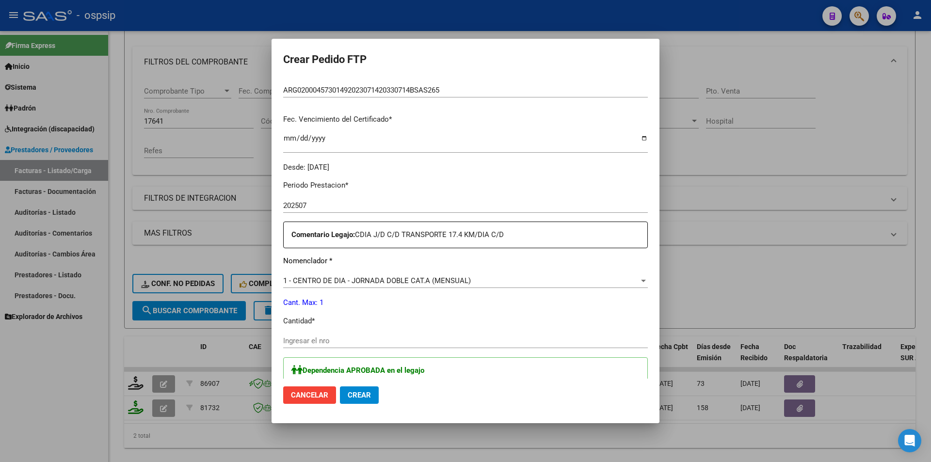
scroll to position [298, 0]
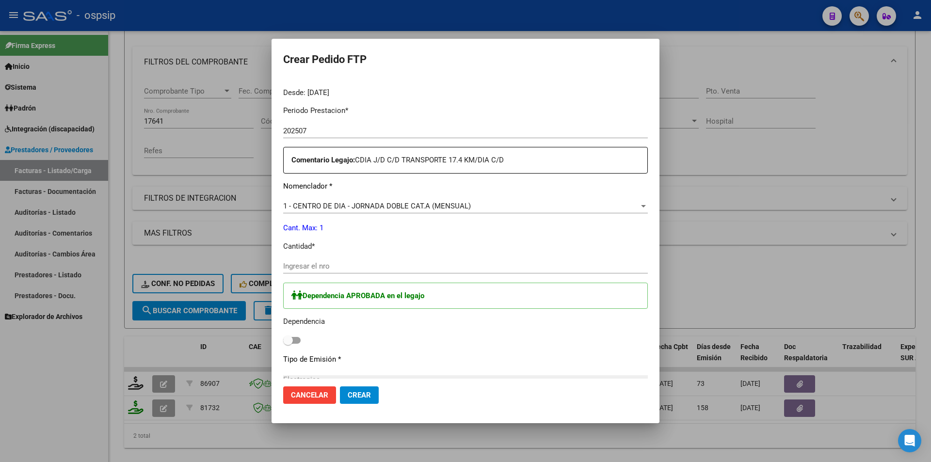
click at [322, 204] on span "1 - CENTRO DE DIA - JORNADA DOBLE CAT.A (MENSUAL)" at bounding box center [377, 206] width 188 height 9
click at [303, 267] on input "Ingresar el nro" at bounding box center [465, 266] width 365 height 9
click at [295, 338] on span at bounding box center [291, 340] width 17 height 7
click at [288, 344] on input "checkbox" at bounding box center [288, 344] width 0 height 0
click at [366, 397] on span "Crear" at bounding box center [359, 395] width 23 height 9
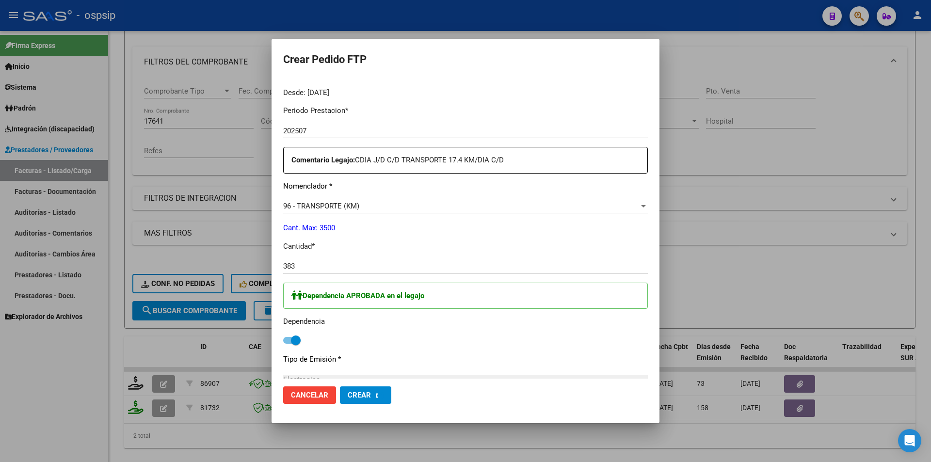
scroll to position [0, 0]
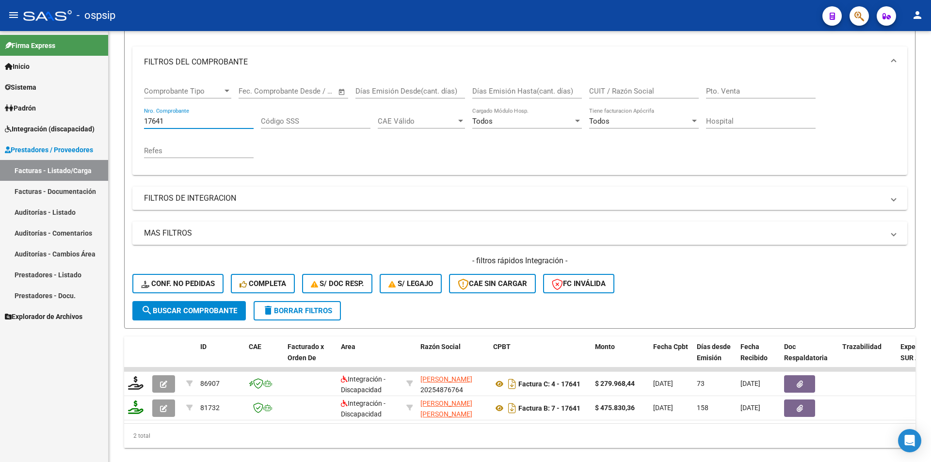
drag, startPoint x: 177, startPoint y: 124, endPoint x: 87, endPoint y: 127, distance: 90.7
click at [87, 126] on mat-sidenav-container "Firma Express Inicio Calendario SSS Instructivos Contacto OS Sistema Usuarios T…" at bounding box center [465, 246] width 931 height 431
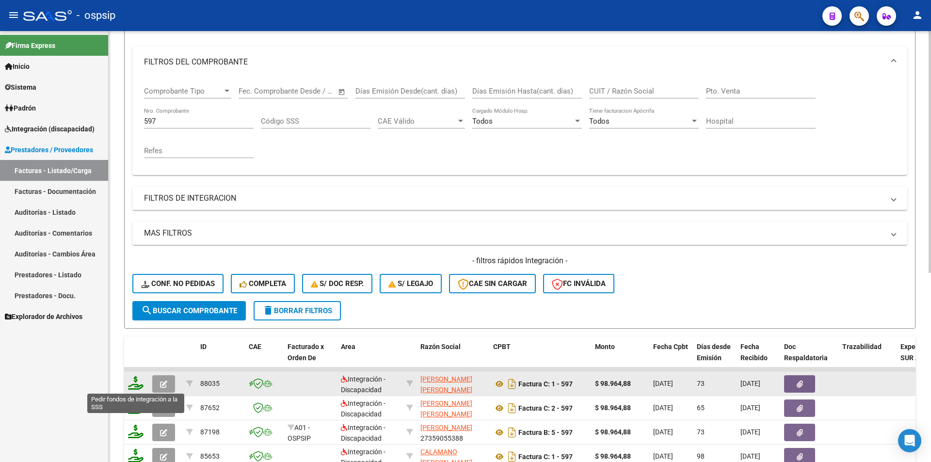
click at [132, 383] on icon at bounding box center [136, 383] width 16 height 14
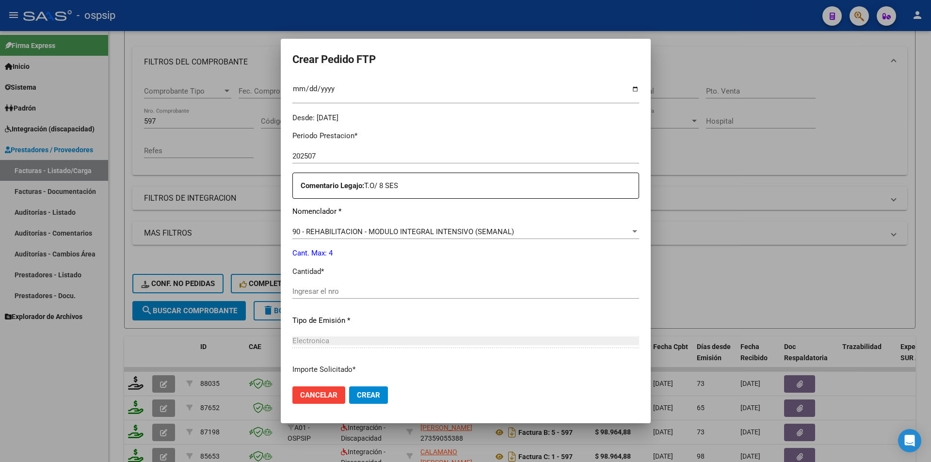
scroll to position [291, 0]
click at [297, 293] on input "Ingresar el nro" at bounding box center [465, 289] width 347 height 9
click at [325, 397] on span "Cancelar" at bounding box center [318, 395] width 37 height 9
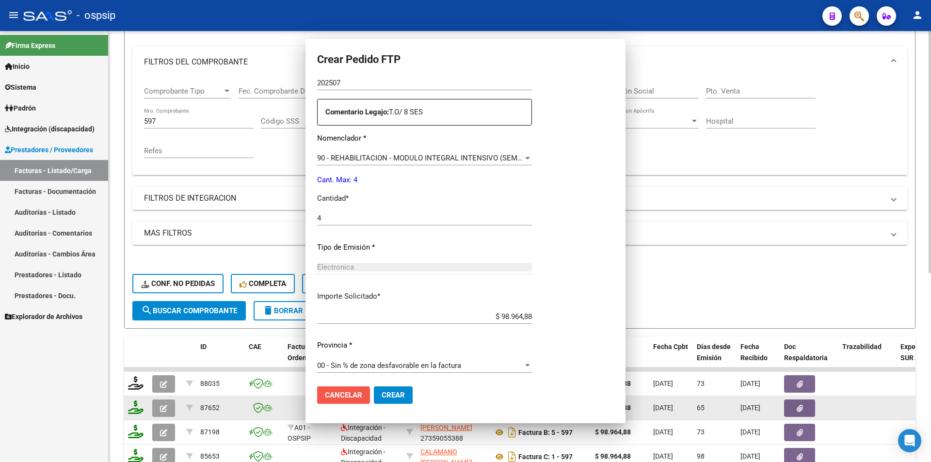
scroll to position [0, 0]
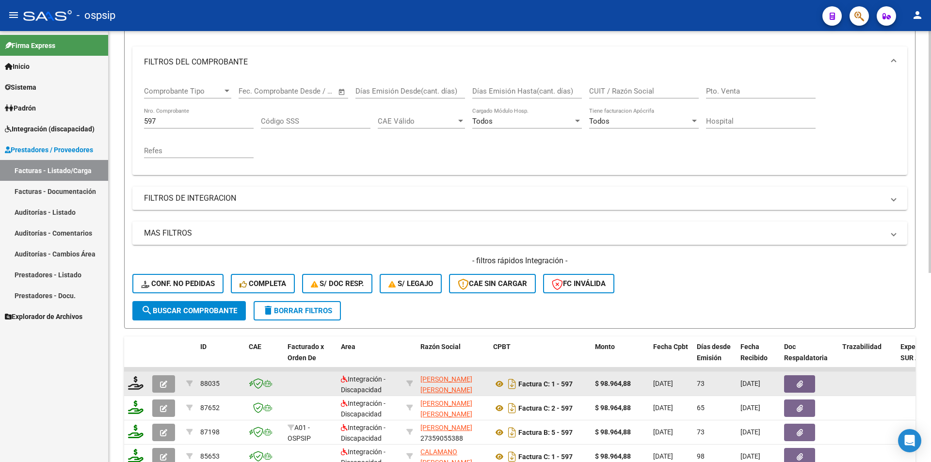
click at [163, 381] on icon "button" at bounding box center [163, 384] width 7 height 7
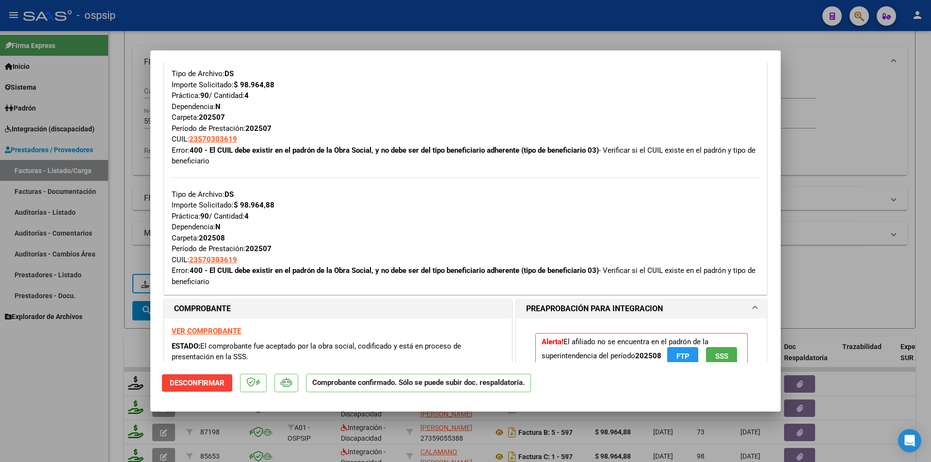
scroll to position [485, 0]
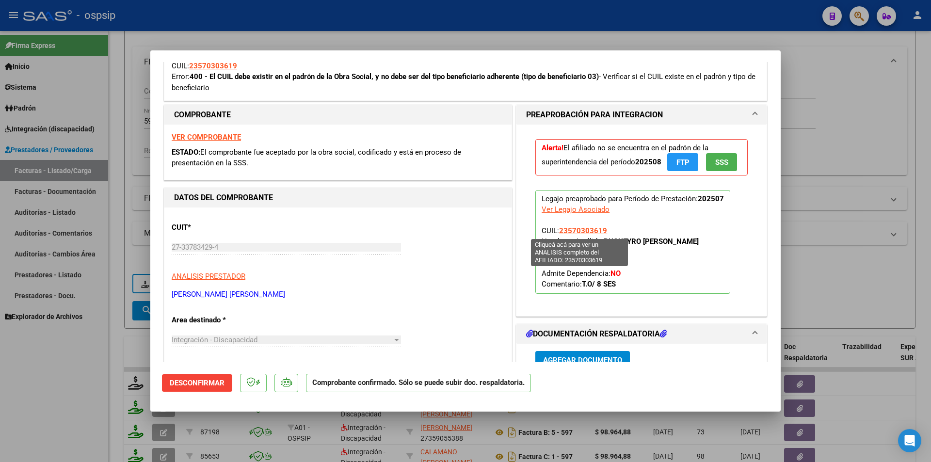
click at [563, 230] on span "23570303619" at bounding box center [583, 230] width 48 height 9
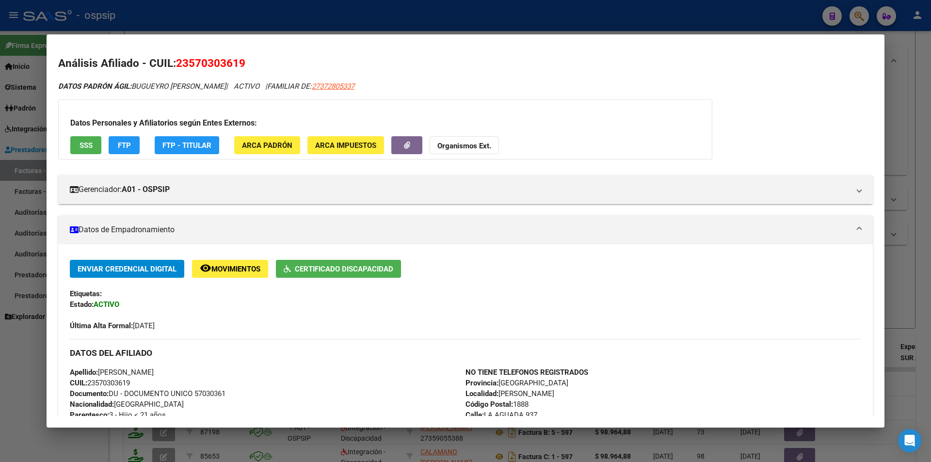
click at [82, 148] on span "SSS" at bounding box center [86, 145] width 13 height 9
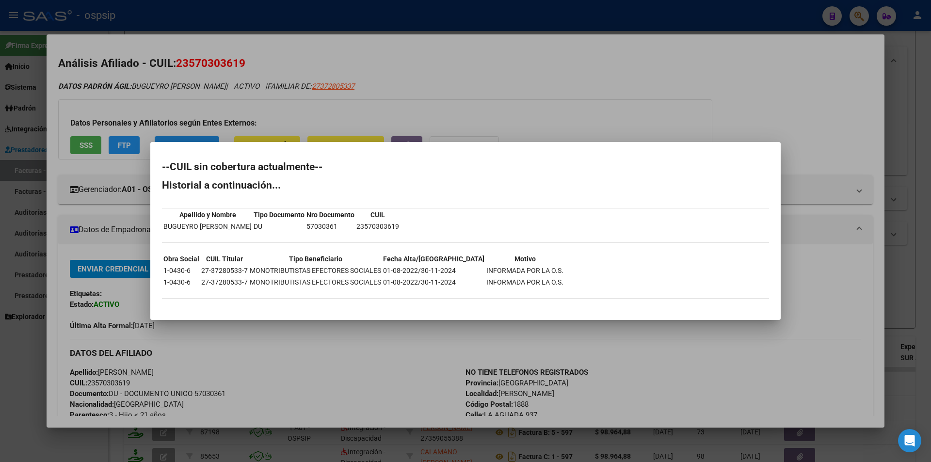
click at [285, 344] on div at bounding box center [465, 231] width 931 height 462
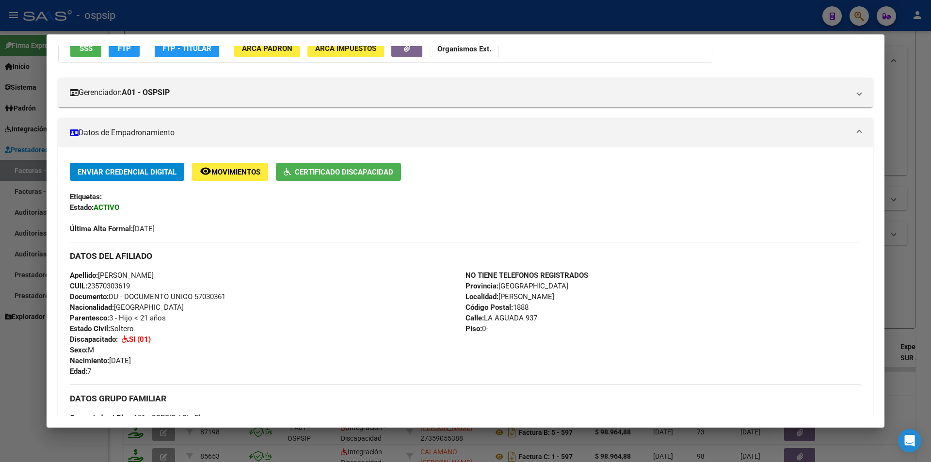
scroll to position [0, 0]
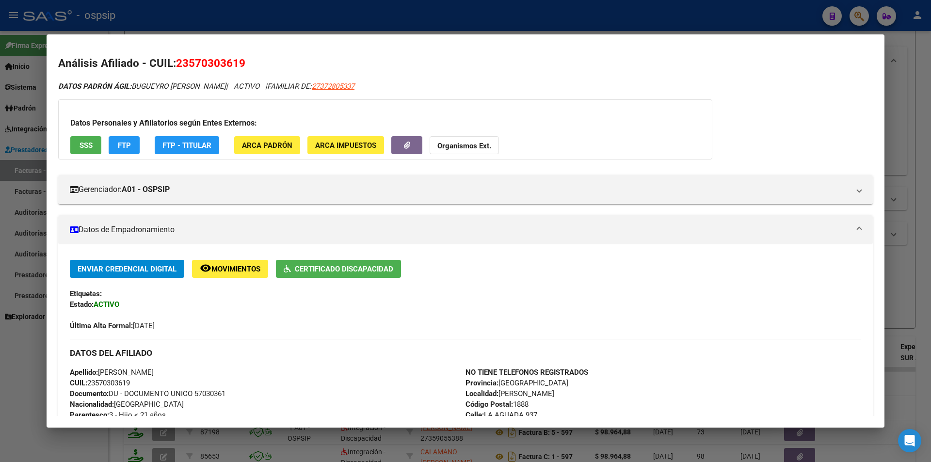
drag, startPoint x: 235, startPoint y: 86, endPoint x: 177, endPoint y: 61, distance: 63.0
click at [177, 61] on div "Análisis Afiliado - CUIL: 23570303619 DATOS PADRÓN ÁGIL: BUGUEYRO SANTIAGO ADRI…" at bounding box center [465, 436] width 815 height 763
copy div "23570303619 DATOS PADRÓN ÁGIL: BUGUEYRO SANTIAGO ADRIEL"
click at [174, 13] on div at bounding box center [465, 231] width 931 height 462
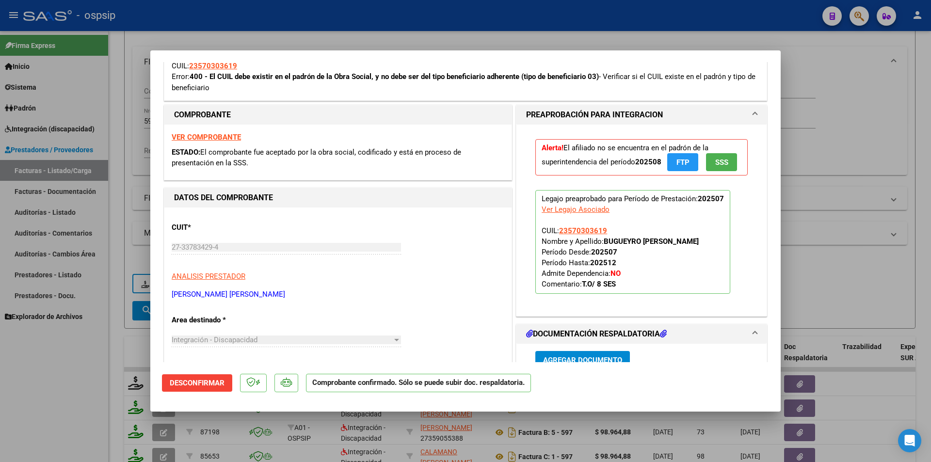
click at [174, 14] on div at bounding box center [465, 231] width 931 height 462
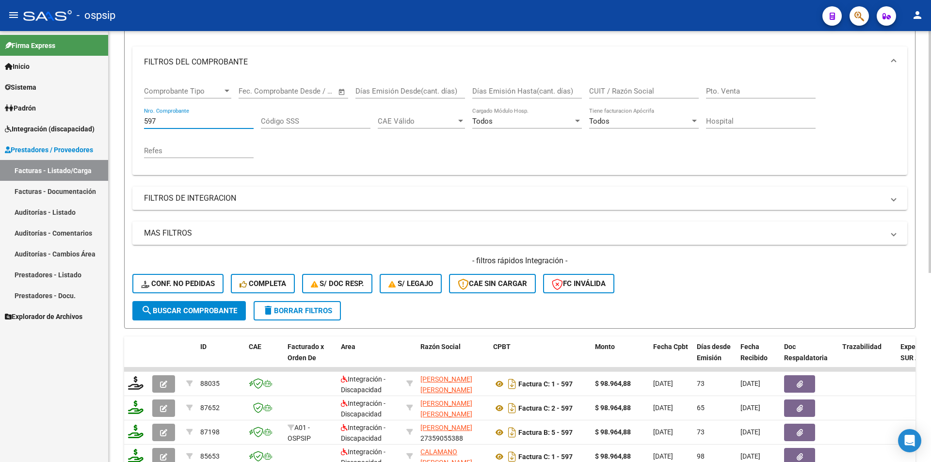
drag, startPoint x: 164, startPoint y: 117, endPoint x: 125, endPoint y: 123, distance: 39.6
click at [126, 122] on form "Filtros Id Area Area Seleccionar Gerenciador Seleccionar Gerenciador Todos Conf…" at bounding box center [519, 163] width 791 height 332
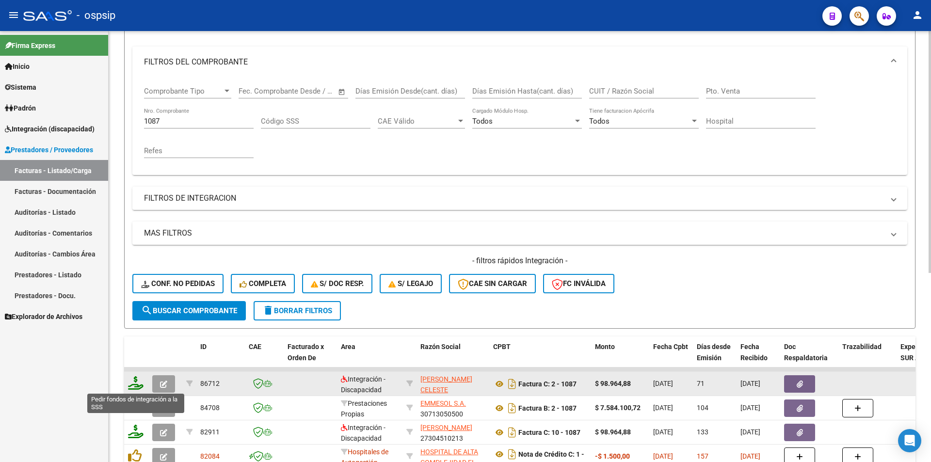
click at [134, 381] on icon at bounding box center [136, 383] width 16 height 14
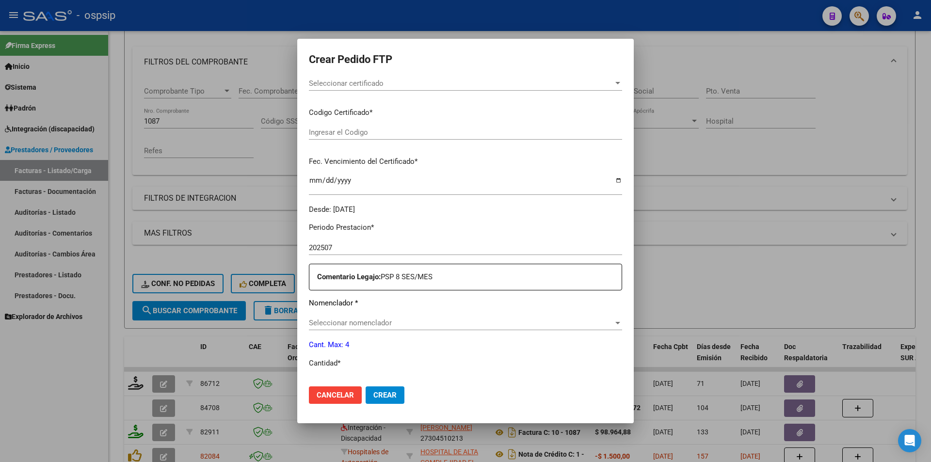
scroll to position [291, 0]
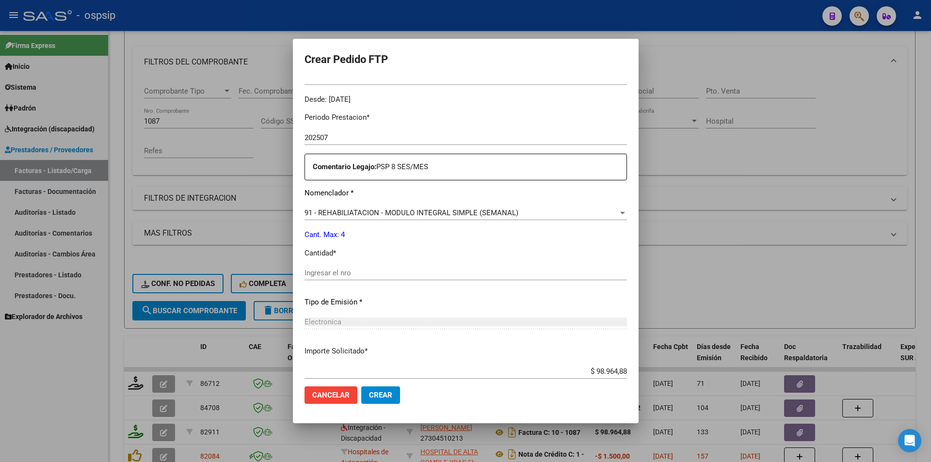
click at [322, 273] on input "Ingresar el nro" at bounding box center [465, 273] width 322 height 9
click at [369, 395] on span "Crear" at bounding box center [380, 395] width 23 height 9
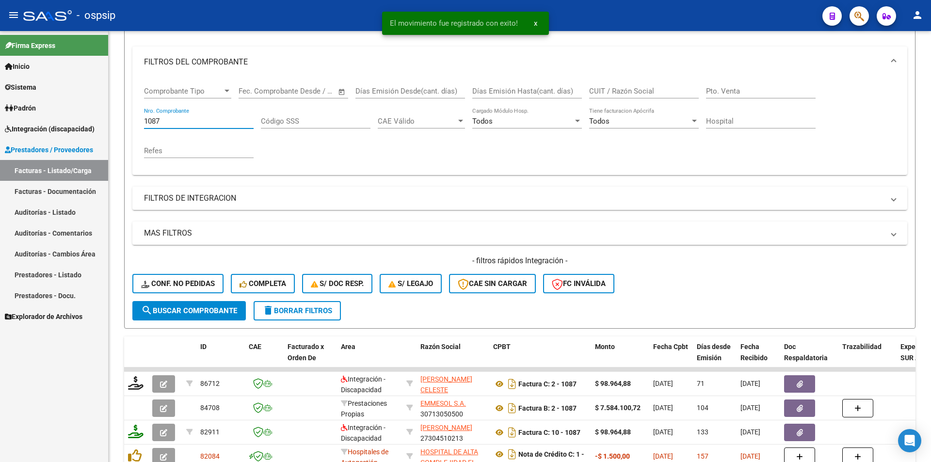
drag, startPoint x: 169, startPoint y: 117, endPoint x: 87, endPoint y: 115, distance: 82.0
click at [87, 115] on mat-sidenav-container "Firma Express Inicio Calendario SSS Instructivos Contacto OS Sistema Usuarios T…" at bounding box center [465, 246] width 931 height 431
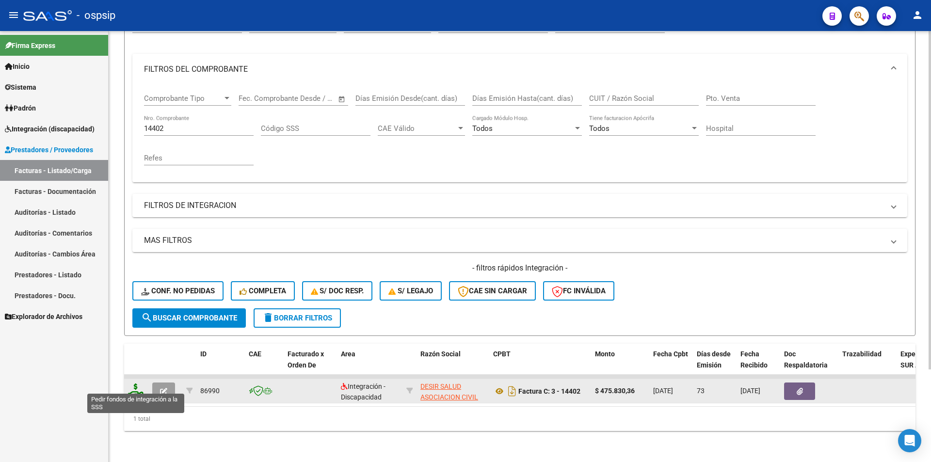
click at [136, 384] on icon at bounding box center [136, 391] width 16 height 14
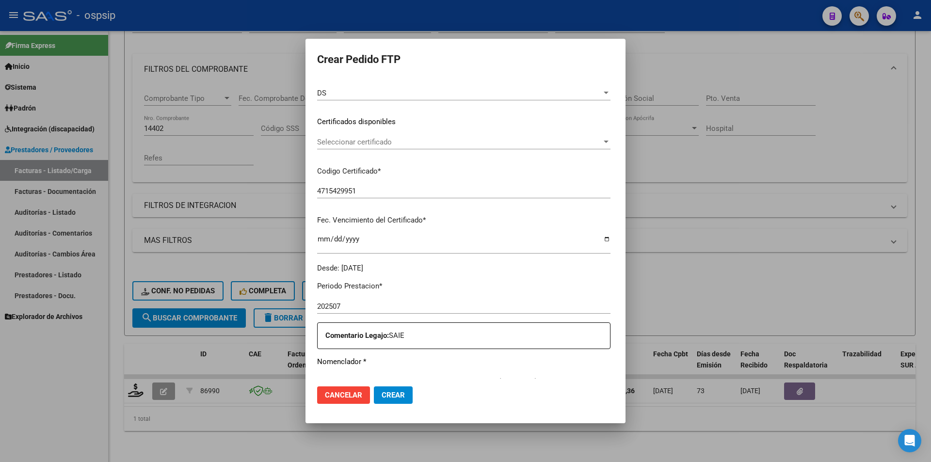
scroll to position [242, 0]
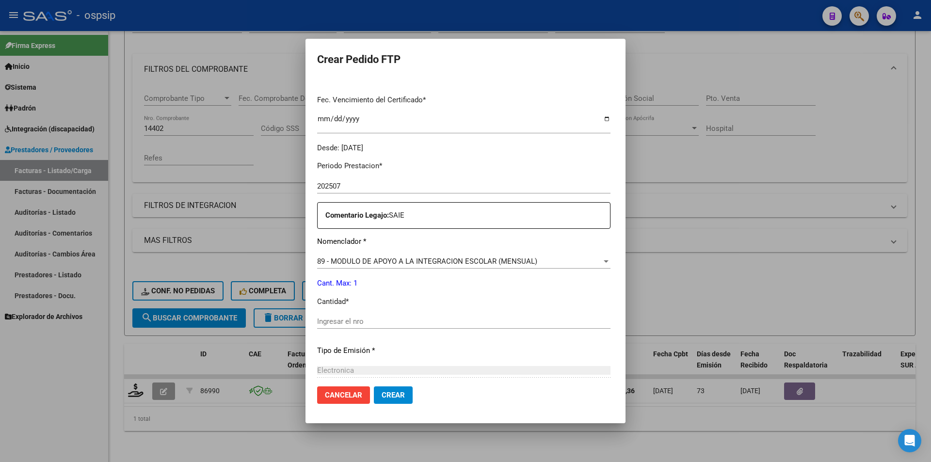
click at [345, 325] on input "Ingresar el nro" at bounding box center [463, 321] width 293 height 9
click at [391, 402] on button "Crear" at bounding box center [393, 394] width 39 height 17
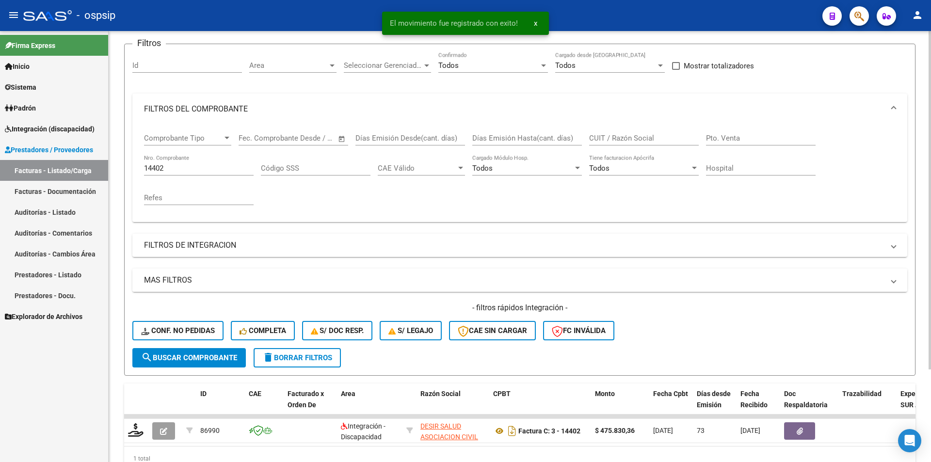
scroll to position [0, 0]
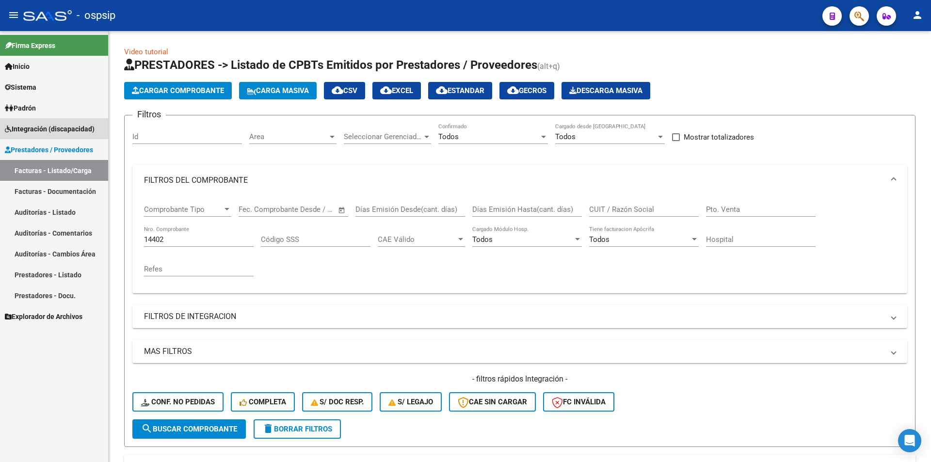
click at [68, 124] on span "Integración (discapacidad)" at bounding box center [50, 129] width 90 height 11
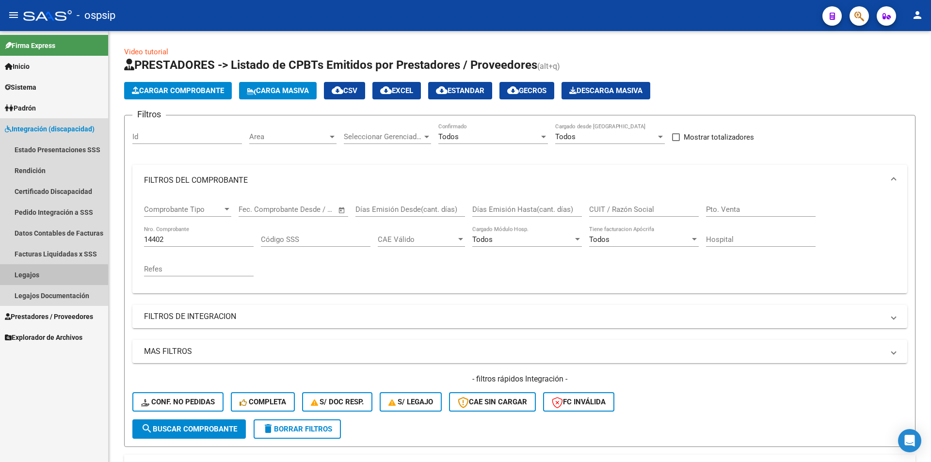
click at [48, 276] on link "Legajos" at bounding box center [54, 274] width 108 height 21
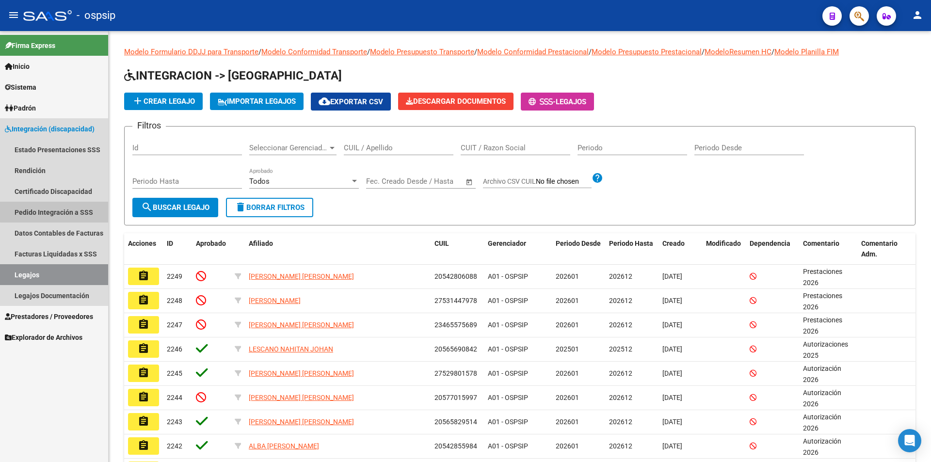
click at [62, 207] on link "Pedido Integración a SSS" at bounding box center [54, 212] width 108 height 21
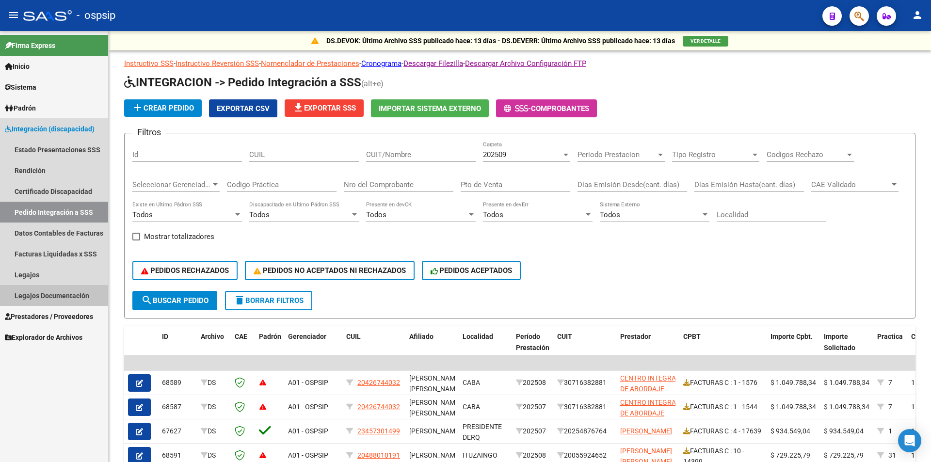
click at [39, 292] on link "Legajos Documentación" at bounding box center [54, 295] width 108 height 21
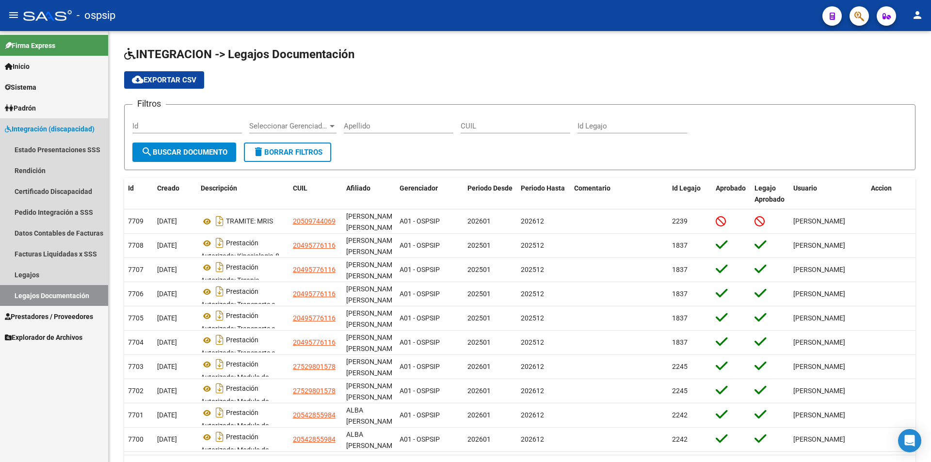
click at [40, 129] on span "Integración (discapacidad)" at bounding box center [50, 129] width 90 height 11
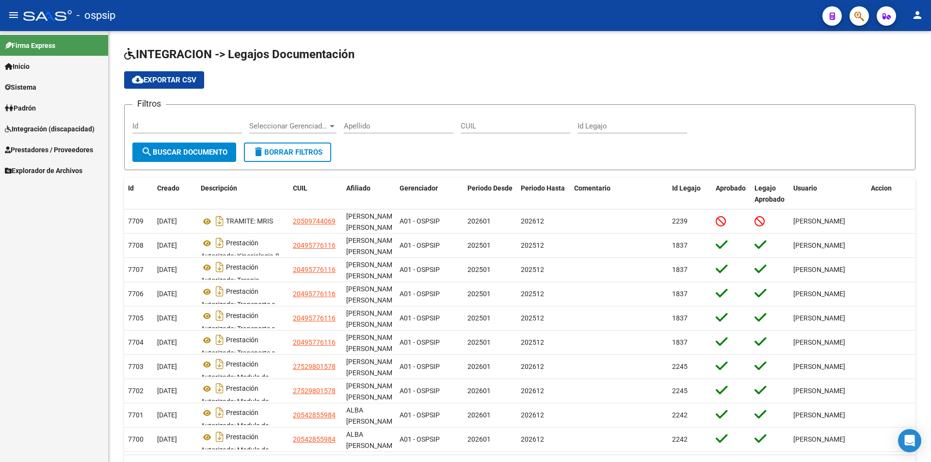
click at [40, 128] on span "Integración (discapacidad)" at bounding box center [50, 129] width 90 height 11
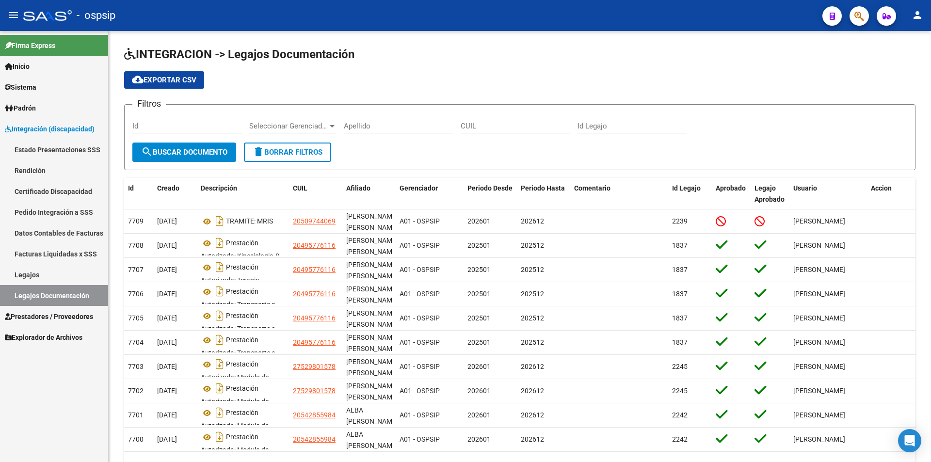
click at [40, 151] on link "Estado Presentaciones SSS" at bounding box center [54, 149] width 108 height 21
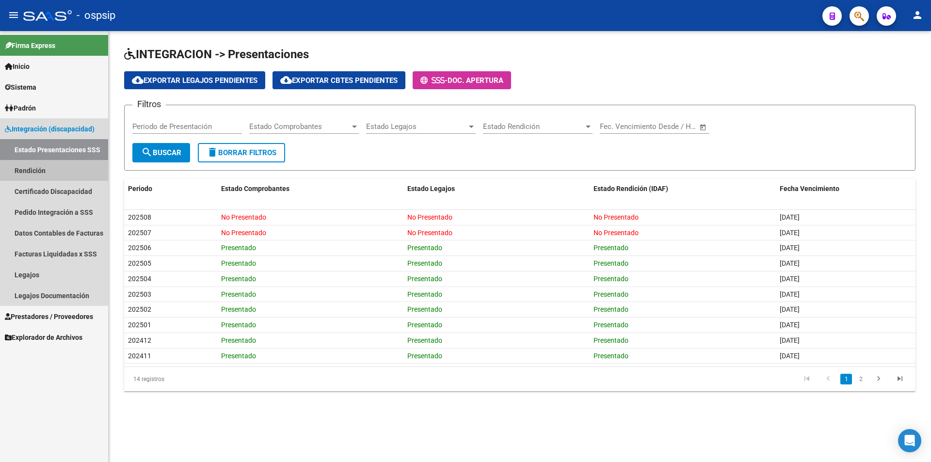
click at [44, 172] on link "Rendición" at bounding box center [54, 170] width 108 height 21
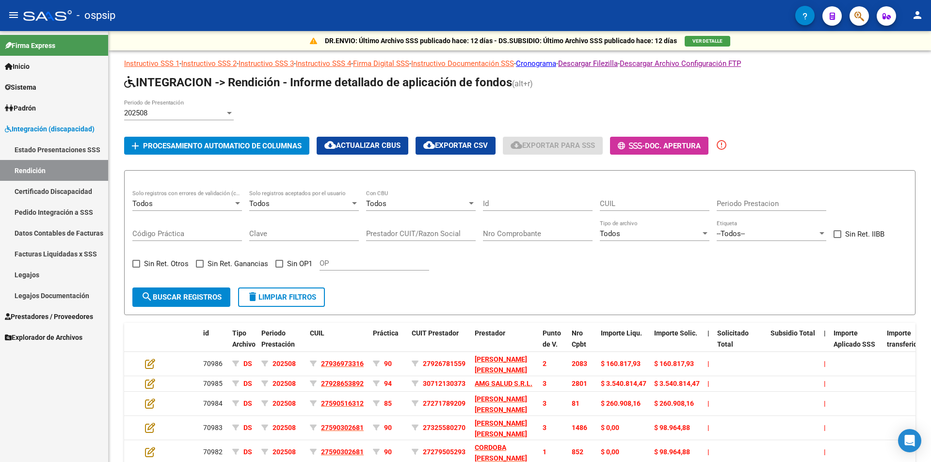
click at [48, 190] on link "Certificado Discapacidad" at bounding box center [54, 191] width 108 height 21
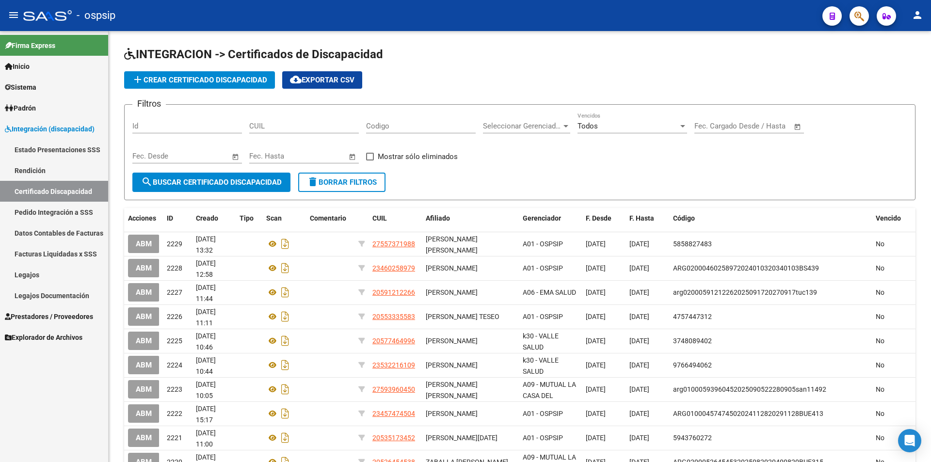
click at [60, 214] on link "Pedido Integración a SSS" at bounding box center [54, 212] width 108 height 21
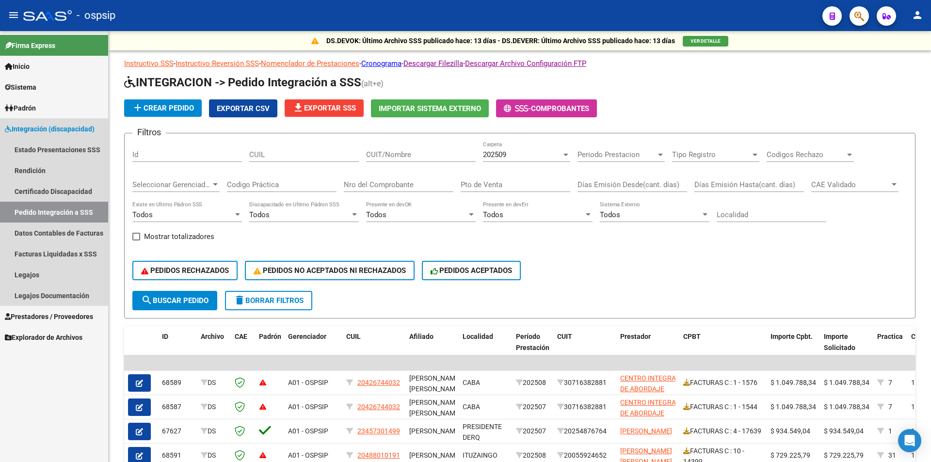
click at [39, 128] on span "Integración (discapacidad)" at bounding box center [50, 129] width 90 height 11
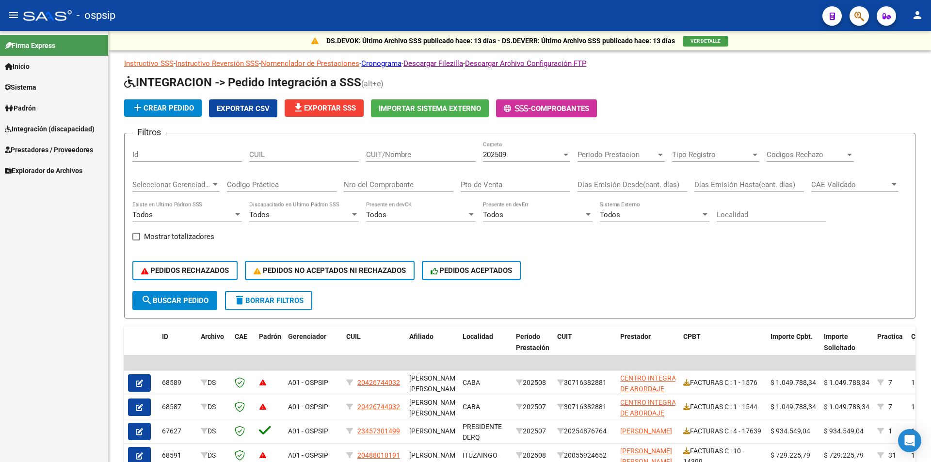
click at [39, 128] on span "Integración (discapacidad)" at bounding box center [50, 129] width 90 height 11
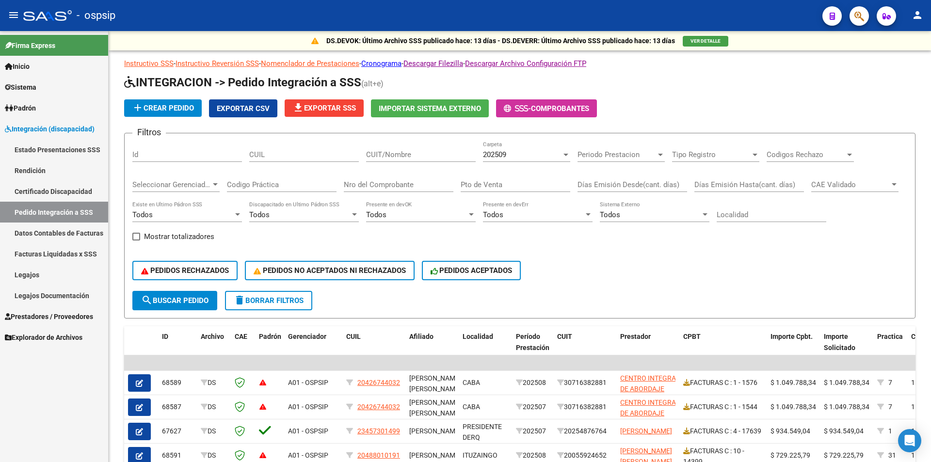
click at [64, 316] on span "Prestadores / Proveedores" at bounding box center [49, 316] width 88 height 11
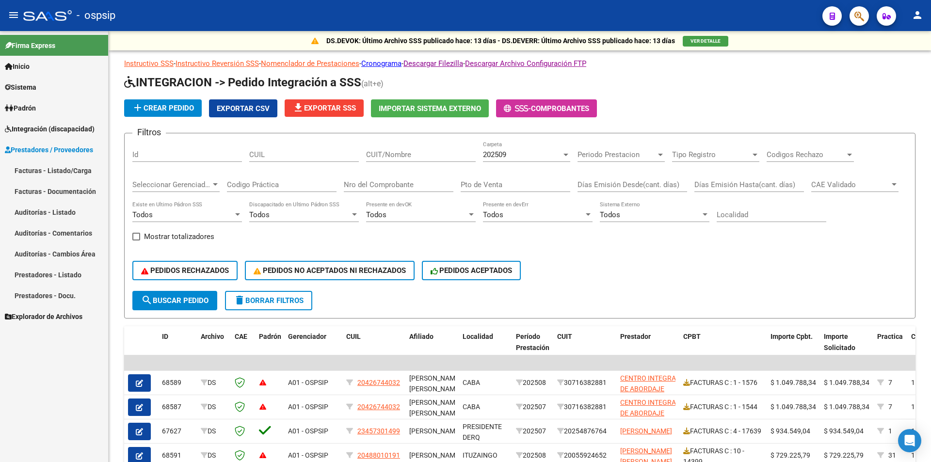
click at [63, 169] on link "Facturas - Listado/Carga" at bounding box center [54, 170] width 108 height 21
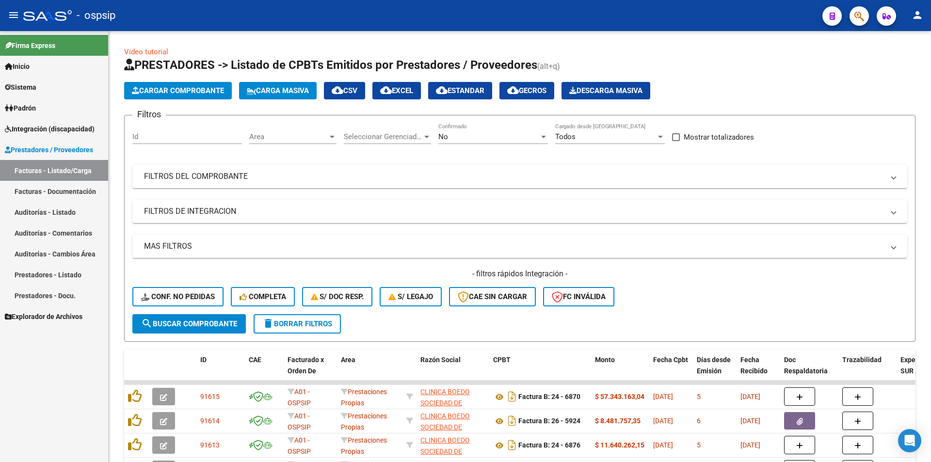
click at [53, 129] on span "Integración (discapacidad)" at bounding box center [50, 129] width 90 height 11
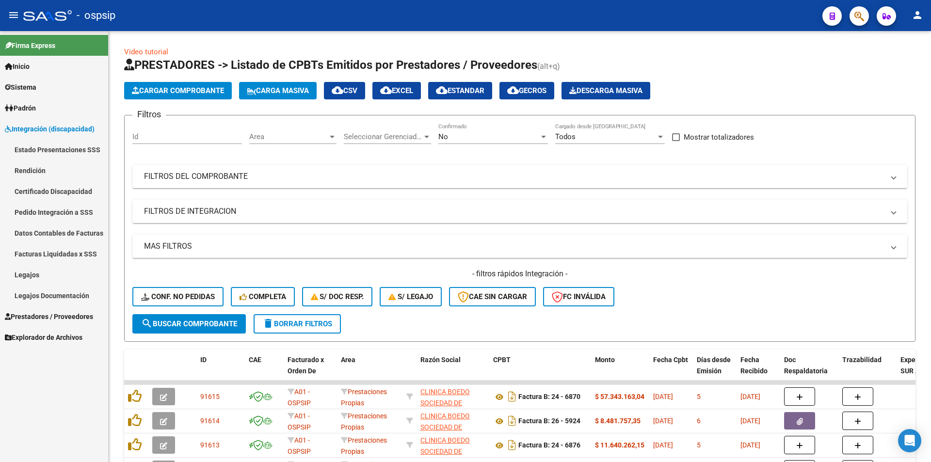
click at [61, 275] on link "Legajos" at bounding box center [54, 274] width 108 height 21
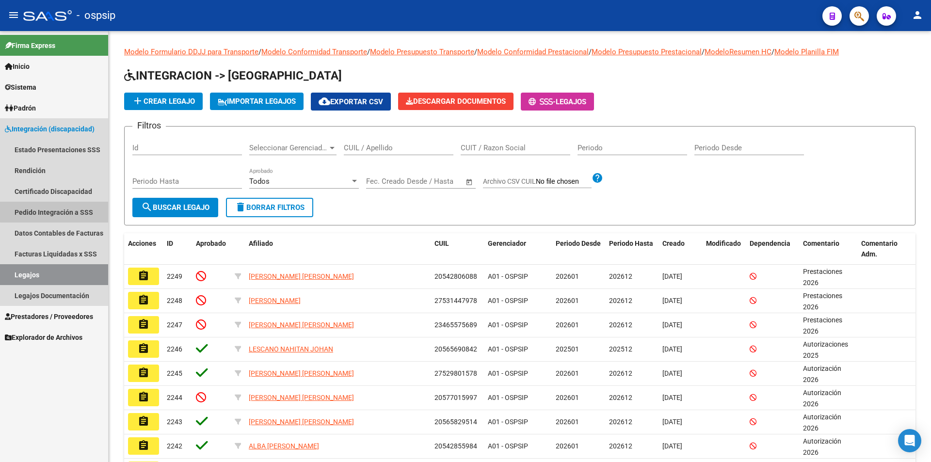
click at [67, 211] on link "Pedido Integración a SSS" at bounding box center [54, 212] width 108 height 21
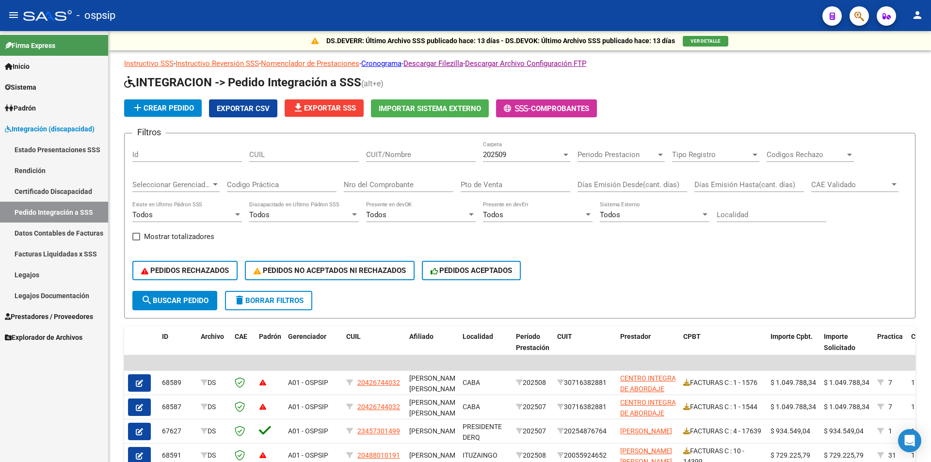
click at [69, 194] on link "Certificado Discapacidad" at bounding box center [54, 191] width 108 height 21
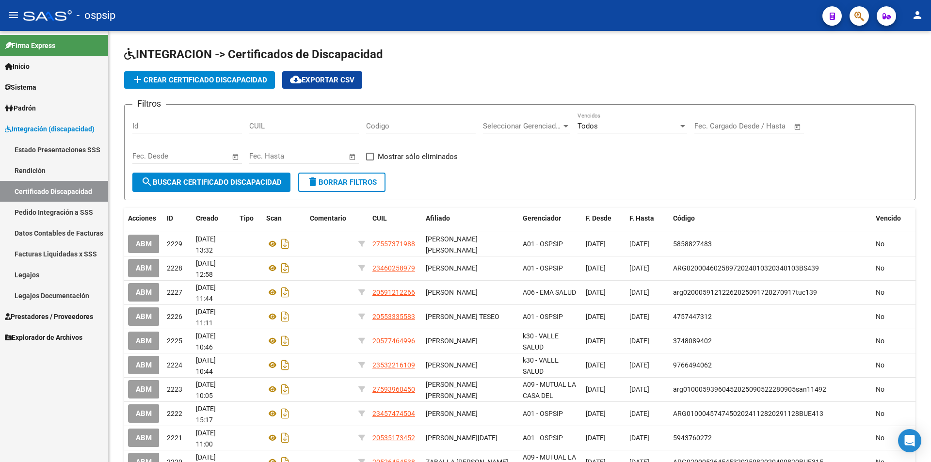
click at [50, 147] on link "Estado Presentaciones SSS" at bounding box center [54, 149] width 108 height 21
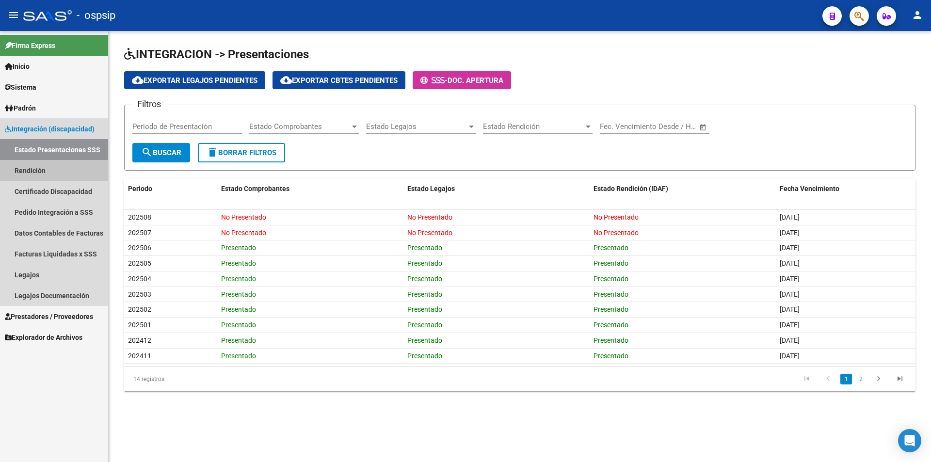
click at [45, 168] on link "Rendición" at bounding box center [54, 170] width 108 height 21
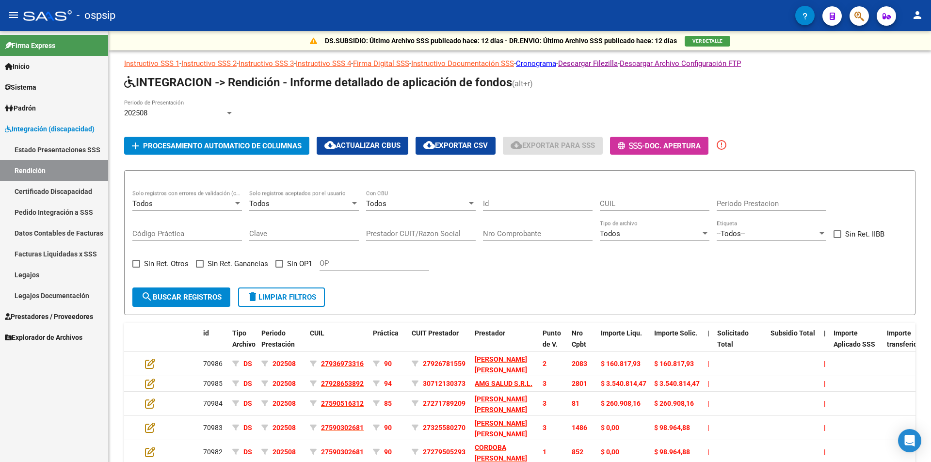
click at [51, 190] on link "Certificado Discapacidad" at bounding box center [54, 191] width 108 height 21
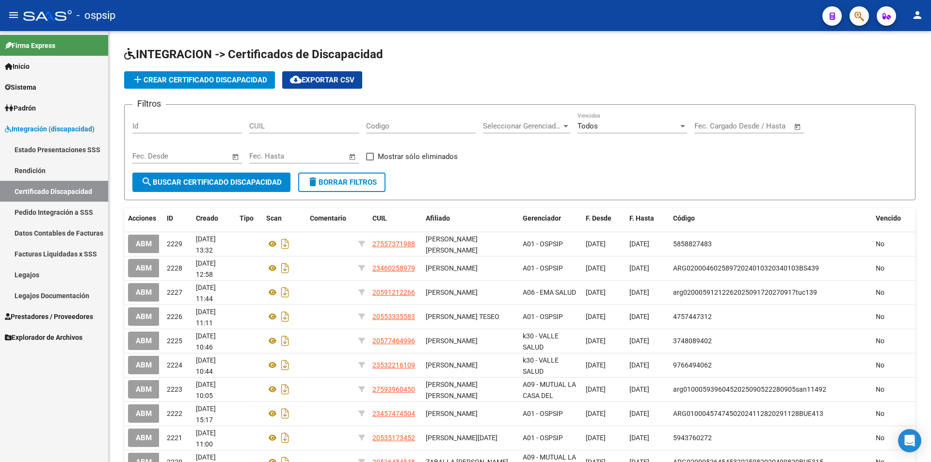
click at [54, 208] on link "Pedido Integración a SSS" at bounding box center [54, 212] width 108 height 21
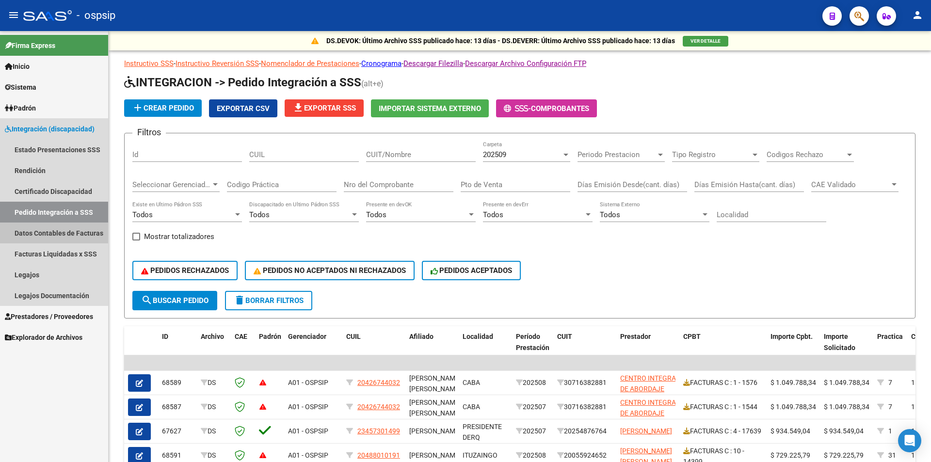
click at [62, 230] on link "Datos Contables de Facturas" at bounding box center [54, 233] width 108 height 21
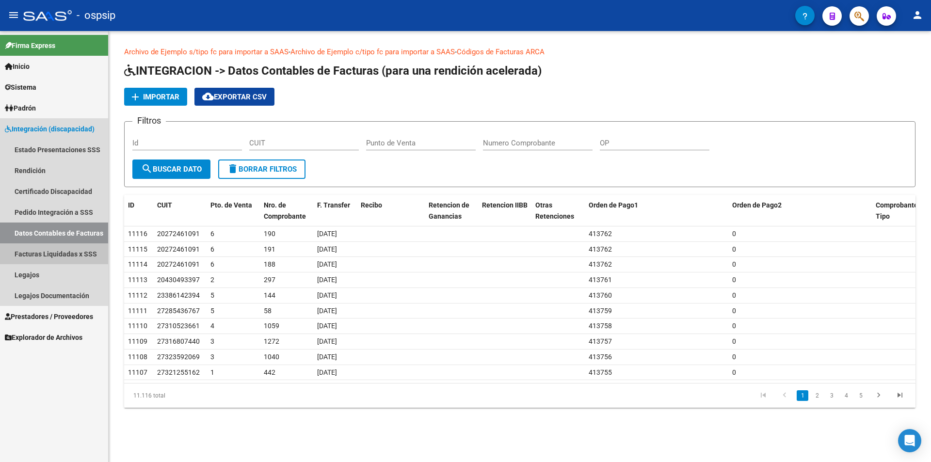
click at [69, 248] on link "Facturas Liquidadas x SSS" at bounding box center [54, 253] width 108 height 21
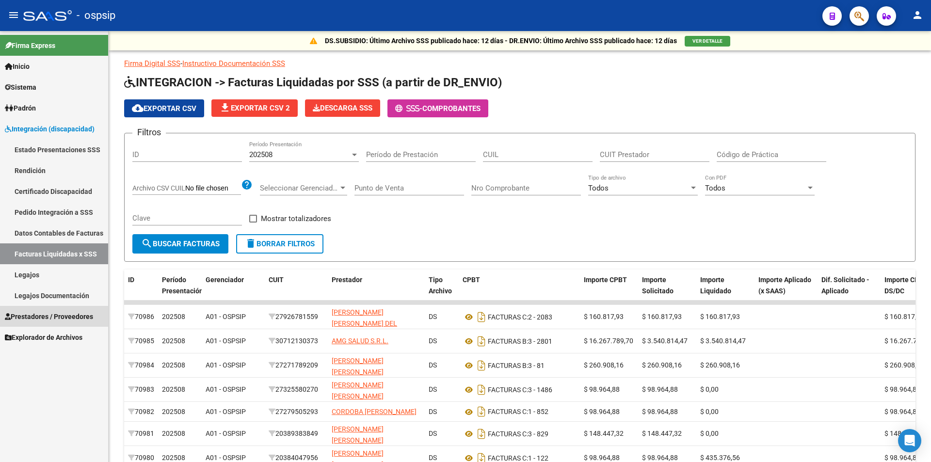
click at [52, 319] on span "Prestadores / Proveedores" at bounding box center [49, 316] width 88 height 11
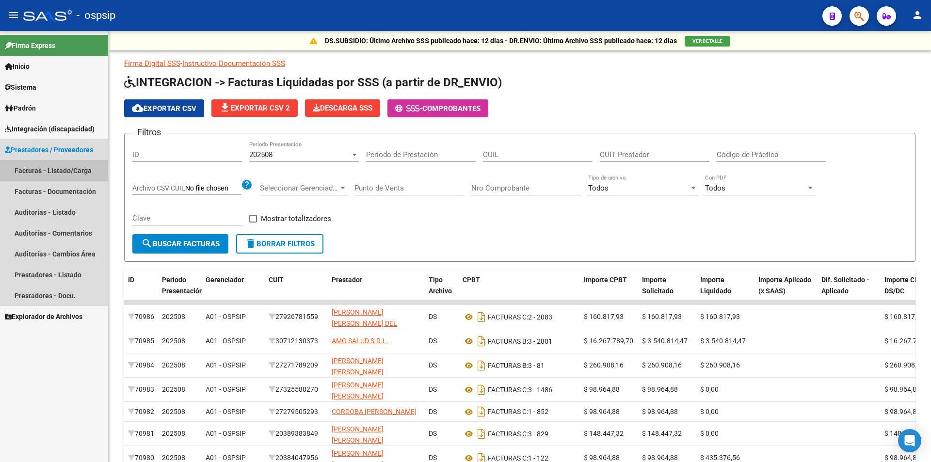
click at [51, 174] on link "Facturas - Listado/Carga" at bounding box center [54, 170] width 108 height 21
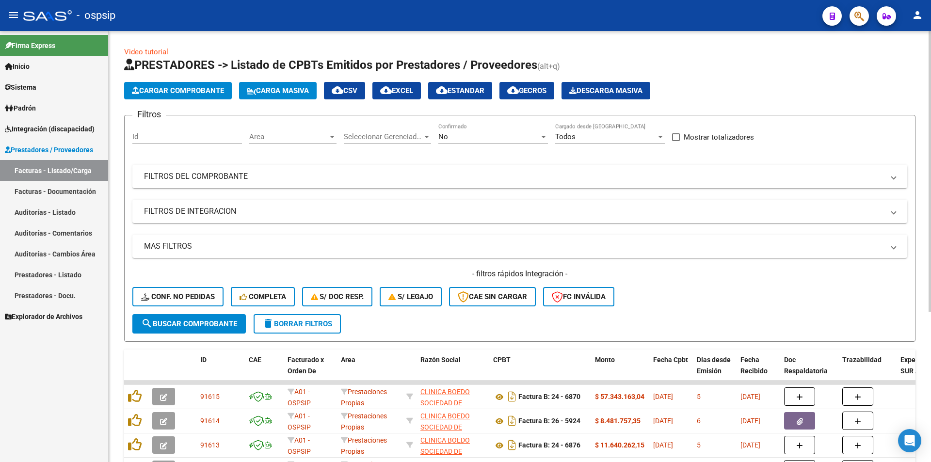
click at [503, 140] on div "No" at bounding box center [488, 136] width 101 height 9
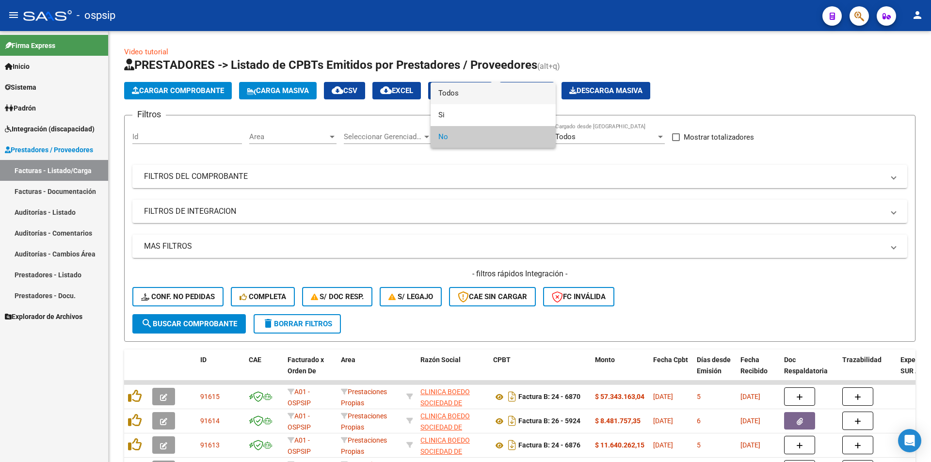
click at [467, 94] on span "Todos" at bounding box center [493, 93] width 110 height 22
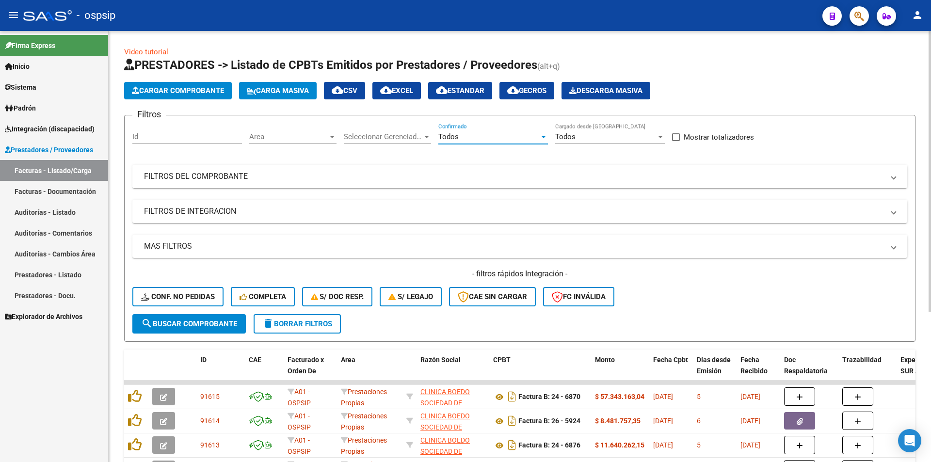
click at [197, 176] on mat-panel-title "FILTROS DEL COMPROBANTE" at bounding box center [514, 176] width 740 height 11
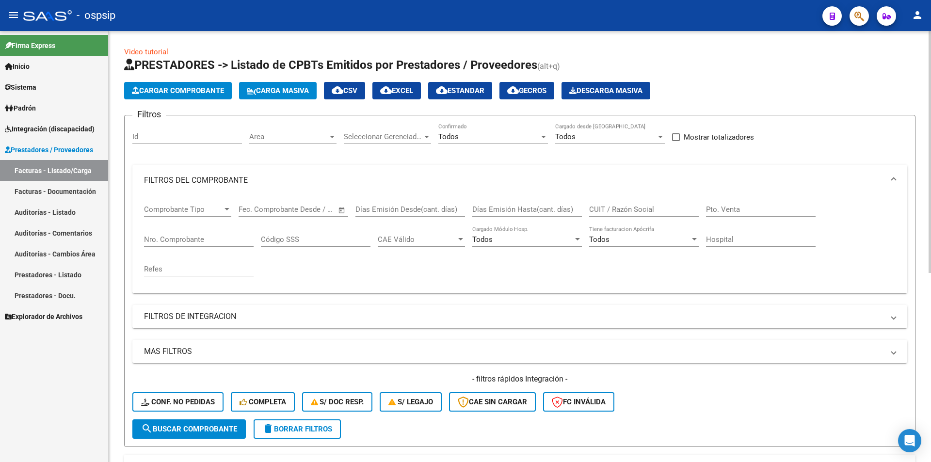
click at [196, 238] on input "Nro. Comprobante" at bounding box center [199, 239] width 110 height 9
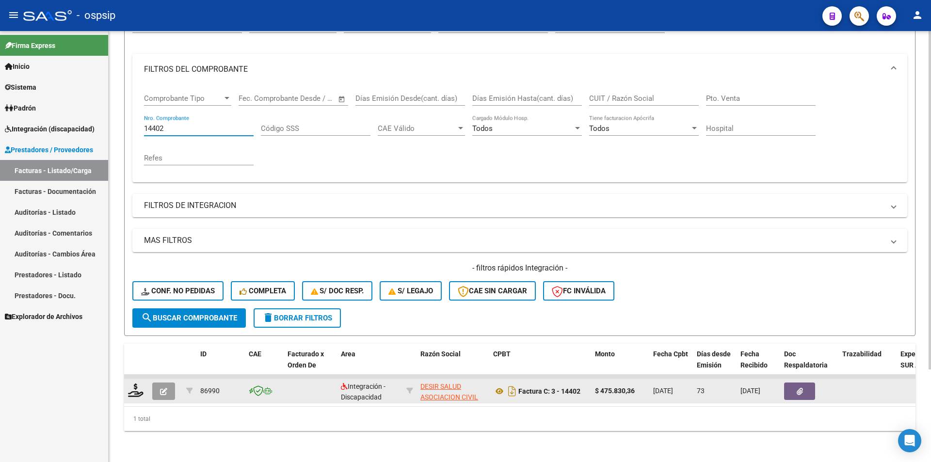
click at [160, 386] on button "button" at bounding box center [163, 391] width 23 height 17
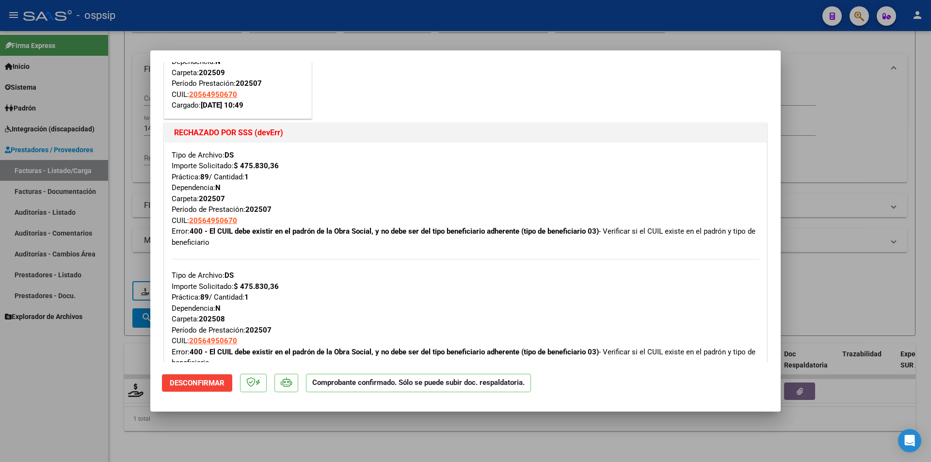
scroll to position [339, 0]
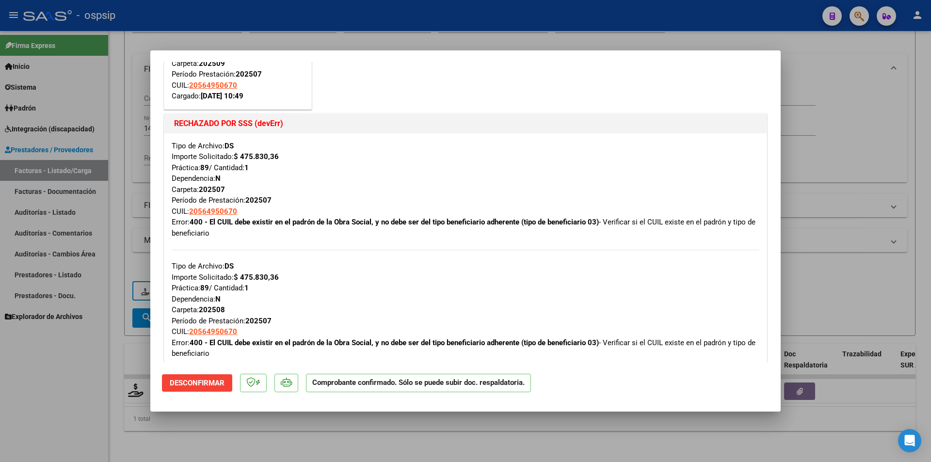
click at [87, 388] on div at bounding box center [465, 231] width 931 height 462
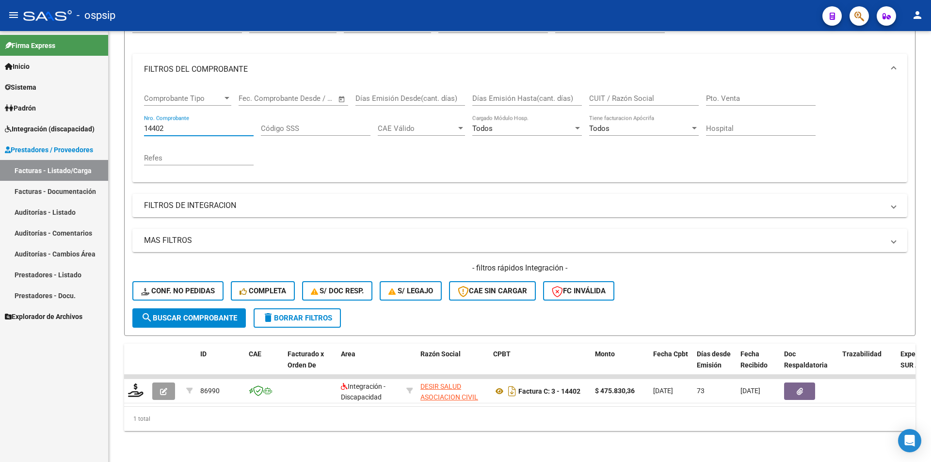
drag, startPoint x: 180, startPoint y: 123, endPoint x: 103, endPoint y: 127, distance: 77.2
click at [106, 127] on mat-sidenav-container "Firma Express Inicio Calendario SSS Instructivos Contacto OS Sistema Usuarios T…" at bounding box center [465, 246] width 931 height 431
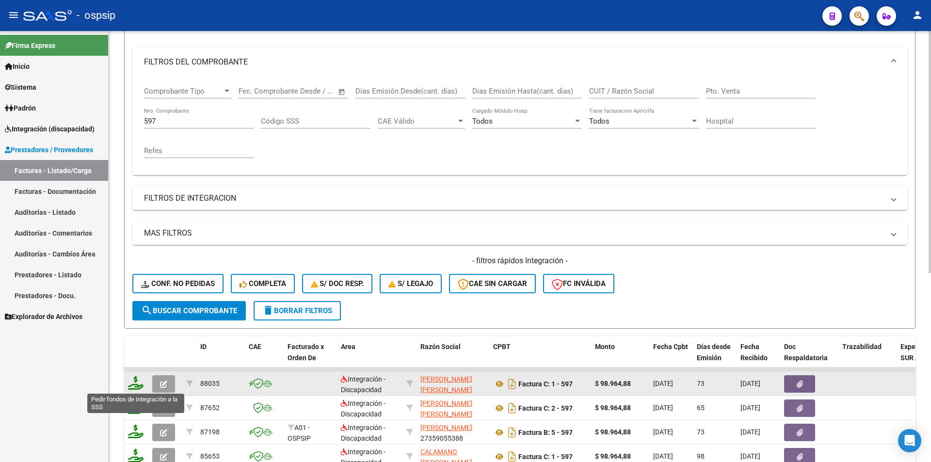
click at [135, 387] on icon at bounding box center [136, 383] width 16 height 14
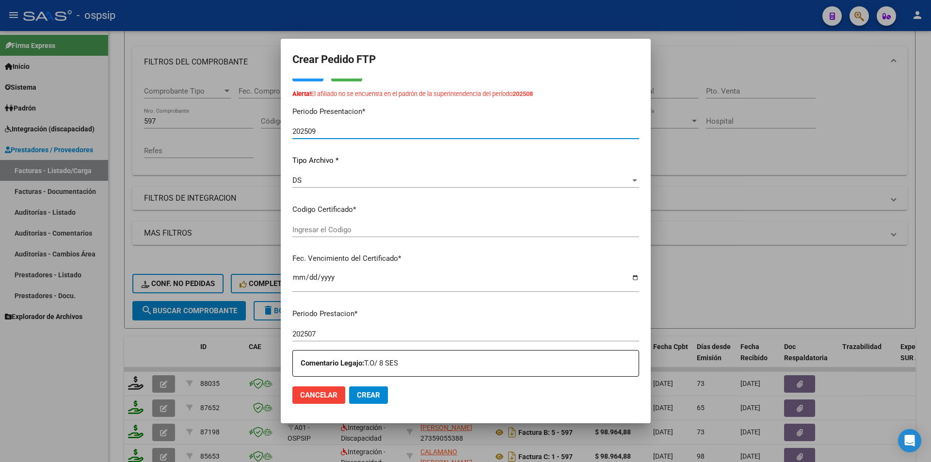
scroll to position [344, 0]
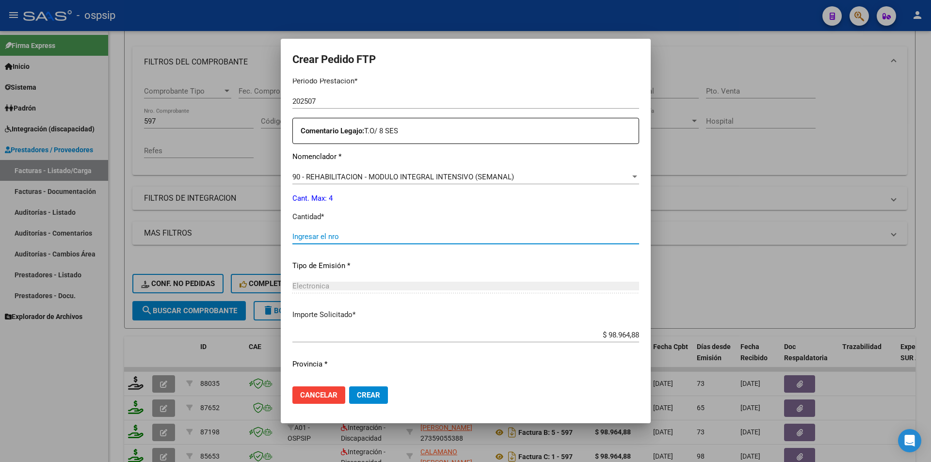
click at [303, 239] on input "Ingresar el nro" at bounding box center [465, 236] width 347 height 9
click at [366, 395] on span "Crear" at bounding box center [368, 395] width 23 height 9
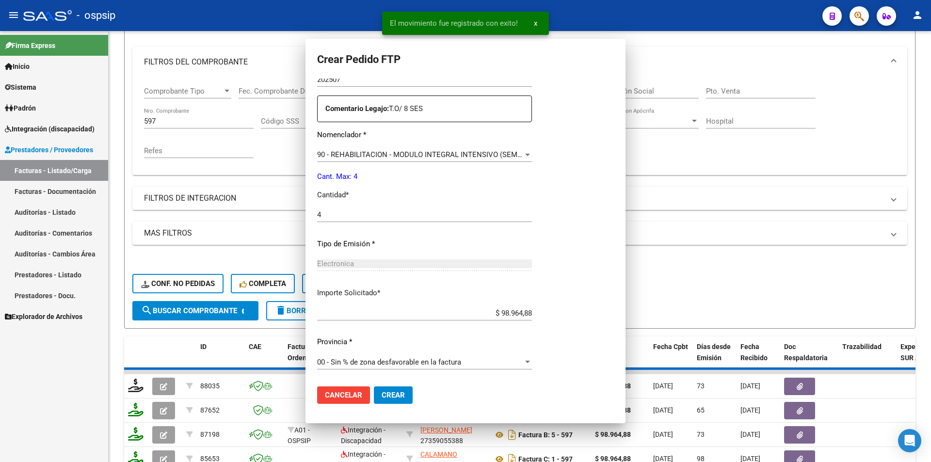
scroll to position [0, 0]
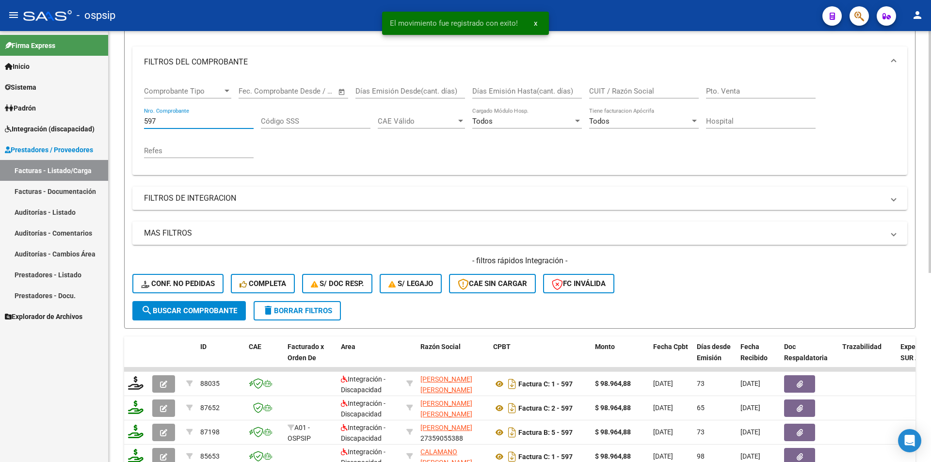
drag, startPoint x: 161, startPoint y: 121, endPoint x: 110, endPoint y: 125, distance: 51.6
click at [112, 125] on div "Video tutorial PRESTADORES -> Listado de CPBTs Emitidos por Prestadores / Prove…" at bounding box center [520, 293] width 822 height 760
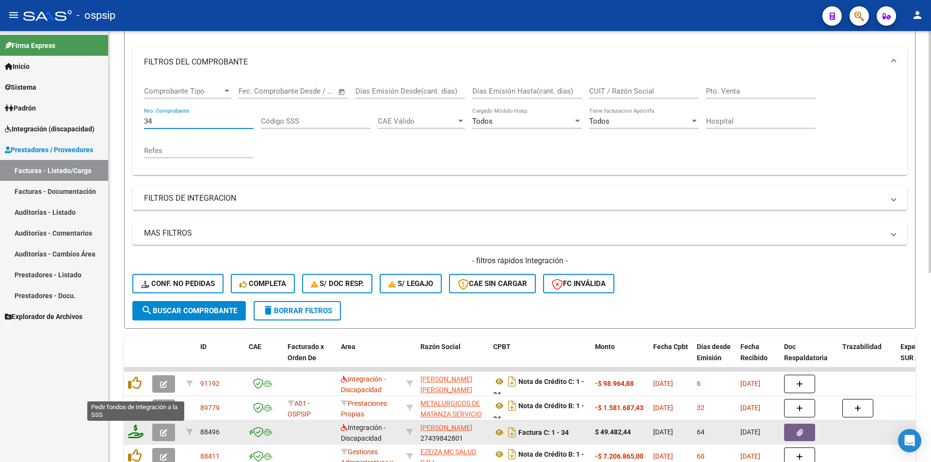
click at [133, 433] on icon at bounding box center [136, 432] width 16 height 14
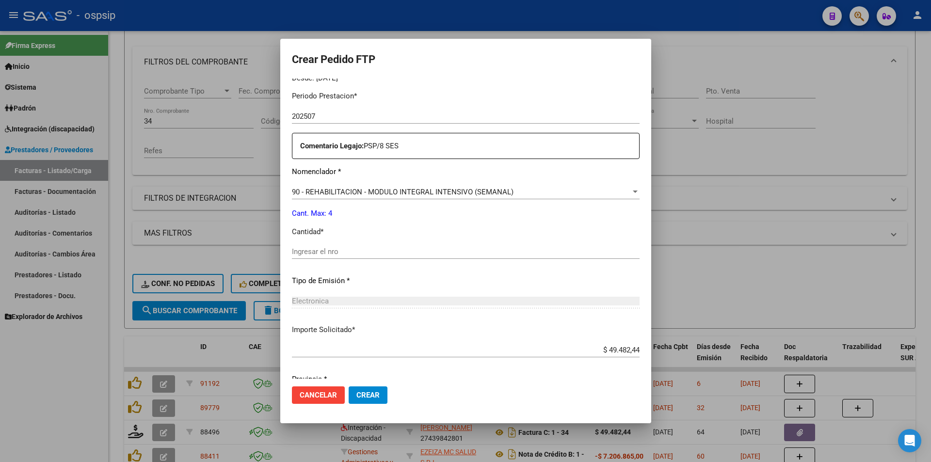
scroll to position [354, 0]
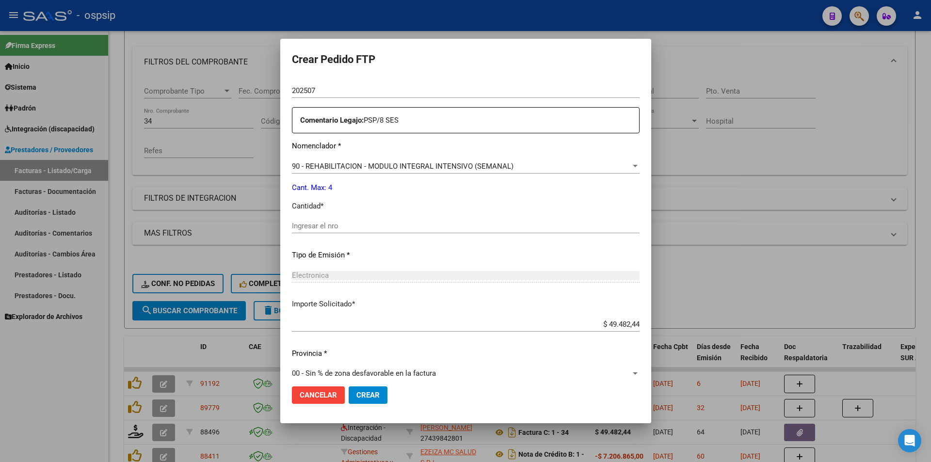
click at [295, 219] on div "Periodo Prestacion * 202507 Ingresar el Periodo Prestacion Comentario Legajo: P…" at bounding box center [466, 224] width 348 height 332
click at [304, 227] on input "Ingresar el nro" at bounding box center [466, 226] width 348 height 9
click at [366, 389] on button "Crear" at bounding box center [368, 394] width 39 height 17
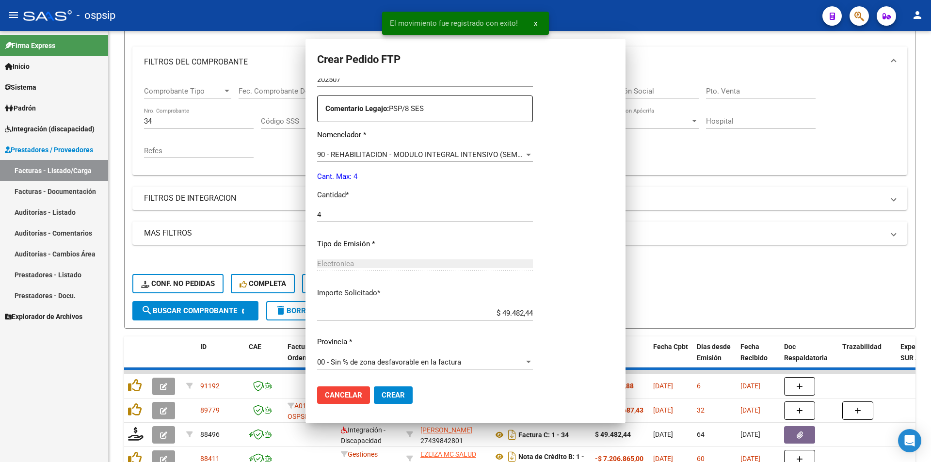
scroll to position [0, 0]
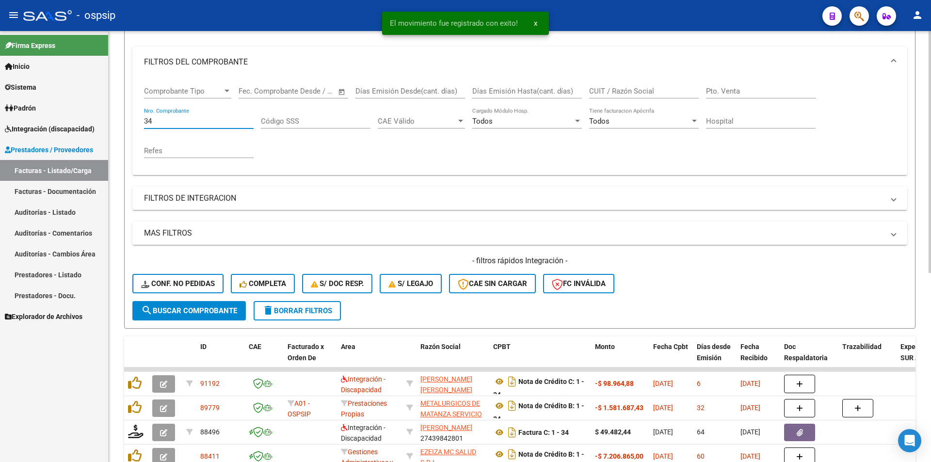
drag, startPoint x: 154, startPoint y: 124, endPoint x: 119, endPoint y: 118, distance: 35.8
click at [119, 118] on div "Video tutorial PRESTADORES -> Listado de CPBTs Emitidos por Prestadores / Prove…" at bounding box center [520, 293] width 822 height 760
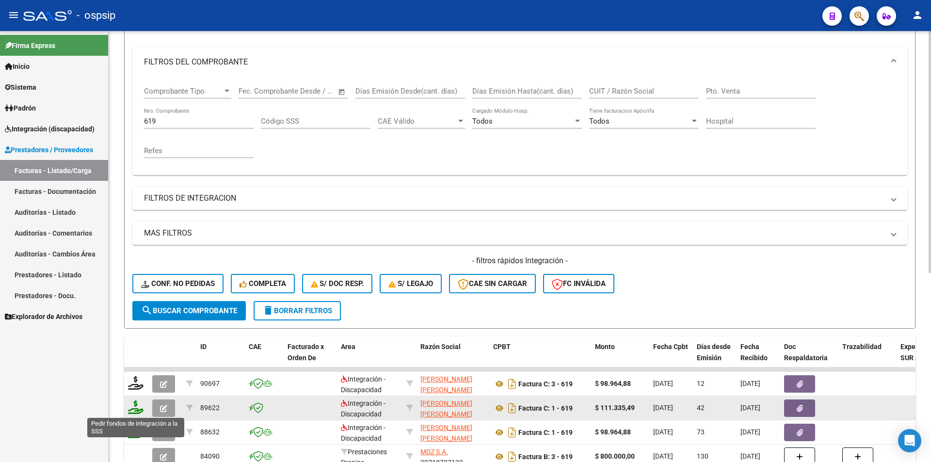
click at [135, 409] on icon at bounding box center [136, 407] width 16 height 14
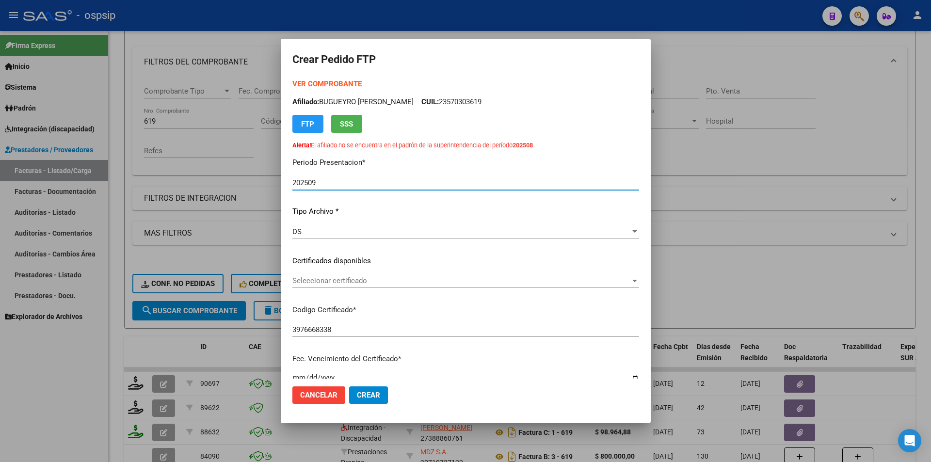
scroll to position [242, 0]
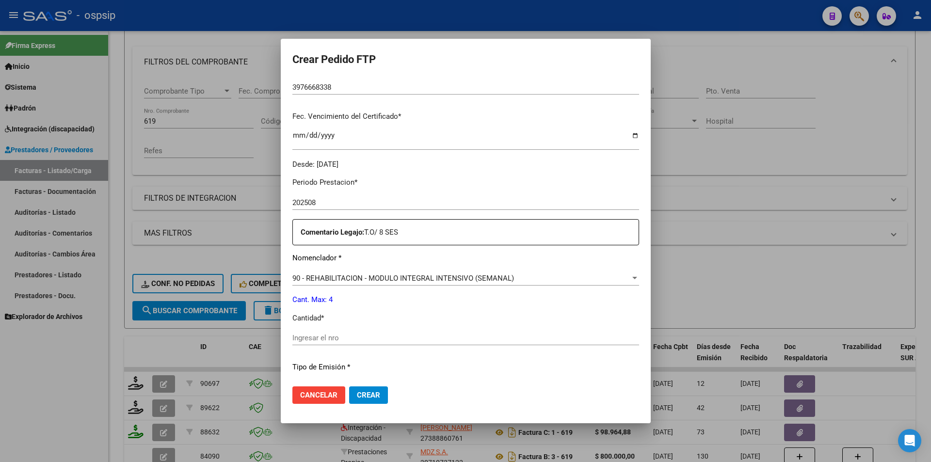
click at [339, 330] on div "Periodo Prestacion * 202508 Ingresar el Periodo Prestacion Comentario Legajo: T…" at bounding box center [465, 336] width 347 height 332
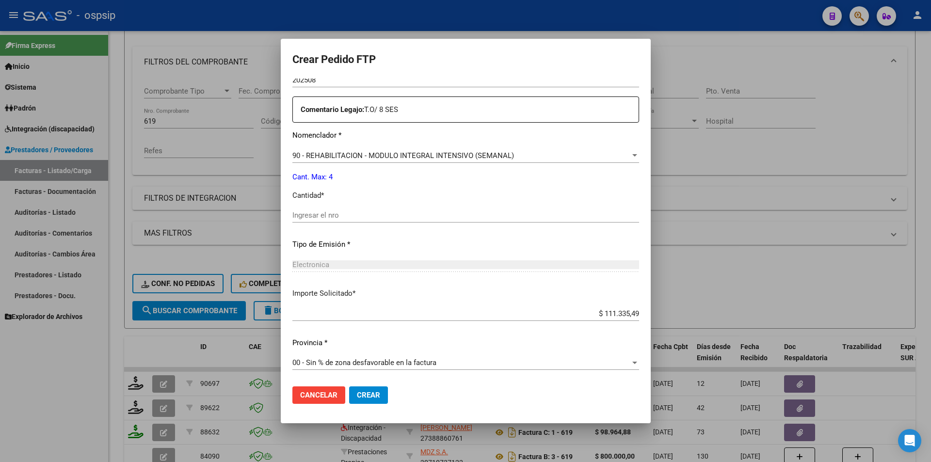
scroll to position [366, 0]
drag, startPoint x: 604, startPoint y: 311, endPoint x: 660, endPoint y: 308, distance: 56.3
click at [660, 308] on div "Crear Pedido FTP VER COMPROBANTE ARCA Padrón Afiliado: BUGUEYRO [PERSON_NAME]: …" at bounding box center [465, 231] width 931 height 462
type input "$ 98.964,88"
click at [362, 402] on button "Crear" at bounding box center [368, 394] width 39 height 17
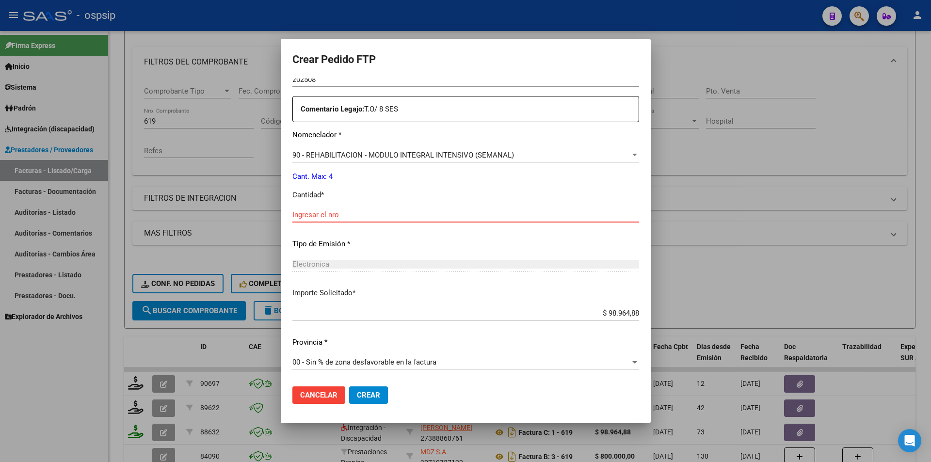
click at [297, 212] on input "Ingresar el nro" at bounding box center [465, 214] width 347 height 9
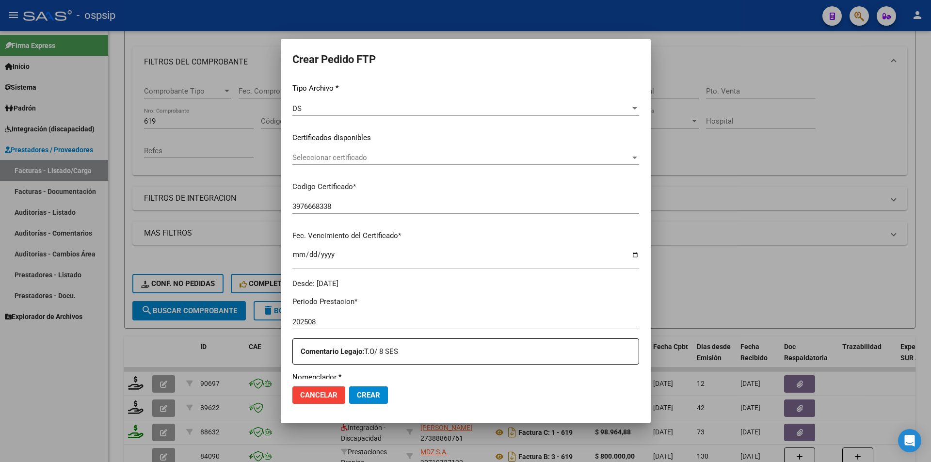
scroll to position [0, 0]
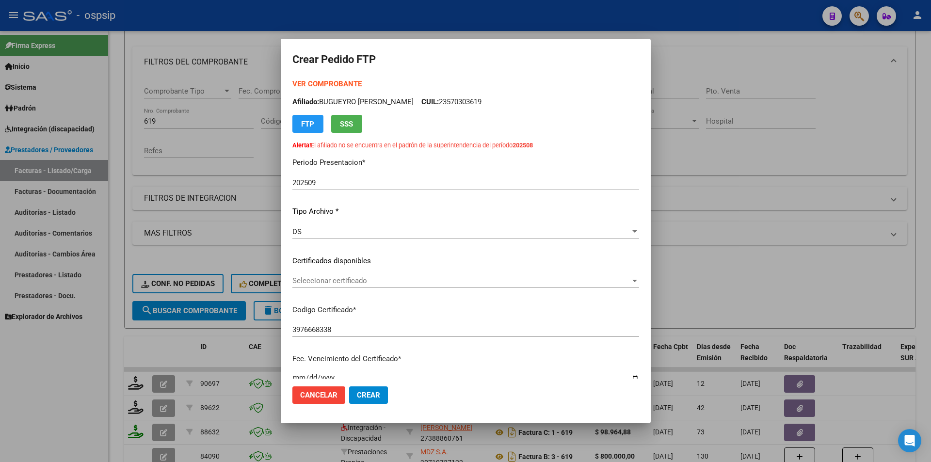
type input "4"
click at [357, 395] on span "Crear" at bounding box center [368, 395] width 23 height 9
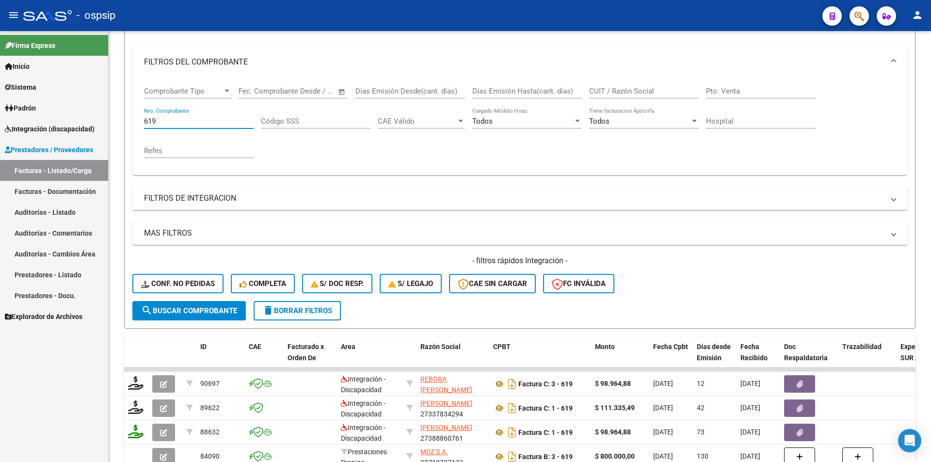
drag, startPoint x: 161, startPoint y: 122, endPoint x: 96, endPoint y: 125, distance: 65.1
click at [98, 122] on mat-sidenav-container "Firma Express Inicio Calendario SSS Instructivos Contacto OS Sistema Usuarios T…" at bounding box center [465, 246] width 931 height 431
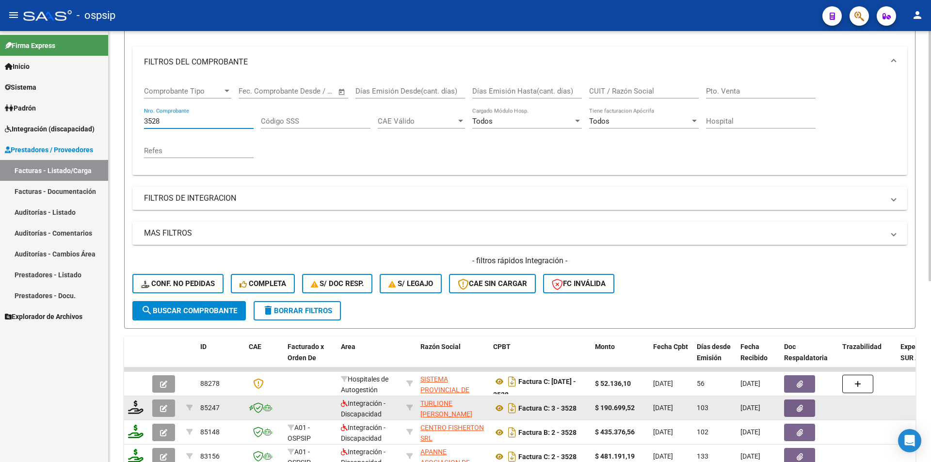
type input "3528"
click at [154, 407] on button "button" at bounding box center [163, 408] width 23 height 17
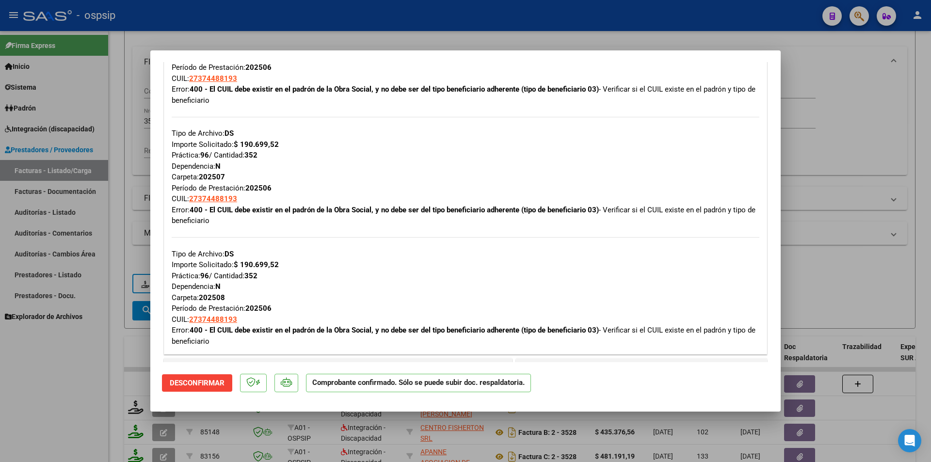
scroll to position [630, 0]
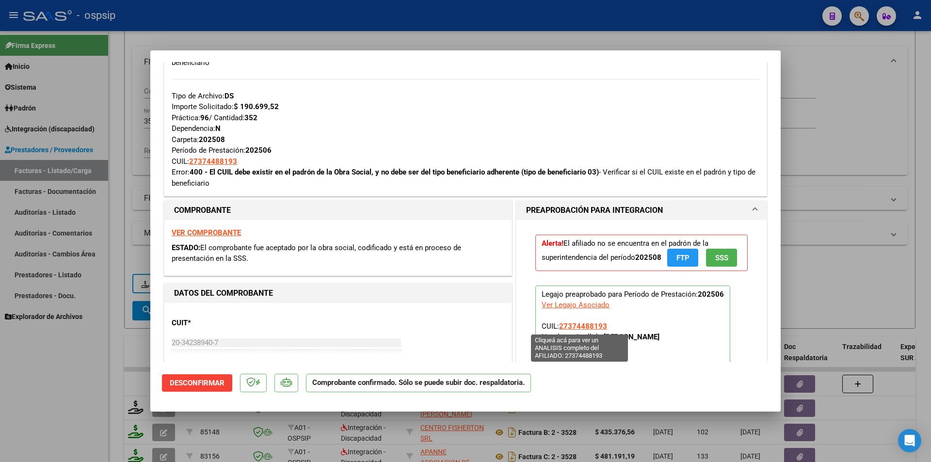
click at [591, 326] on span "27374488193" at bounding box center [583, 326] width 48 height 9
type textarea "27374488193"
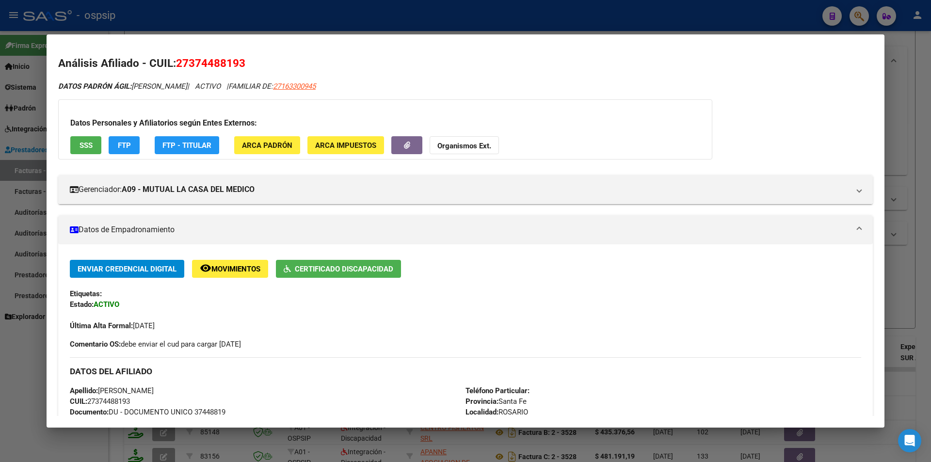
drag, startPoint x: 223, startPoint y: 85, endPoint x: 178, endPoint y: 60, distance: 51.2
click at [178, 60] on div "Análisis Afiliado - CUIL: 27374488193 DATOS PADRÓN ÁGIL: [PERSON_NAME] | ACTIVO…" at bounding box center [465, 434] width 815 height 758
copy div "27374488193 DATOS [PERSON_NAME]: [PERSON_NAME]"
click at [161, 11] on div at bounding box center [465, 231] width 931 height 462
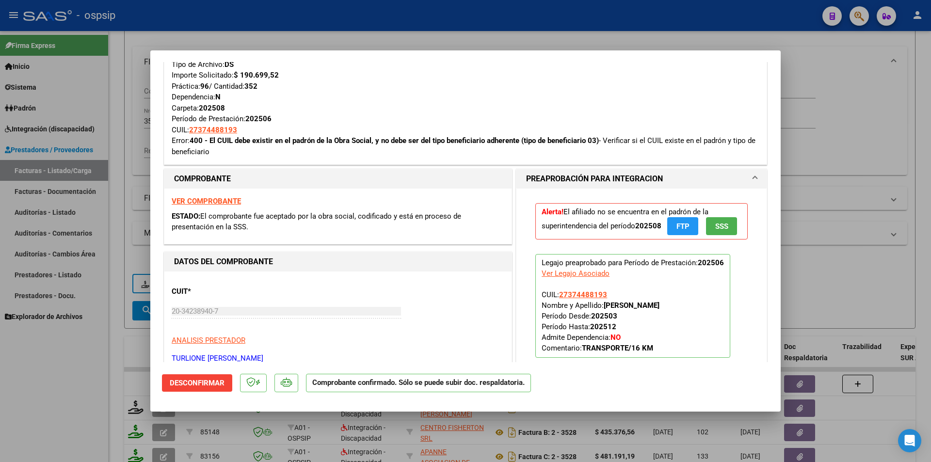
scroll to position [679, 0]
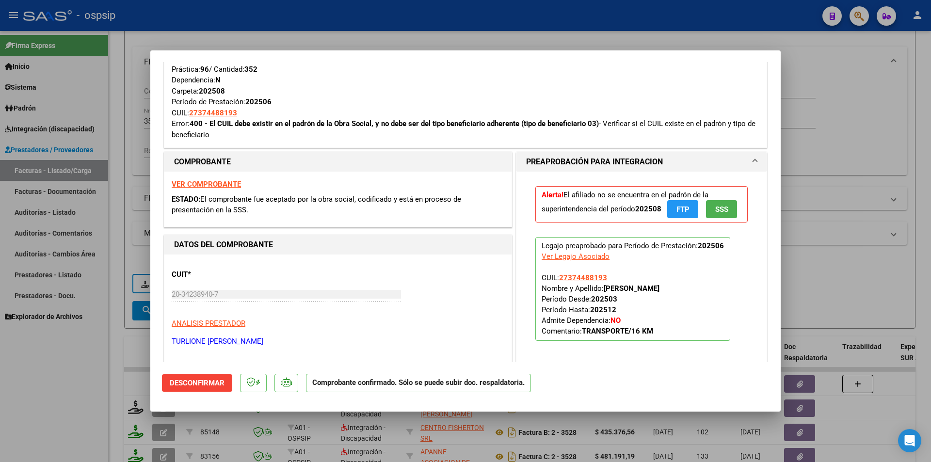
click at [71, 377] on div at bounding box center [465, 231] width 931 height 462
type input "$ 0,00"
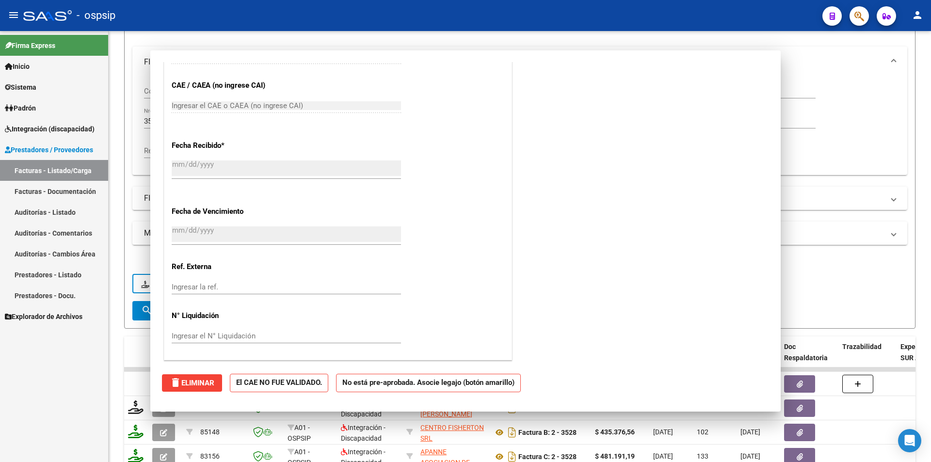
scroll to position [0, 0]
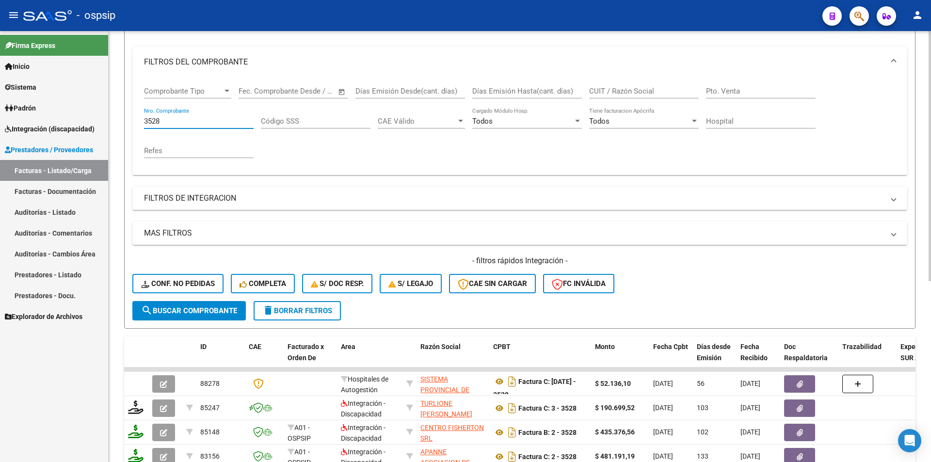
drag, startPoint x: 150, startPoint y: 122, endPoint x: 173, endPoint y: 130, distance: 23.8
click at [173, 130] on div "3528 Nro. Comprobante" at bounding box center [199, 123] width 110 height 30
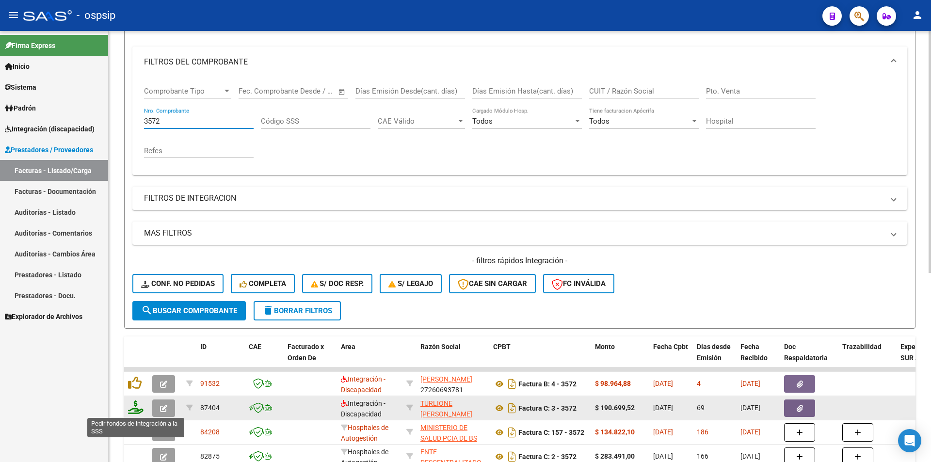
type input "3572"
click at [133, 406] on icon at bounding box center [136, 407] width 16 height 14
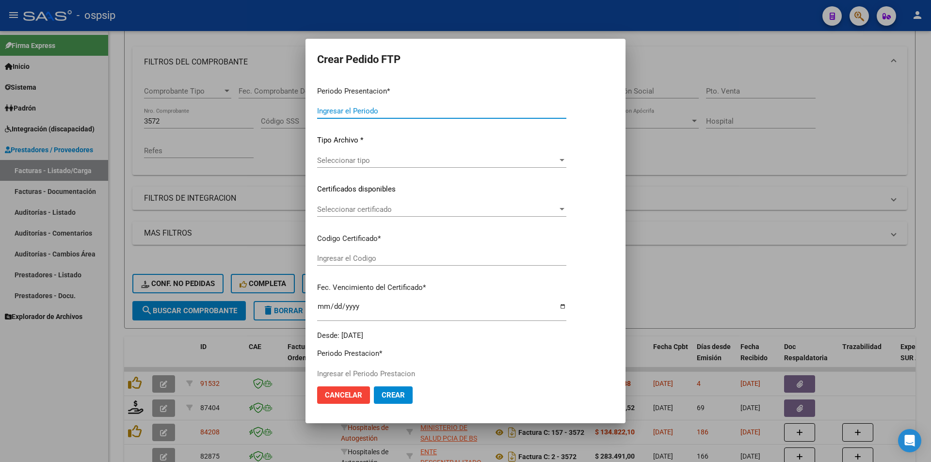
type input "202509"
type input "202507"
type input "$ 190.699,52"
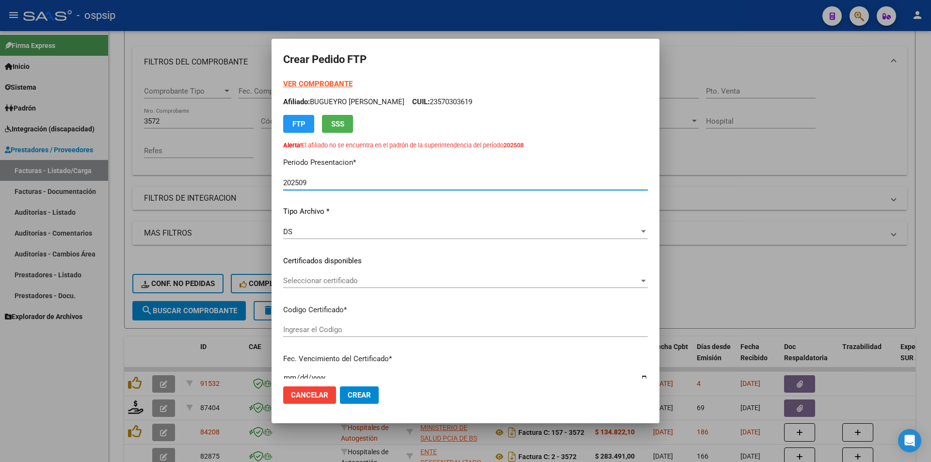
type input "383503977"
type input "[DATE]"
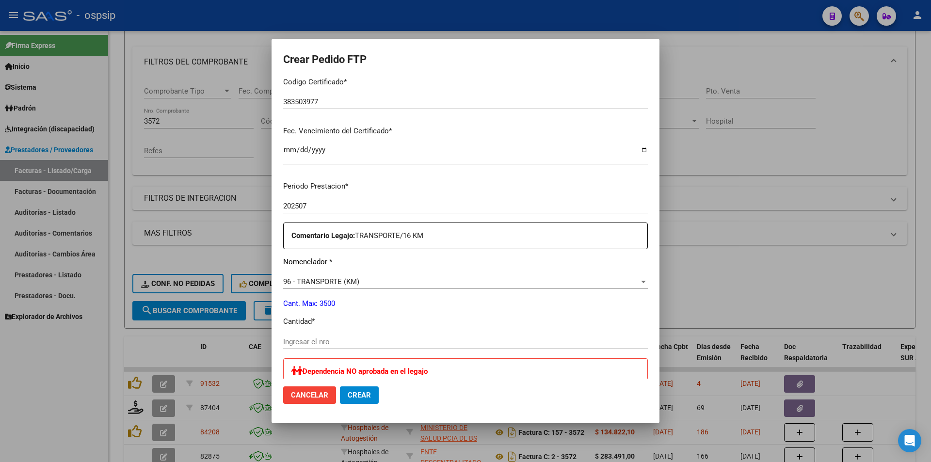
scroll to position [242, 0]
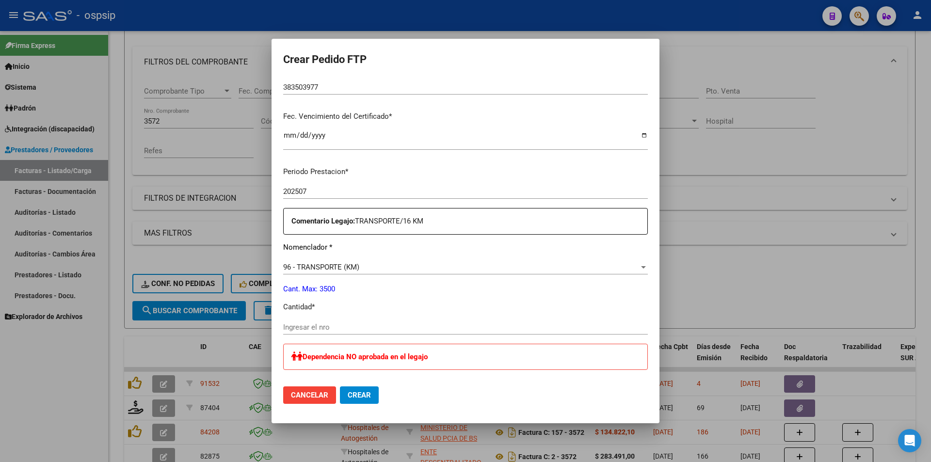
click at [325, 325] on input "Ingresar el nro" at bounding box center [465, 327] width 365 height 9
type input "352"
click at [352, 393] on span "Crear" at bounding box center [359, 395] width 23 height 9
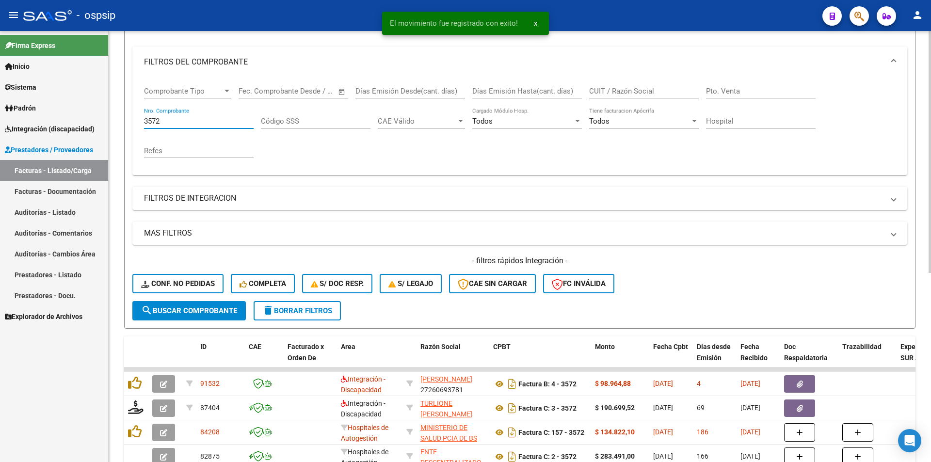
drag, startPoint x: 152, startPoint y: 123, endPoint x: 141, endPoint y: 123, distance: 11.2
click at [141, 123] on div "Comprobante Tipo Comprobante Tipo Fecha inicio – Fecha fin Fec. Comprobante Des…" at bounding box center [519, 126] width 775 height 97
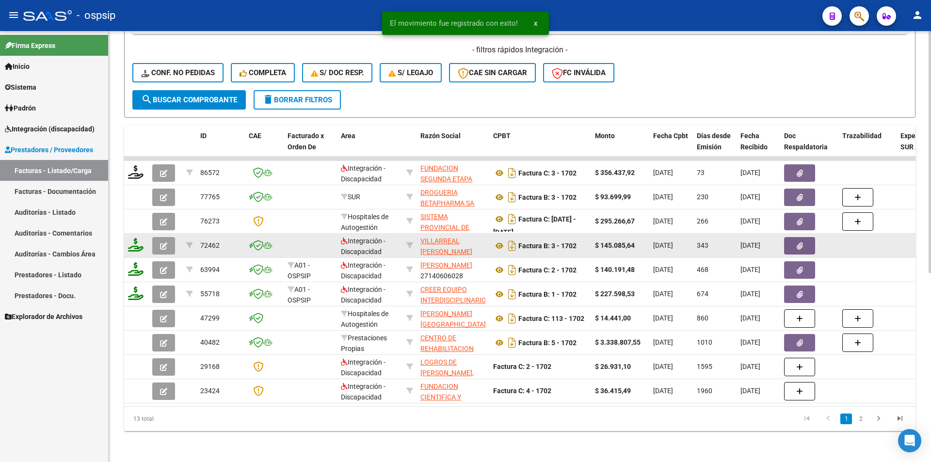
scroll to position [336, 0]
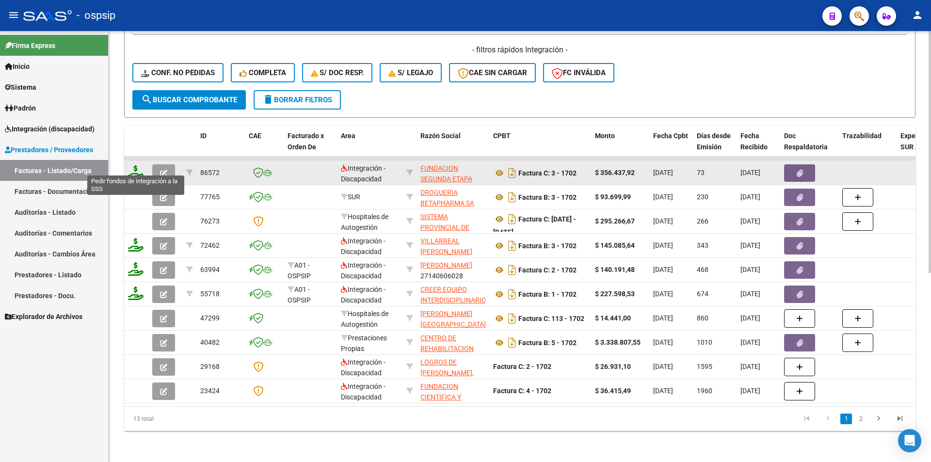
type input "1702"
click at [132, 165] on icon at bounding box center [136, 172] width 16 height 14
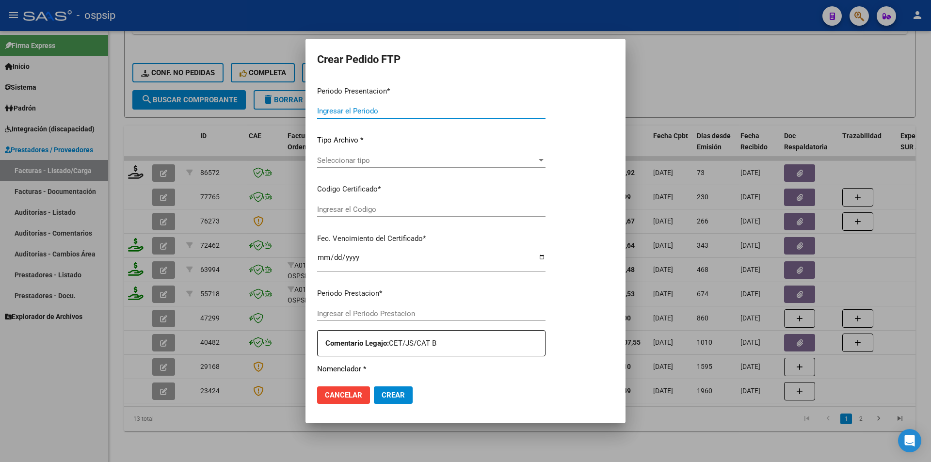
type input "202509"
type input "202507"
type input "$ 356.437,92"
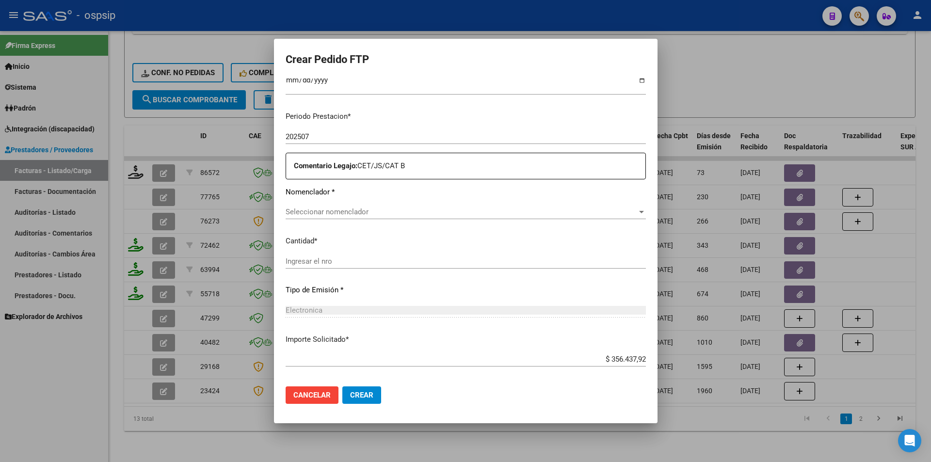
type input "383503977"
type input "[DATE]"
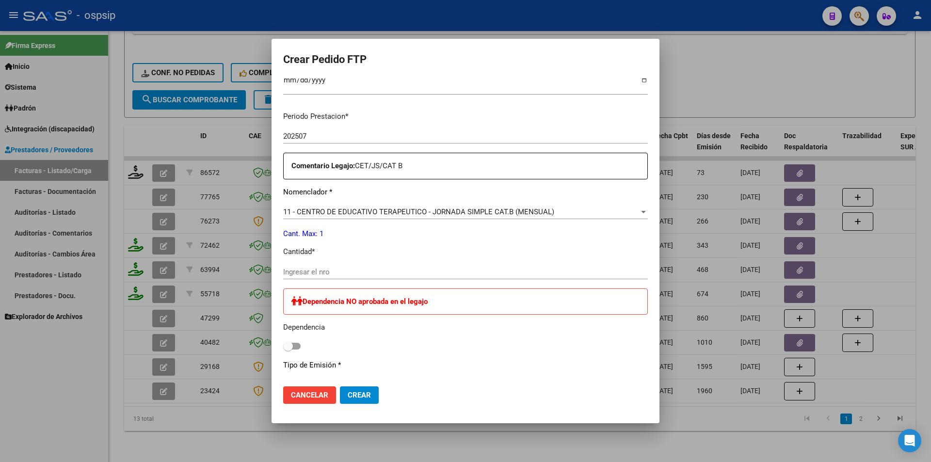
click at [299, 265] on div "Ingresar el nro" at bounding box center [465, 272] width 365 height 15
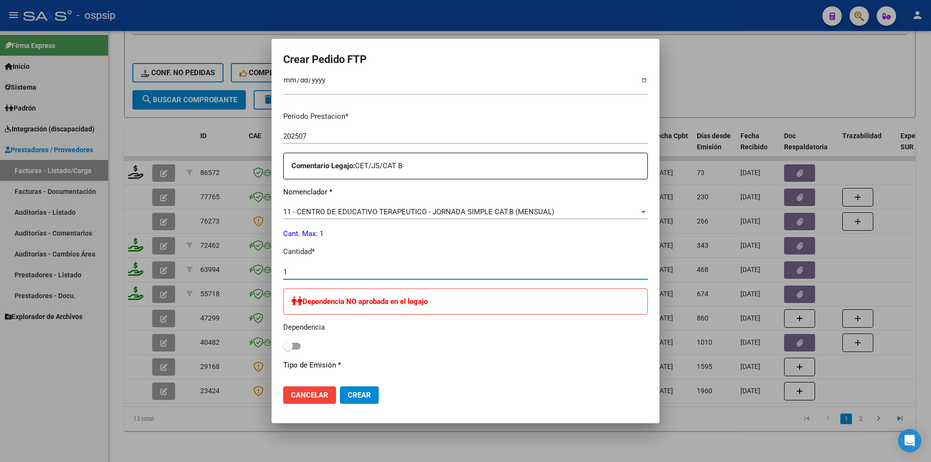
type input "1"
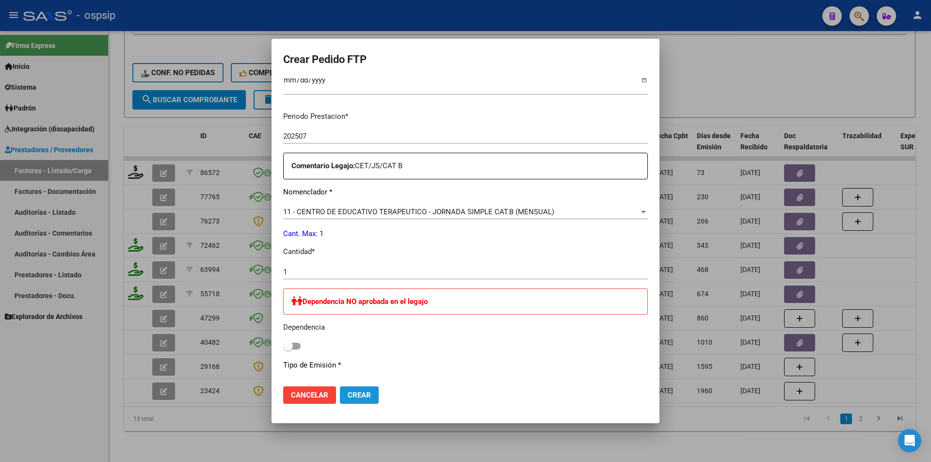
click at [344, 396] on button "Crear" at bounding box center [359, 394] width 39 height 17
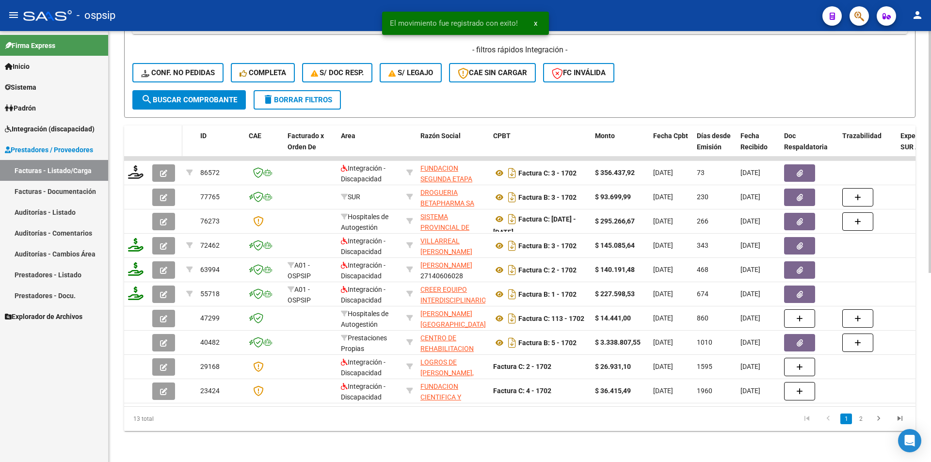
scroll to position [143, 0]
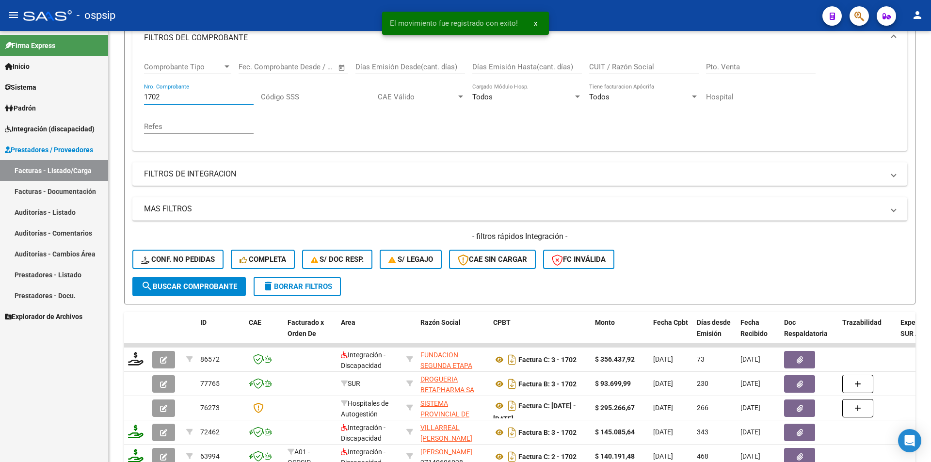
drag, startPoint x: 167, startPoint y: 95, endPoint x: 14, endPoint y: 112, distance: 154.6
click at [14, 112] on mat-sidenav-container "Firma Express Inicio Calendario SSS Instructivos Contacto OS Sistema Usuarios T…" at bounding box center [465, 246] width 931 height 431
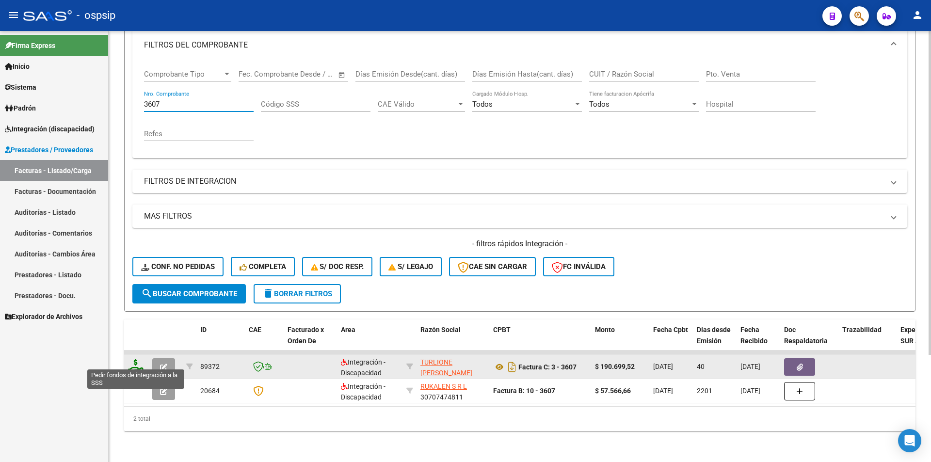
type input "3607"
click at [130, 359] on icon at bounding box center [136, 366] width 16 height 14
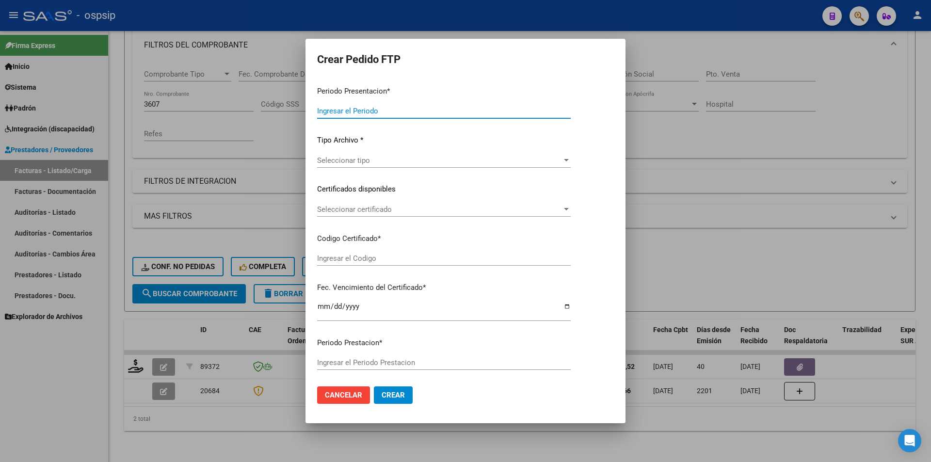
type input "202509"
type input "202508"
type input "$ 190.699,52"
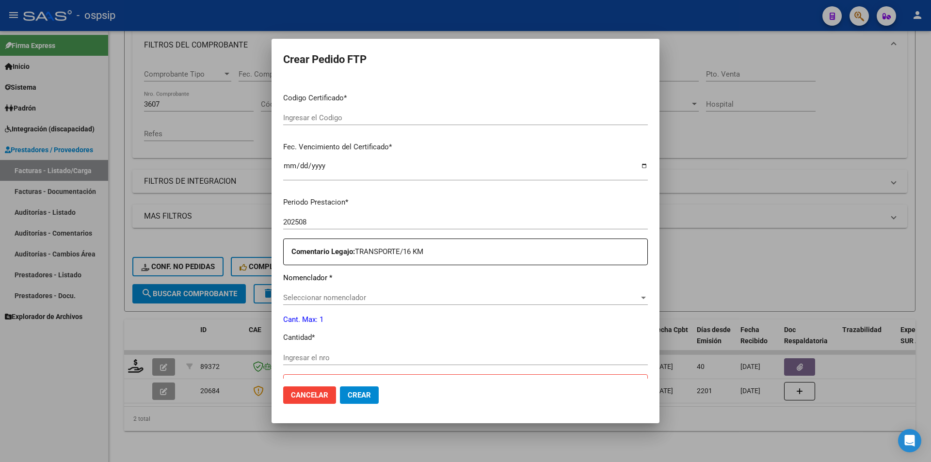
type input "383503977"
type input "[DATE]"
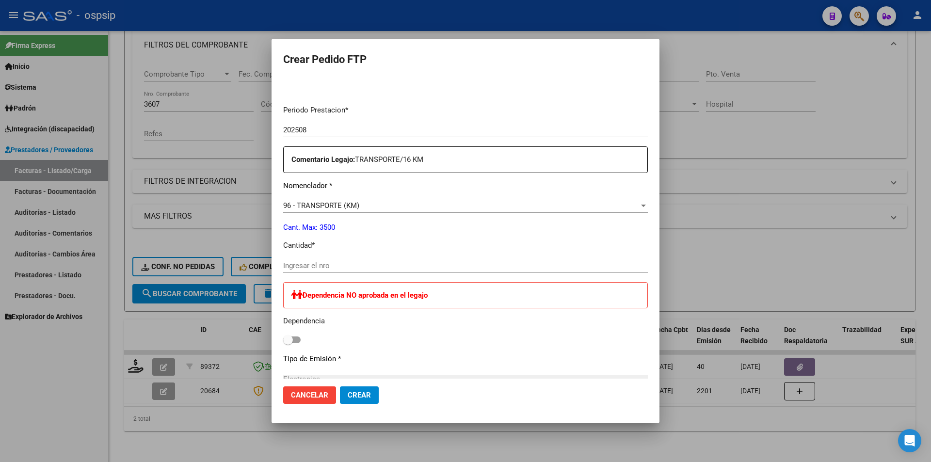
scroll to position [436, 0]
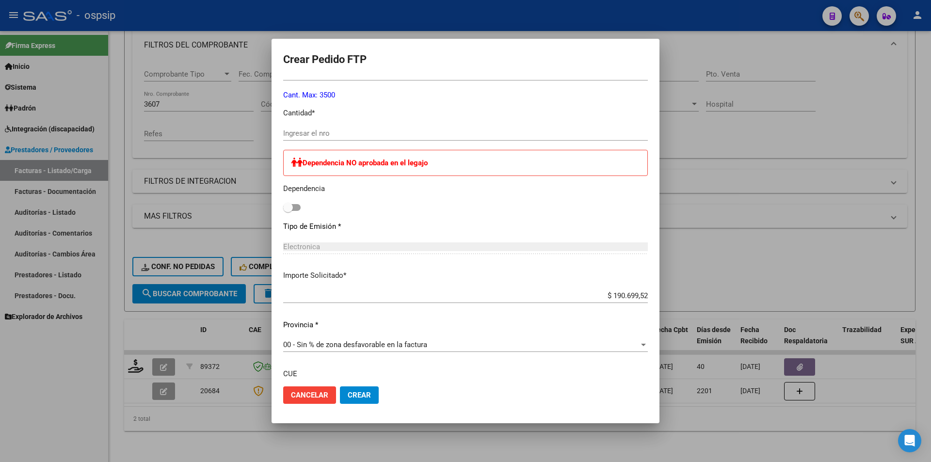
drag, startPoint x: 303, startPoint y: 126, endPoint x: 303, endPoint y: 130, distance: 4.9
click at [303, 126] on div "Ingresar el nro" at bounding box center [465, 133] width 365 height 15
type input "352"
click at [368, 388] on button "Crear" at bounding box center [359, 394] width 39 height 17
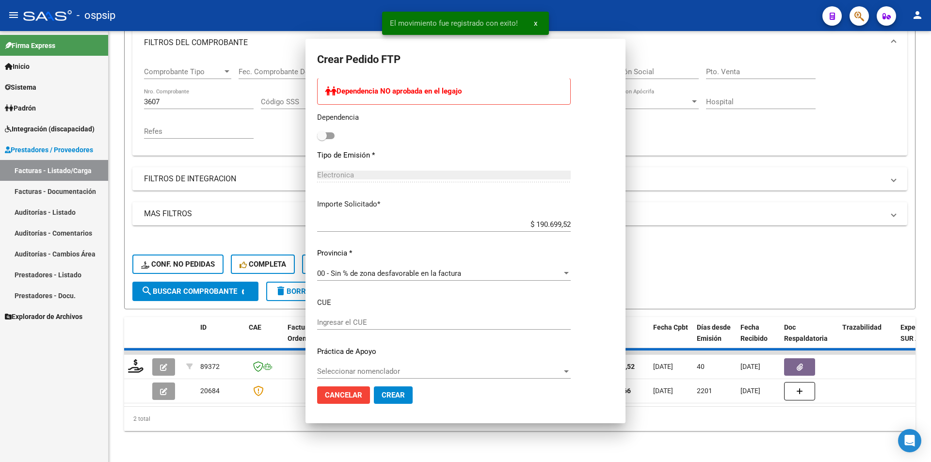
scroll to position [365, 0]
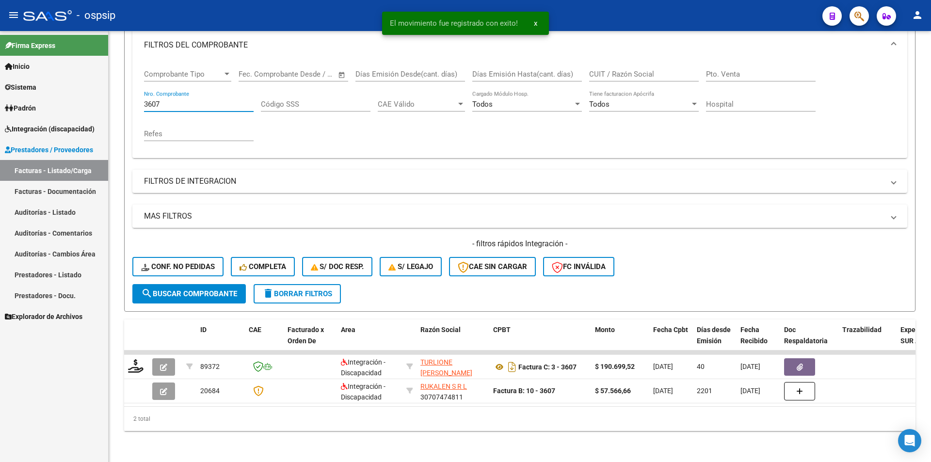
drag, startPoint x: 173, startPoint y: 92, endPoint x: 76, endPoint y: 106, distance: 98.5
click at [76, 106] on mat-sidenav-container "Firma Express Inicio Calendario SSS Instructivos Contacto OS Sistema Usuarios T…" at bounding box center [465, 246] width 931 height 431
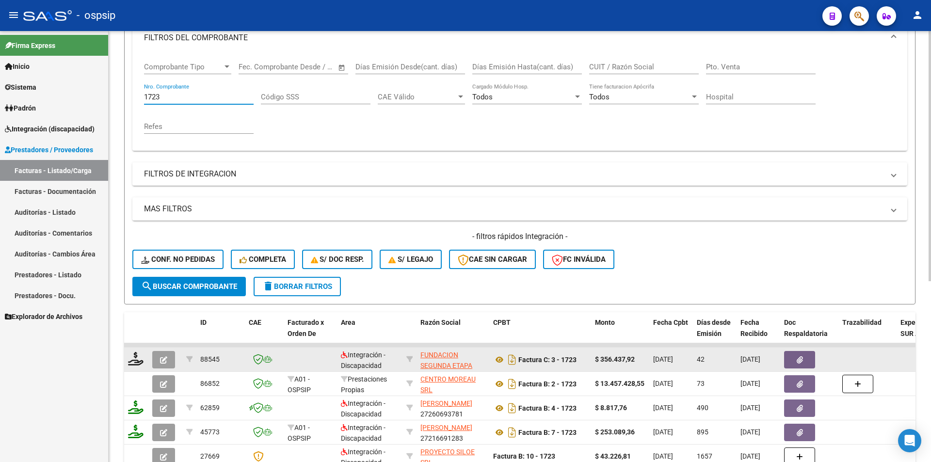
type input "1723"
click at [164, 361] on icon "button" at bounding box center [163, 359] width 7 height 7
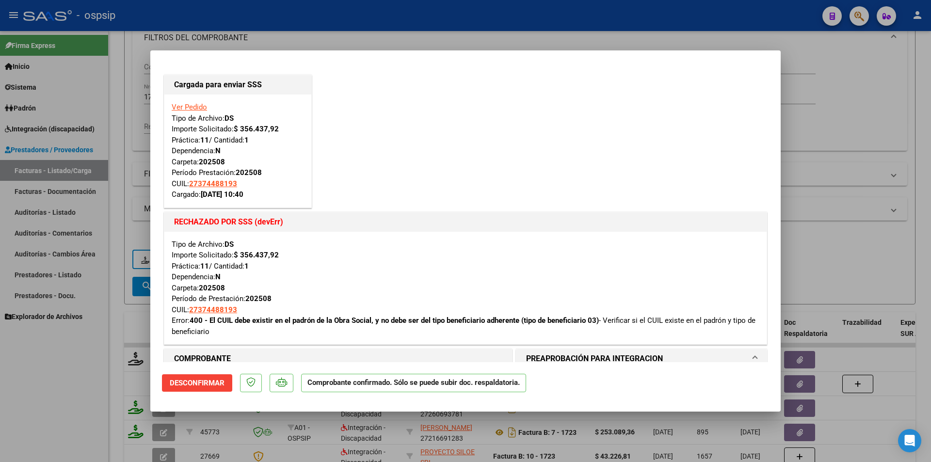
click at [93, 348] on div at bounding box center [465, 231] width 931 height 462
type input "$ 0,00"
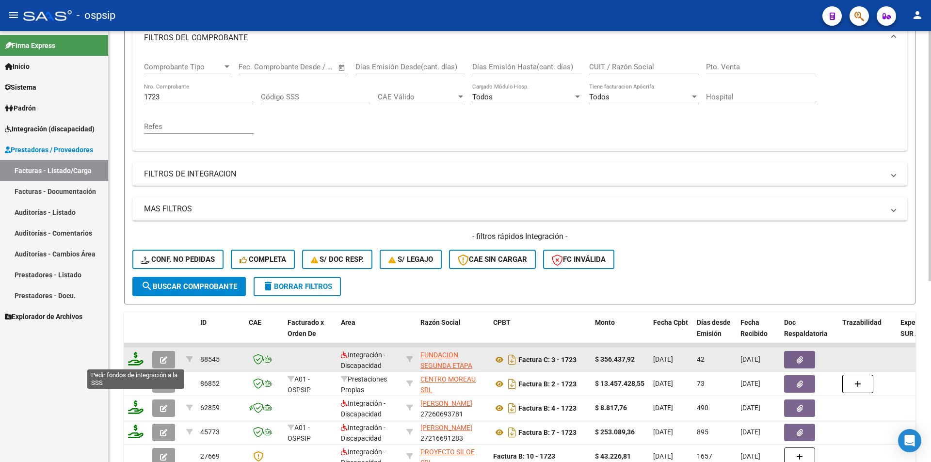
click at [135, 365] on icon at bounding box center [136, 359] width 16 height 14
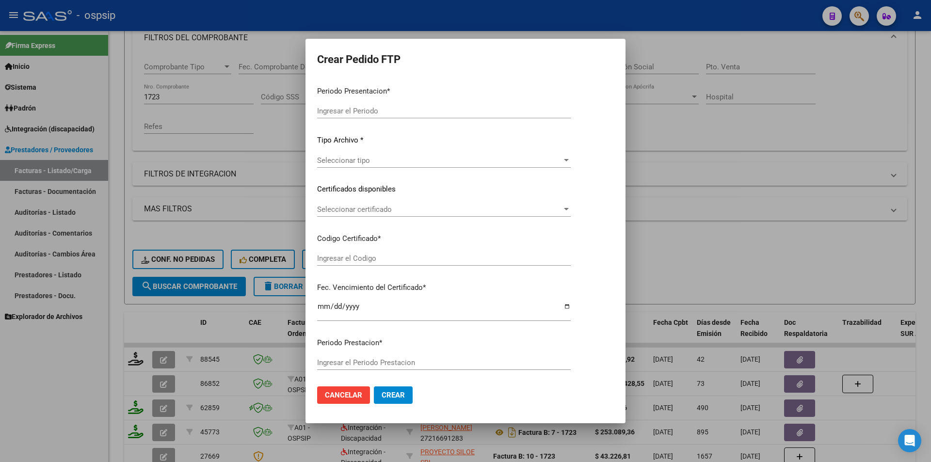
type input "202509"
type input "202508"
type input "$ 356.437,92"
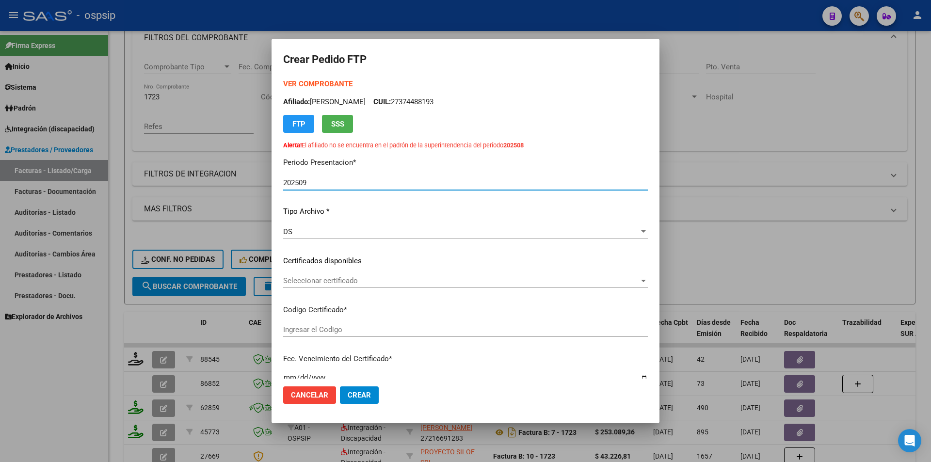
type input "383503977"
type input "[DATE]"
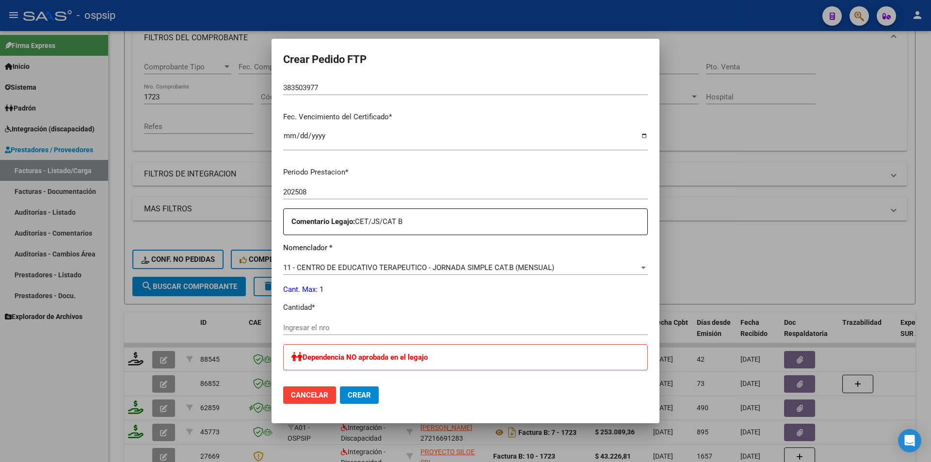
scroll to position [242, 0]
click at [310, 324] on input "Ingresar el nro" at bounding box center [465, 327] width 365 height 9
type input "1"
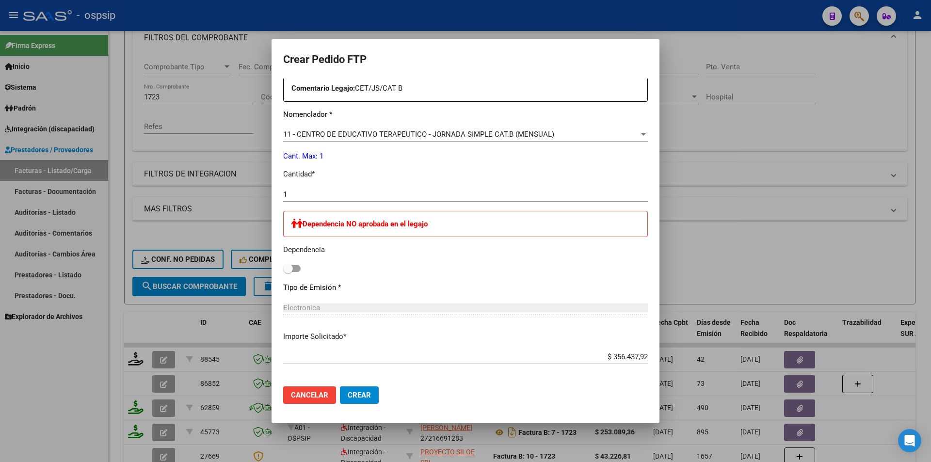
scroll to position [419, 0]
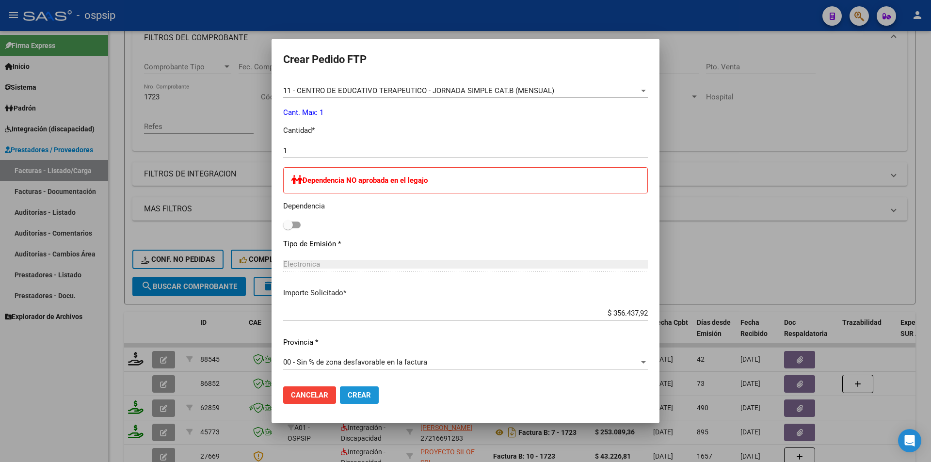
click at [360, 400] on span "Crear" at bounding box center [359, 395] width 23 height 9
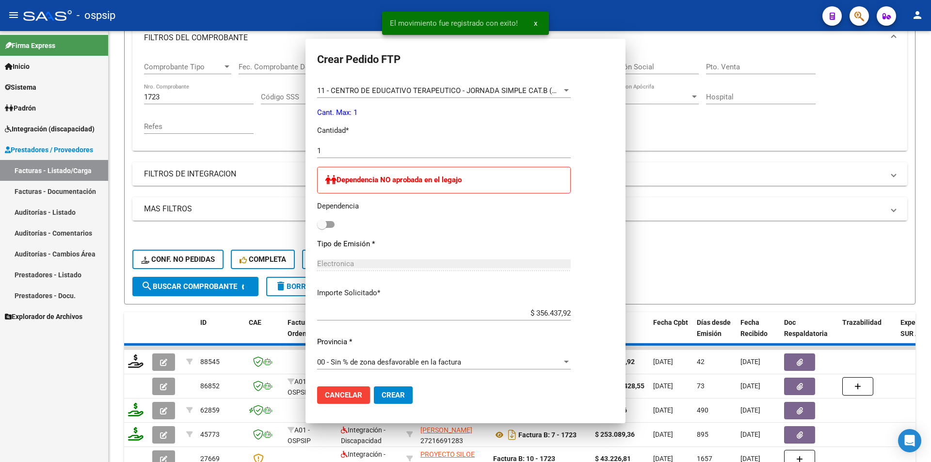
scroll to position [0, 0]
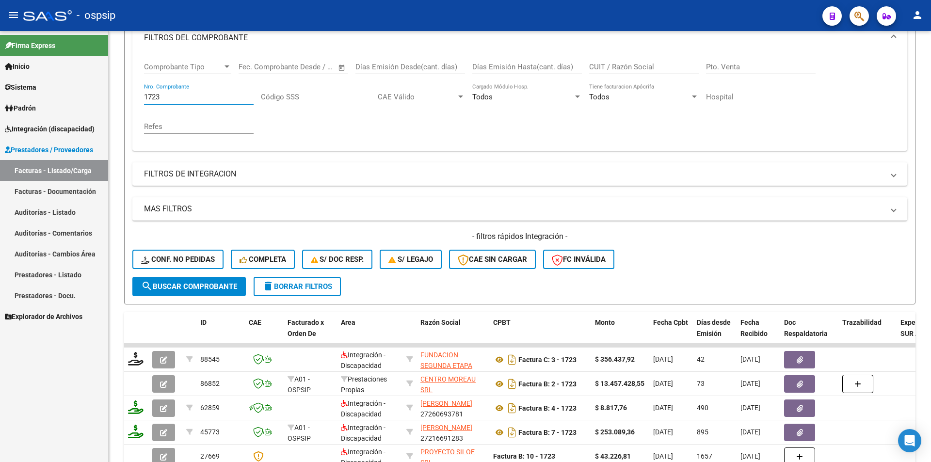
drag, startPoint x: 167, startPoint y: 100, endPoint x: 94, endPoint y: 95, distance: 73.9
click at [94, 95] on mat-sidenav-container "Firma Express Inicio Calendario SSS Instructivos Contacto OS Sistema Usuarios T…" at bounding box center [465, 246] width 931 height 431
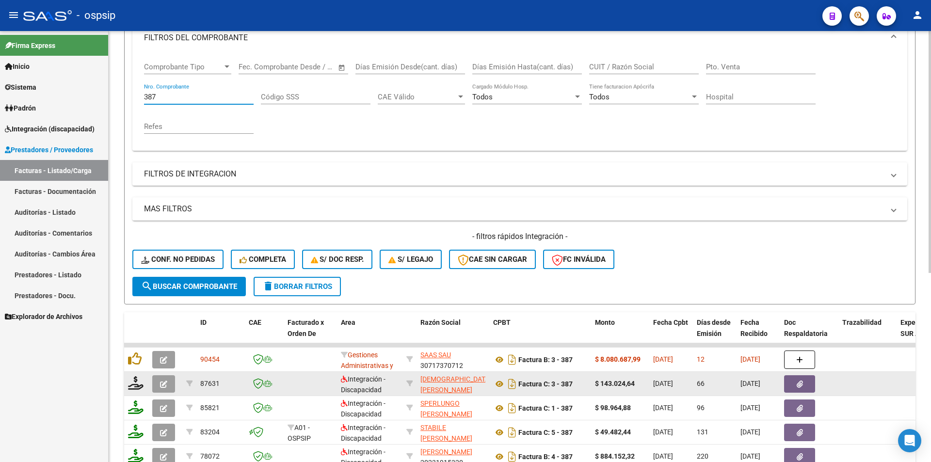
type input "387"
click at [164, 386] on icon "button" at bounding box center [163, 384] width 7 height 7
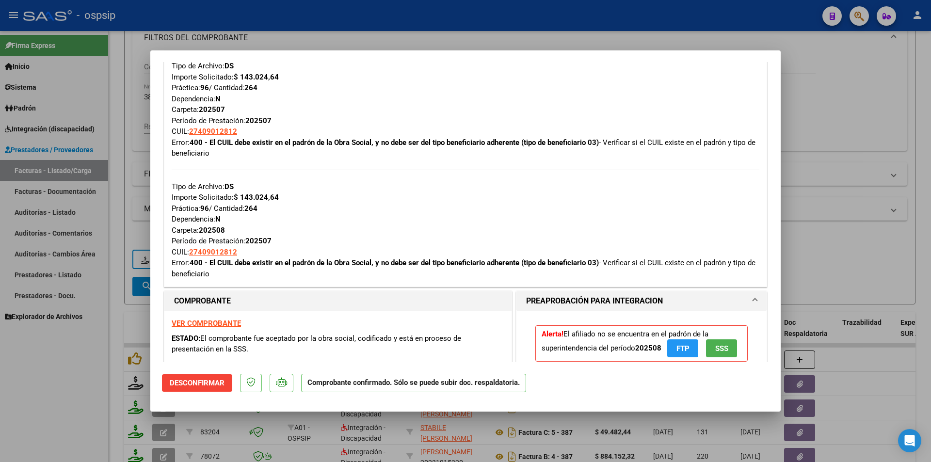
scroll to position [485, 0]
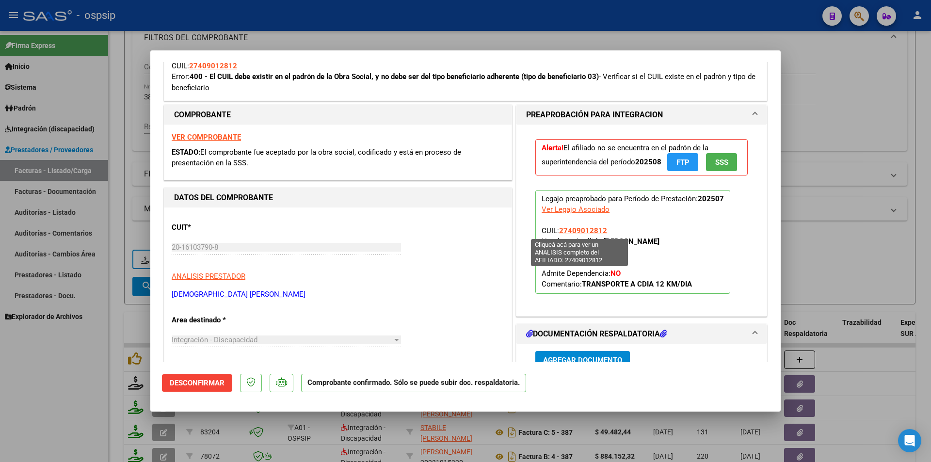
click at [593, 234] on span "27409012812" at bounding box center [583, 230] width 48 height 9
type textarea "27409012812"
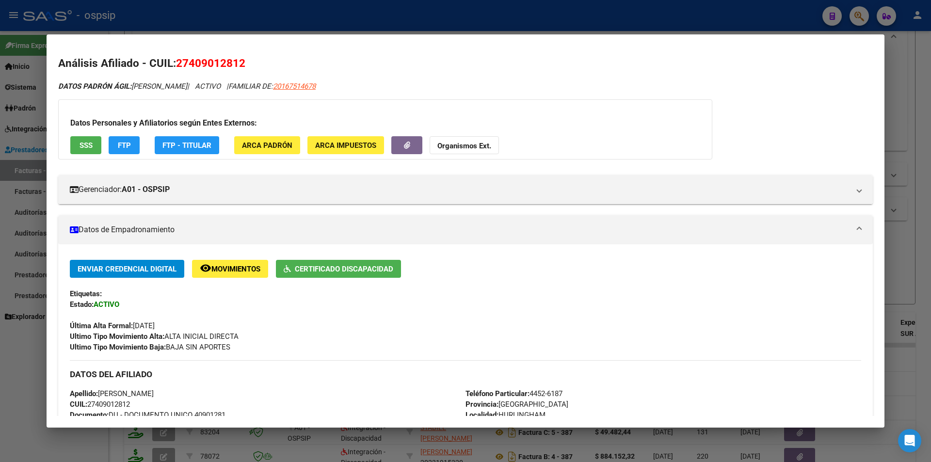
click at [87, 148] on span "SSS" at bounding box center [86, 145] width 13 height 9
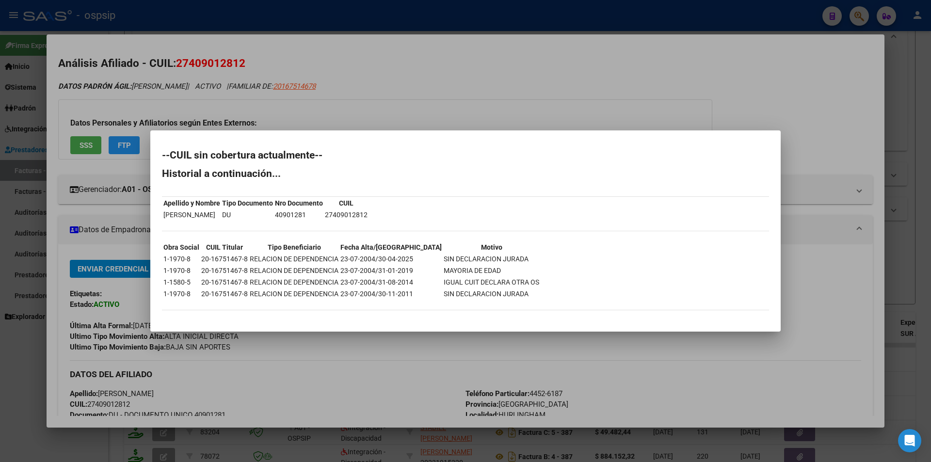
click at [326, 356] on div at bounding box center [465, 231] width 931 height 462
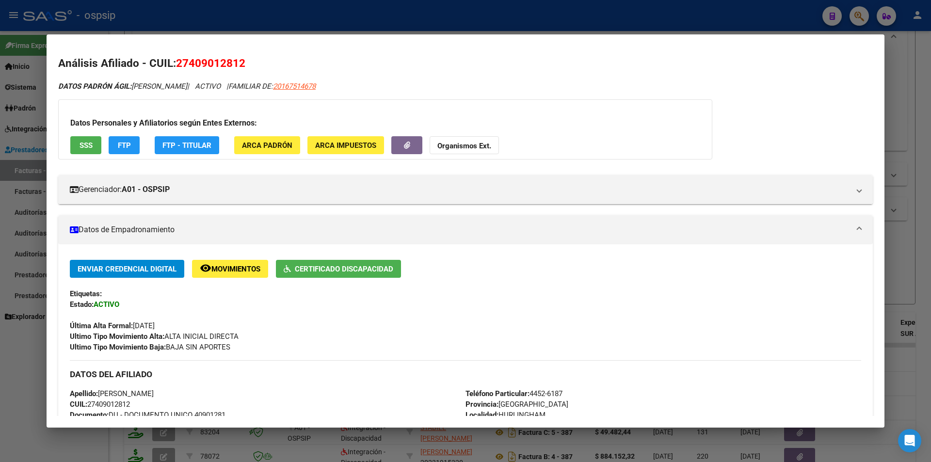
drag, startPoint x: 222, startPoint y: 87, endPoint x: 178, endPoint y: 61, distance: 50.9
click at [178, 61] on div "Análisis Afiliado - CUIL: 27409012812 DATOS PADRÓN ÁGIL: [PERSON_NAME] | ACTIVO…" at bounding box center [465, 445] width 815 height 780
copy div "27409012812 DATOS PADRÓN ÁGIL: [PERSON_NAME]"
click at [258, 14] on div at bounding box center [465, 231] width 931 height 462
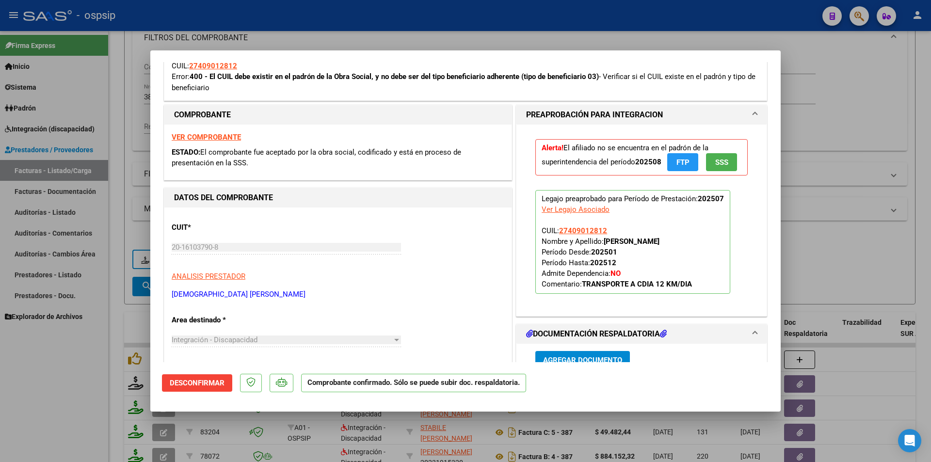
click at [260, 15] on div at bounding box center [465, 231] width 931 height 462
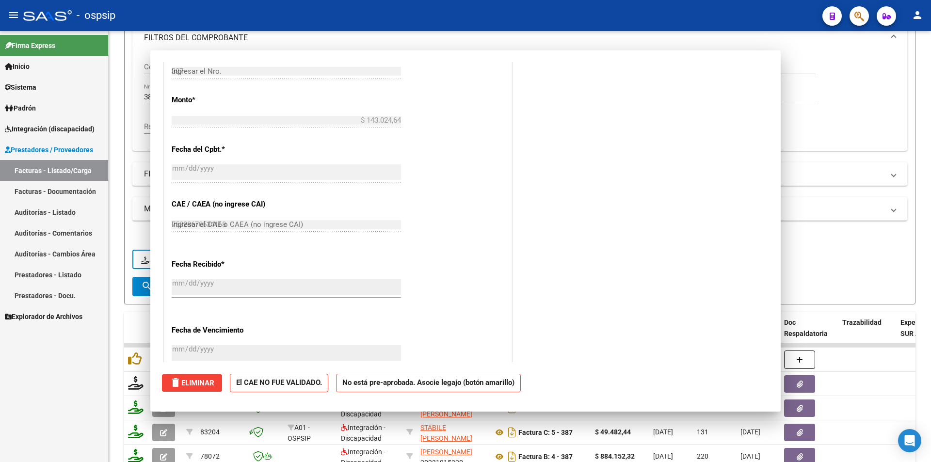
type input "$ 0,00"
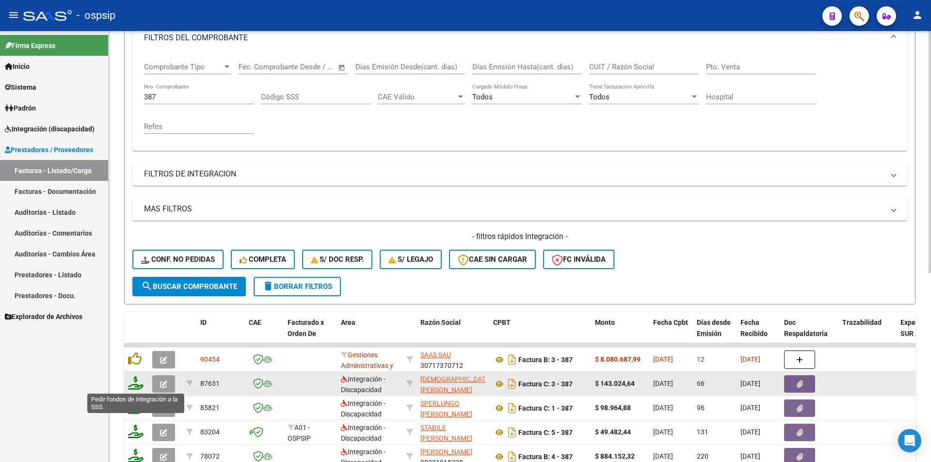
click at [134, 383] on icon at bounding box center [136, 383] width 16 height 14
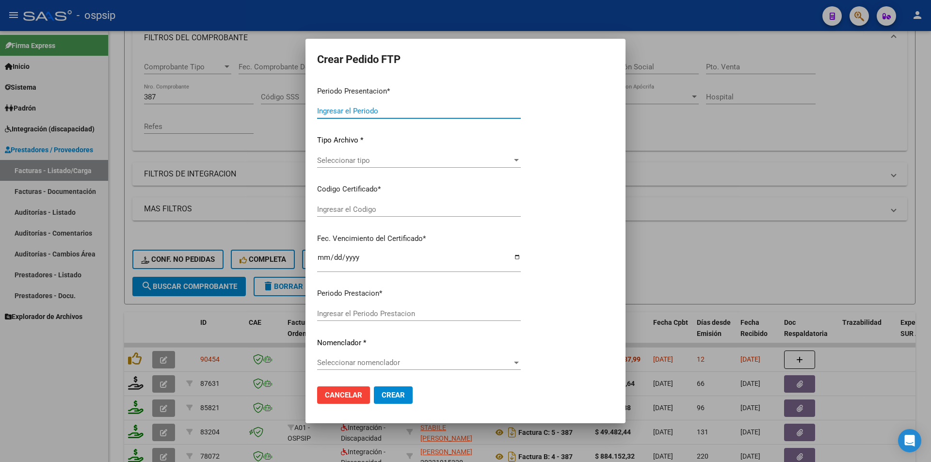
type input "202509"
type input "202507"
type input "$ 143.024,64"
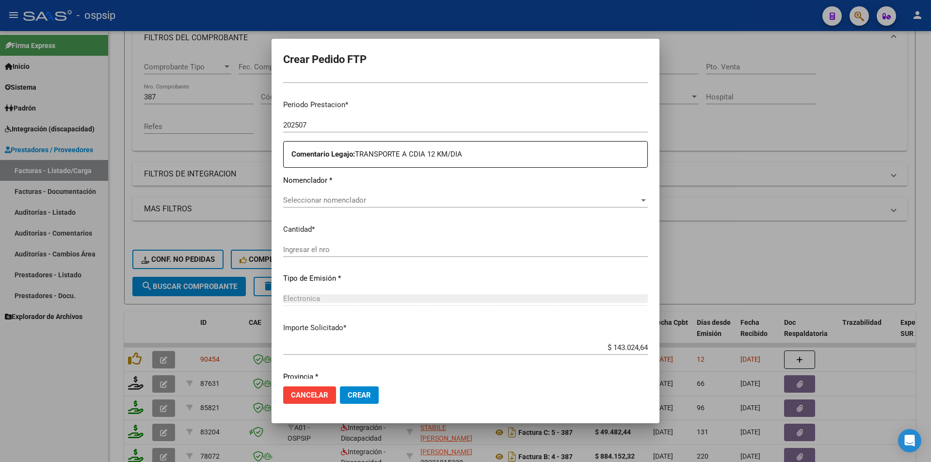
type input "8199216296"
type input "[DATE]"
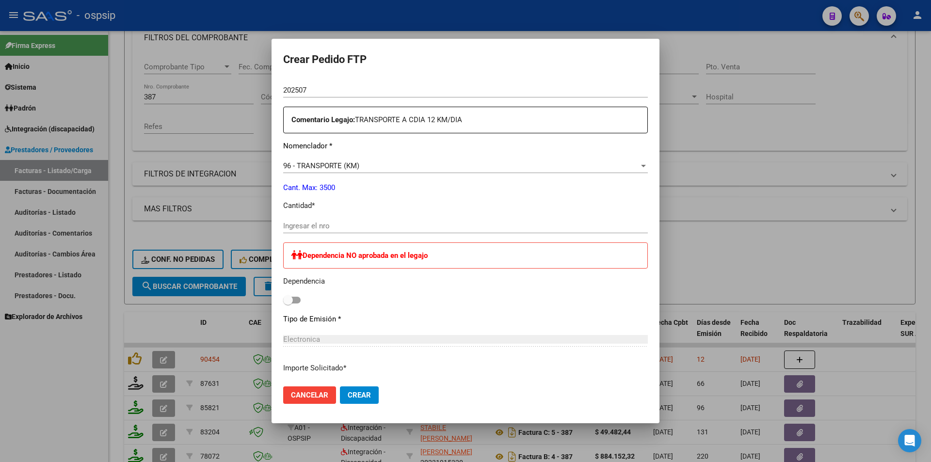
scroll to position [355, 0]
click at [290, 226] on input "Ingresar el nro" at bounding box center [465, 225] width 365 height 9
type input "264"
click at [353, 392] on span "Crear" at bounding box center [359, 395] width 23 height 9
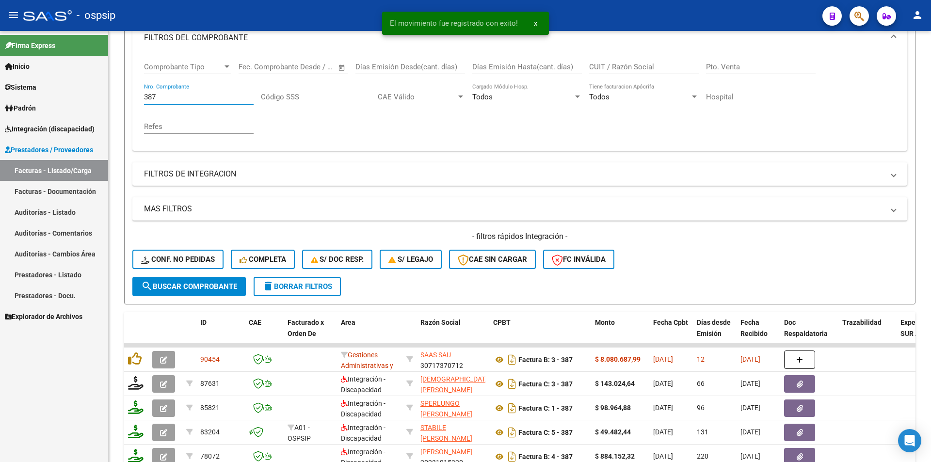
drag, startPoint x: 163, startPoint y: 98, endPoint x: 79, endPoint y: 80, distance: 86.6
click at [80, 80] on mat-sidenav-container "Firma Express Inicio Calendario SSS Instructivos Contacto OS Sistema Usuarios T…" at bounding box center [465, 246] width 931 height 431
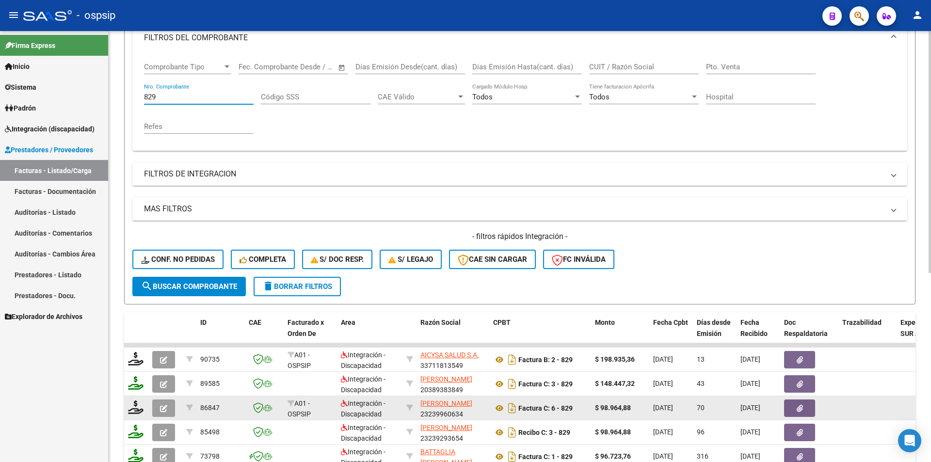
type input "829"
click at [128, 407] on datatable-body-cell at bounding box center [136, 408] width 24 height 24
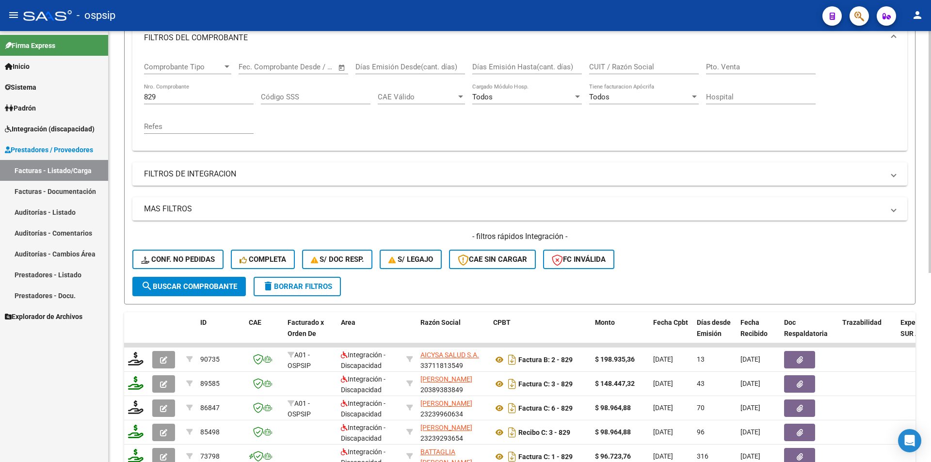
scroll to position [191, 0]
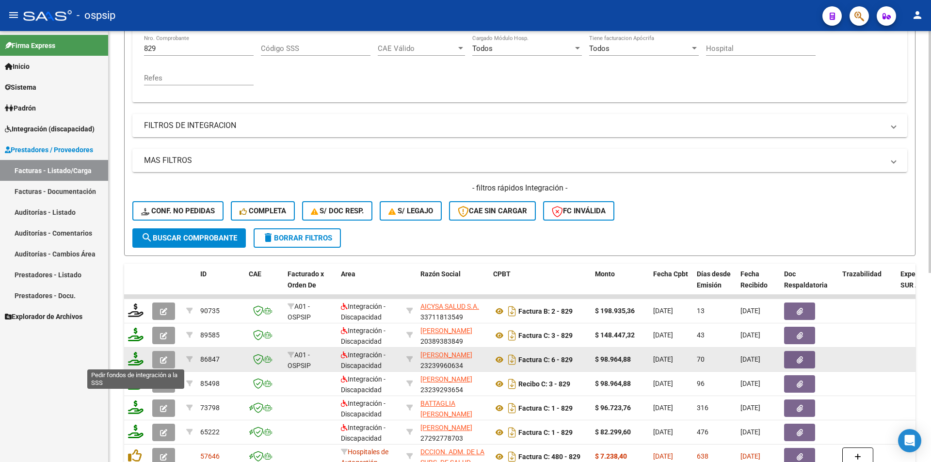
click at [137, 360] on icon at bounding box center [136, 359] width 16 height 14
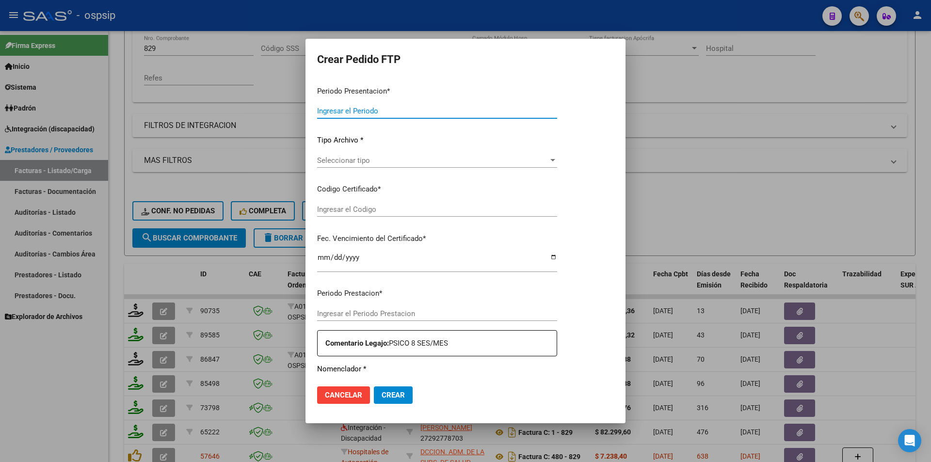
type input "202509"
type input "202507"
type input "$ 98.964,88"
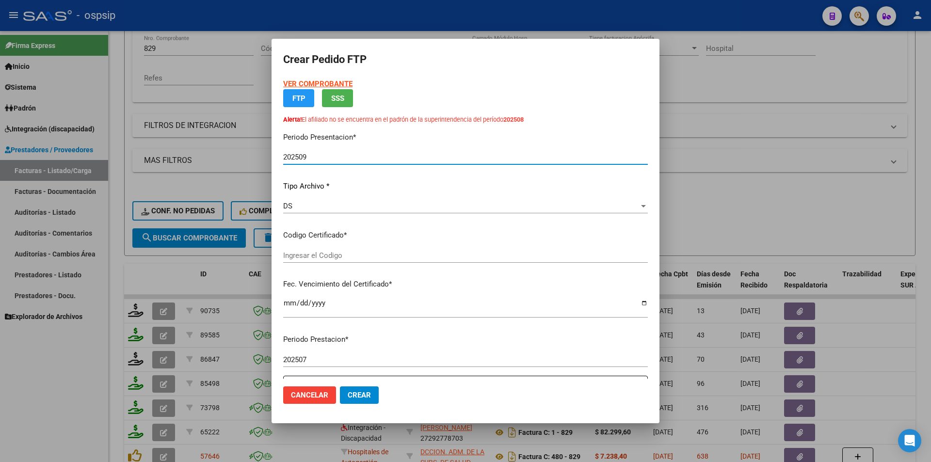
type input "8199216296"
type input "[DATE]"
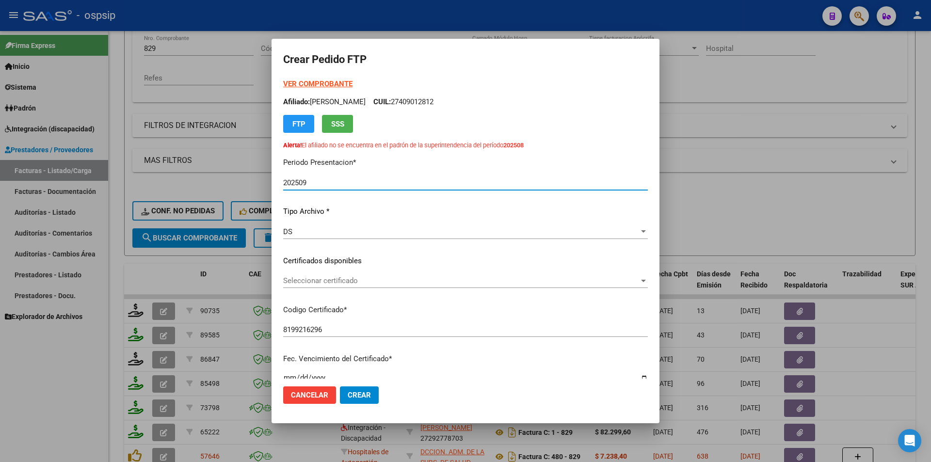
scroll to position [317, 0]
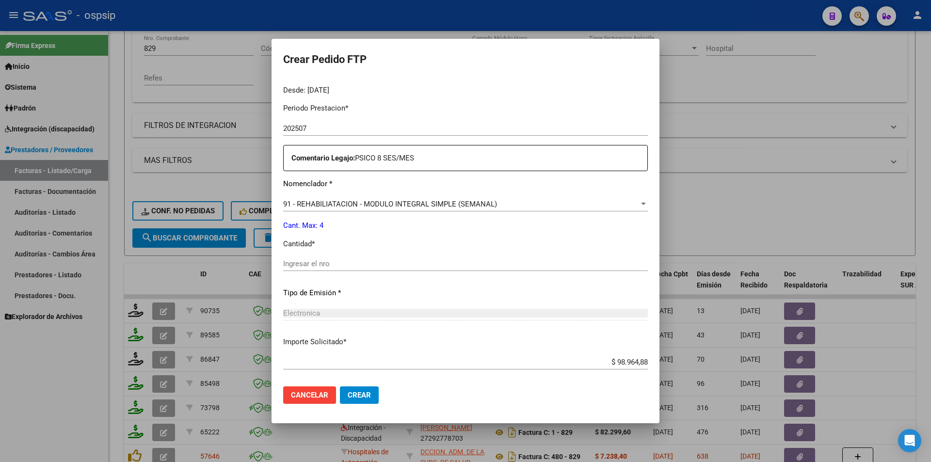
drag, startPoint x: 280, startPoint y: 264, endPoint x: 285, endPoint y: 264, distance: 5.3
click at [283, 264] on mat-dialog-content "VER COMPROBANTE ARCA Padrón Afiliado: ANDINO [PERSON_NAME]: 27409012812 FTP SSS…" at bounding box center [466, 229] width 388 height 300
click at [285, 264] on input "Ingresar el nro" at bounding box center [465, 263] width 365 height 9
type input "4"
click at [371, 393] on button "Crear" at bounding box center [359, 394] width 39 height 17
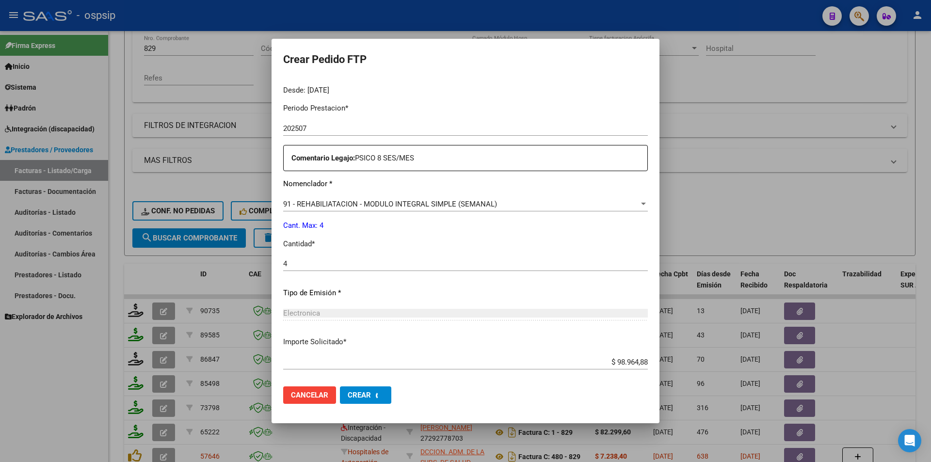
scroll to position [0, 0]
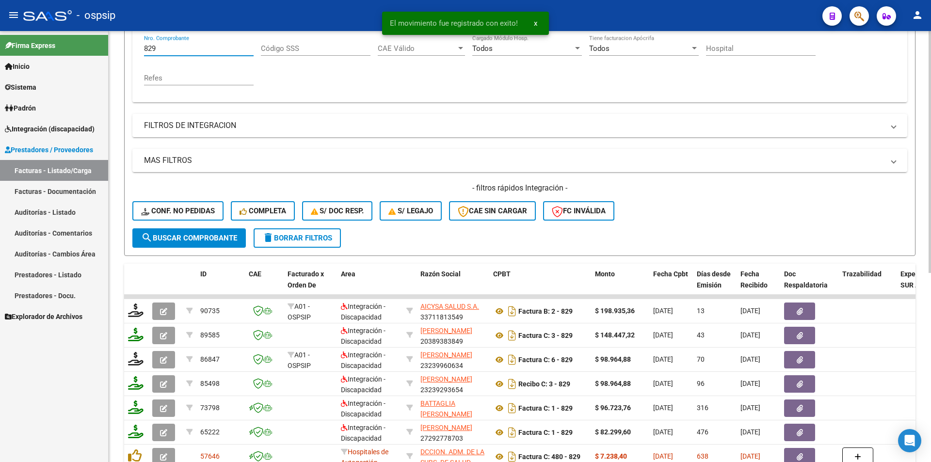
drag, startPoint x: 133, startPoint y: 51, endPoint x: 114, endPoint y: 51, distance: 18.9
click at [114, 51] on div "Video tutorial PRESTADORES -> Listado de CPBTs Emitidos por Prestadores / Prove…" at bounding box center [520, 220] width 822 height 760
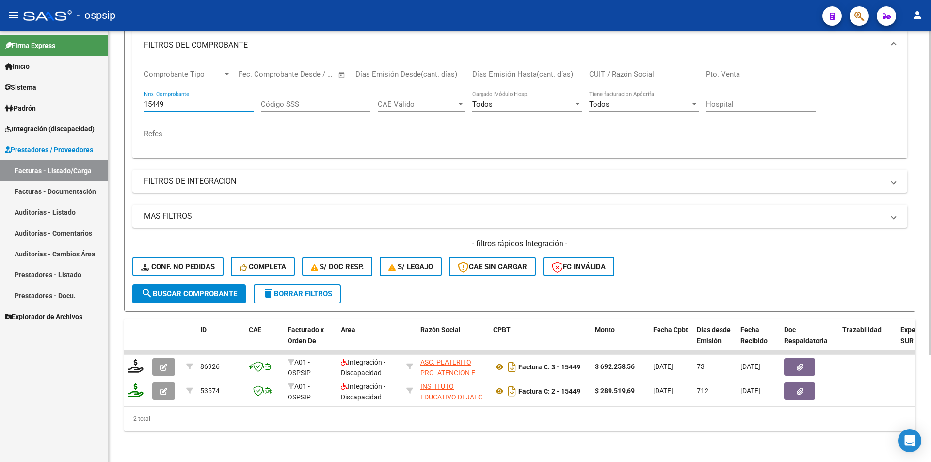
scroll to position [143, 0]
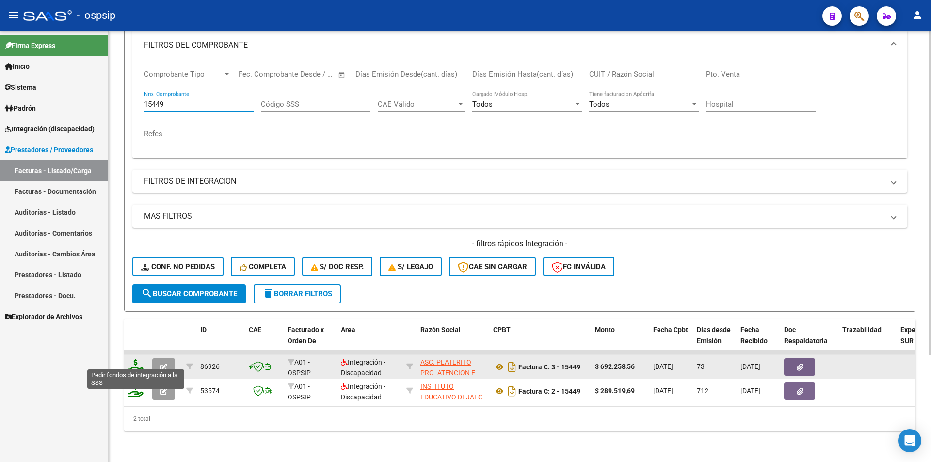
type input "15449"
click at [133, 362] on icon at bounding box center [136, 366] width 16 height 14
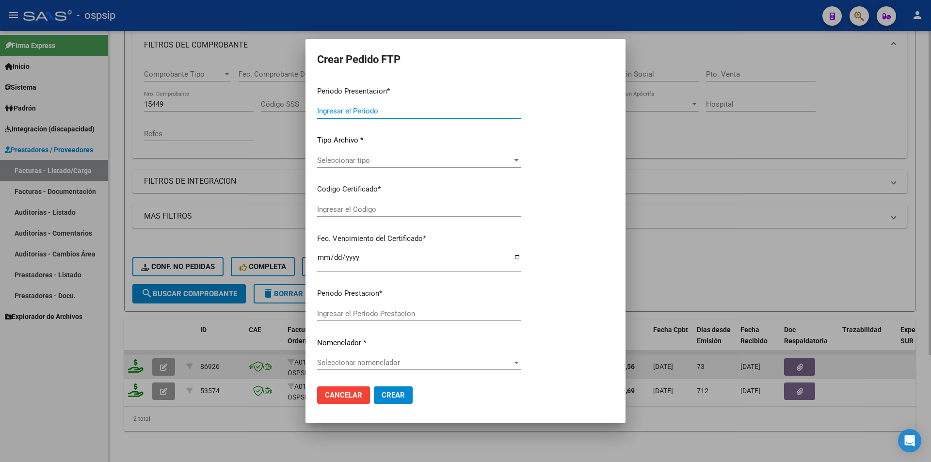
type input "202509"
type input "202507"
type input "$ 692.258,56"
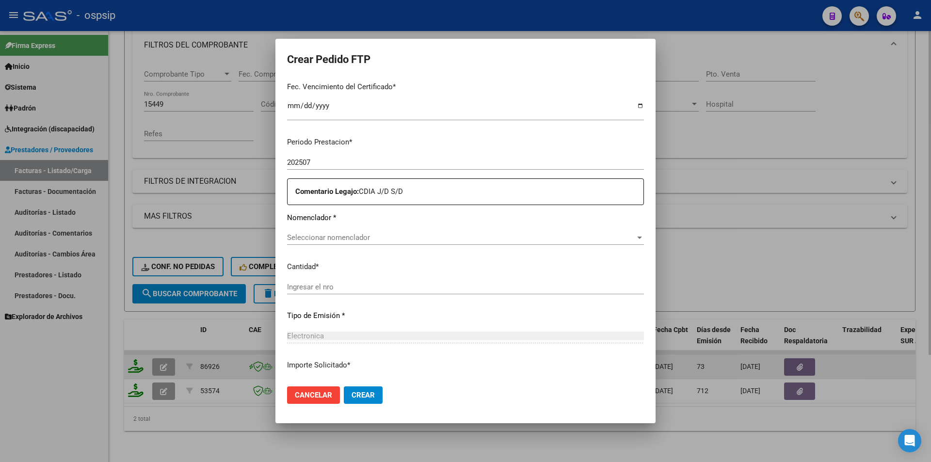
scroll to position [354, 0]
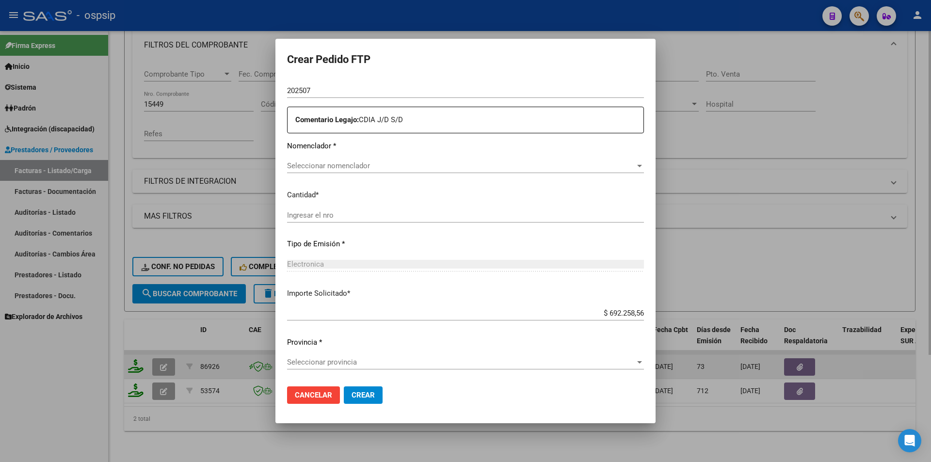
type input "8199216296"
type input "[DATE]"
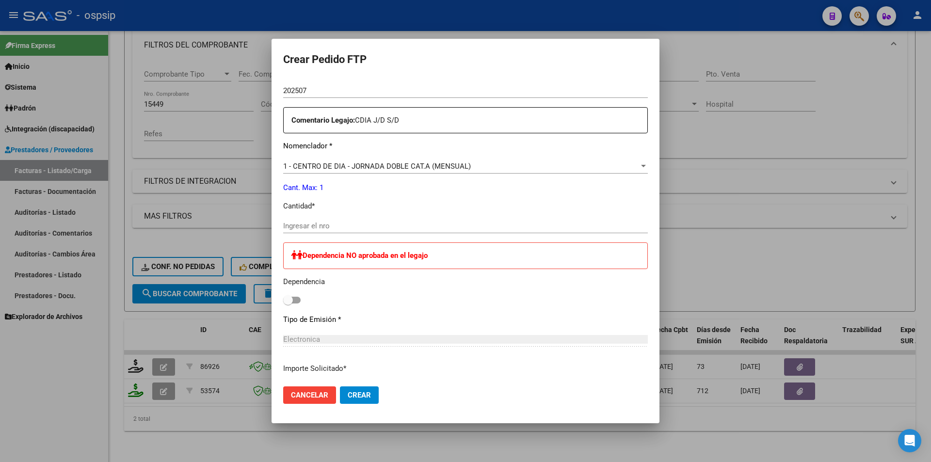
click at [317, 228] on input "Ingresar el nro" at bounding box center [465, 226] width 365 height 9
type input "1"
click at [364, 397] on span "Crear" at bounding box center [359, 395] width 23 height 9
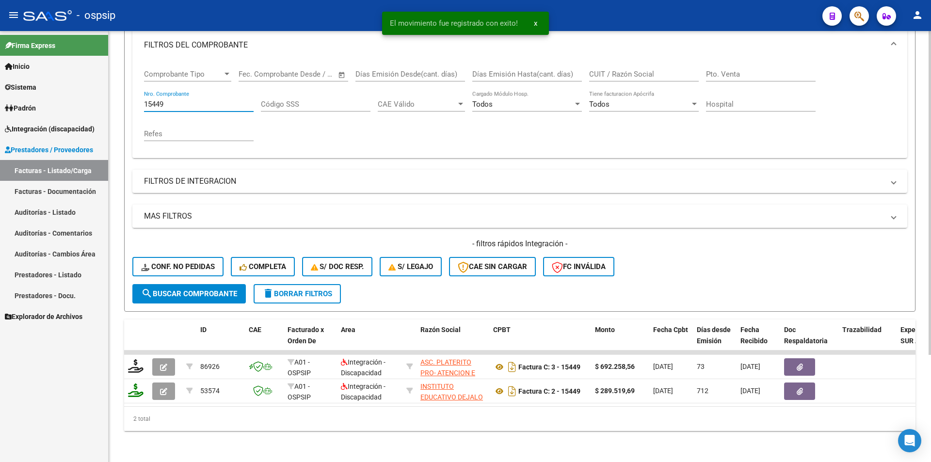
drag, startPoint x: 166, startPoint y: 99, endPoint x: 121, endPoint y: 100, distance: 45.1
click at [128, 97] on form "Filtros Id Area Area Seleccionar Gerenciador Seleccionar Gerenciador Todos Conf…" at bounding box center [519, 146] width 791 height 332
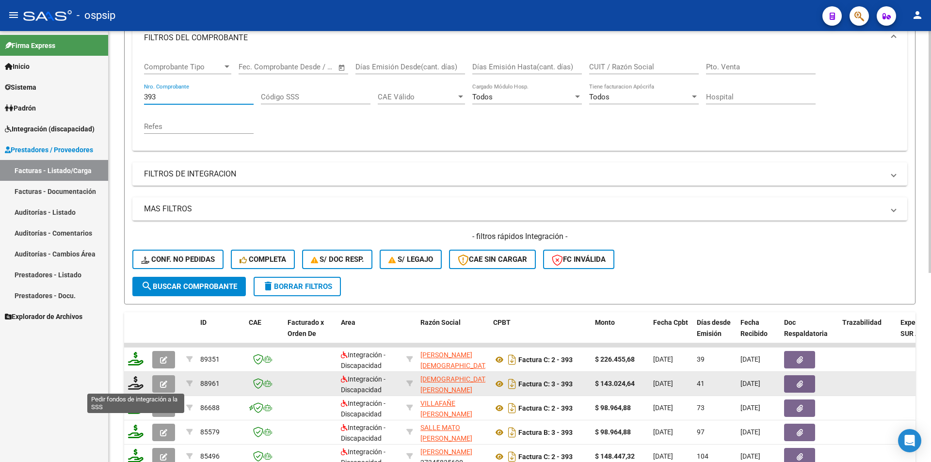
type input "393"
drag, startPoint x: 139, startPoint y: 375, endPoint x: 136, endPoint y: 388, distance: 12.9
click at [139, 378] on datatable-body-cell at bounding box center [136, 384] width 24 height 24
click at [135, 384] on icon at bounding box center [136, 383] width 16 height 14
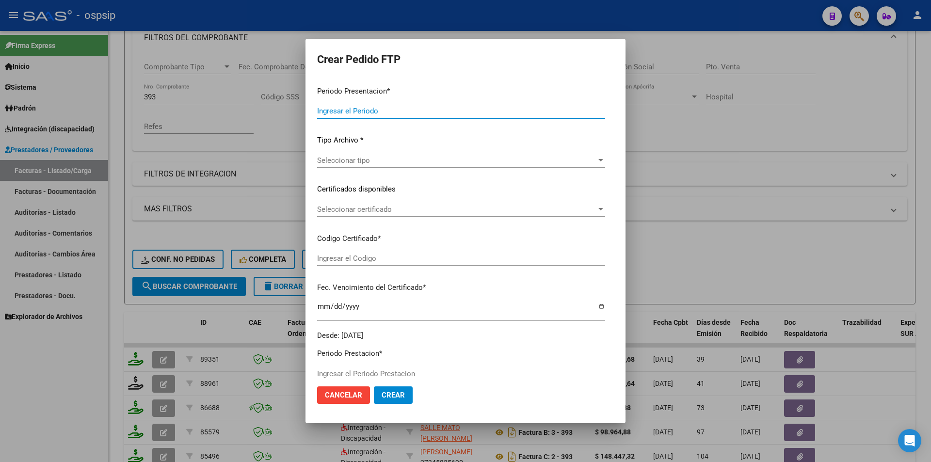
type input "202509"
type input "202508"
type input "$ 143.024,64"
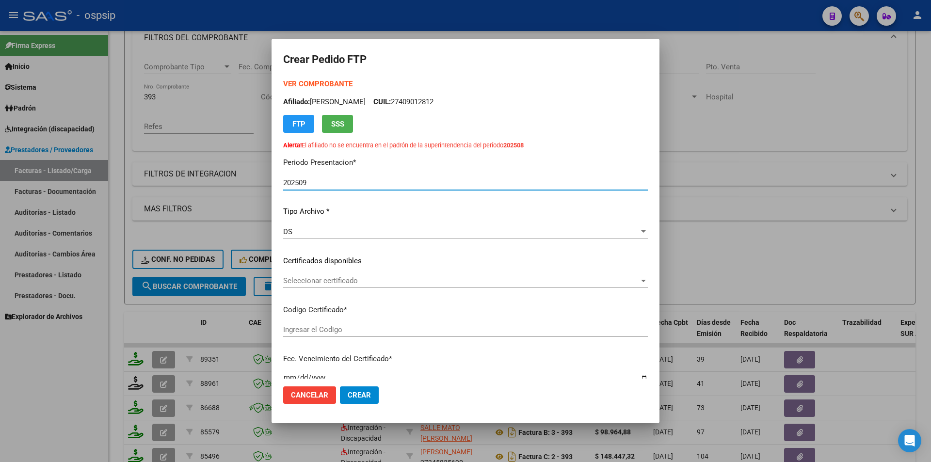
type input "8199216296"
type input "[DATE]"
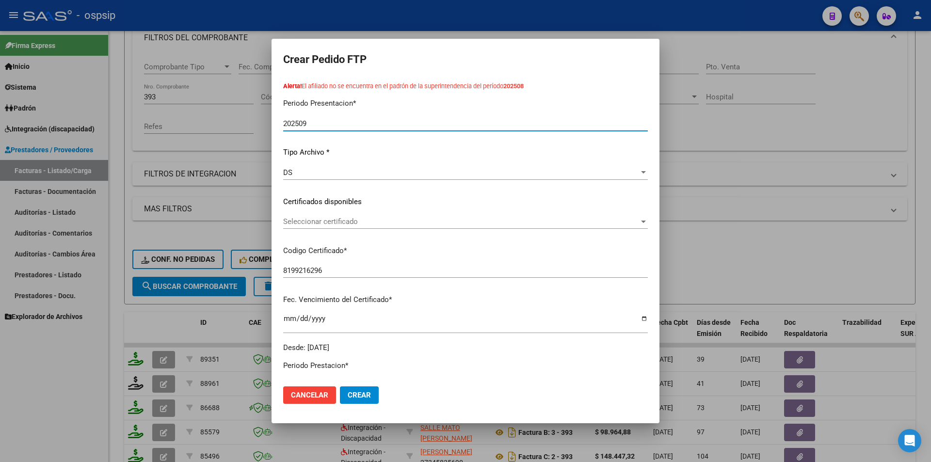
scroll to position [242, 0]
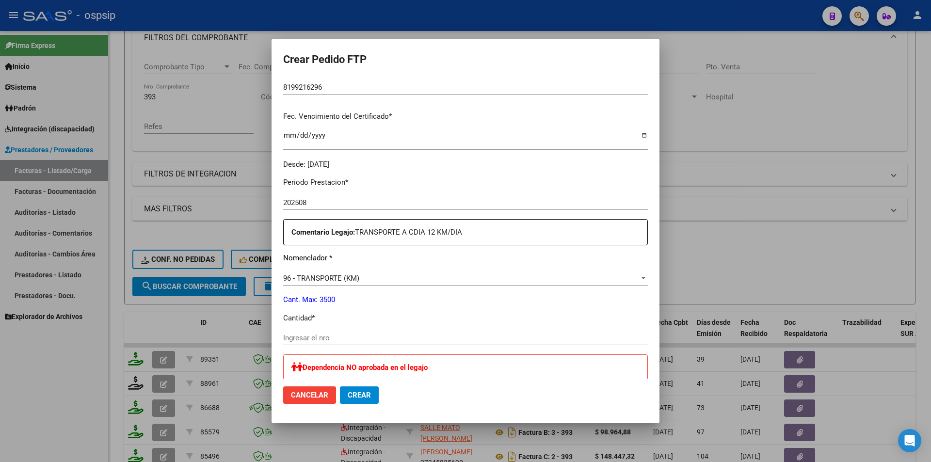
click at [326, 340] on input "Ingresar el nro" at bounding box center [465, 338] width 365 height 9
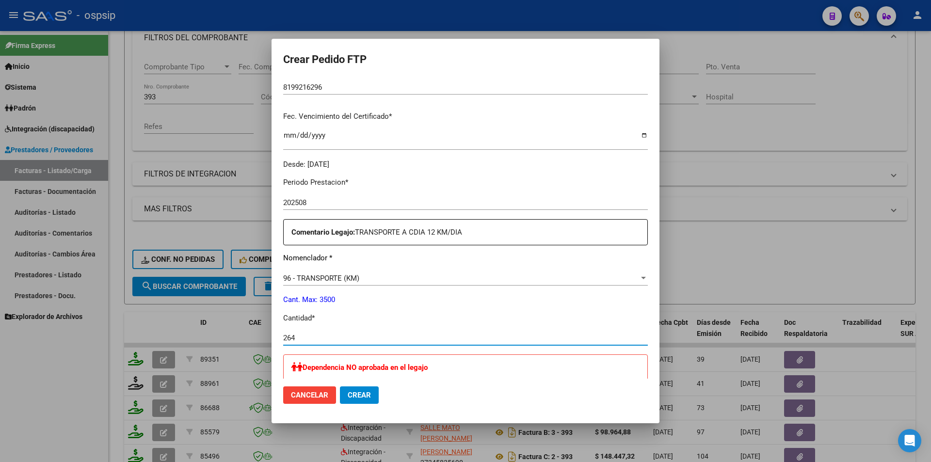
scroll to position [485, 0]
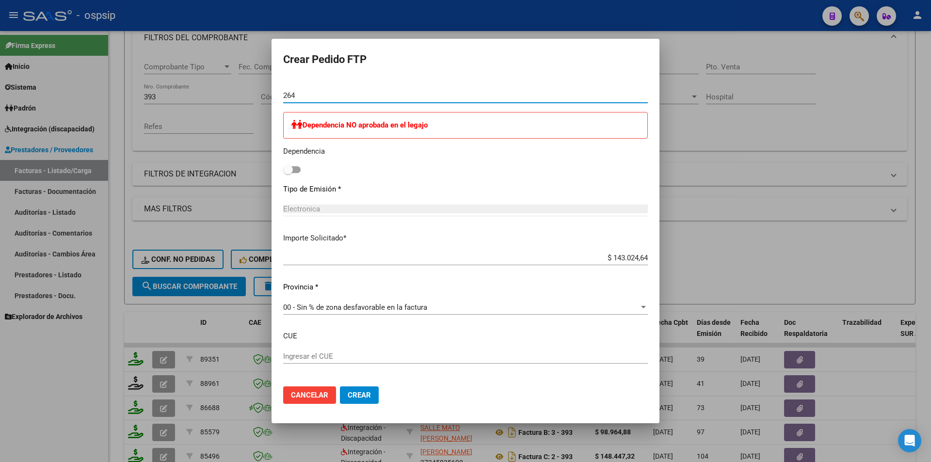
type input "264"
click at [366, 393] on span "Crear" at bounding box center [359, 395] width 23 height 9
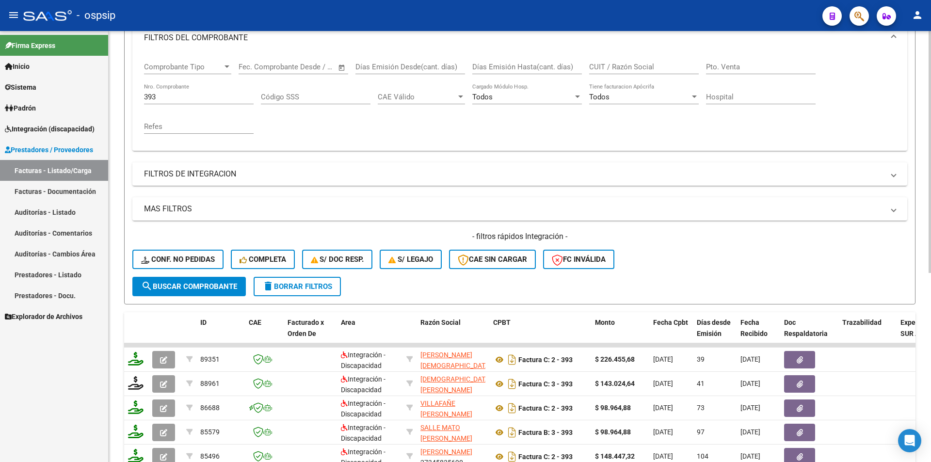
drag, startPoint x: 164, startPoint y: 92, endPoint x: 133, endPoint y: 96, distance: 31.4
click at [133, 96] on div "Comprobante Tipo Comprobante Tipo Fecha inicio – Fecha fin Fec. Comprobante Des…" at bounding box center [519, 101] width 775 height 97
drag, startPoint x: 156, startPoint y: 96, endPoint x: 129, endPoint y: 96, distance: 26.7
click at [130, 96] on form "Filtros Id Area Area Seleccionar Gerenciador Seleccionar Gerenciador Todos Conf…" at bounding box center [519, 138] width 791 height 332
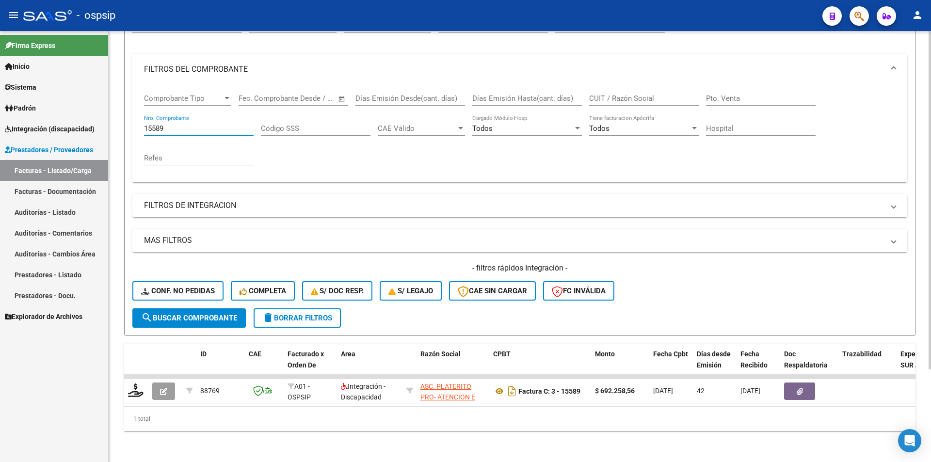
scroll to position [118, 0]
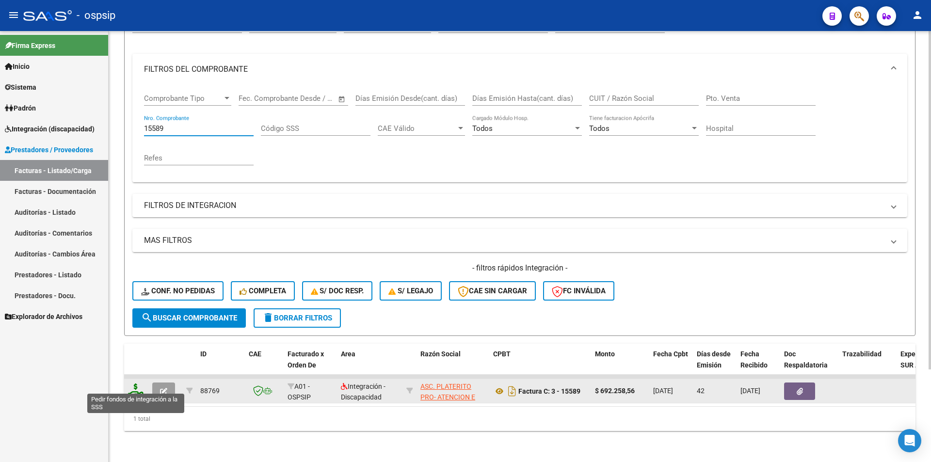
type input "15589"
click at [131, 385] on icon at bounding box center [136, 391] width 16 height 14
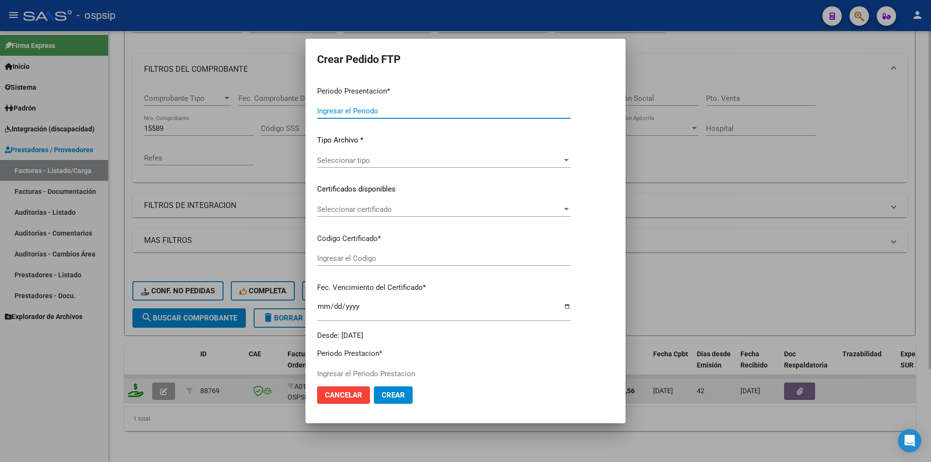
type input "202509"
type input "202508"
type input "$ 692.258,56"
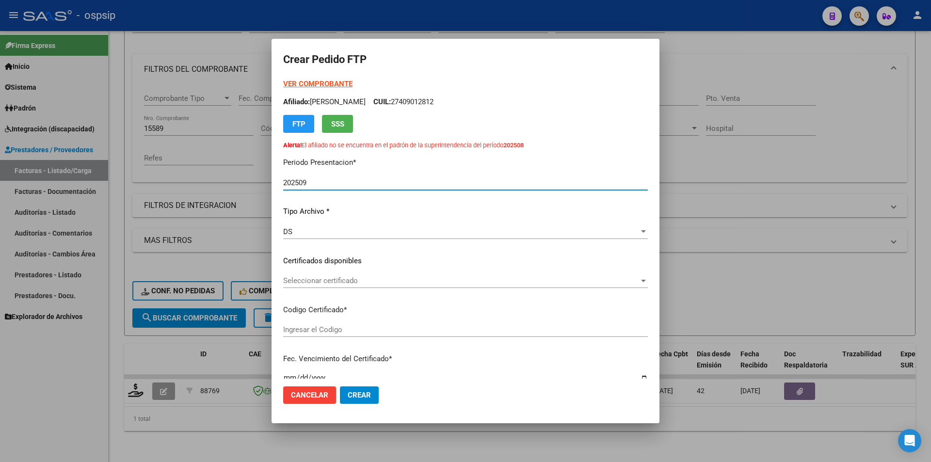
type input "8199216296"
type input "[DATE]"
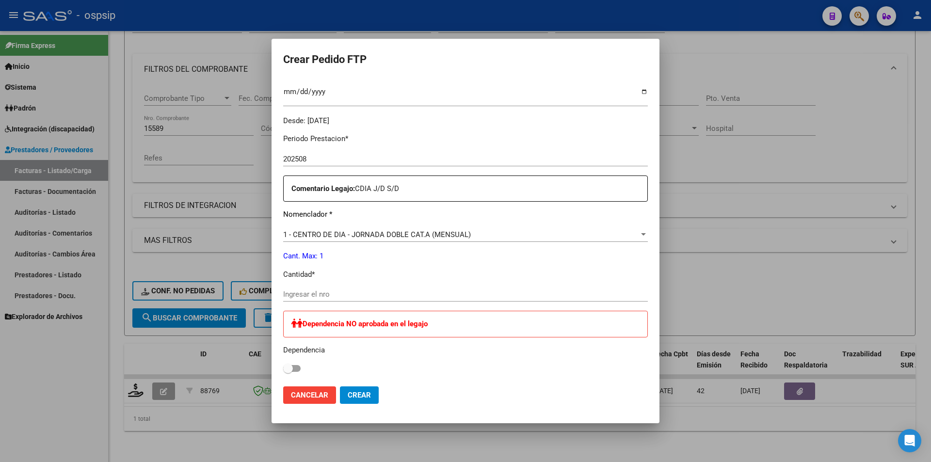
scroll to position [291, 0]
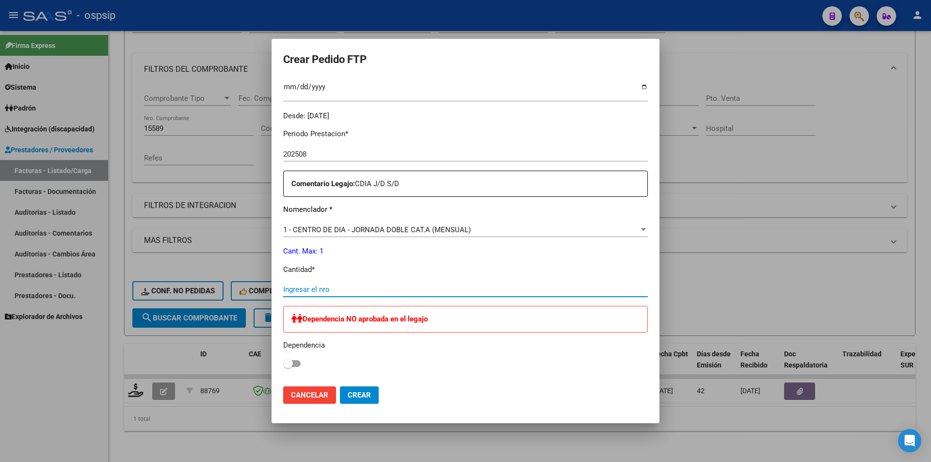
click at [298, 288] on input "Ingresar el nro" at bounding box center [465, 289] width 365 height 9
type input "1"
click at [366, 395] on span "Crear" at bounding box center [359, 395] width 23 height 9
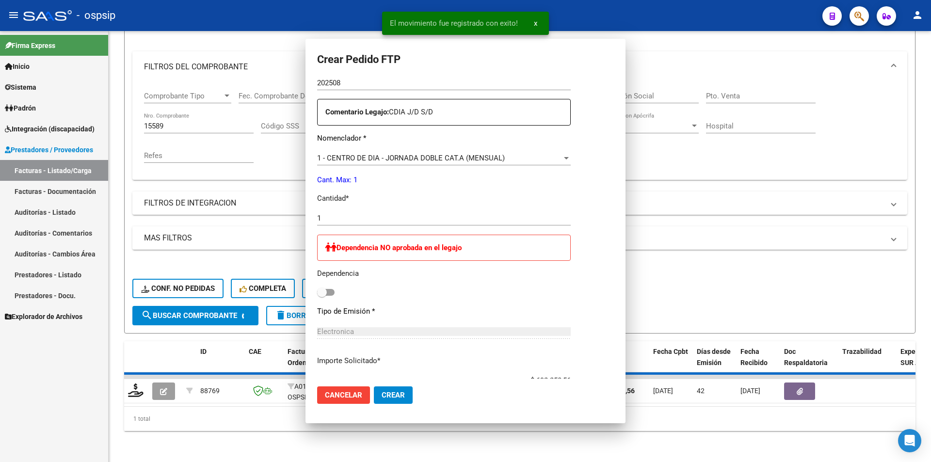
scroll to position [220, 0]
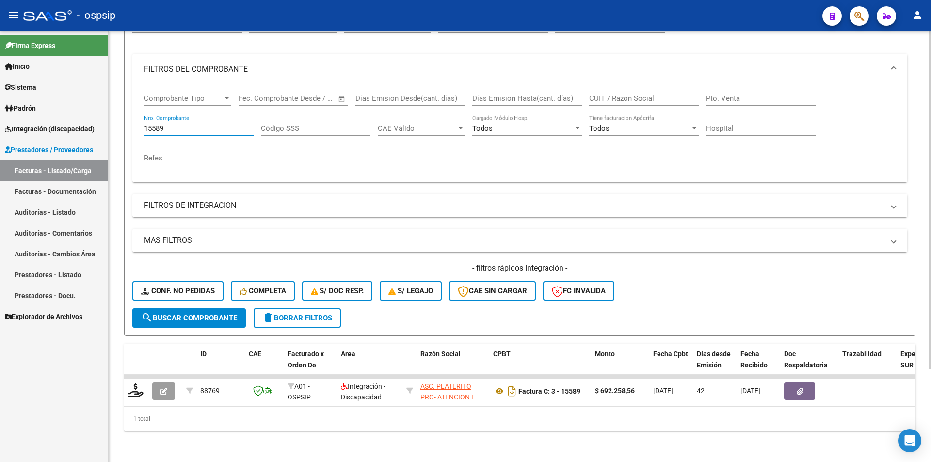
drag, startPoint x: 185, startPoint y: 121, endPoint x: 133, endPoint y: 121, distance: 52.4
click at [133, 121] on div "Comprobante Tipo Comprobante Tipo Fecha inicio – Fecha fin Fec. Comprobante Des…" at bounding box center [519, 133] width 775 height 97
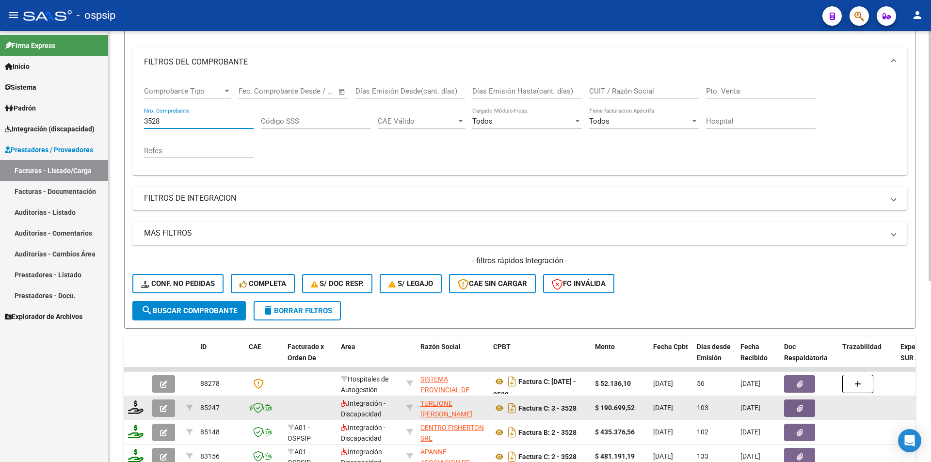
type input "3528"
click at [162, 406] on icon "button" at bounding box center [163, 408] width 7 height 7
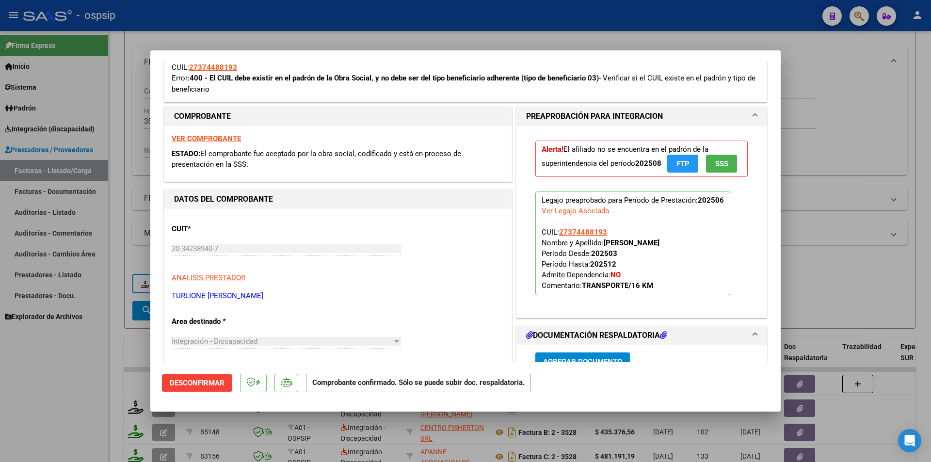
scroll to position [727, 0]
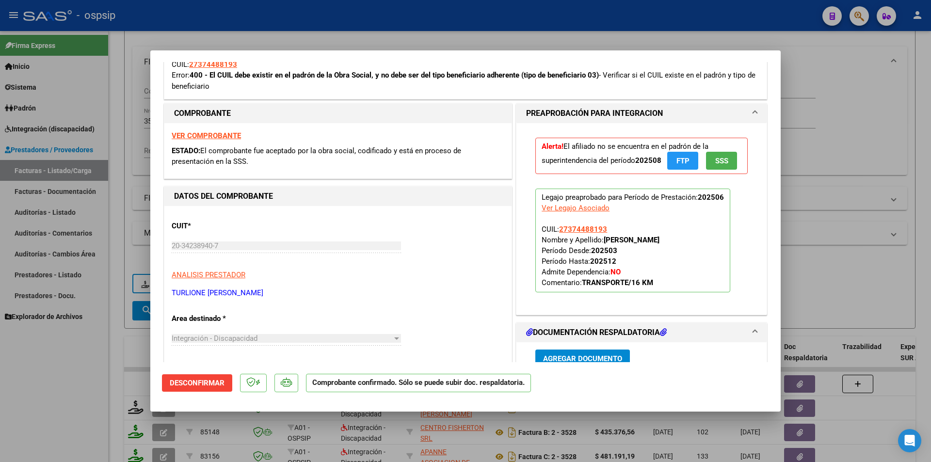
click at [134, 34] on div at bounding box center [465, 231] width 931 height 462
type input "$ 0,00"
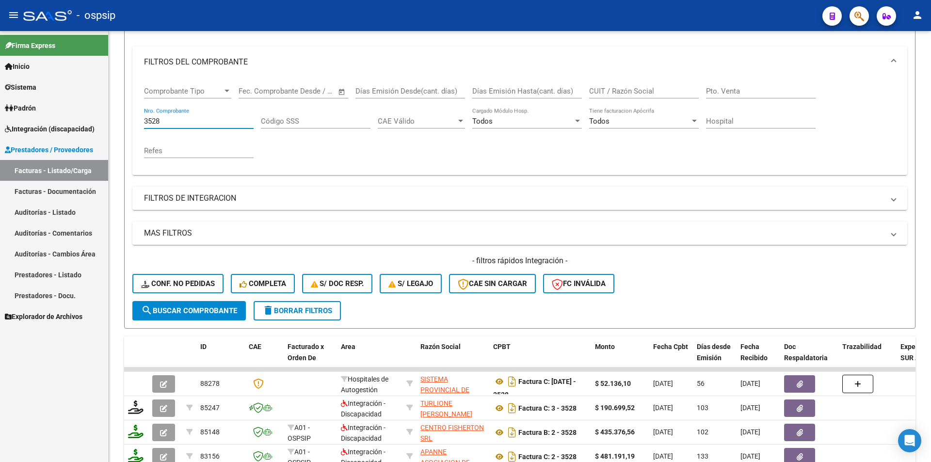
drag, startPoint x: 172, startPoint y: 118, endPoint x: 35, endPoint y: 118, distance: 136.2
click at [35, 118] on mat-sidenav-container "Firma Express Inicio Calendario SSS Instructivos Contacto OS Sistema Usuarios T…" at bounding box center [465, 246] width 931 height 431
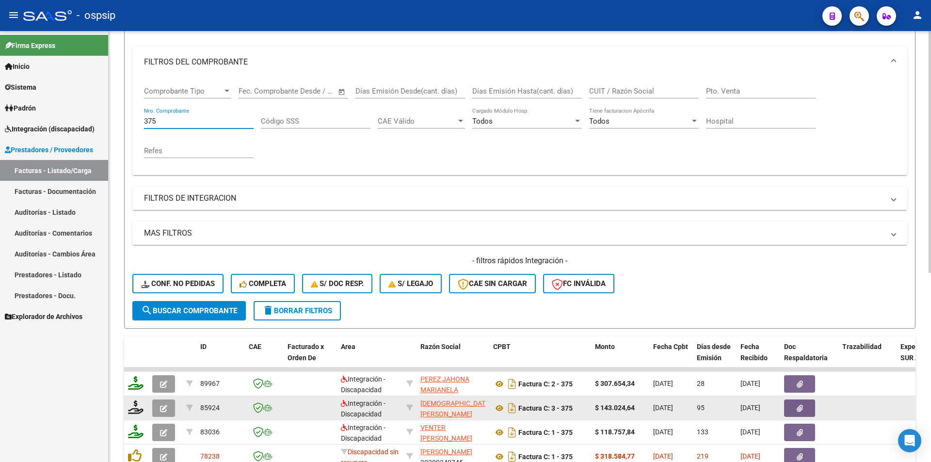
type input "375"
click at [163, 406] on icon "button" at bounding box center [163, 408] width 7 height 7
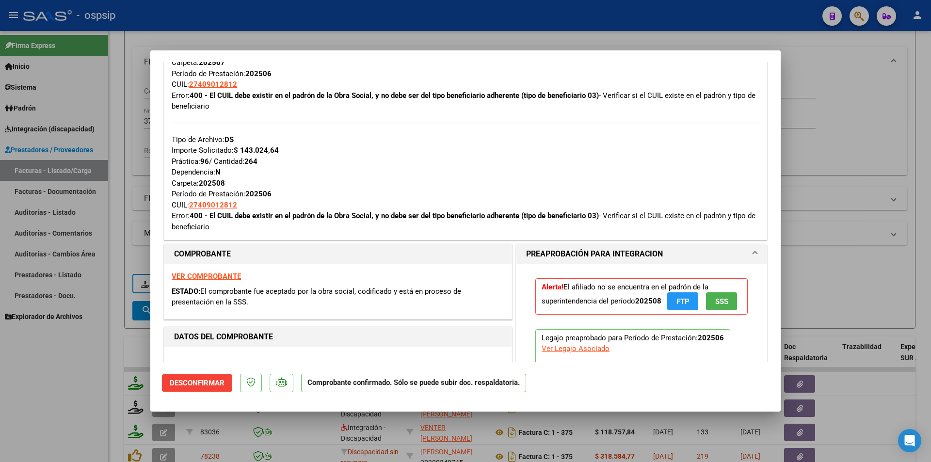
scroll to position [679, 0]
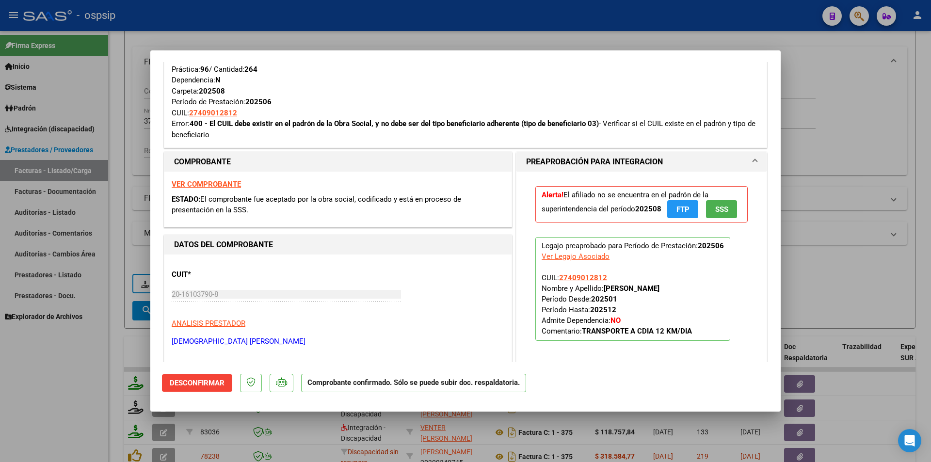
drag, startPoint x: 124, startPoint y: 189, endPoint x: 143, endPoint y: 152, distance: 41.4
click at [123, 189] on div at bounding box center [465, 231] width 931 height 462
type input "$ 0,00"
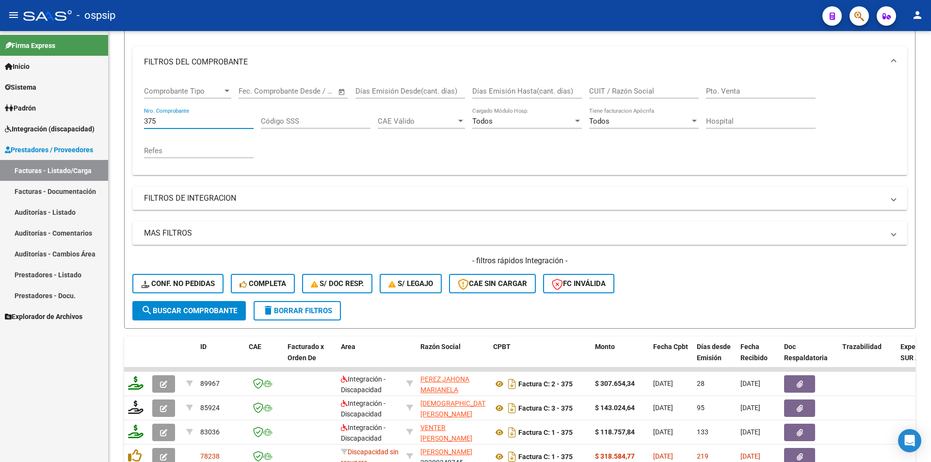
drag, startPoint x: 161, startPoint y: 120, endPoint x: 89, endPoint y: 120, distance: 72.2
click at [90, 118] on mat-sidenav-container "Firma Express Inicio Calendario SSS Instructivos Contacto OS Sistema Usuarios T…" at bounding box center [465, 246] width 931 height 431
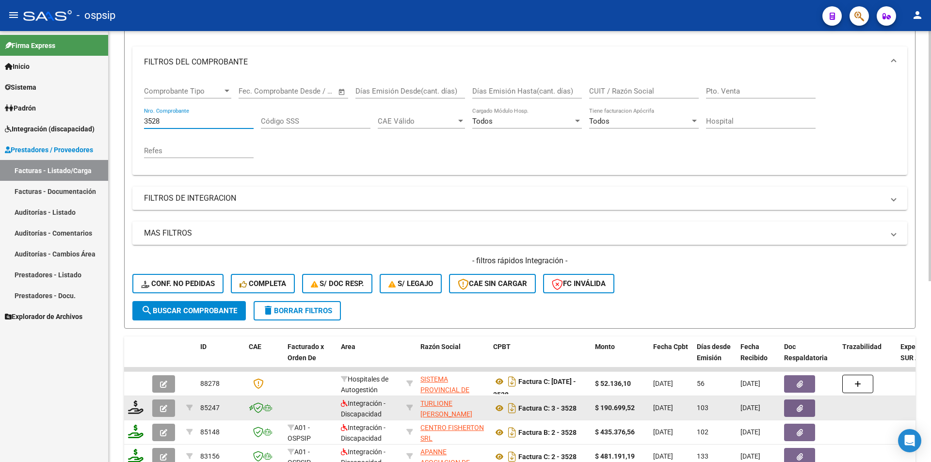
type input "3528"
click at [164, 405] on icon "button" at bounding box center [163, 408] width 7 height 7
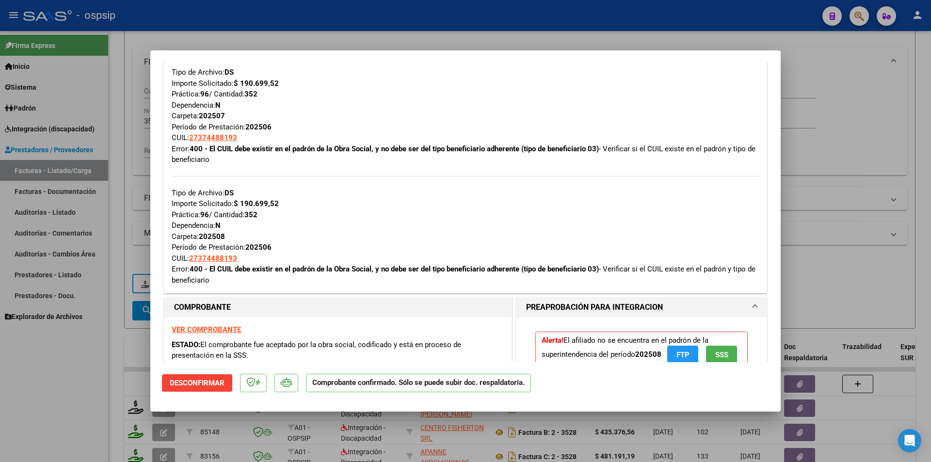
scroll to position [727, 0]
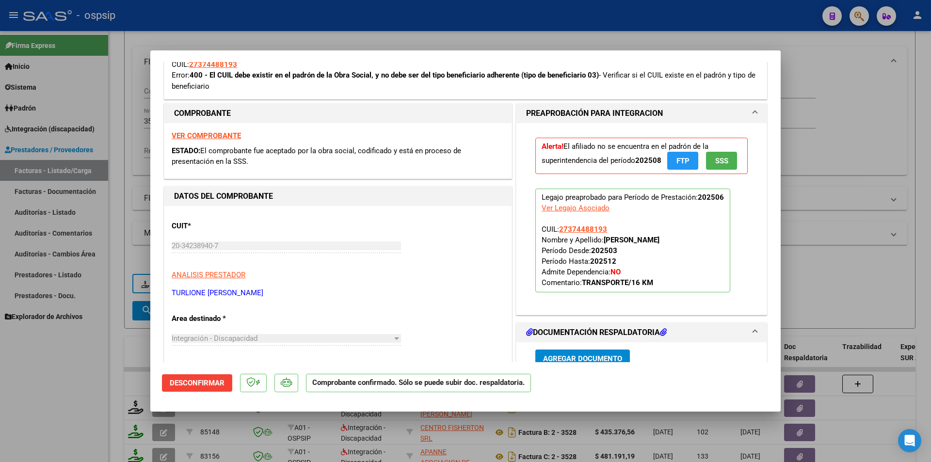
click at [128, 96] on div at bounding box center [465, 231] width 931 height 462
type input "$ 0,00"
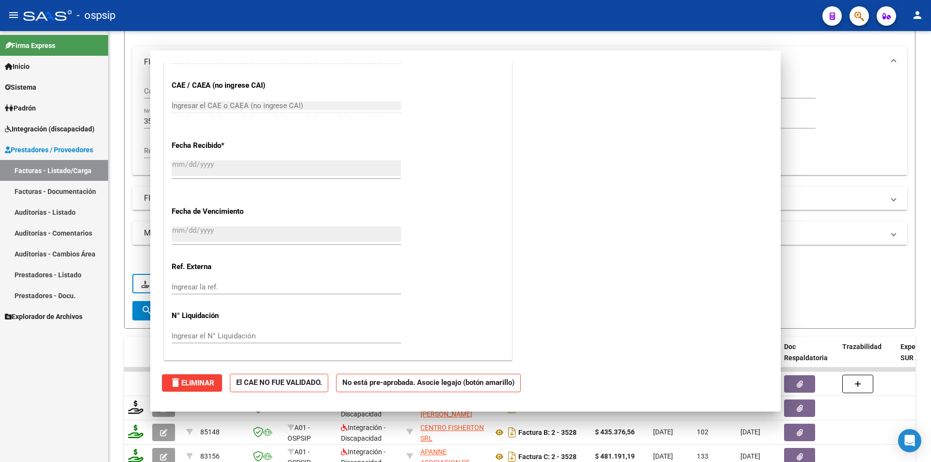
click at [128, 96] on form "Filtros Id Area Area Seleccionar Gerenciador Seleccionar Gerenciador Todos Conf…" at bounding box center [519, 163] width 791 height 332
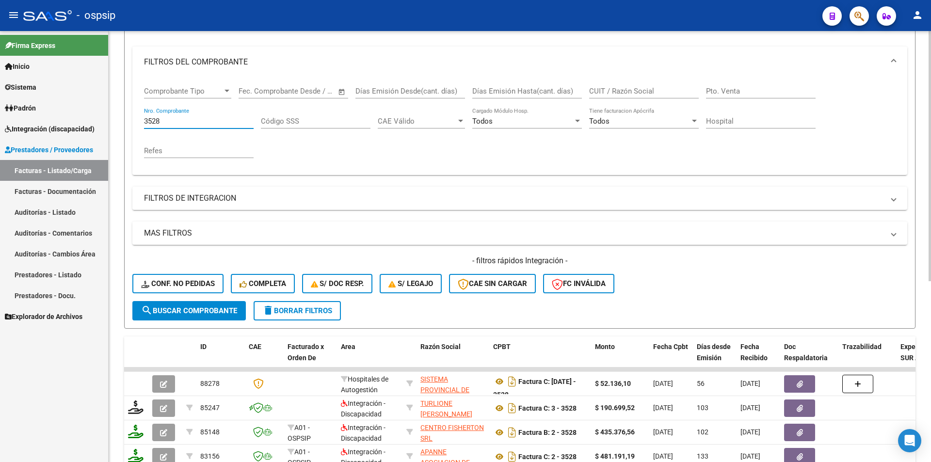
drag, startPoint x: 163, startPoint y: 122, endPoint x: 111, endPoint y: 128, distance: 53.2
click at [104, 122] on mat-sidenav-container "Firma Express Inicio Calendario SSS Instructivos Contacto OS Sistema Usuarios T…" at bounding box center [465, 246] width 931 height 431
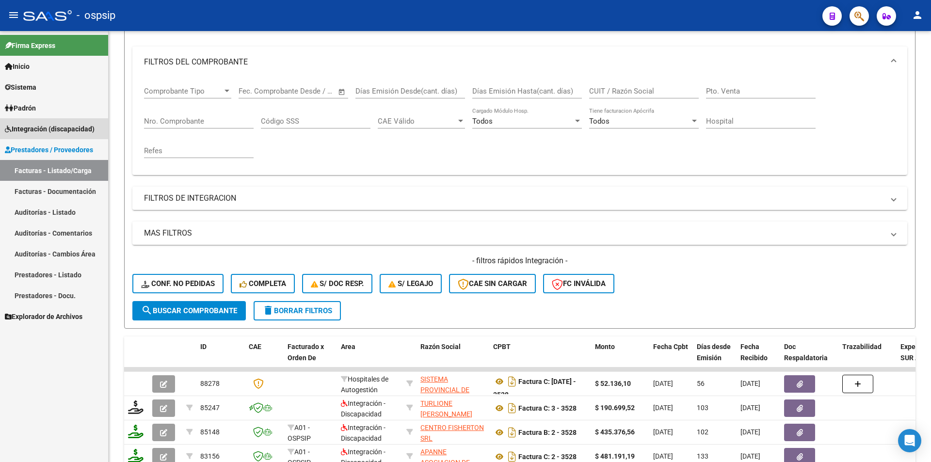
click at [71, 128] on span "Integración (discapacidad)" at bounding box center [50, 129] width 90 height 11
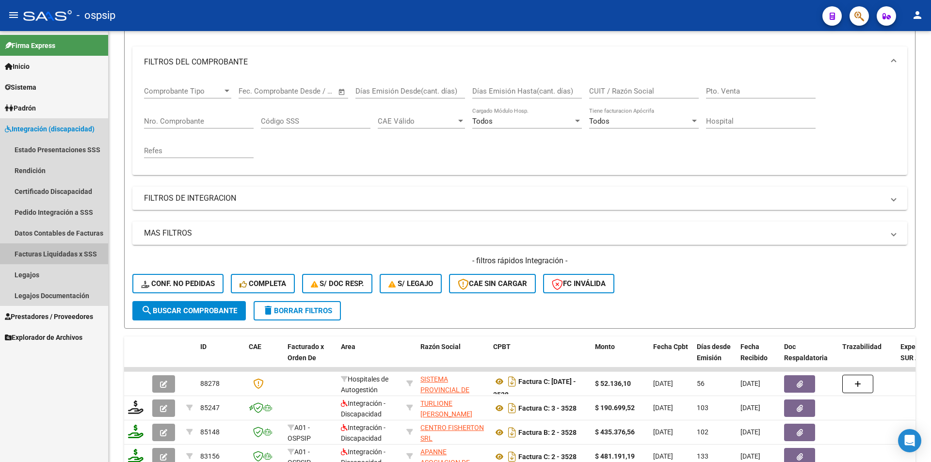
click at [90, 252] on link "Facturas Liquidadas x SSS" at bounding box center [54, 253] width 108 height 21
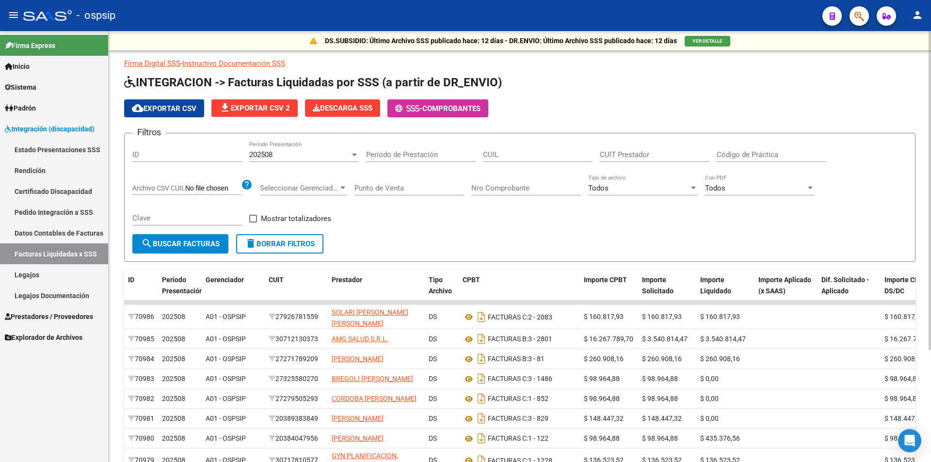
click at [733, 77] on h1 "INTEGRACION -> Facturas Liquidadas por SSS (a partir de DR_ENVIO)" at bounding box center [519, 83] width 791 height 17
click at [37, 249] on link "Facturas Liquidadas x SSS" at bounding box center [54, 253] width 108 height 21
click at [73, 320] on span "Prestadores / Proveedores" at bounding box center [49, 316] width 88 height 11
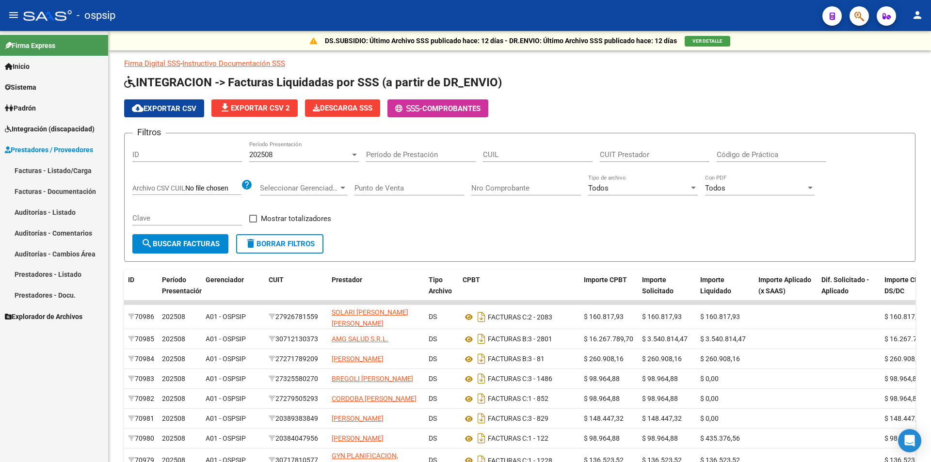
click at [74, 172] on link "Facturas - Listado/Carga" at bounding box center [54, 170] width 108 height 21
